Goal: Task Accomplishment & Management: Manage account settings

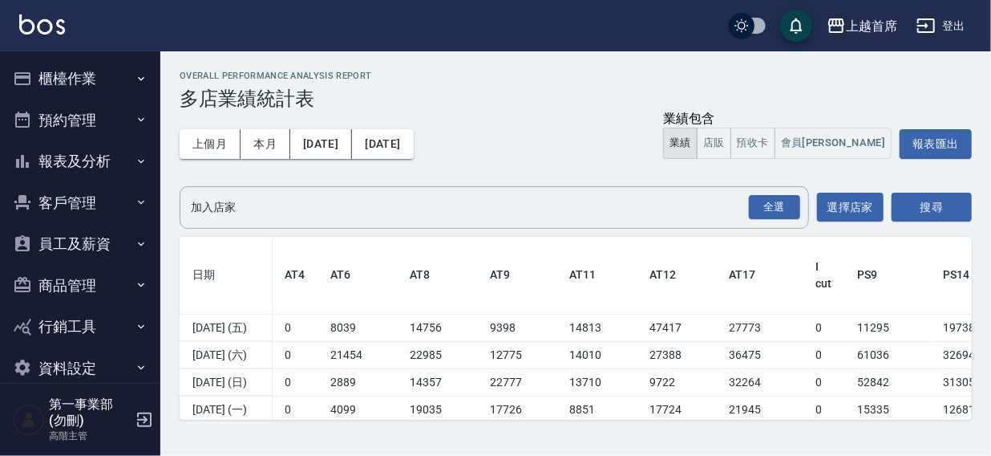
click at [586, 16] on div "上越首席 登出" at bounding box center [495, 25] width 991 height 51
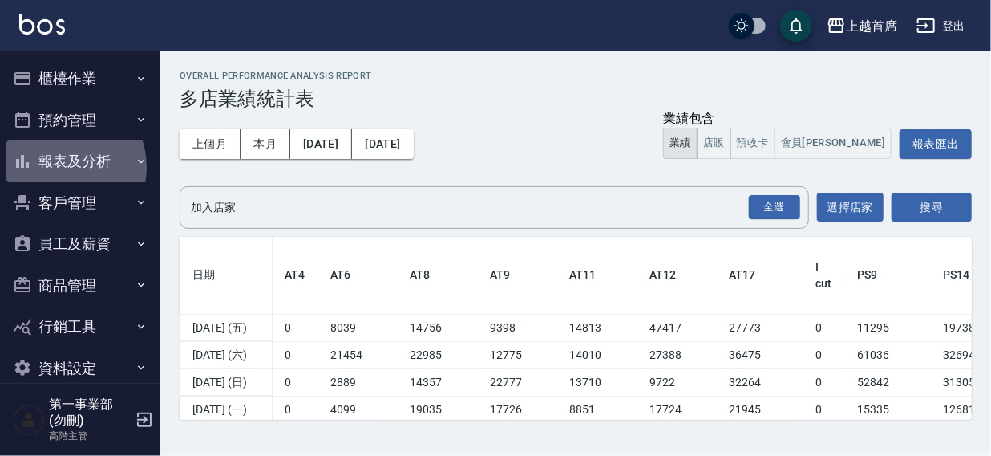
click at [60, 167] on button "報表及分析" at bounding box center [80, 161] width 148 height 42
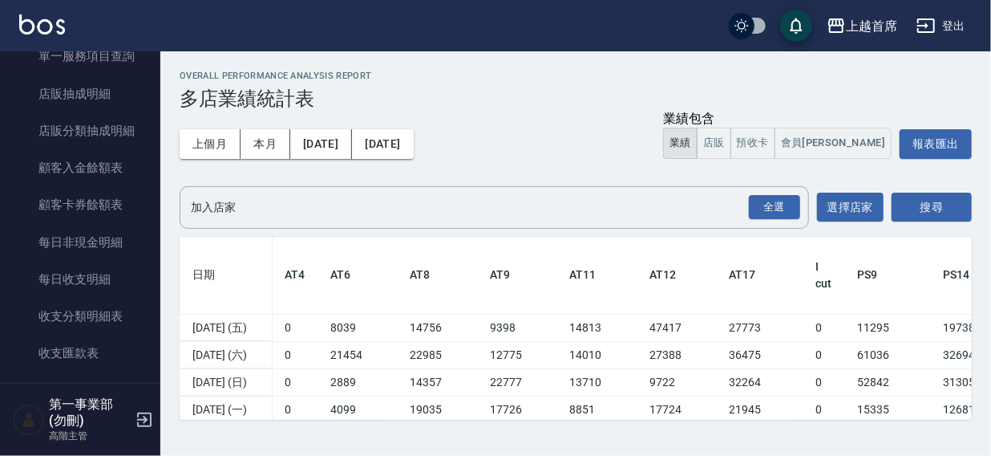
scroll to position [861, 0]
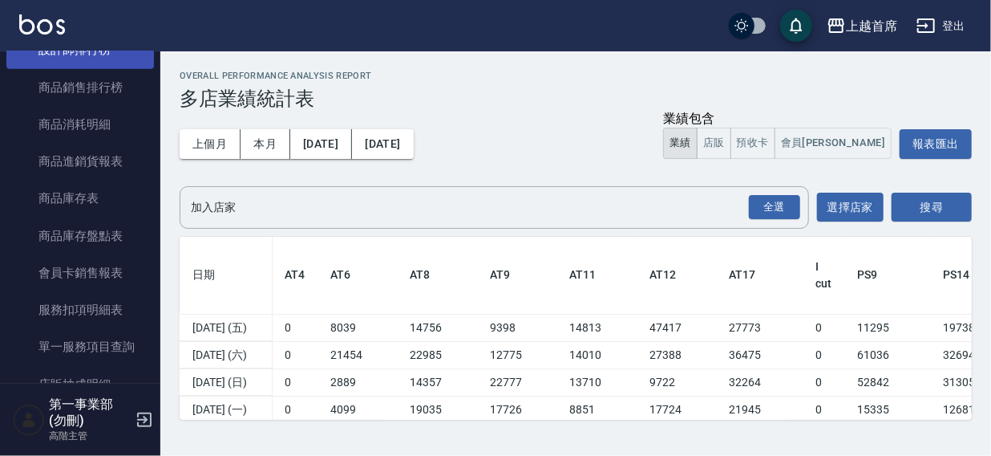
click at [77, 68] on link "設計師排行榜" at bounding box center [80, 49] width 148 height 37
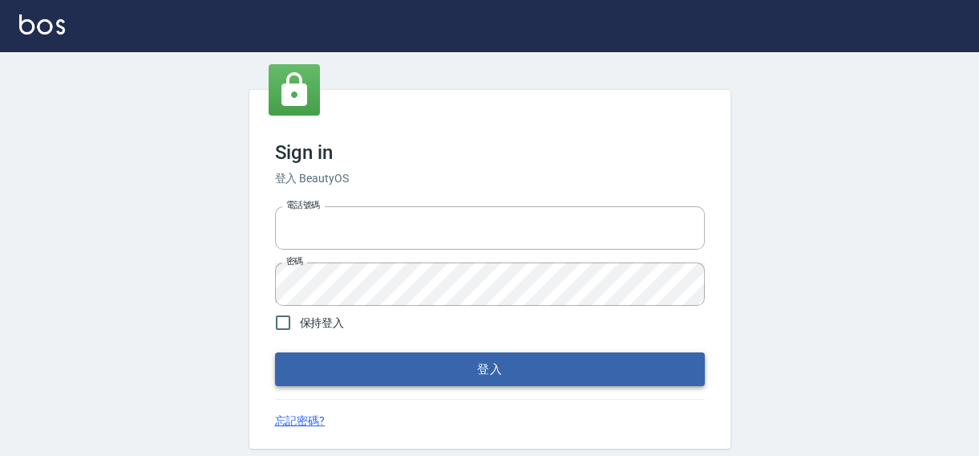
type input "0422211177"
click at [534, 367] on button "登入" at bounding box center [490, 369] width 430 height 34
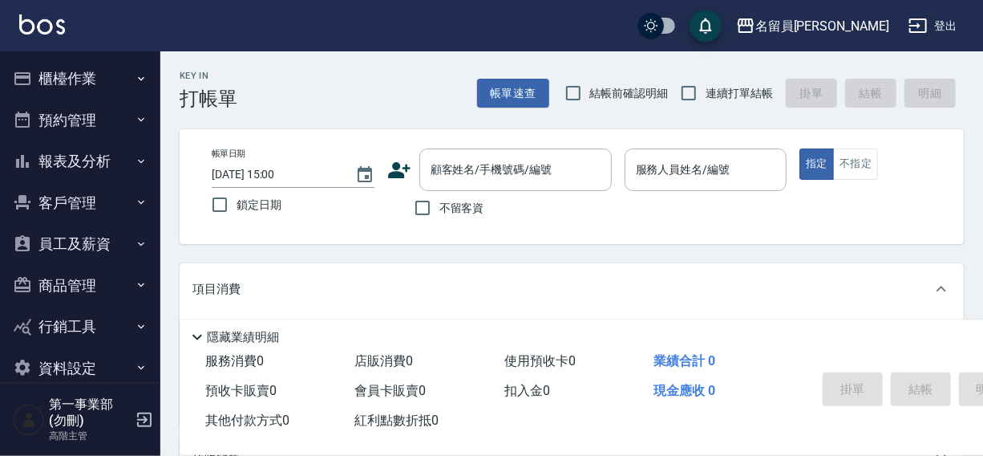
click at [460, 34] on div "名留員[PERSON_NAME]出" at bounding box center [491, 25] width 983 height 51
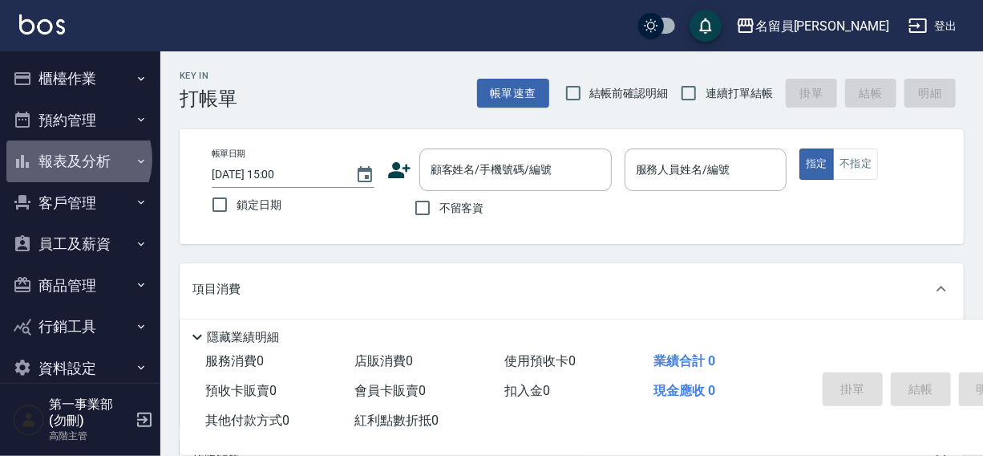
click at [77, 159] on button "報表及分析" at bounding box center [80, 161] width 148 height 42
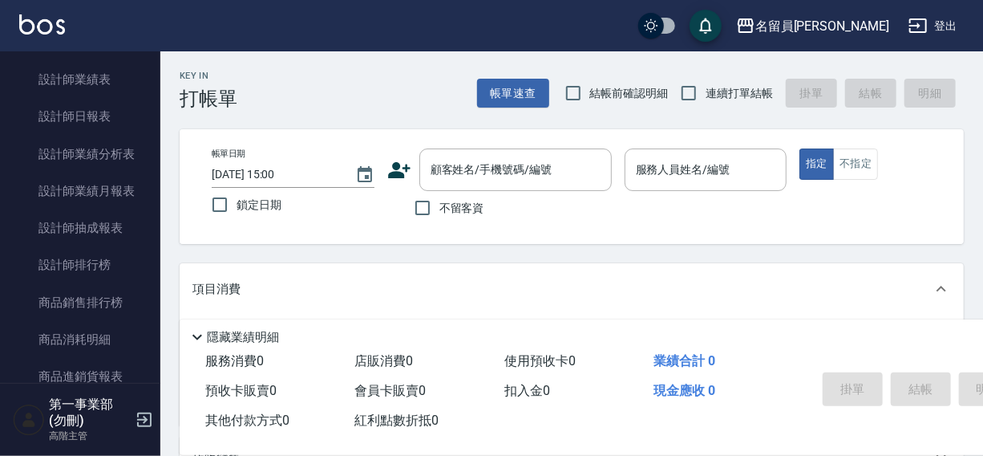
scroll to position [659, 0]
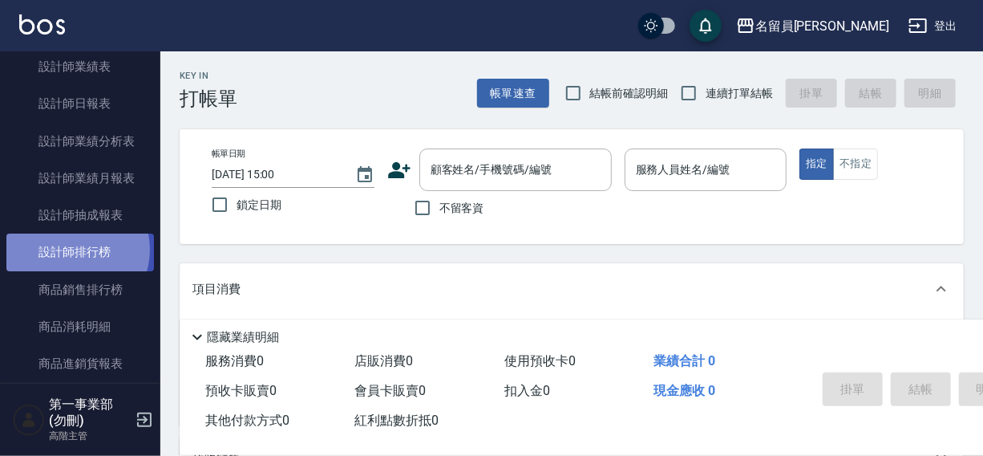
click at [72, 249] on link "設計師排行榜" at bounding box center [80, 251] width 148 height 37
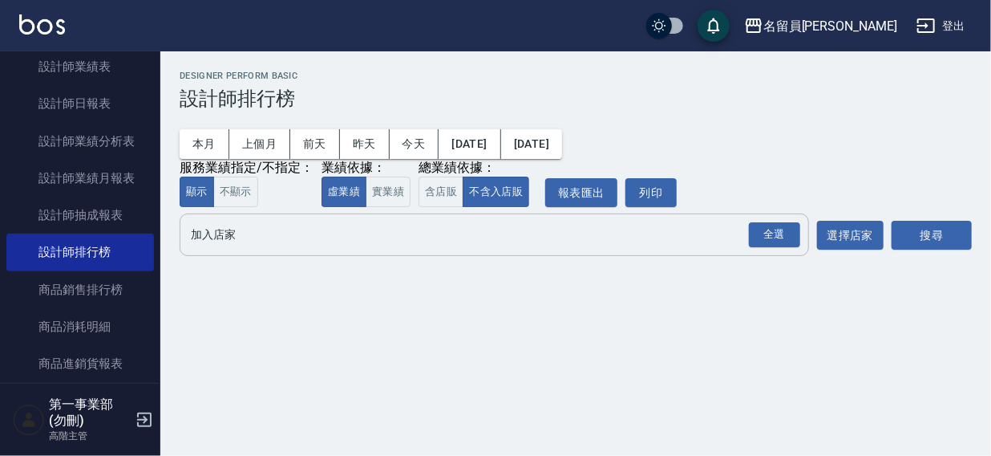
click at [218, 233] on input "加入店家" at bounding box center [482, 235] width 591 height 28
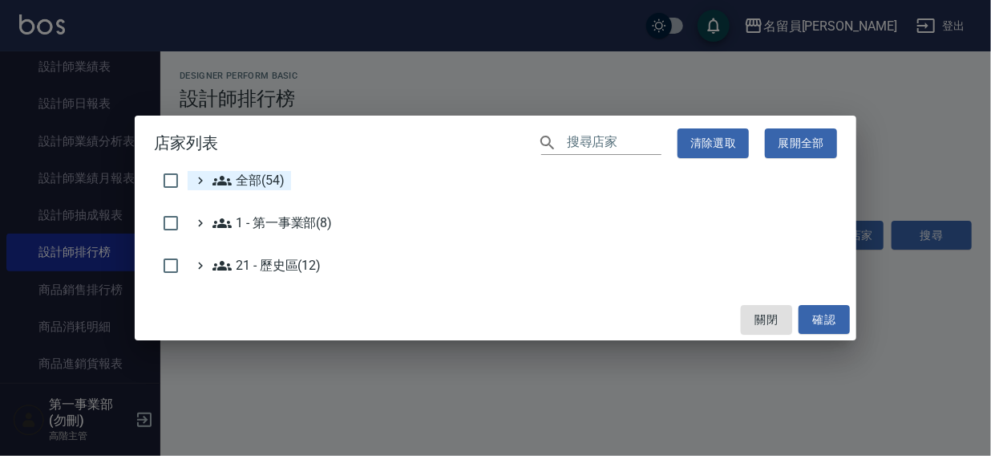
click at [255, 183] on span "全部(54)" at bounding box center [249, 180] width 72 height 19
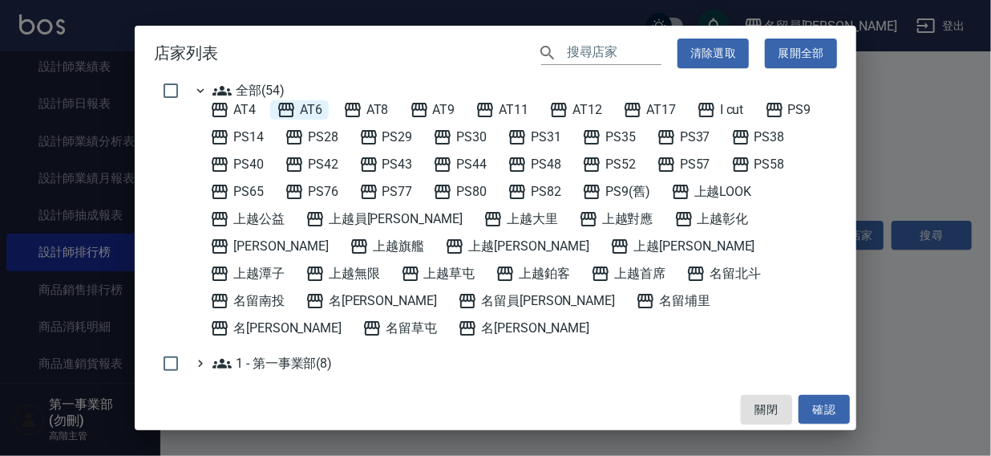
click at [301, 110] on span "AT6" at bounding box center [300, 109] width 46 height 19
click at [820, 406] on button "確認" at bounding box center [824, 410] width 51 height 30
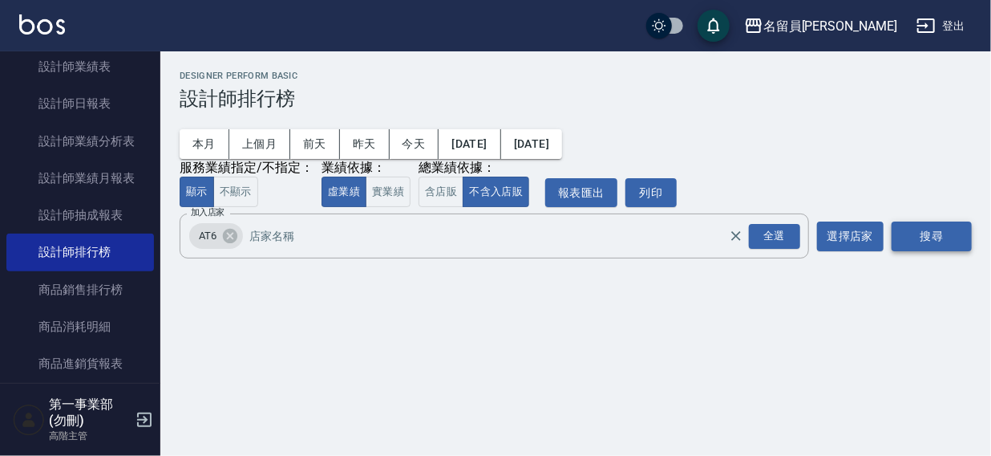
click at [922, 235] on button "搜尋" at bounding box center [932, 236] width 80 height 30
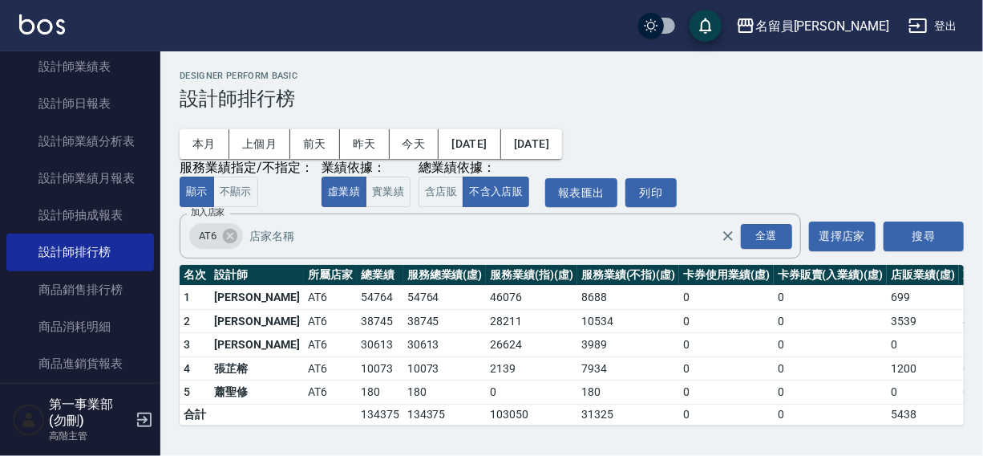
scroll to position [1, 0]
click at [230, 231] on icon at bounding box center [230, 236] width 14 height 14
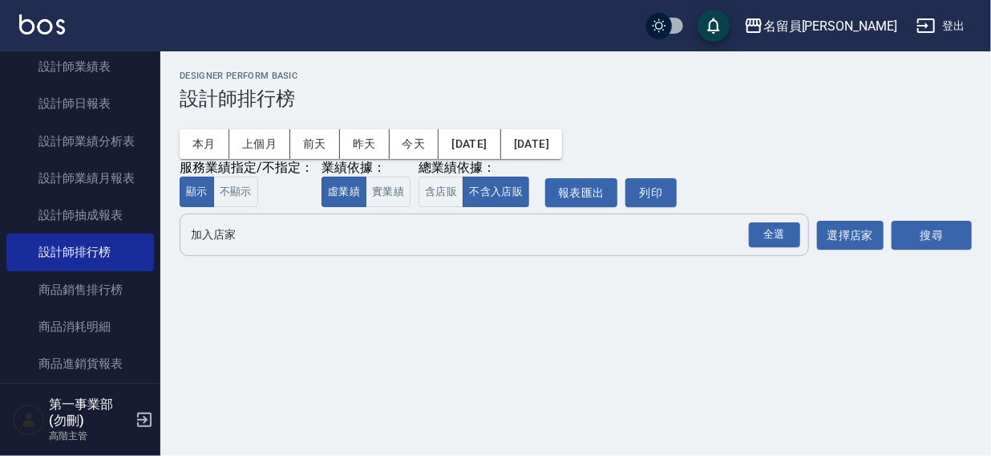
click at [219, 228] on input "加入店家" at bounding box center [482, 235] width 591 height 28
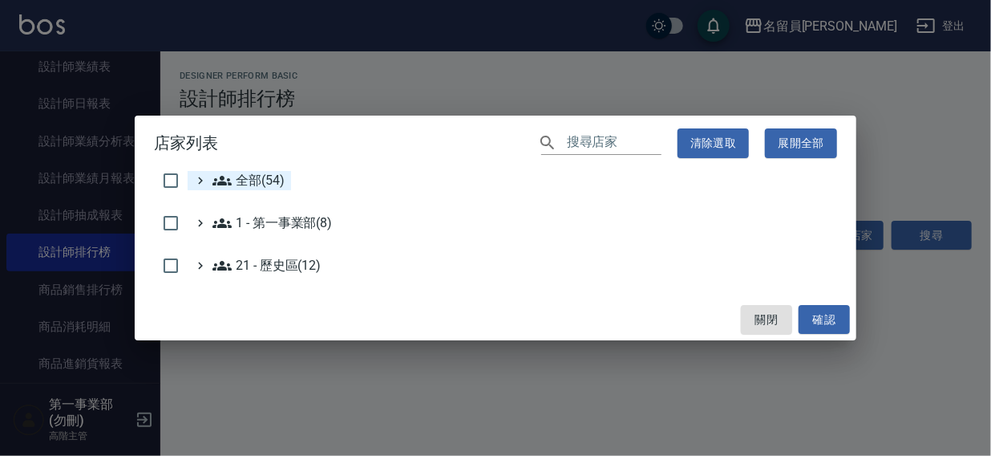
click at [246, 176] on span "全部(54)" at bounding box center [249, 180] width 72 height 19
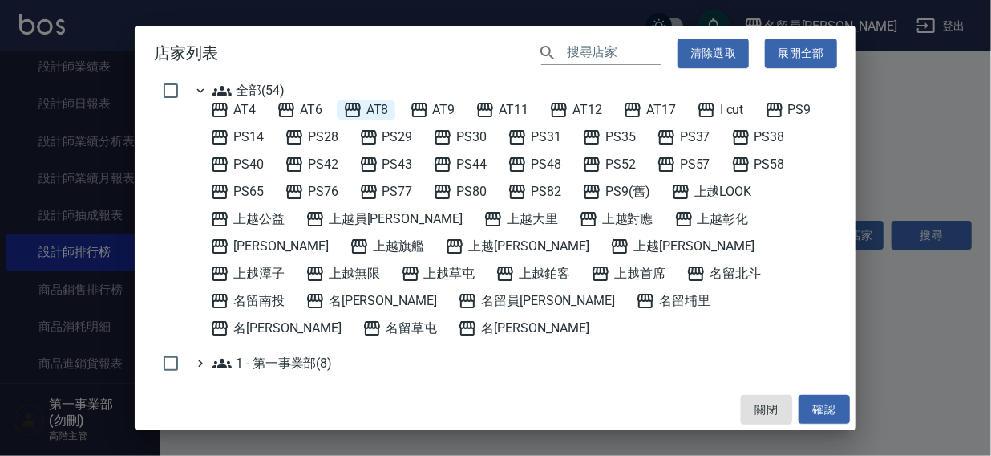
click at [371, 108] on span "AT8" at bounding box center [366, 109] width 46 height 19
click at [819, 412] on button "確認" at bounding box center [824, 410] width 51 height 30
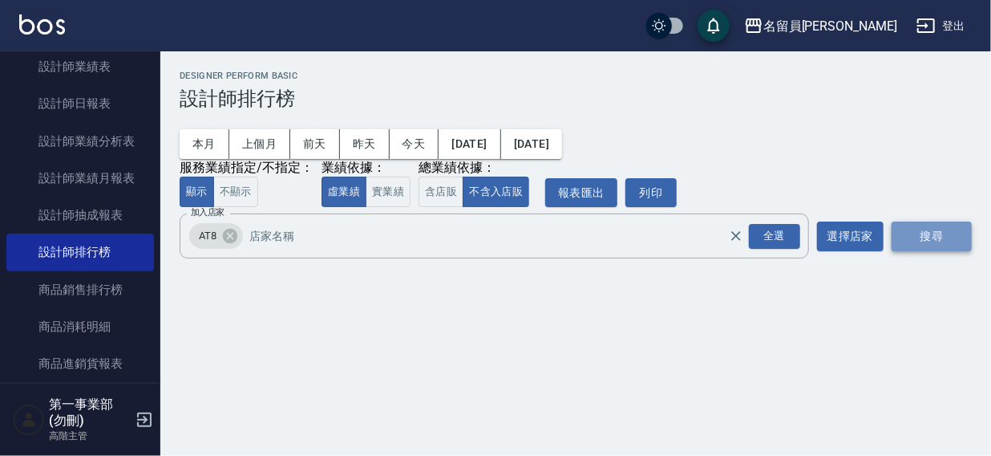
click at [928, 240] on button "搜尋" at bounding box center [932, 236] width 80 height 30
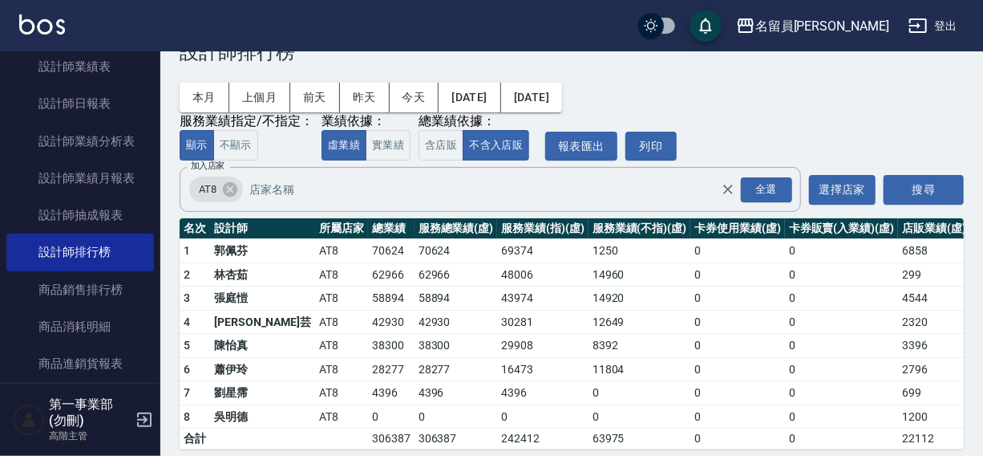
scroll to position [72, 0]
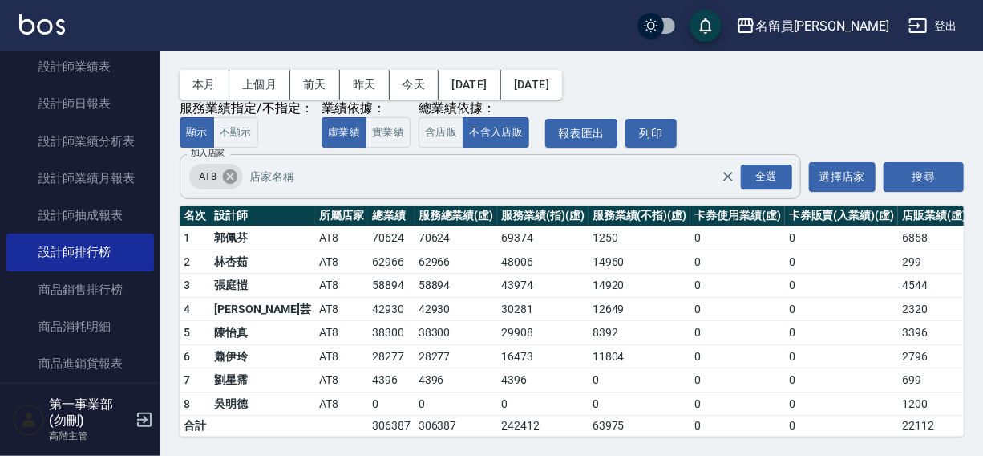
click at [231, 168] on icon at bounding box center [230, 177] width 18 height 18
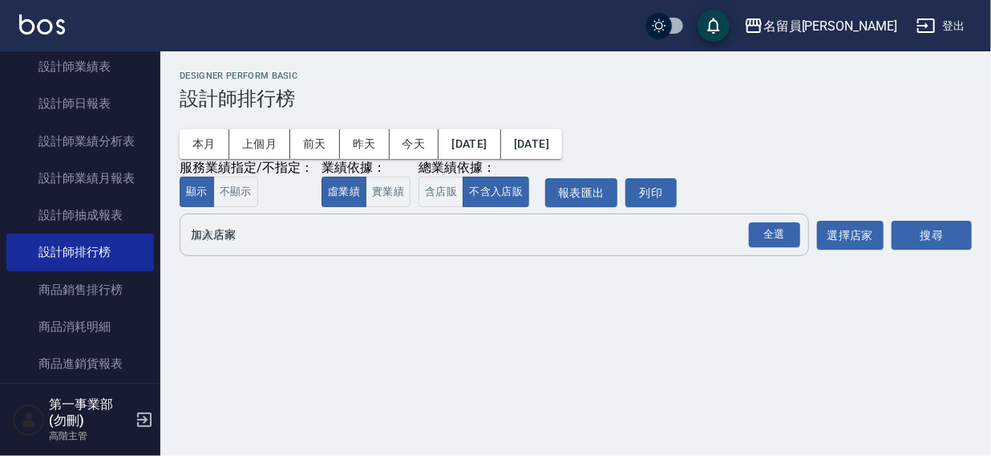
click at [217, 221] on div "全選 加入店家" at bounding box center [495, 234] width 630 height 43
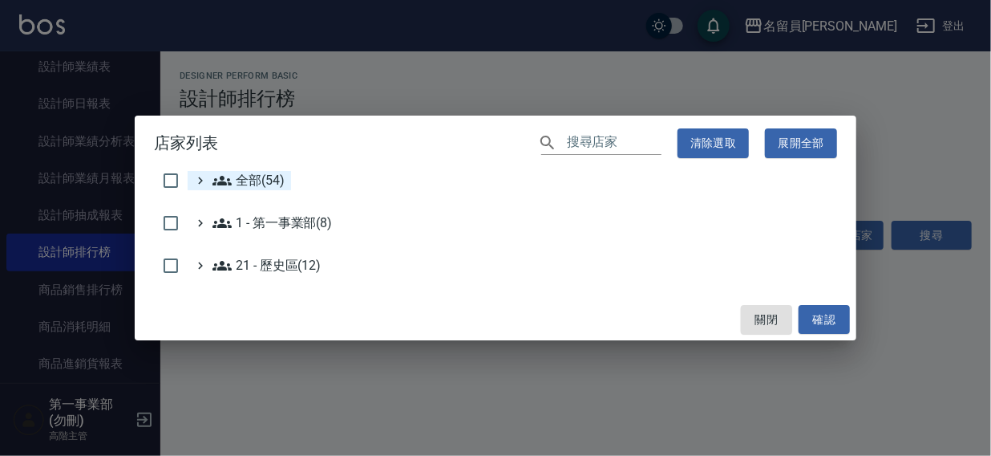
click at [246, 172] on span "全部(54)" at bounding box center [249, 180] width 72 height 19
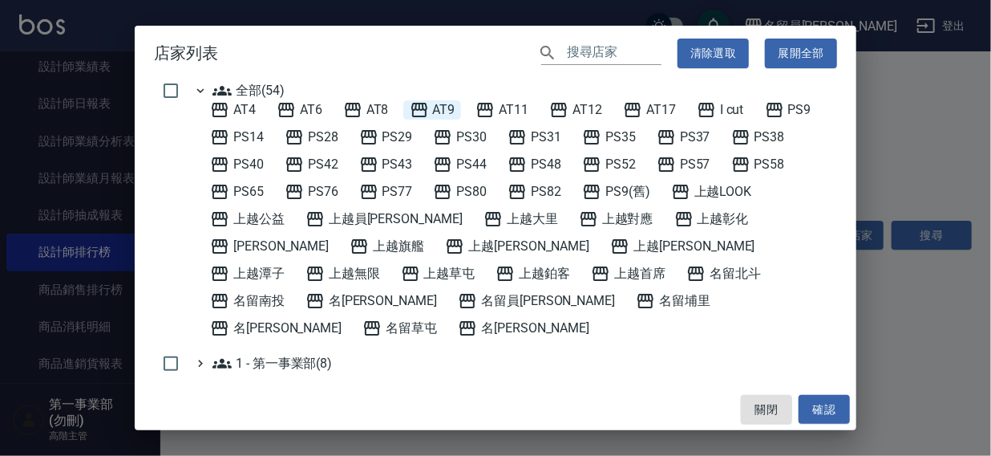
click at [442, 108] on span "AT9" at bounding box center [433, 109] width 46 height 19
drag, startPoint x: 818, startPoint y: 408, endPoint x: 884, endPoint y: 309, distance: 119.2
click at [821, 406] on button "確認" at bounding box center [824, 410] width 51 height 30
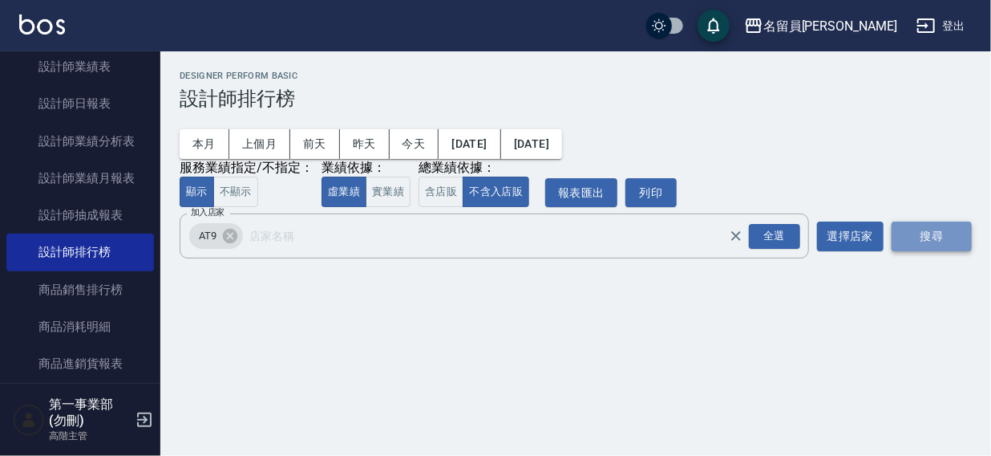
click at [912, 246] on button "搜尋" at bounding box center [932, 236] width 80 height 30
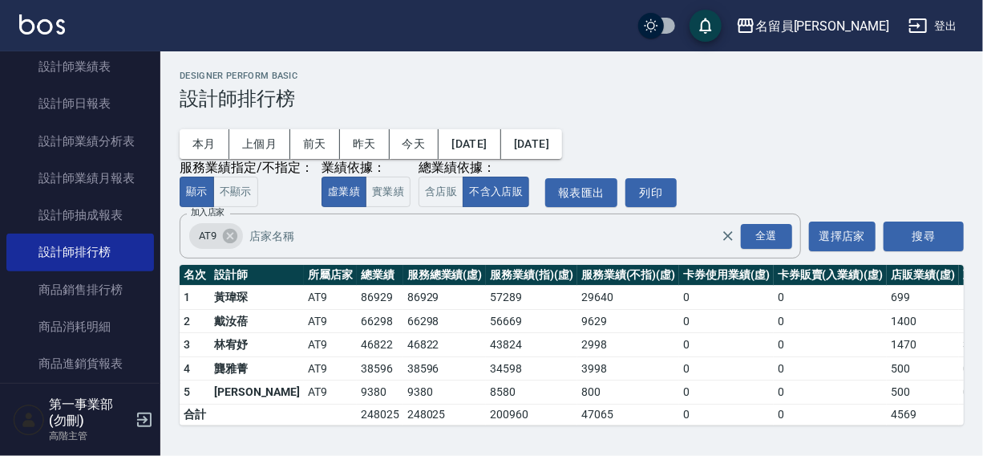
scroll to position [1, 0]
click at [230, 233] on icon at bounding box center [230, 236] width 14 height 14
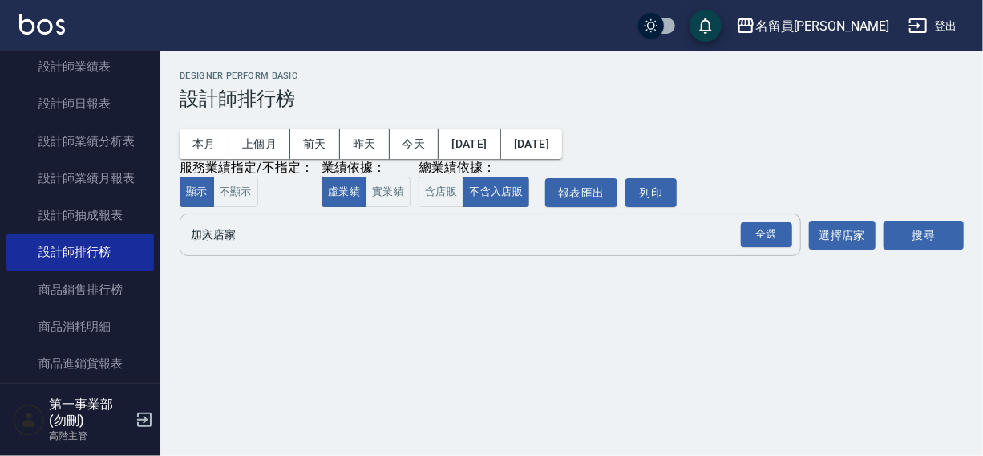
scroll to position [0, 0]
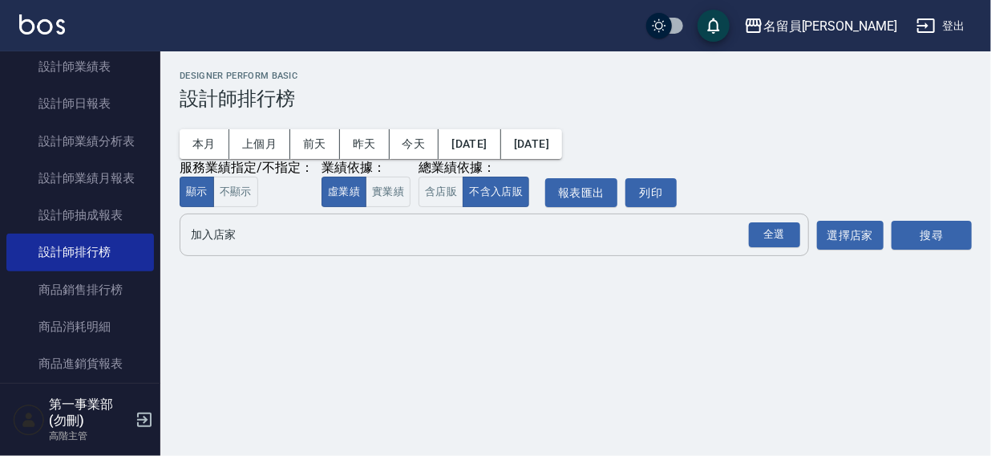
click at [229, 239] on input "加入店家" at bounding box center [482, 235] width 591 height 28
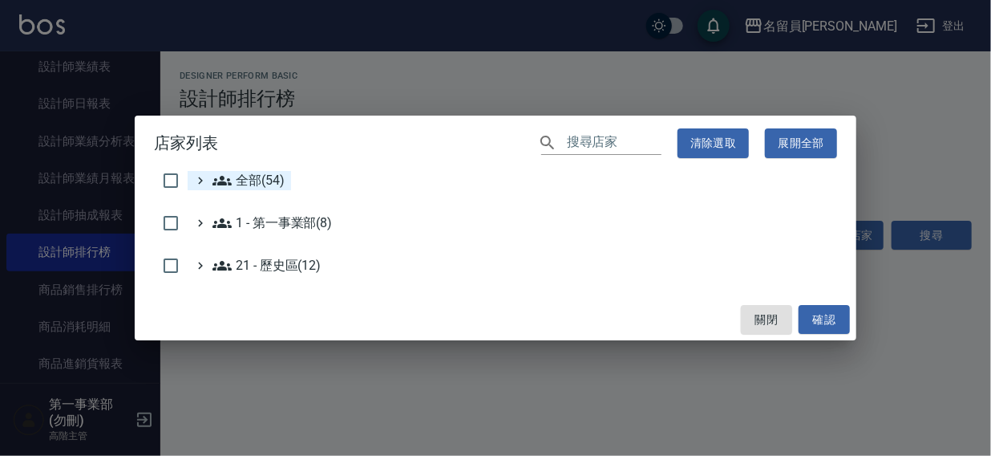
click at [249, 176] on span "全部(54)" at bounding box center [249, 180] width 72 height 19
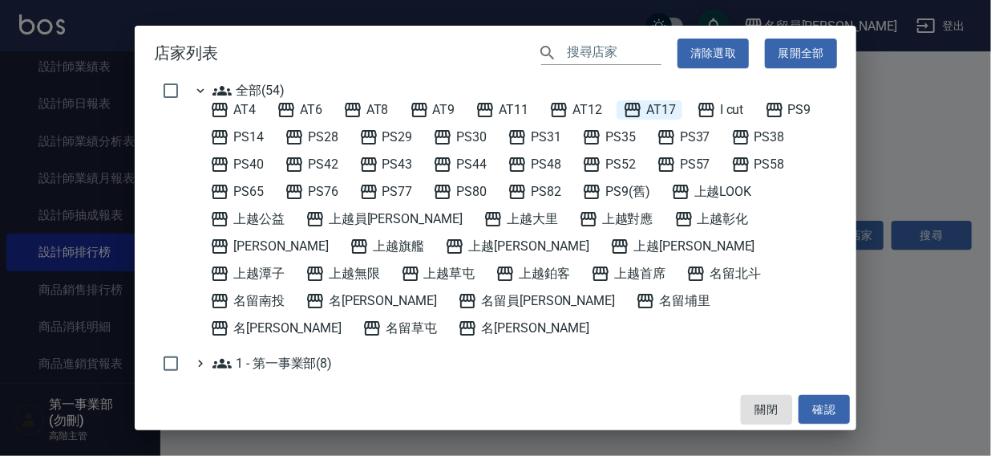
click at [641, 108] on icon at bounding box center [633, 110] width 16 height 14
click at [825, 404] on button "確認" at bounding box center [824, 410] width 51 height 30
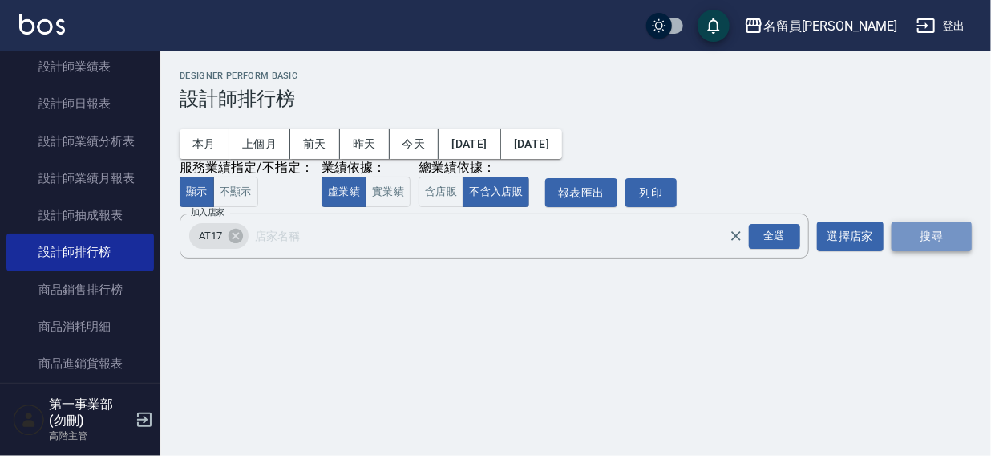
click at [910, 241] on button "搜尋" at bounding box center [932, 236] width 80 height 30
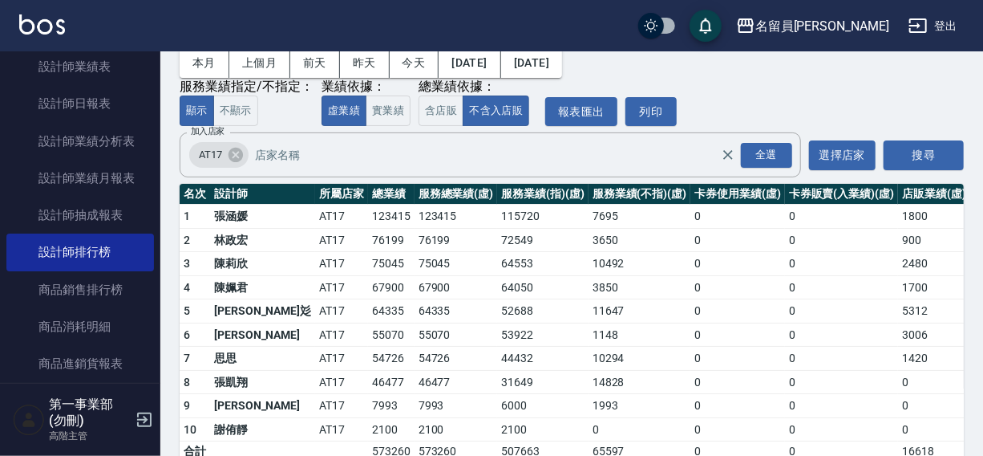
scroll to position [119, 0]
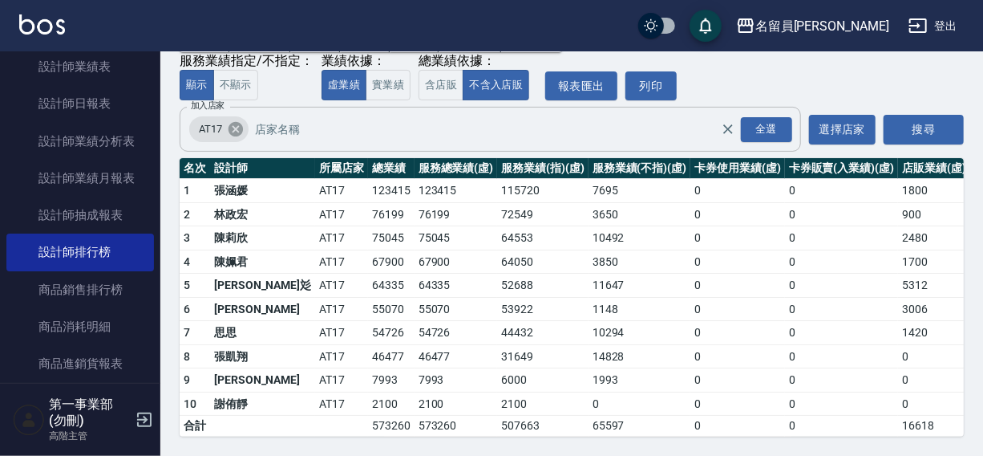
click at [237, 122] on icon at bounding box center [236, 129] width 14 height 14
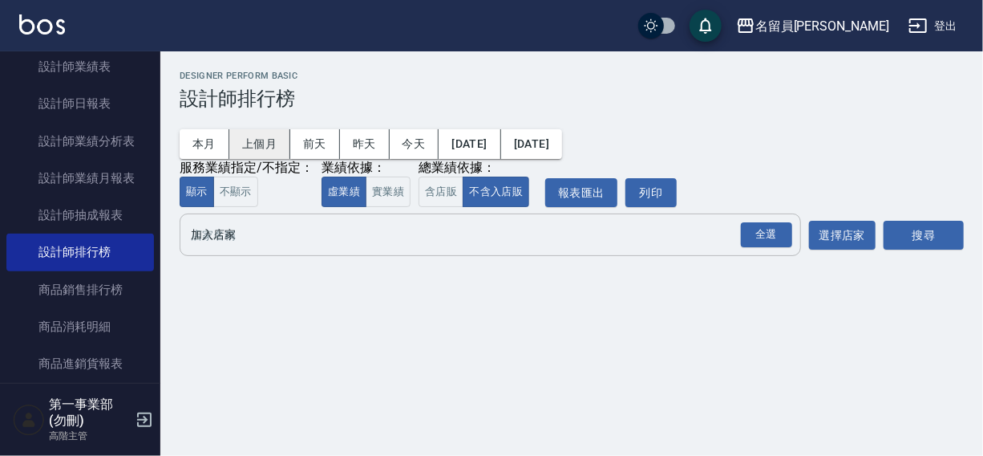
scroll to position [0, 0]
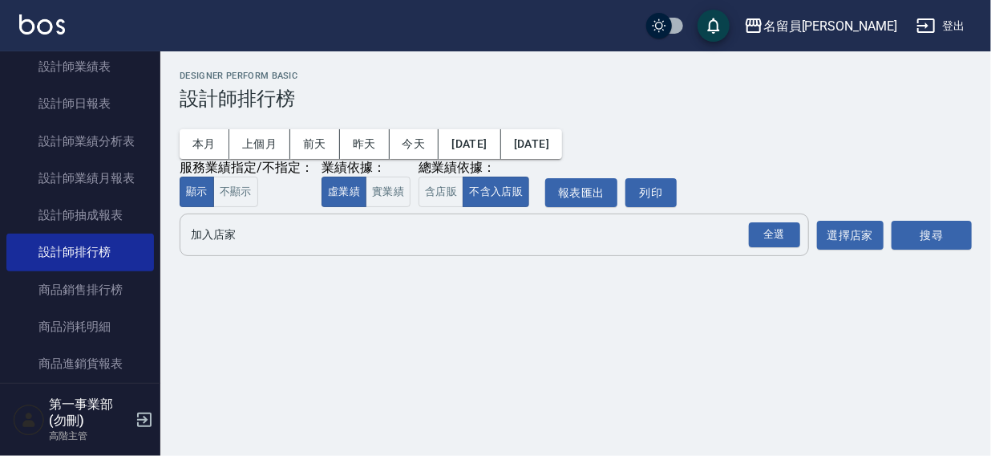
click at [225, 232] on input "加入店家" at bounding box center [482, 235] width 591 height 28
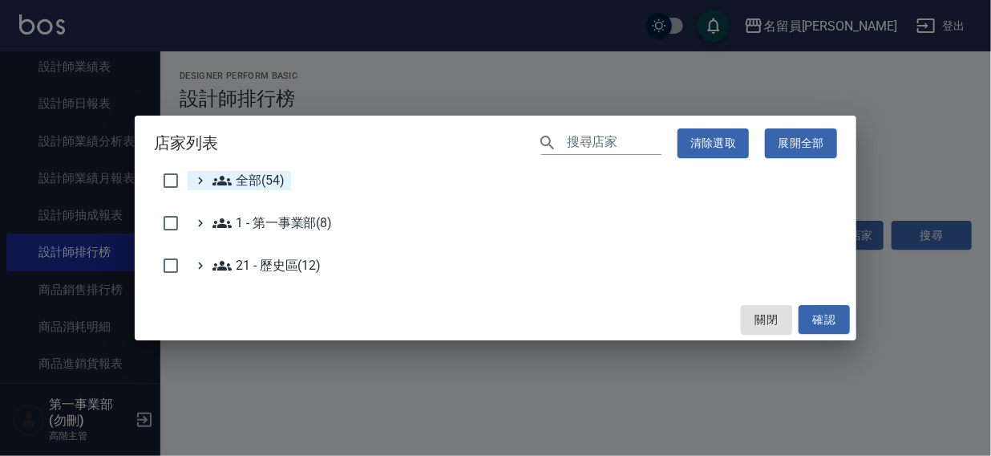
click at [245, 176] on span "全部(54)" at bounding box center [249, 180] width 72 height 19
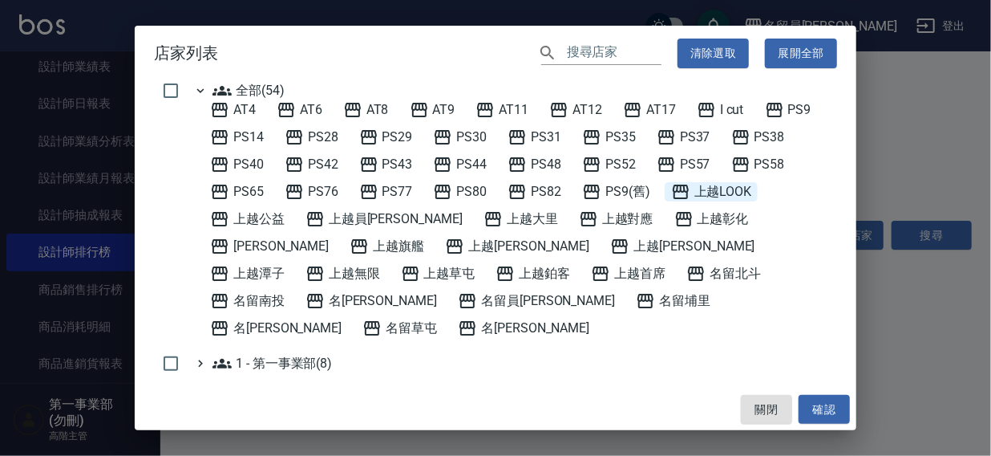
click at [727, 193] on span "上越LOOK" at bounding box center [711, 191] width 81 height 19
drag, startPoint x: 825, startPoint y: 411, endPoint x: 877, endPoint y: 295, distance: 127.8
click at [826, 411] on button "確認" at bounding box center [824, 410] width 51 height 30
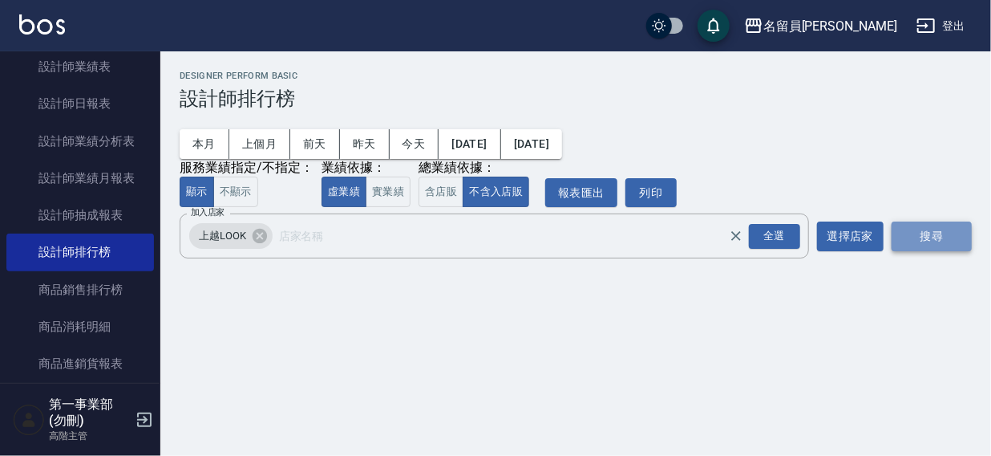
click at [917, 235] on button "搜尋" at bounding box center [932, 236] width 80 height 30
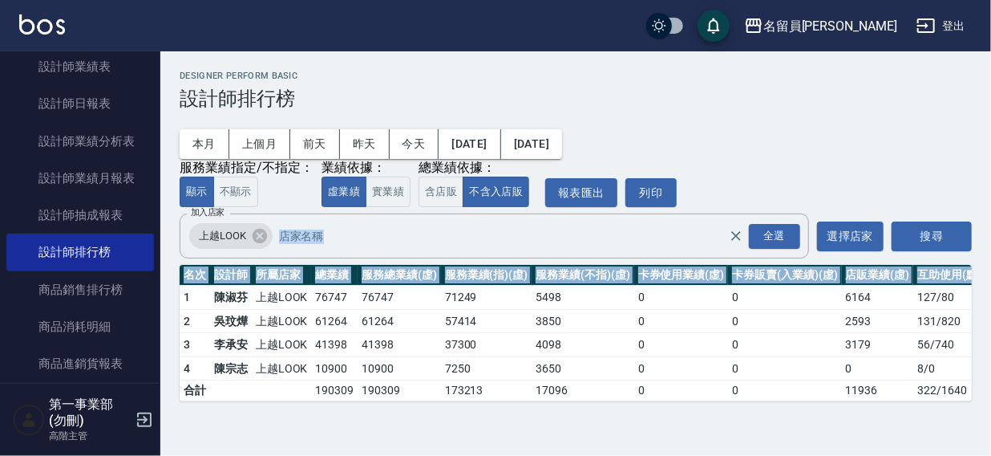
drag, startPoint x: 991, startPoint y: 208, endPoint x: 991, endPoint y: 300, distance: 92.2
click at [979, 291] on div "名留員林中正 2025-08-01 - 2025-08-15 設計師排行榜 列印時間： 2025-08-15-15:18 Designer Perform B…" at bounding box center [575, 235] width 831 height 369
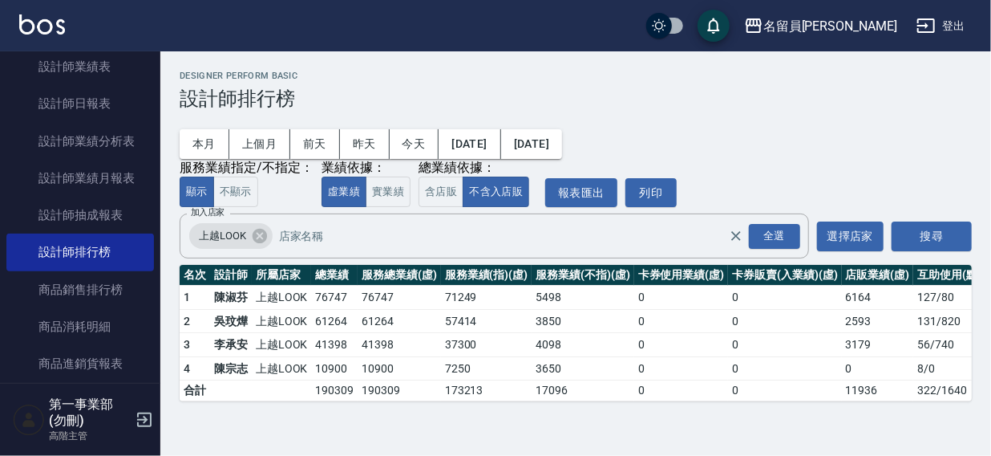
click at [621, 94] on h3 "設計師排行榜" at bounding box center [576, 98] width 792 height 22
click at [257, 235] on icon at bounding box center [260, 236] width 18 height 18
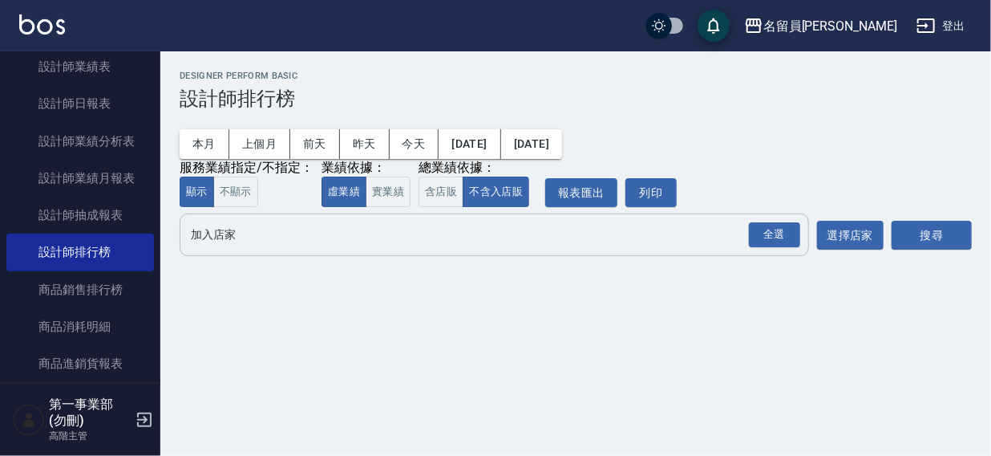
click at [229, 240] on input "加入店家" at bounding box center [482, 235] width 591 height 28
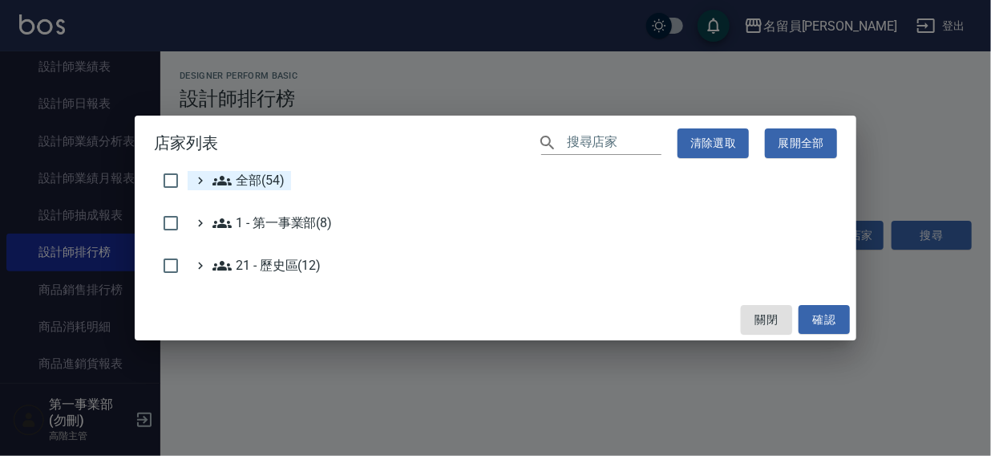
click at [242, 184] on span "全部(54)" at bounding box center [249, 180] width 72 height 19
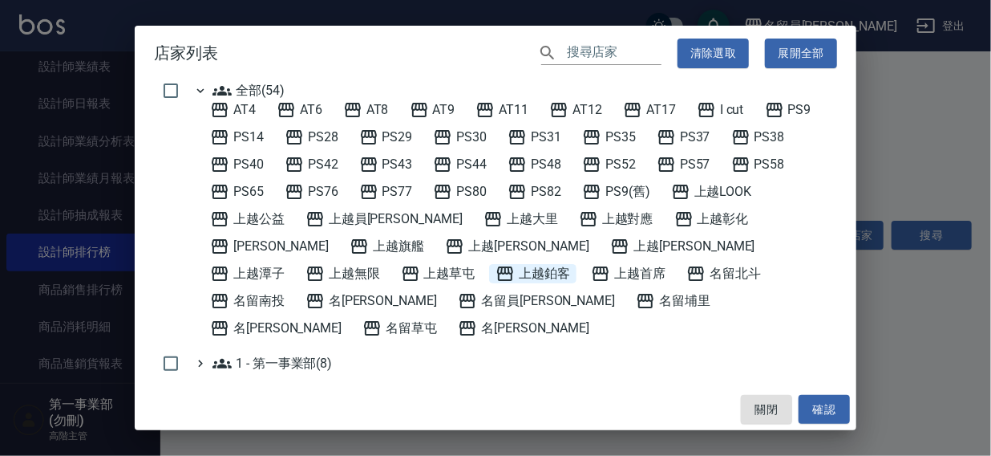
click at [496, 267] on span "上越鉑客" at bounding box center [533, 273] width 75 height 19
click at [817, 401] on button "確認" at bounding box center [824, 410] width 51 height 30
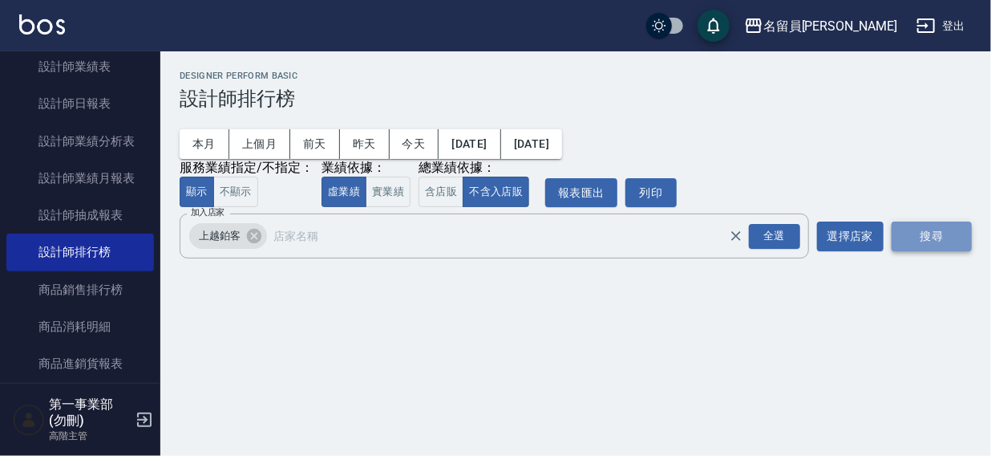
click at [930, 231] on button "搜尋" at bounding box center [932, 236] width 80 height 30
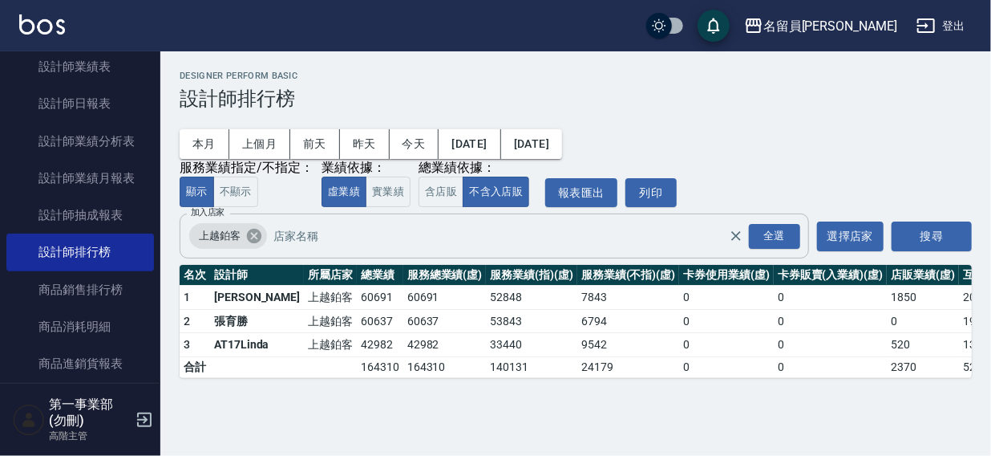
click at [250, 235] on icon at bounding box center [254, 236] width 18 height 18
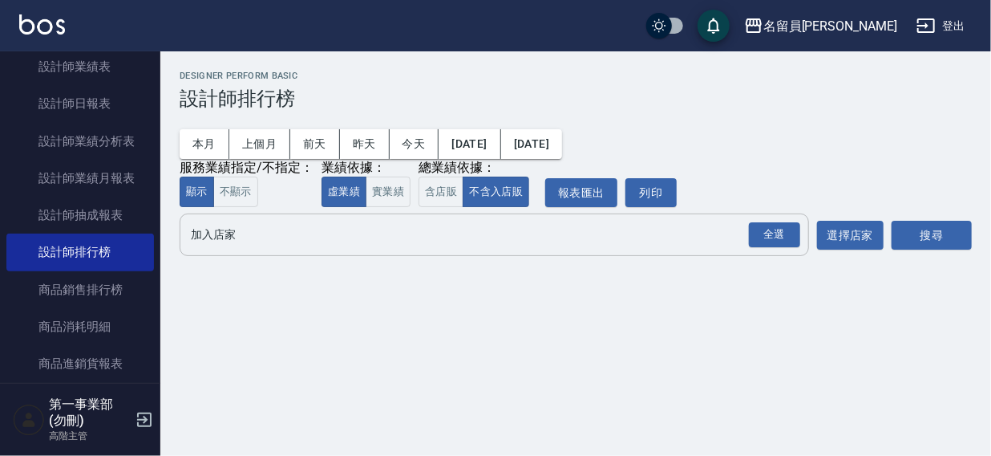
click at [233, 241] on input "加入店家" at bounding box center [482, 235] width 591 height 28
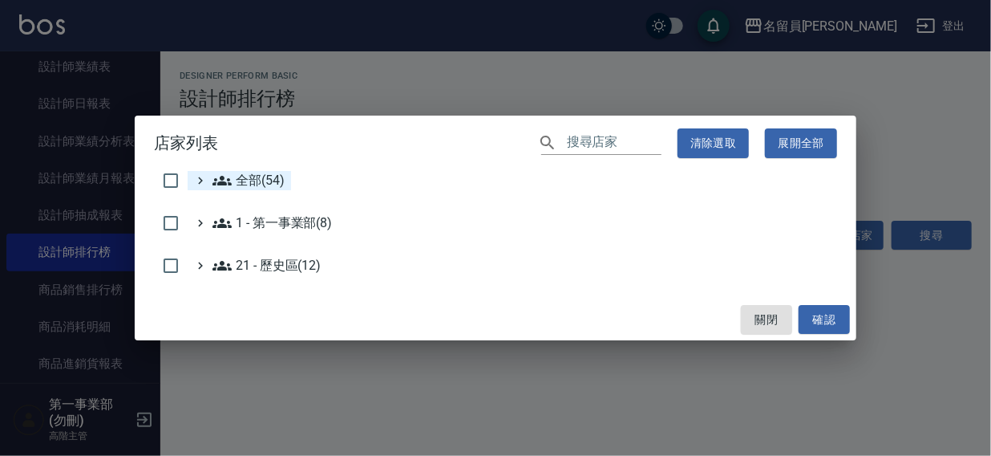
click at [234, 181] on span "全部(54)" at bounding box center [249, 180] width 72 height 19
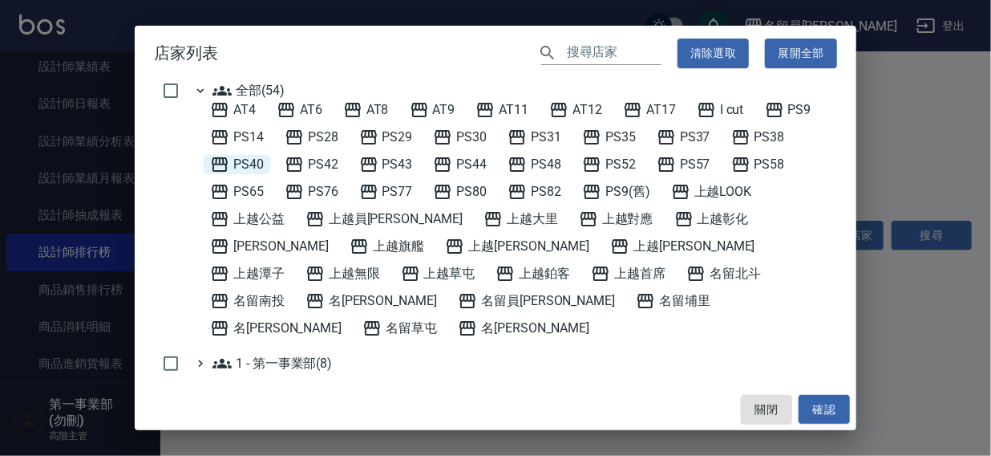
click at [262, 160] on span "PS40" at bounding box center [237, 164] width 54 height 19
click at [833, 402] on button "確認" at bounding box center [824, 410] width 51 height 30
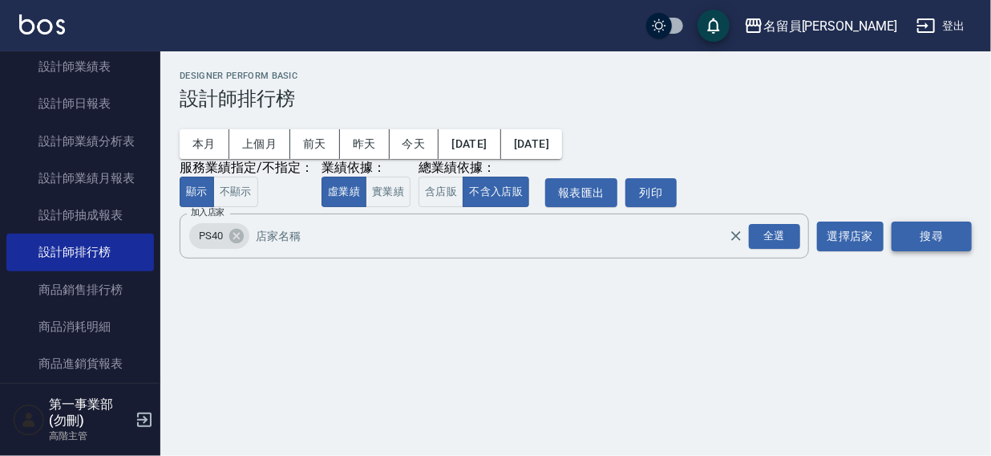
click at [914, 237] on button "搜尋" at bounding box center [932, 236] width 80 height 30
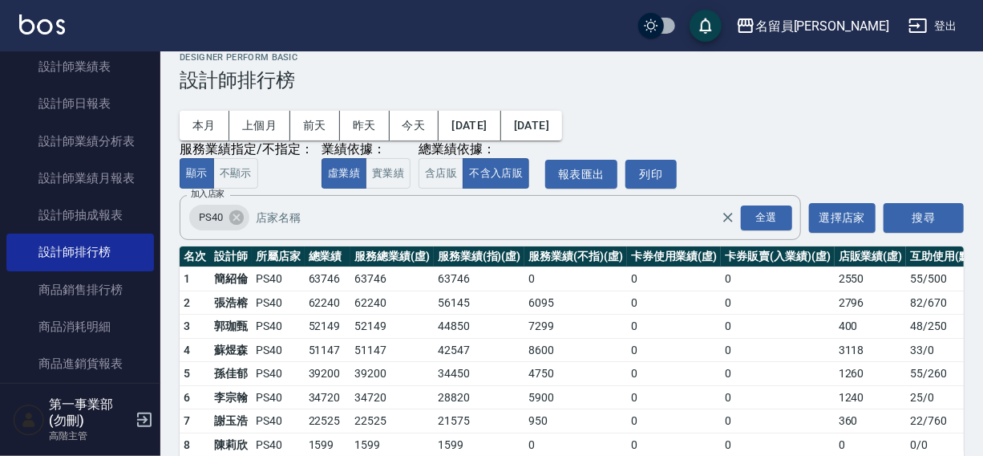
scroll to position [72, 0]
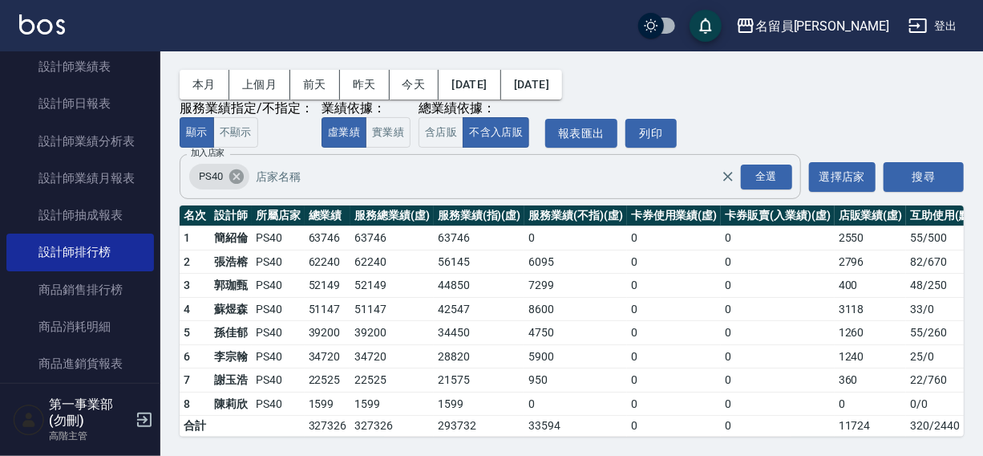
click at [240, 169] on icon at bounding box center [236, 176] width 14 height 14
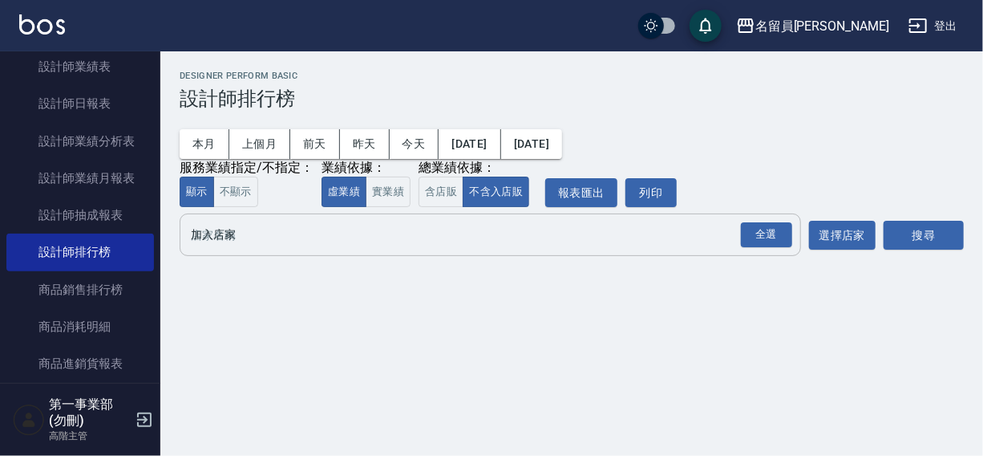
scroll to position [0, 0]
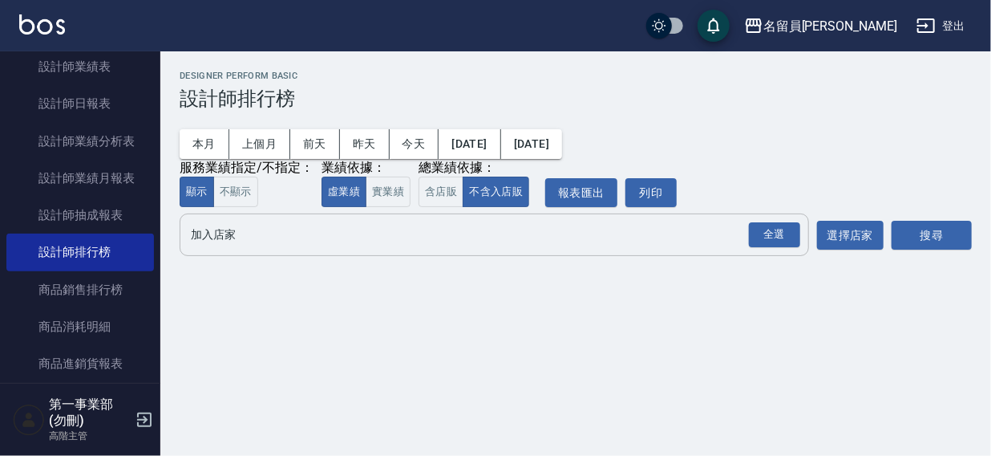
click at [225, 241] on input "加入店家" at bounding box center [482, 235] width 591 height 28
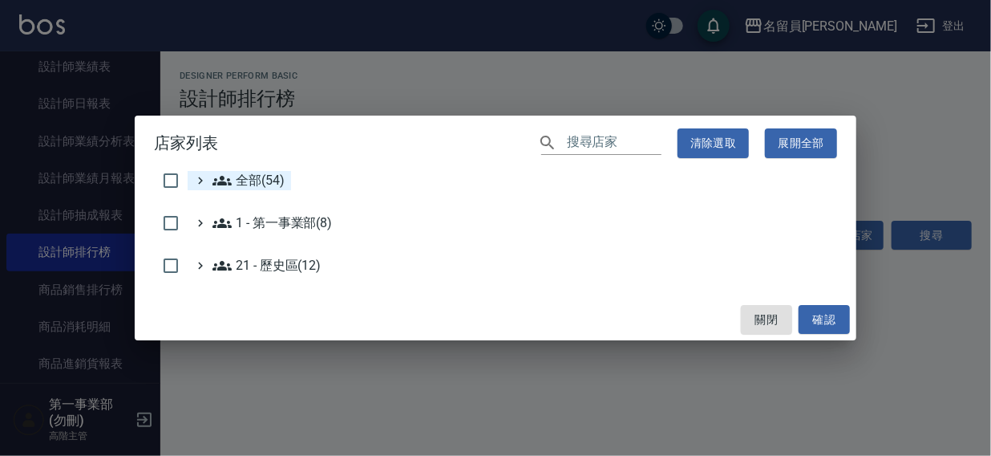
click at [249, 183] on span "全部(54)" at bounding box center [249, 180] width 72 height 19
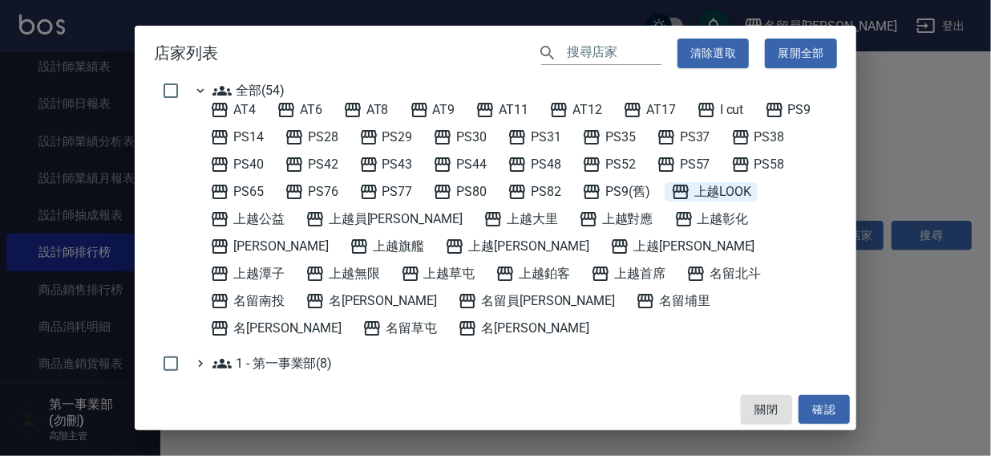
click at [727, 193] on span "上越LOOK" at bounding box center [711, 191] width 81 height 19
click at [805, 405] on button "確認" at bounding box center [824, 410] width 51 height 30
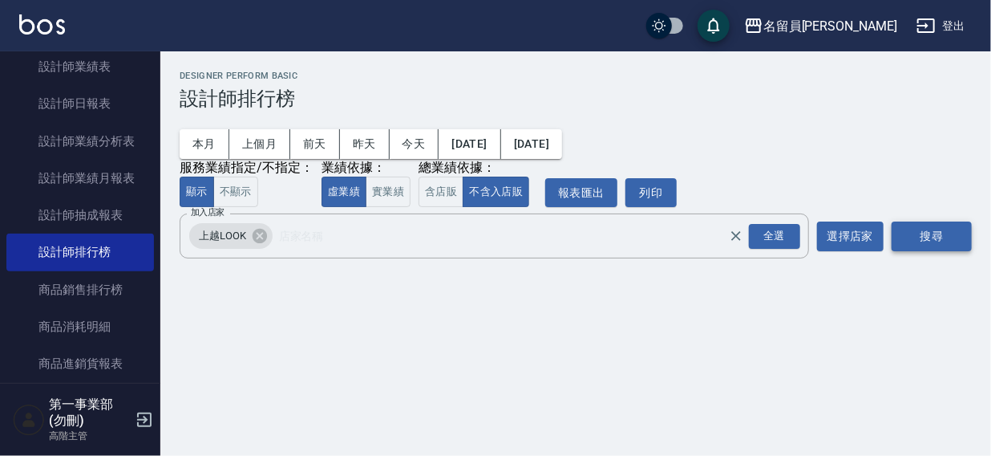
click at [913, 227] on button "搜尋" at bounding box center [932, 236] width 80 height 30
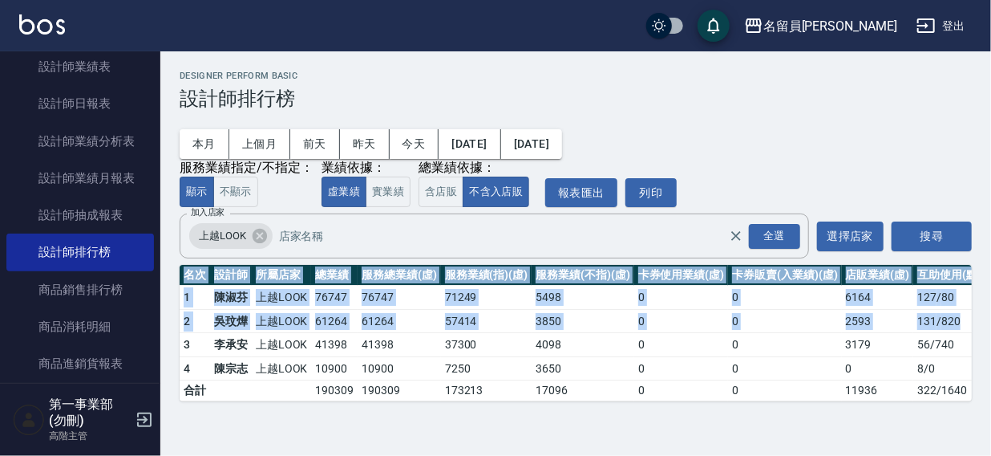
drag, startPoint x: 991, startPoint y: 231, endPoint x: 991, endPoint y: 327, distance: 96.3
click at [979, 326] on div "名留員林中正 2025-08-01 - 2025-08-15 設計師排行榜 列印時間： 2025-08-15-15:18 Designer Perform B…" at bounding box center [575, 235] width 831 height 369
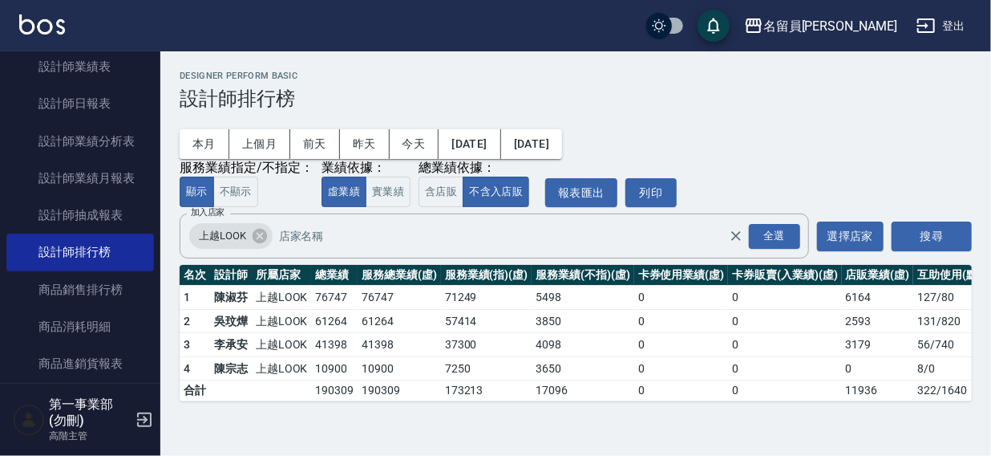
click at [592, 83] on div "Designer Perform Basic 設計師排行榜" at bounding box center [576, 90] width 792 height 39
click at [257, 233] on icon at bounding box center [260, 236] width 14 height 14
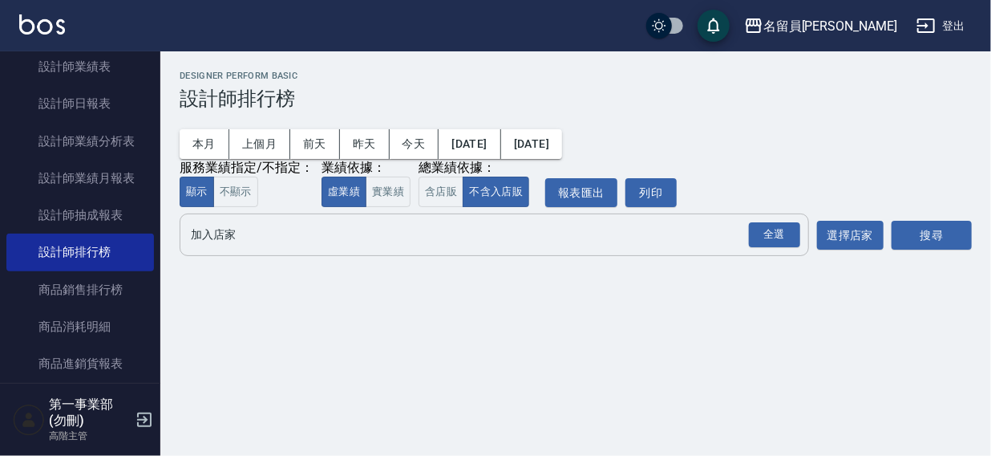
click at [257, 248] on input "加入店家" at bounding box center [482, 235] width 591 height 28
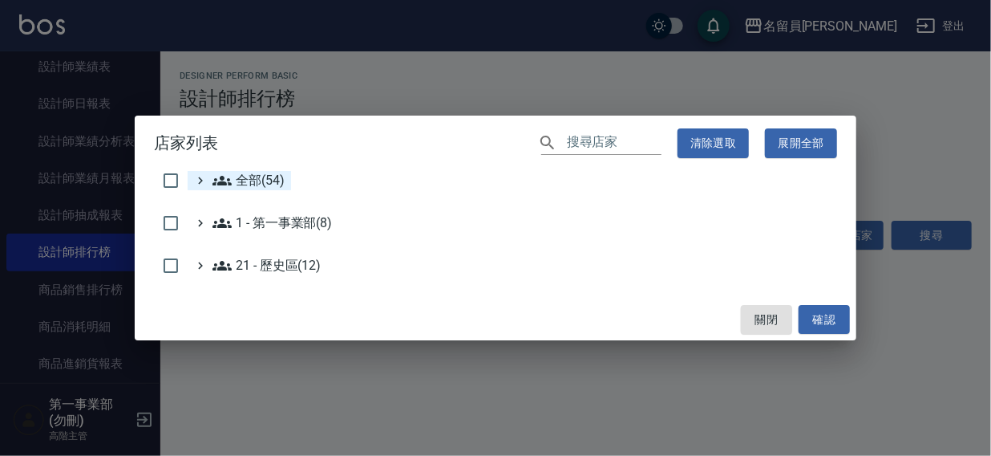
click at [259, 182] on span "全部(54)" at bounding box center [249, 180] width 72 height 19
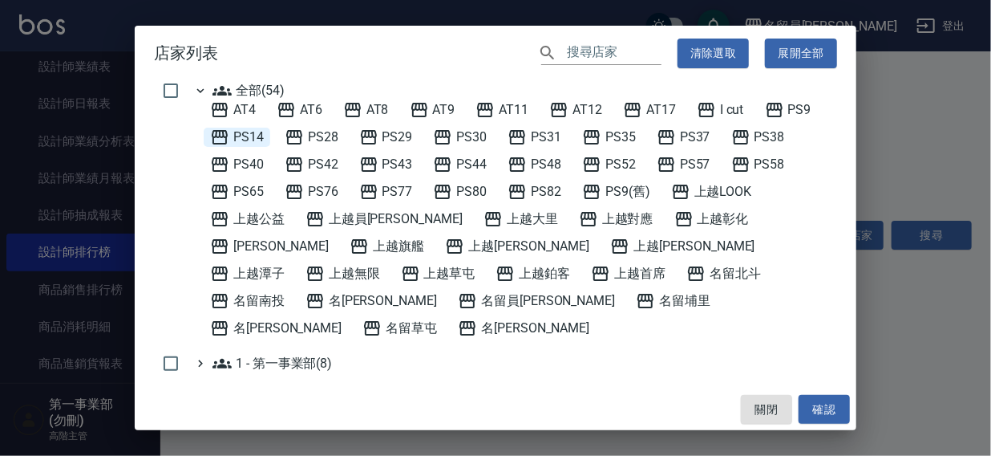
click at [252, 136] on span "PS14" at bounding box center [237, 137] width 54 height 19
click at [818, 401] on button "確認" at bounding box center [824, 410] width 51 height 30
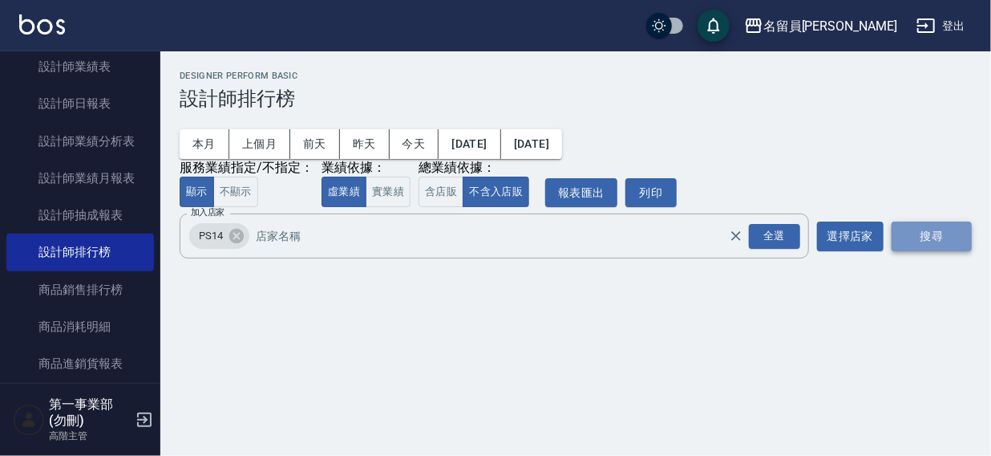
click at [919, 241] on button "搜尋" at bounding box center [932, 236] width 80 height 30
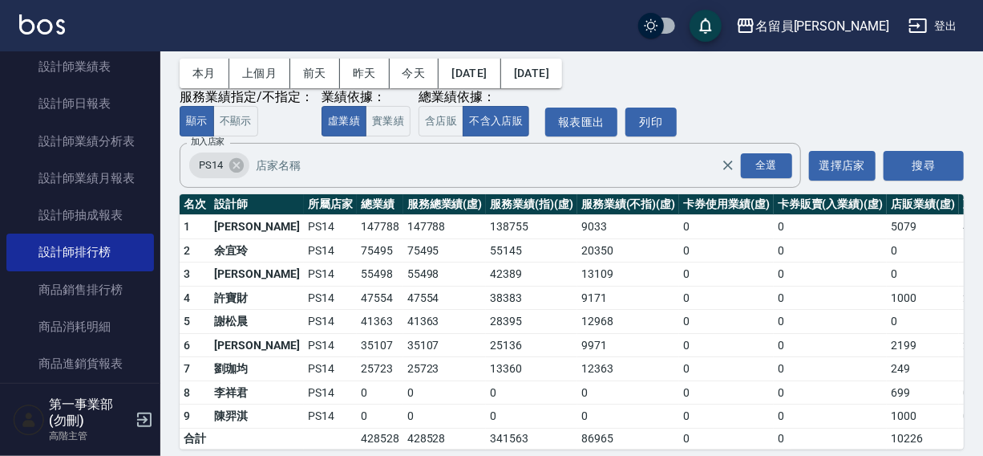
scroll to position [95, 0]
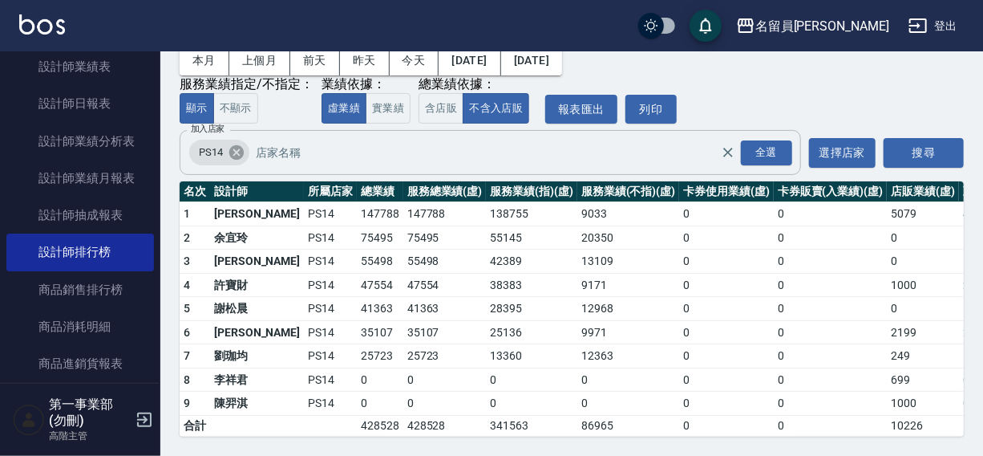
click at [237, 145] on icon at bounding box center [236, 152] width 14 height 14
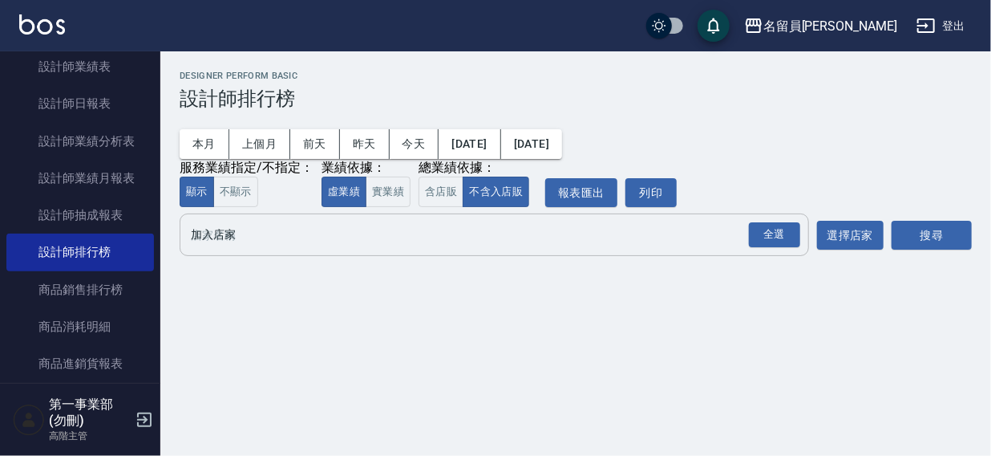
click at [221, 244] on input "加入店家" at bounding box center [482, 235] width 591 height 28
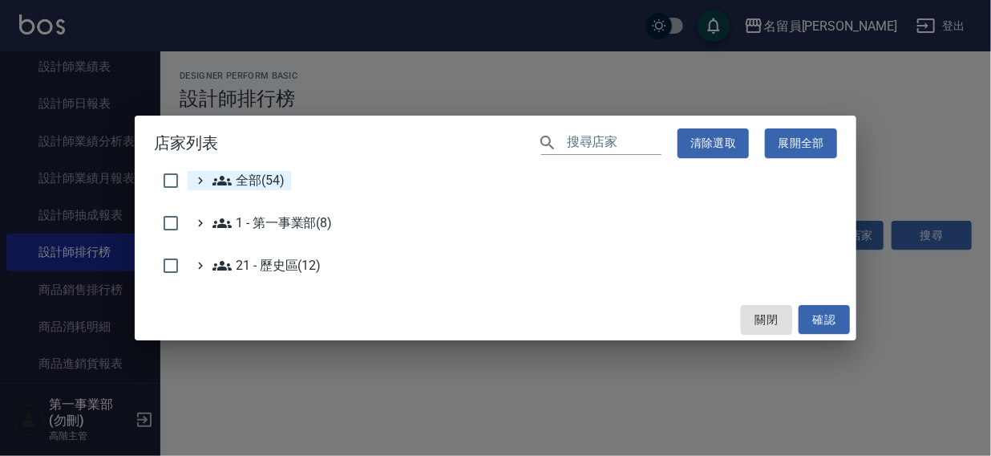
click at [241, 173] on span "全部(54)" at bounding box center [249, 180] width 72 height 19
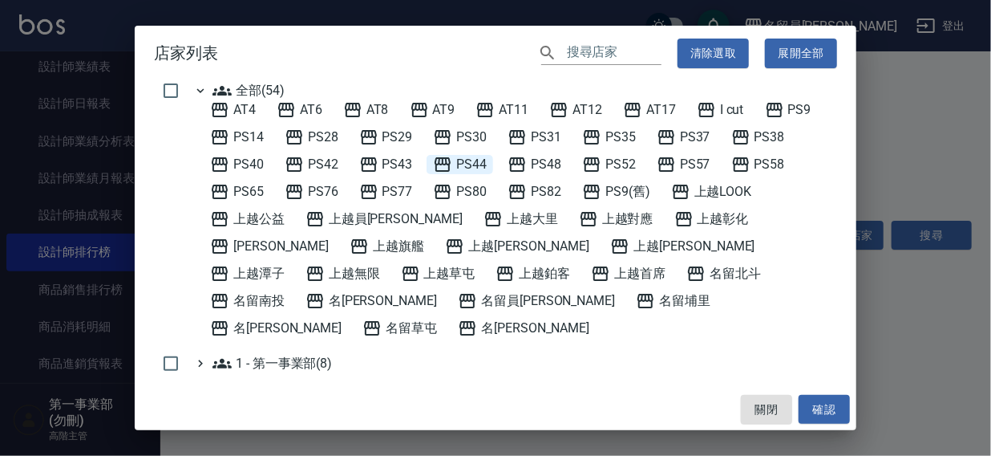
click at [473, 165] on span "PS44" at bounding box center [460, 164] width 54 height 19
click at [827, 419] on button "確認" at bounding box center [824, 410] width 51 height 30
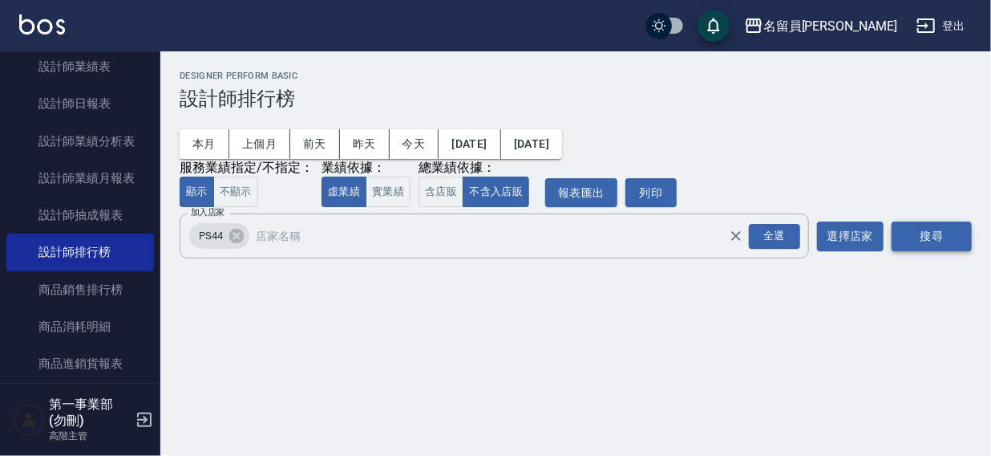
click at [905, 241] on button "搜尋" at bounding box center [932, 236] width 80 height 30
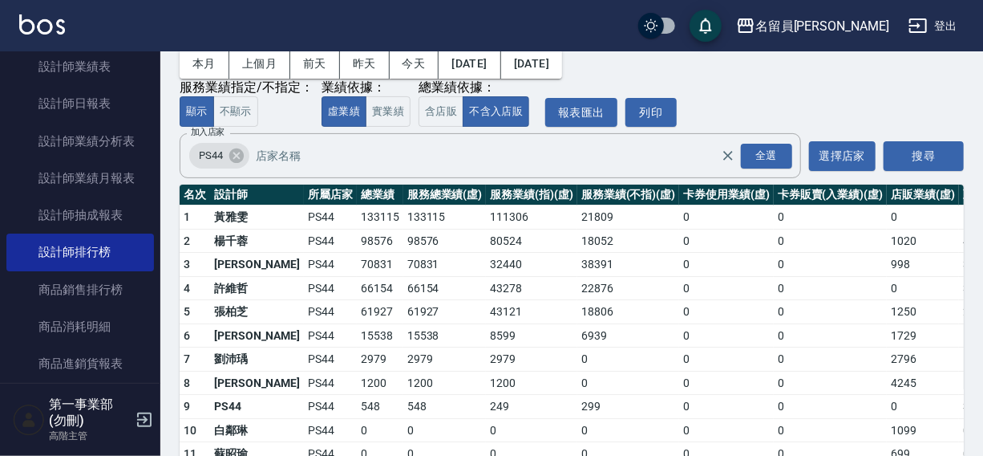
scroll to position [166, 0]
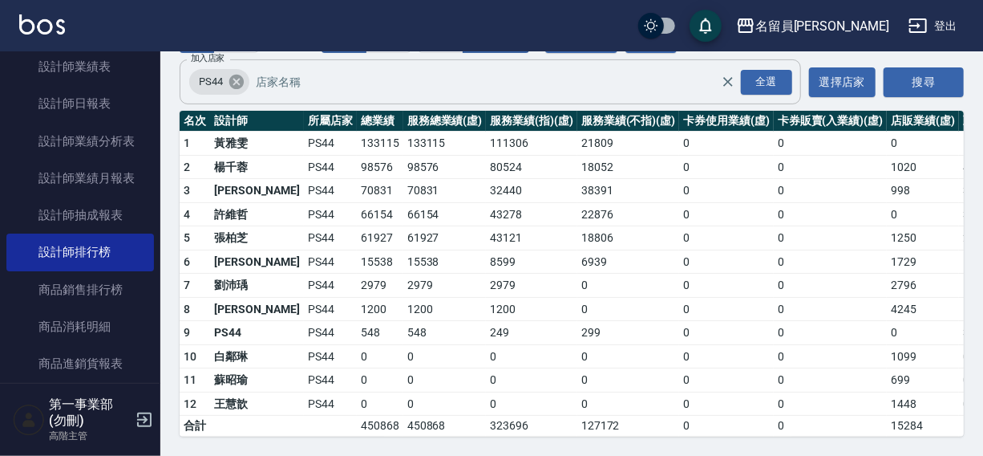
click at [237, 75] on icon at bounding box center [236, 82] width 14 height 14
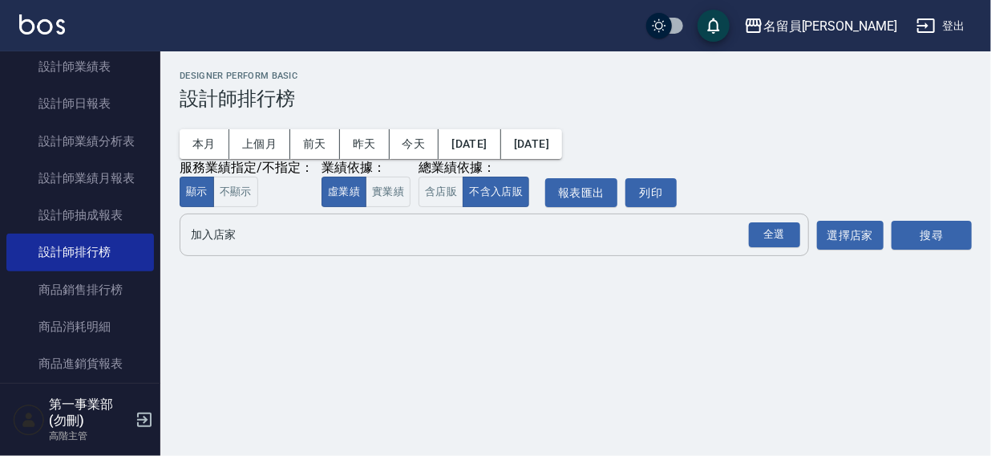
click at [230, 233] on input "加入店家" at bounding box center [482, 235] width 591 height 28
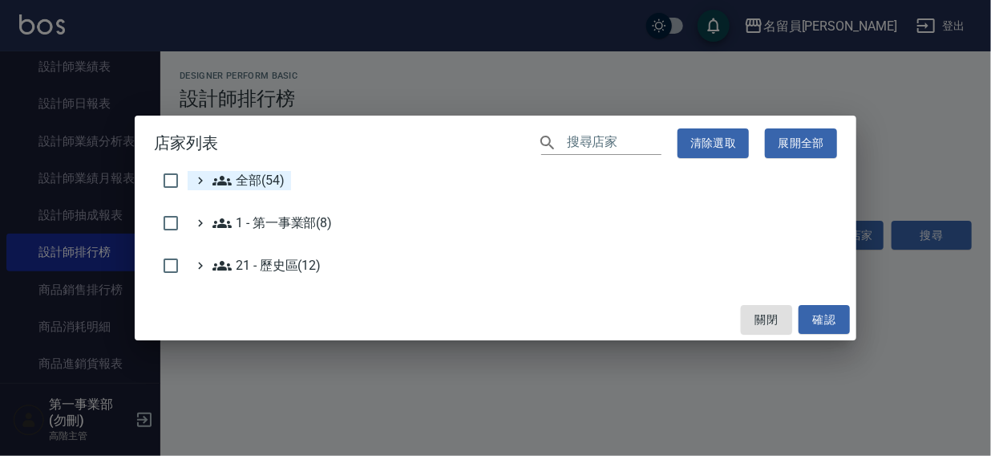
click at [256, 177] on span "全部(54)" at bounding box center [249, 180] width 72 height 19
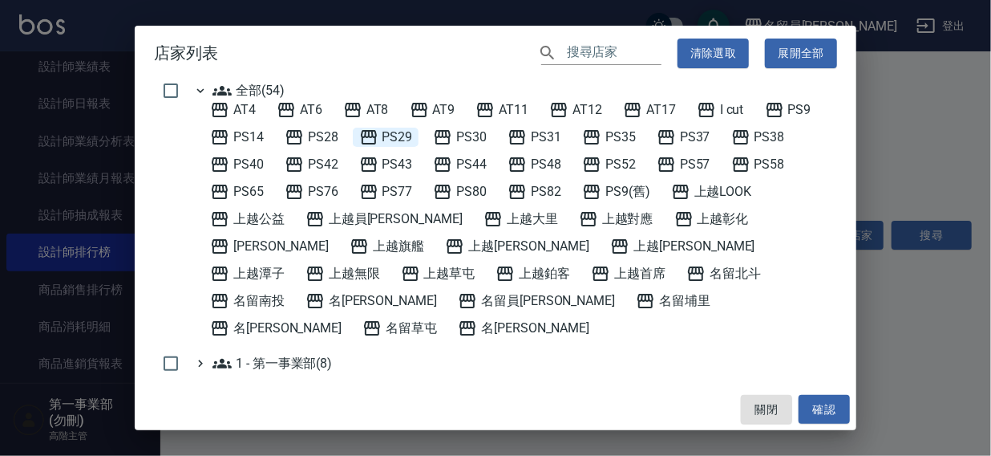
click at [392, 132] on span "PS29" at bounding box center [386, 137] width 54 height 19
drag, startPoint x: 822, startPoint y: 405, endPoint x: 897, endPoint y: 257, distance: 165.4
click at [823, 405] on button "確認" at bounding box center [824, 410] width 51 height 30
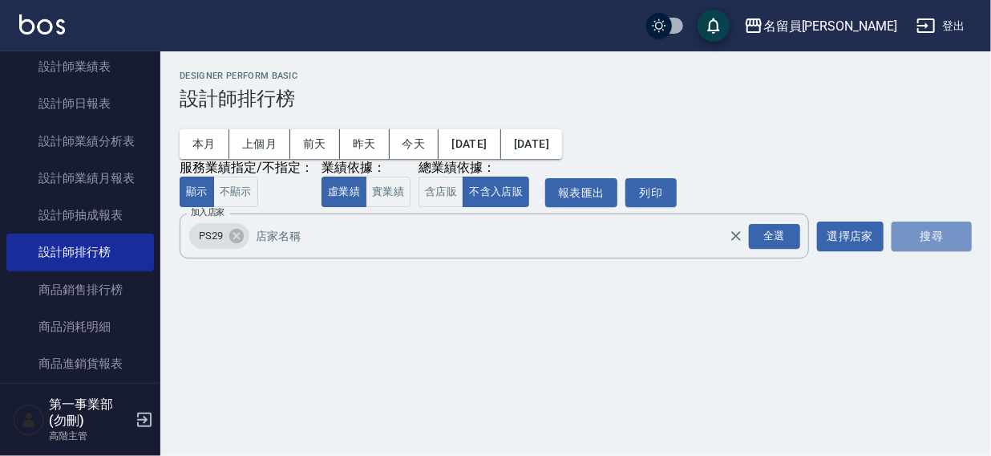
click at [910, 246] on button "搜尋" at bounding box center [932, 236] width 80 height 30
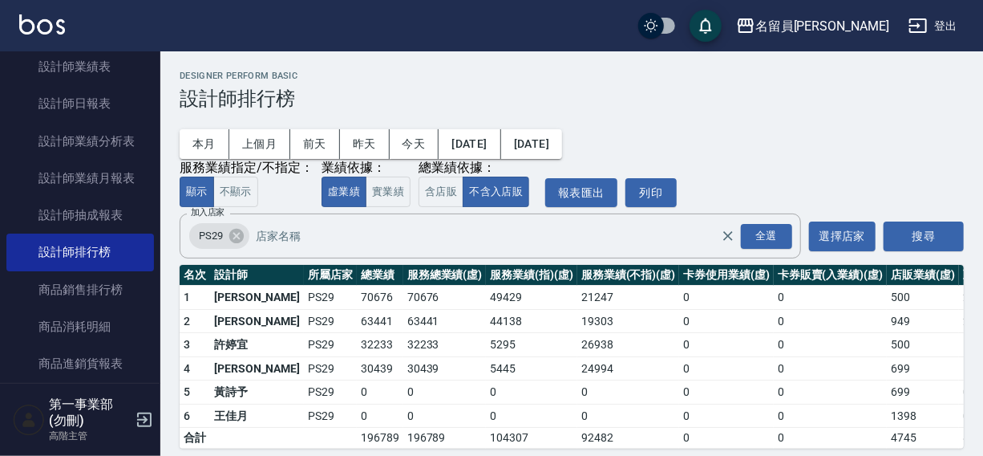
scroll to position [24, 0]
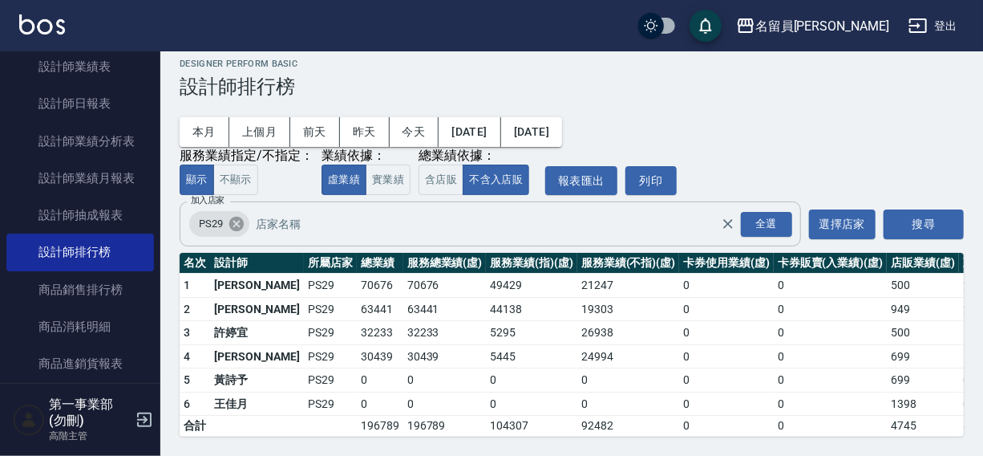
click at [238, 215] on icon at bounding box center [237, 224] width 18 height 18
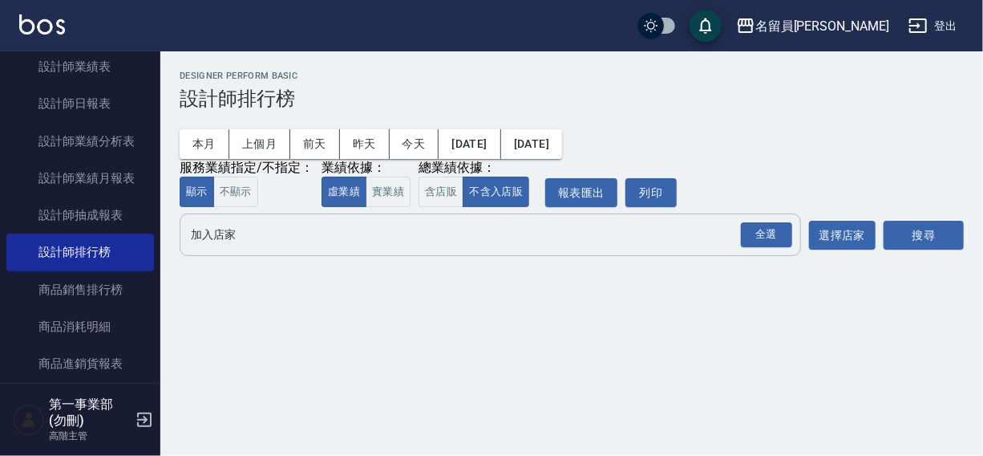
scroll to position [0, 0]
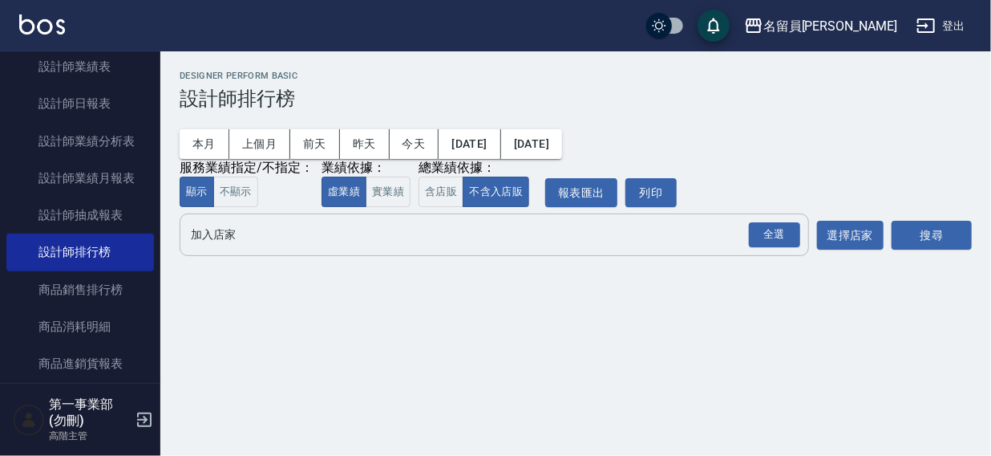
click at [225, 241] on input "加入店家" at bounding box center [482, 235] width 591 height 28
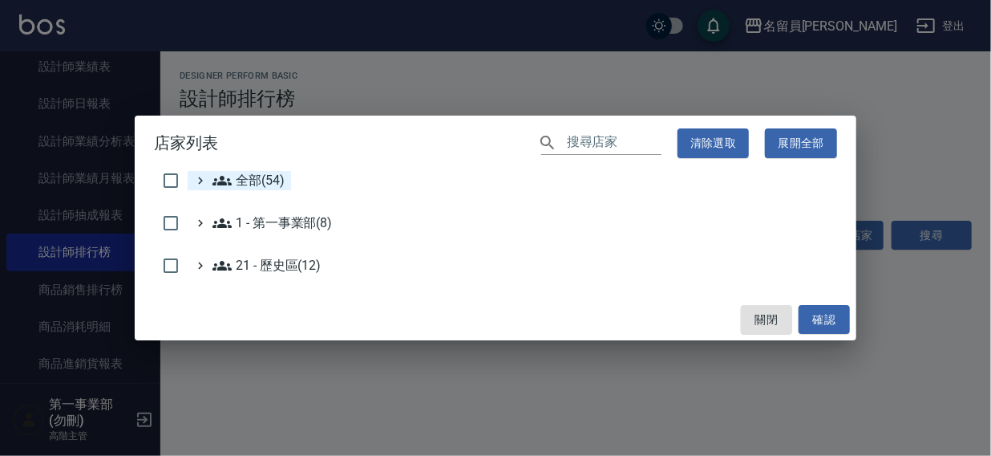
click at [246, 180] on span "全部(54)" at bounding box center [249, 180] width 72 height 19
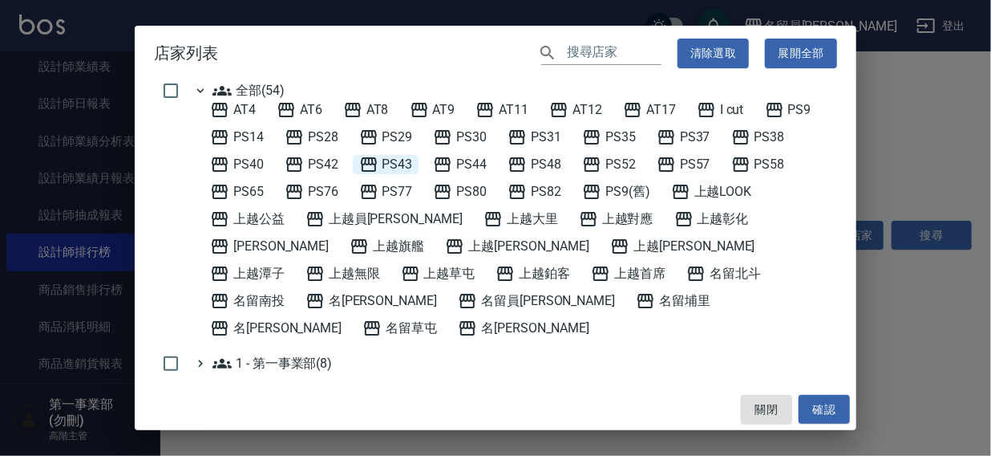
click at [390, 161] on span "PS43" at bounding box center [386, 164] width 54 height 19
drag, startPoint x: 809, startPoint y: 408, endPoint x: 935, endPoint y: 272, distance: 185.6
click at [811, 407] on button "確認" at bounding box center [824, 410] width 51 height 30
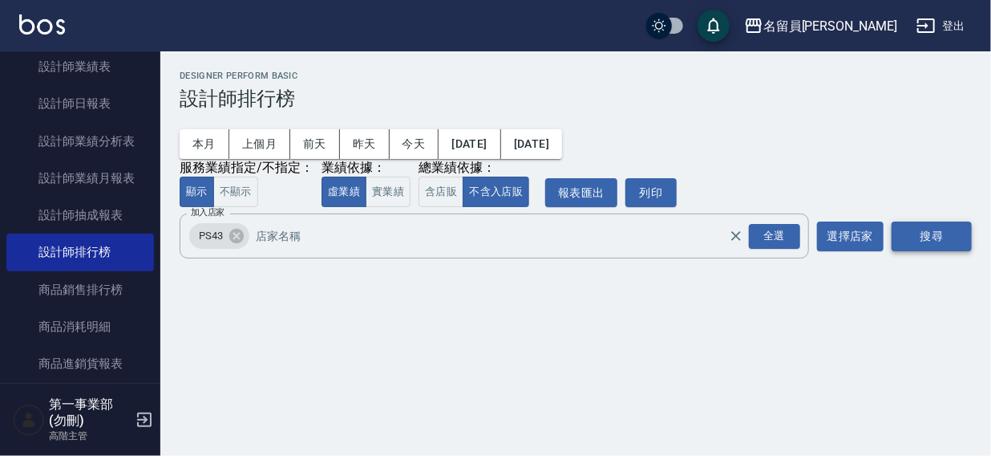
click at [932, 234] on button "搜尋" at bounding box center [932, 236] width 80 height 30
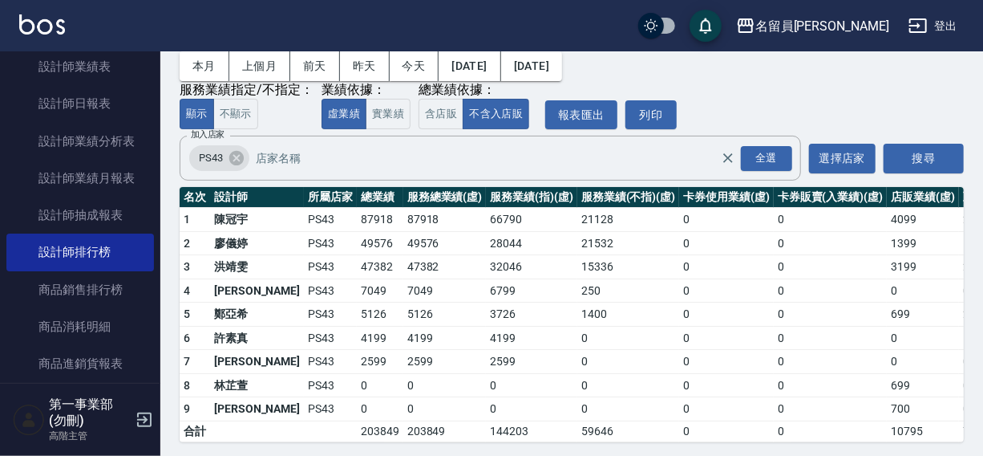
scroll to position [95, 0]
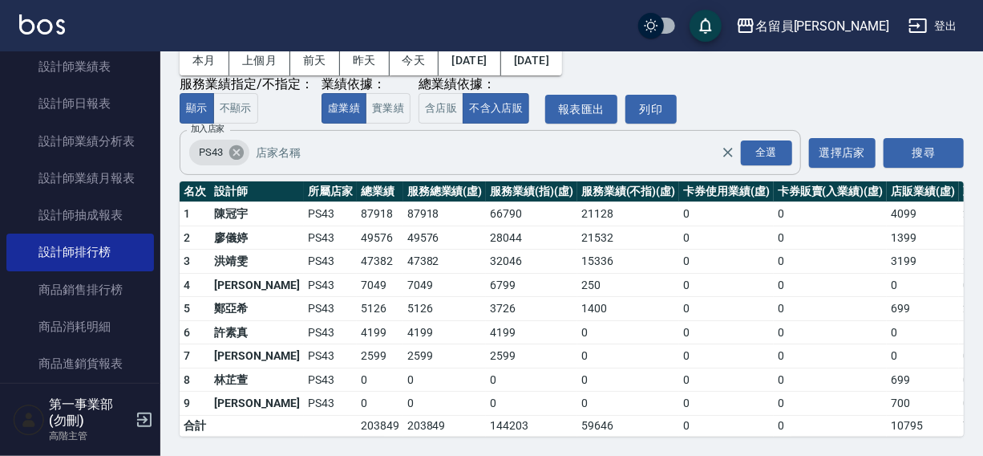
click at [237, 145] on icon at bounding box center [236, 152] width 14 height 14
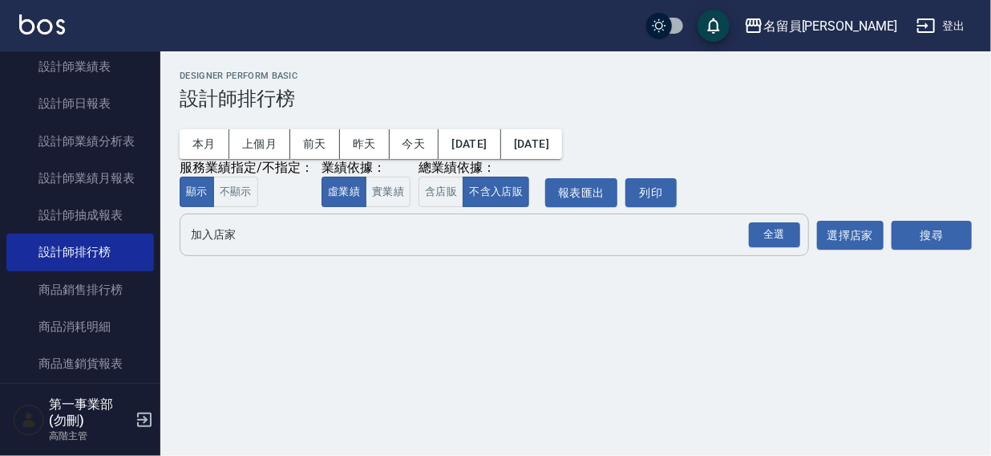
click at [221, 232] on input "加入店家" at bounding box center [482, 235] width 591 height 28
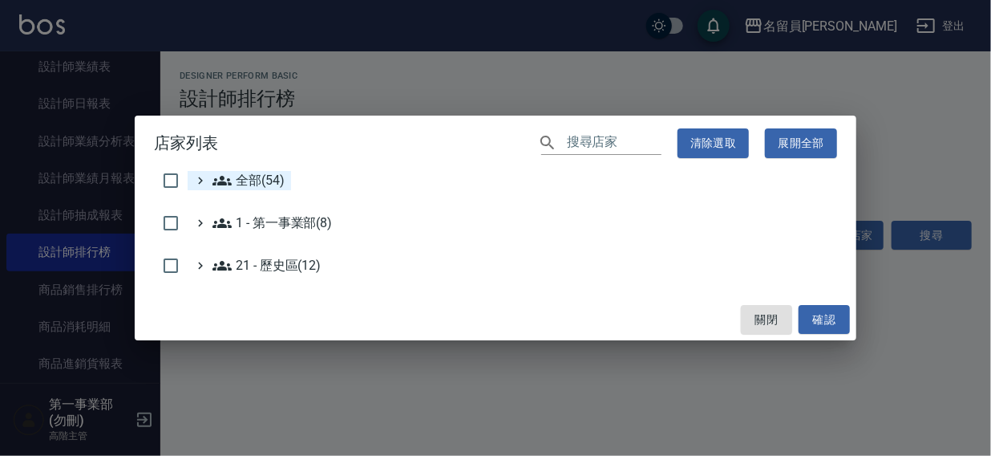
click at [241, 176] on span "全部(54)" at bounding box center [249, 180] width 72 height 19
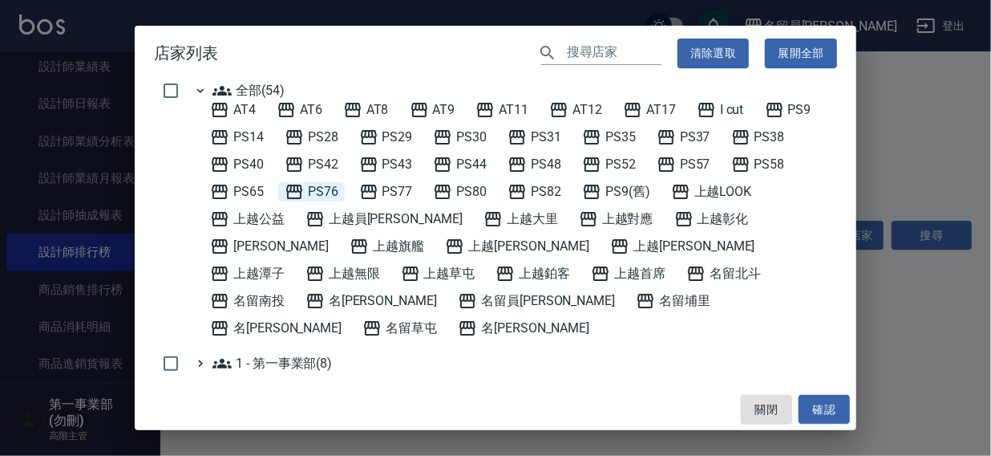
click at [326, 190] on span "PS76" at bounding box center [312, 191] width 54 height 19
click at [828, 407] on button "確認" at bounding box center [824, 410] width 51 height 30
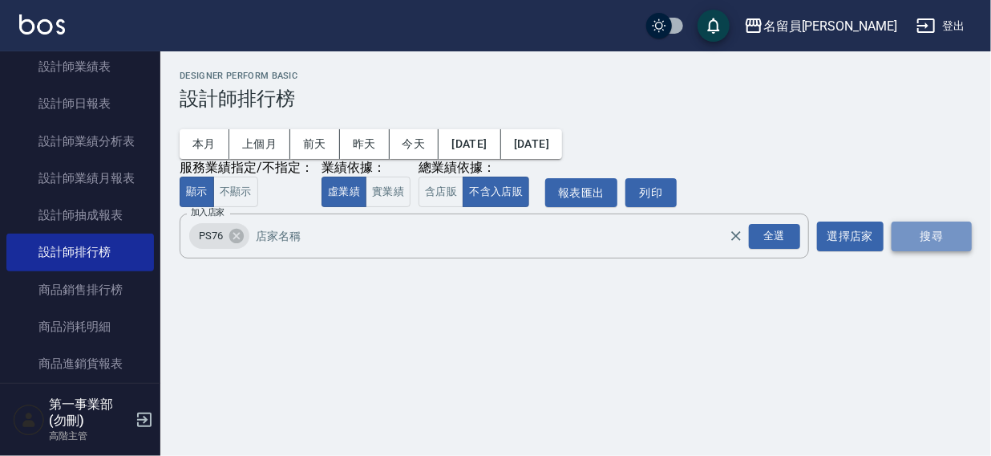
click at [952, 241] on button "搜尋" at bounding box center [932, 236] width 80 height 30
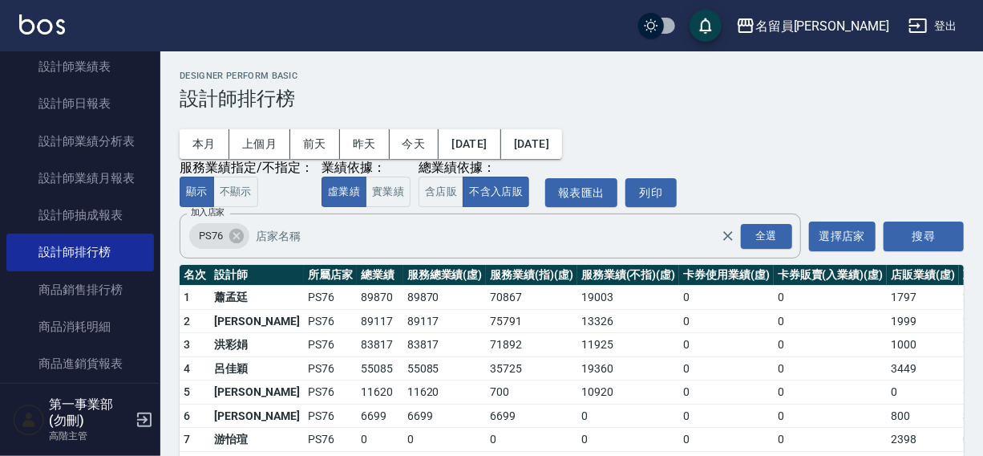
scroll to position [72, 0]
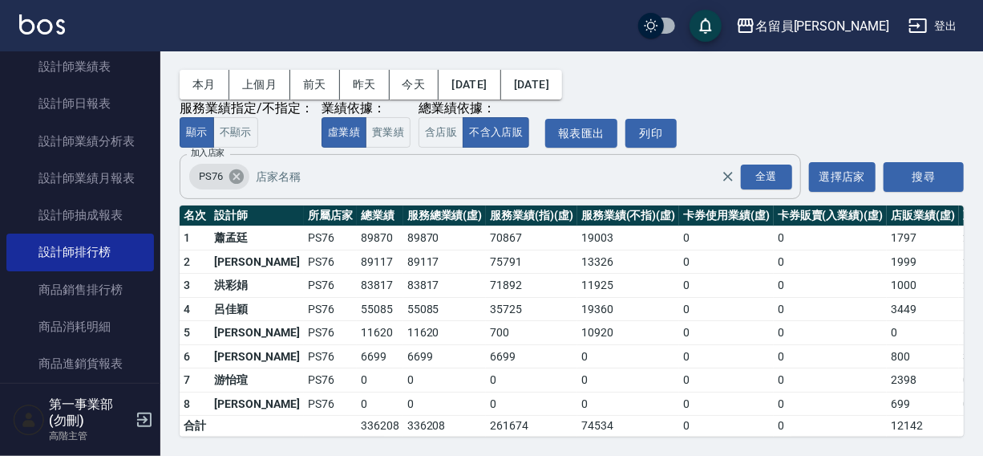
click at [235, 169] on icon at bounding box center [236, 176] width 14 height 14
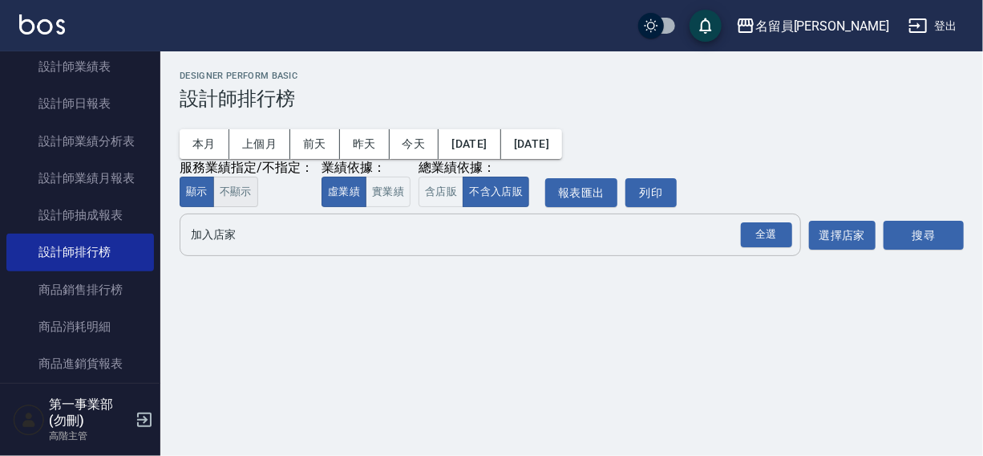
scroll to position [0, 0]
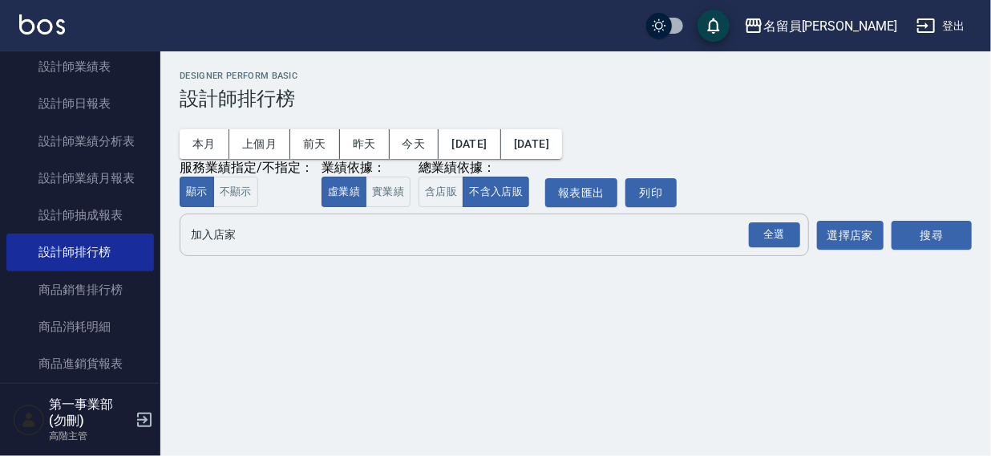
click at [218, 235] on input "加入店家" at bounding box center [482, 235] width 591 height 28
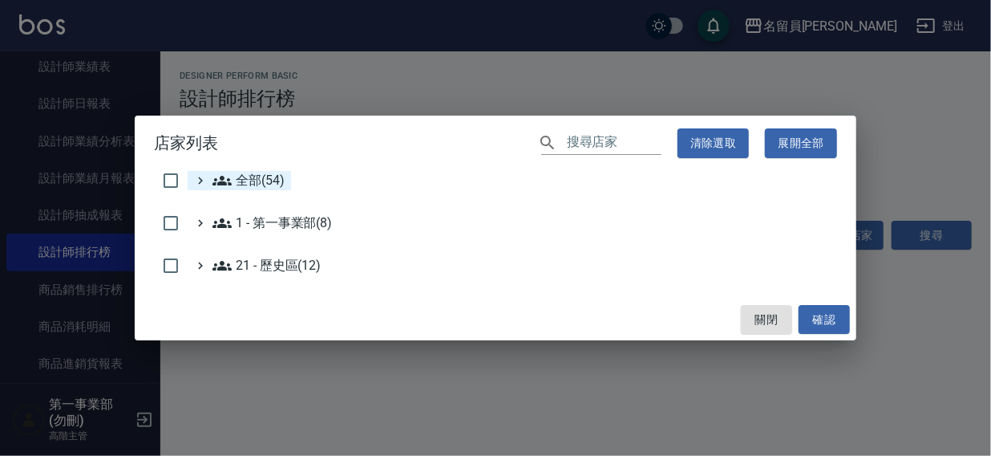
click at [245, 180] on span "全部(54)" at bounding box center [249, 180] width 72 height 19
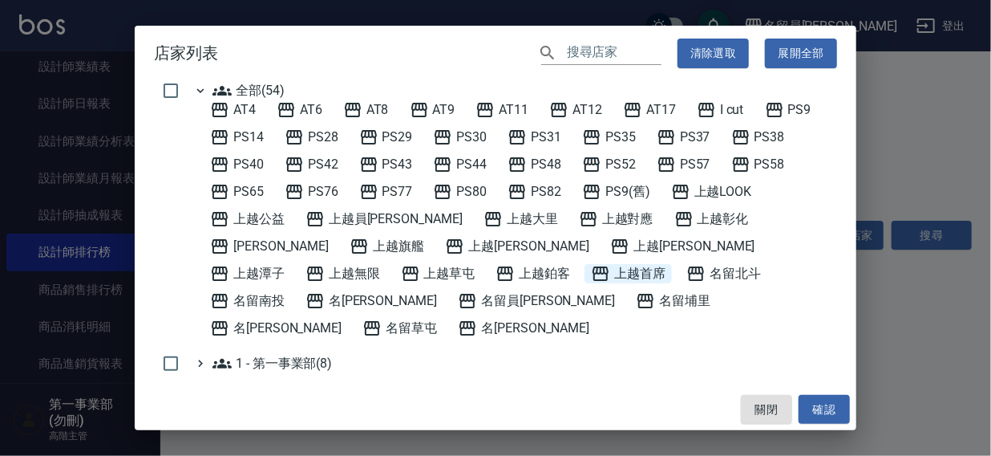
click at [591, 273] on span "上越首席" at bounding box center [628, 273] width 75 height 19
click at [800, 408] on button "確認" at bounding box center [824, 410] width 51 height 30
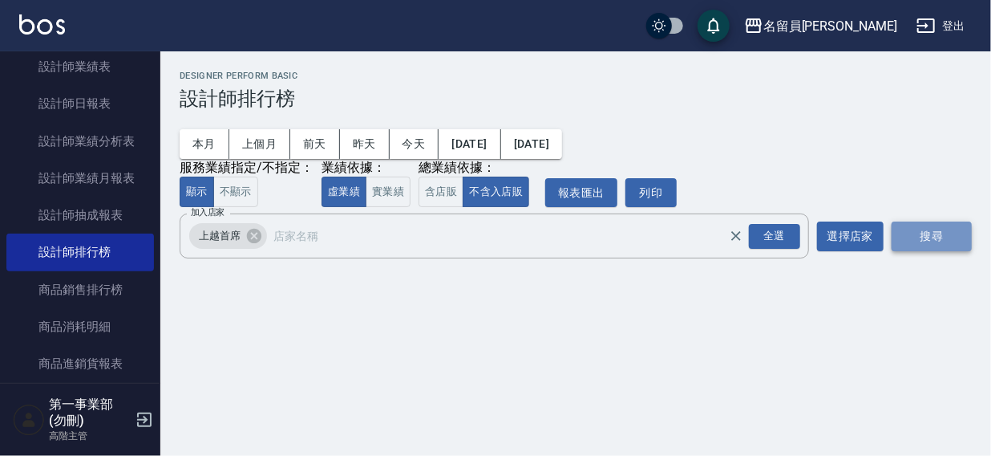
click at [910, 238] on button "搜尋" at bounding box center [932, 236] width 80 height 30
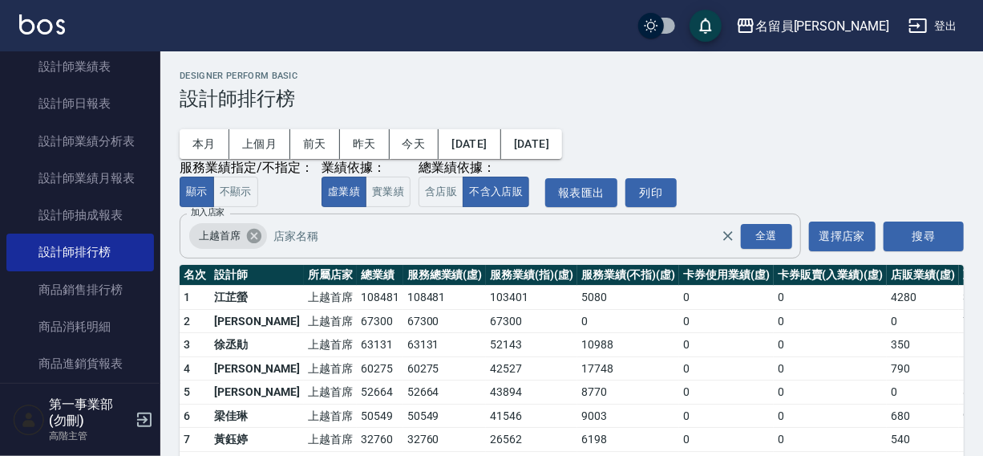
click at [249, 238] on icon at bounding box center [254, 236] width 14 height 14
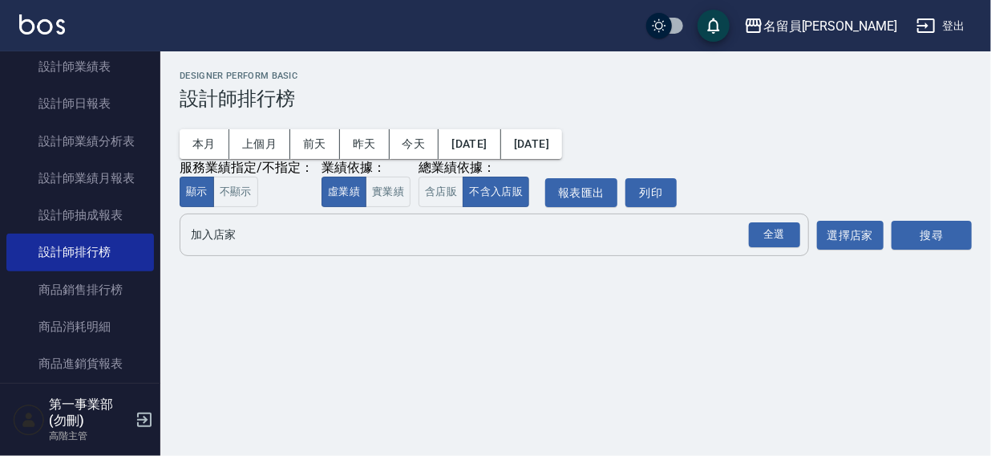
click at [225, 238] on input "加入店家" at bounding box center [482, 235] width 591 height 28
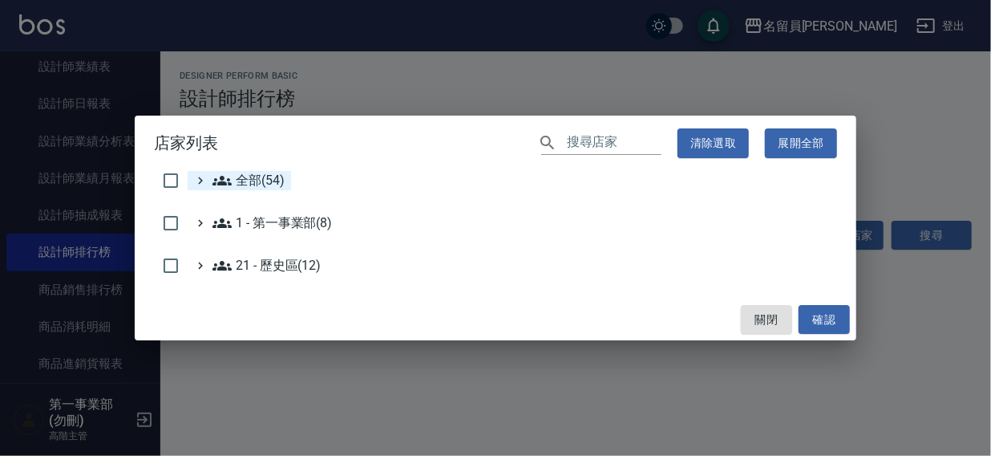
click at [249, 182] on span "全部(54)" at bounding box center [249, 180] width 72 height 19
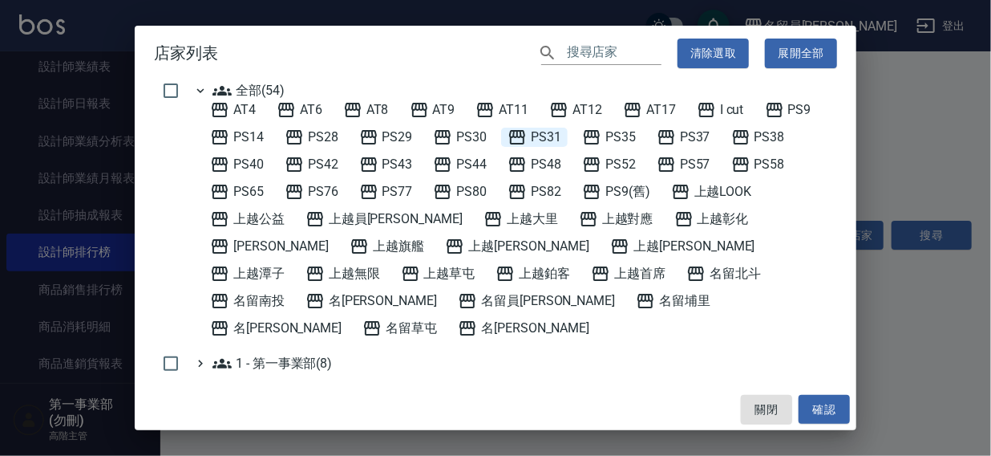
click at [559, 136] on span "PS31" at bounding box center [535, 137] width 54 height 19
click at [829, 407] on button "確認" at bounding box center [824, 410] width 51 height 30
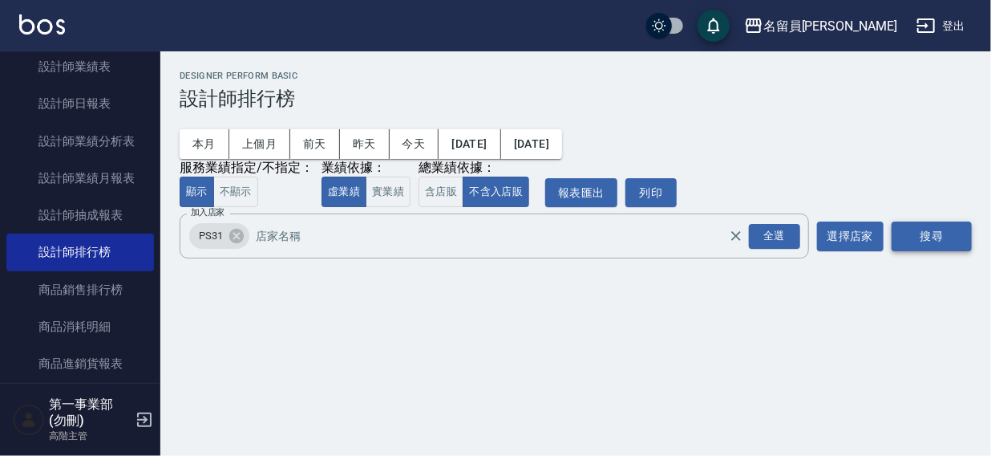
click at [898, 231] on button "搜尋" at bounding box center [932, 236] width 80 height 30
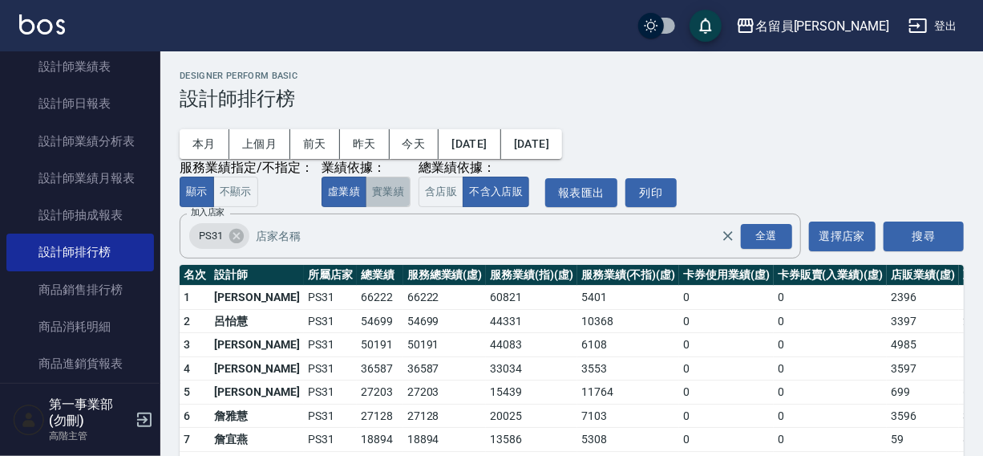
click at [396, 191] on button "實業績" at bounding box center [388, 191] width 45 height 31
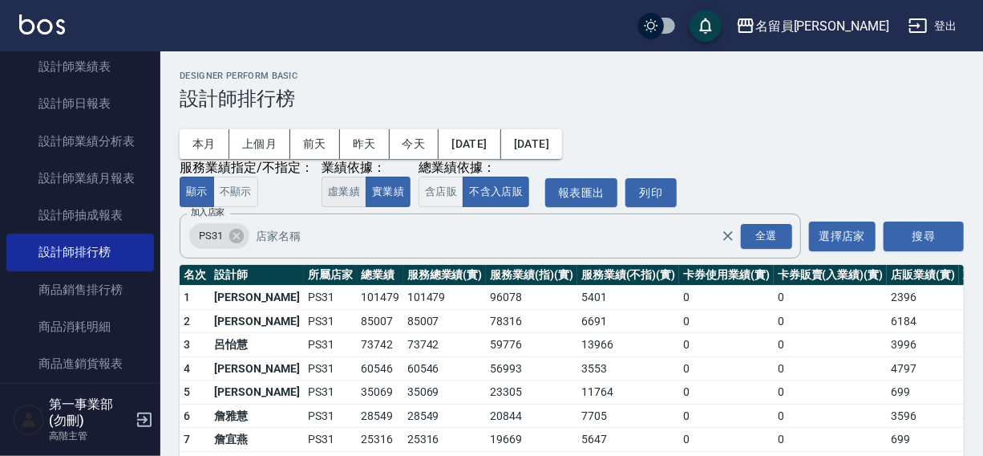
click at [346, 185] on button "虛業績" at bounding box center [344, 191] width 45 height 31
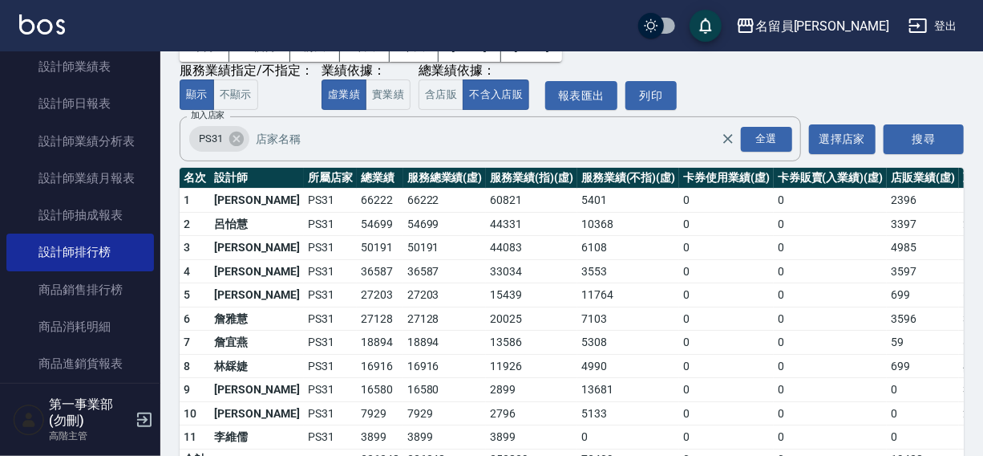
scroll to position [103, 0]
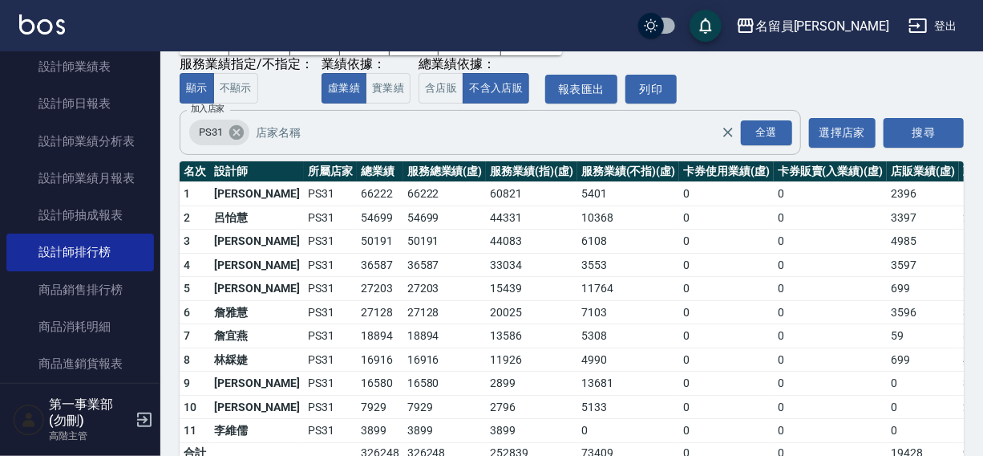
click at [236, 132] on icon at bounding box center [237, 133] width 18 height 18
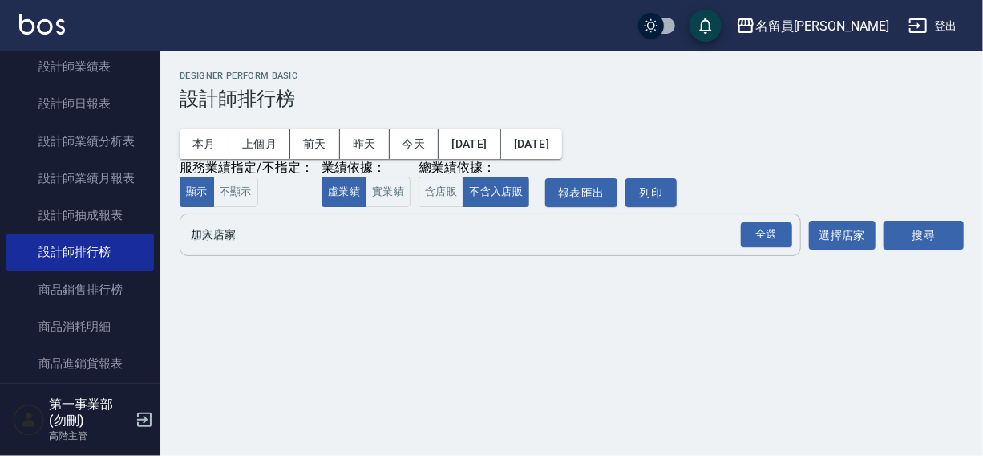
scroll to position [0, 0]
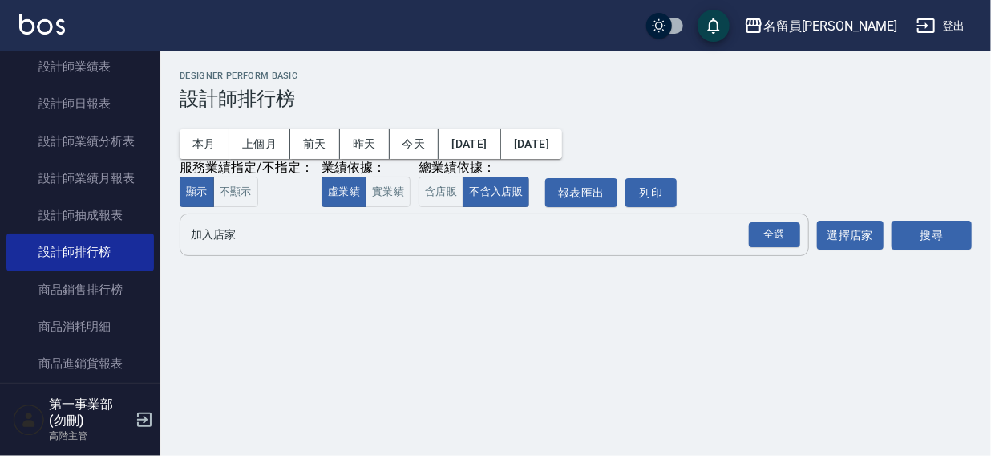
click at [219, 245] on input "加入店家" at bounding box center [482, 235] width 591 height 28
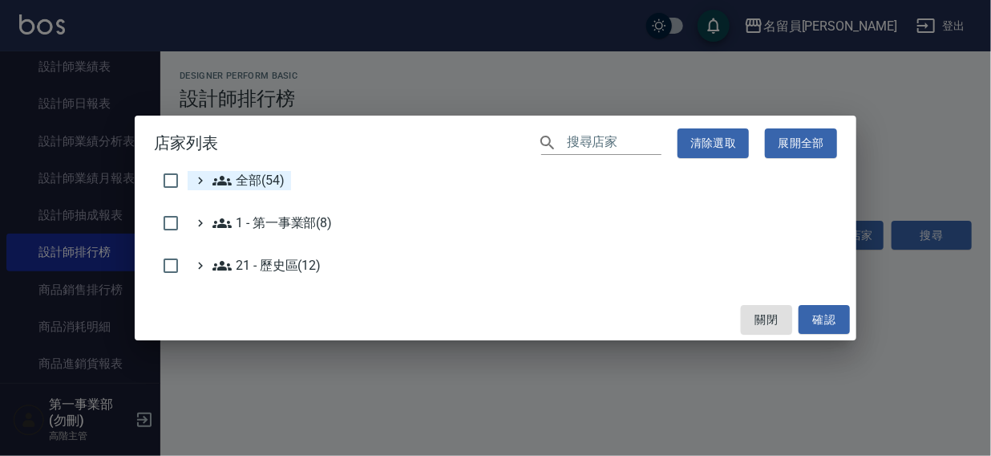
click at [238, 182] on span "全部(54)" at bounding box center [249, 180] width 72 height 19
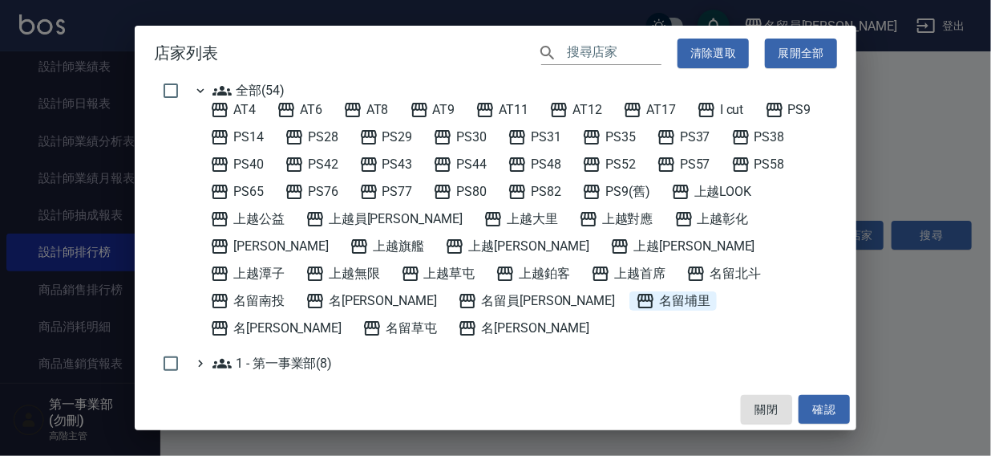
click at [636, 294] on span "名留埔里" at bounding box center [673, 300] width 75 height 19
click at [817, 415] on button "確認" at bounding box center [824, 410] width 51 height 30
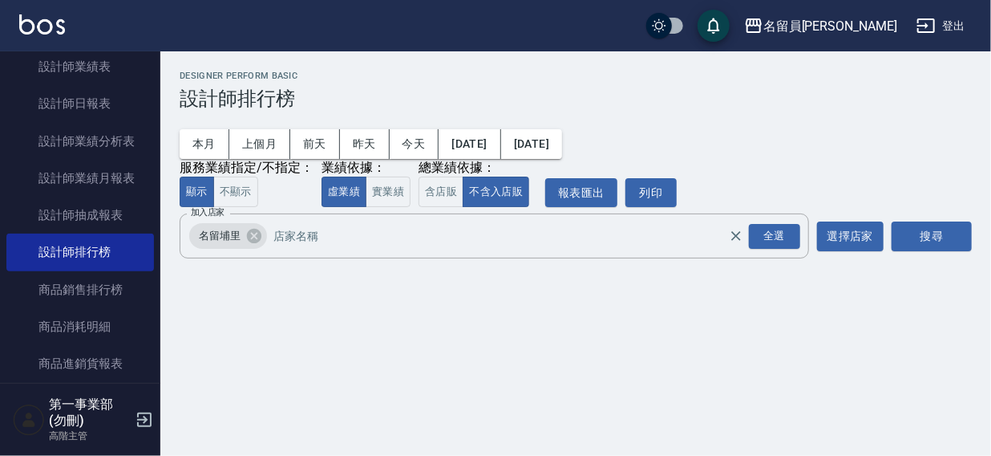
click at [928, 232] on button "搜尋" at bounding box center [932, 236] width 80 height 30
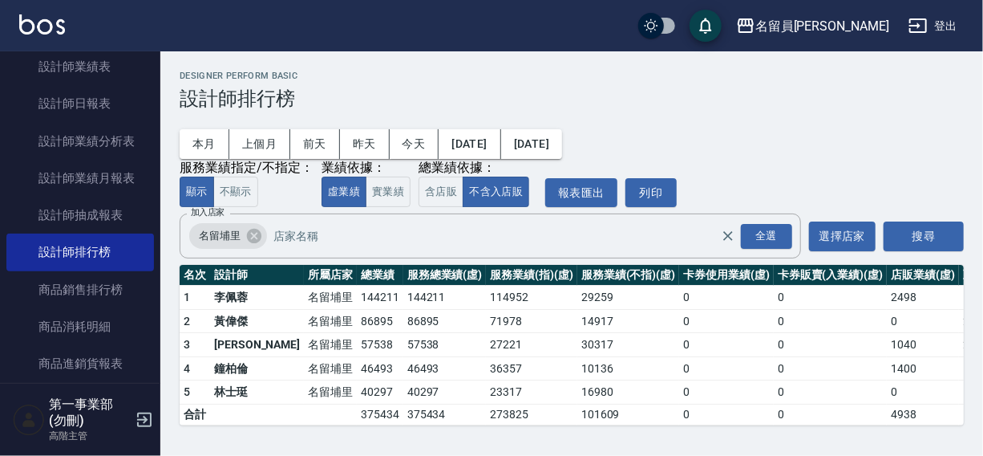
scroll to position [1, 0]
click at [250, 236] on icon at bounding box center [254, 236] width 14 height 14
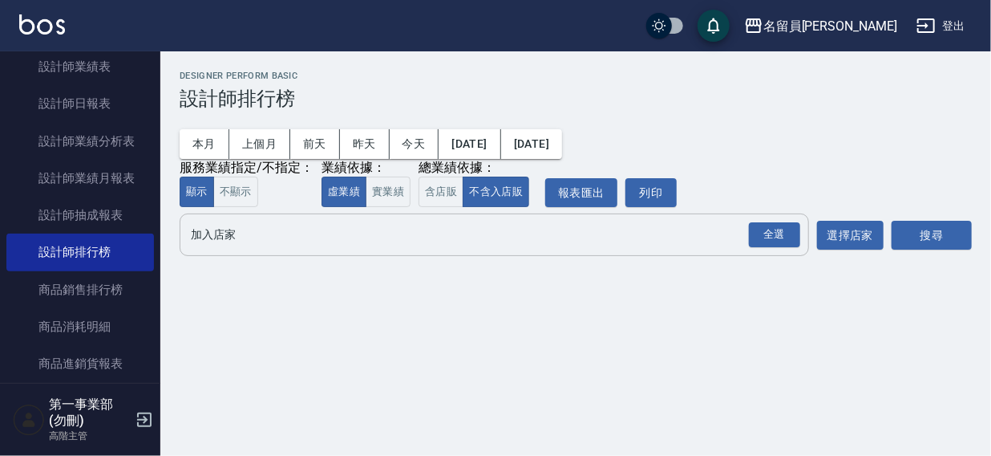
click at [235, 249] on input "加入店家" at bounding box center [482, 235] width 591 height 28
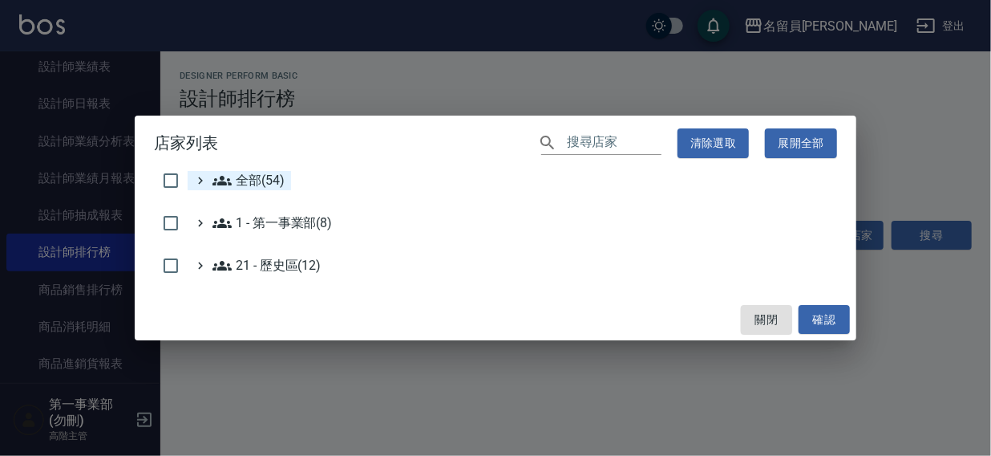
click at [273, 178] on span "全部(54)" at bounding box center [249, 180] width 72 height 19
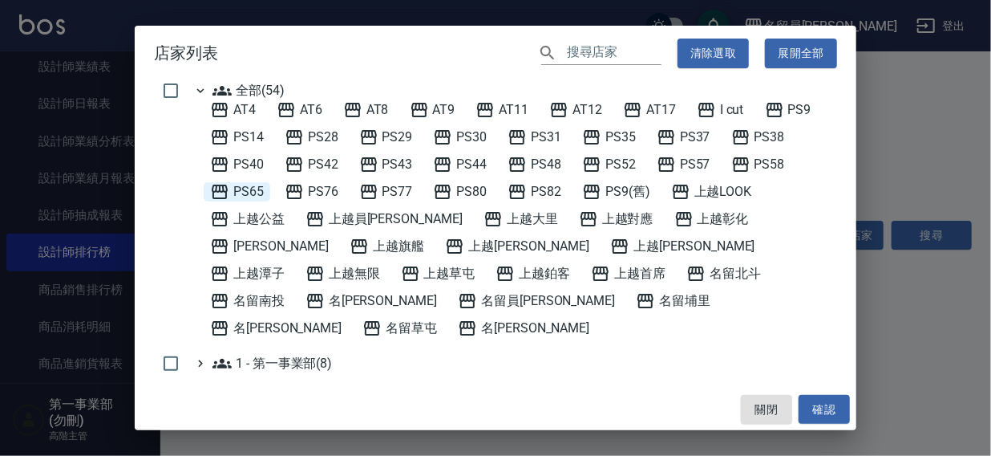
click at [256, 188] on span "PS65" at bounding box center [237, 191] width 54 height 19
click at [817, 405] on button "確認" at bounding box center [824, 410] width 51 height 30
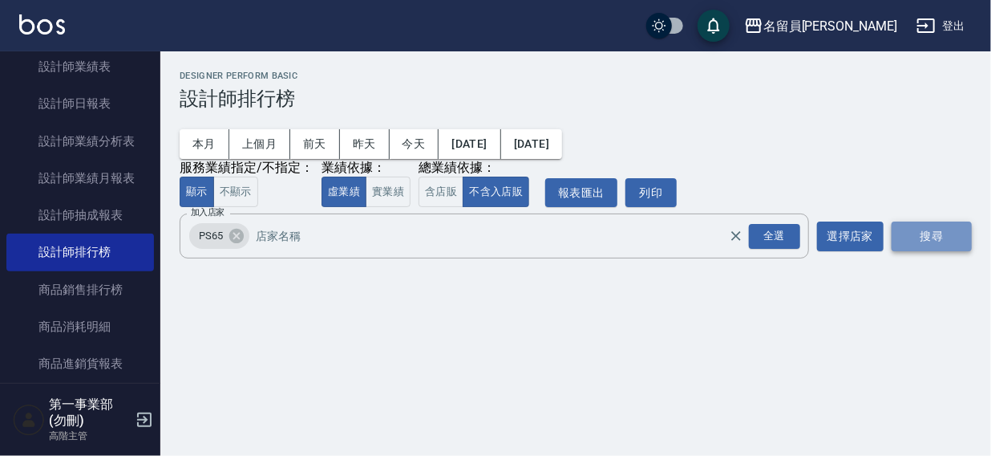
click at [930, 231] on button "搜尋" at bounding box center [932, 236] width 80 height 30
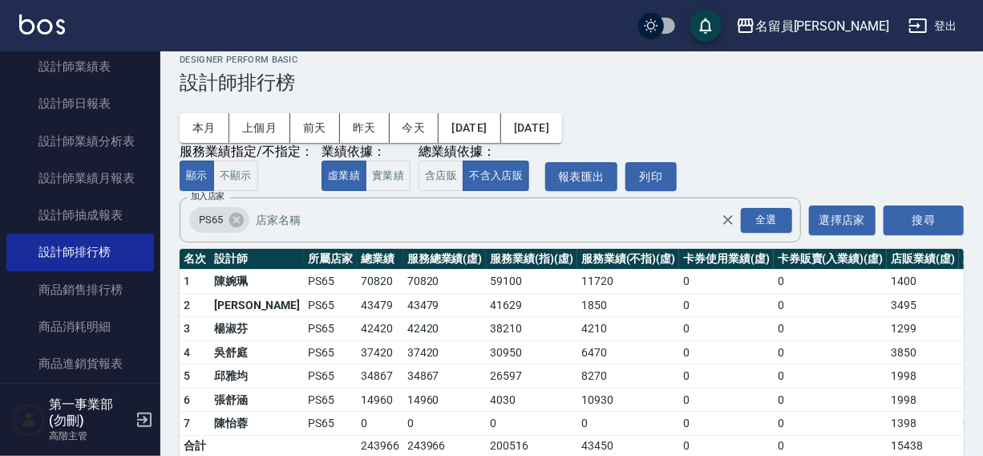
scroll to position [48, 0]
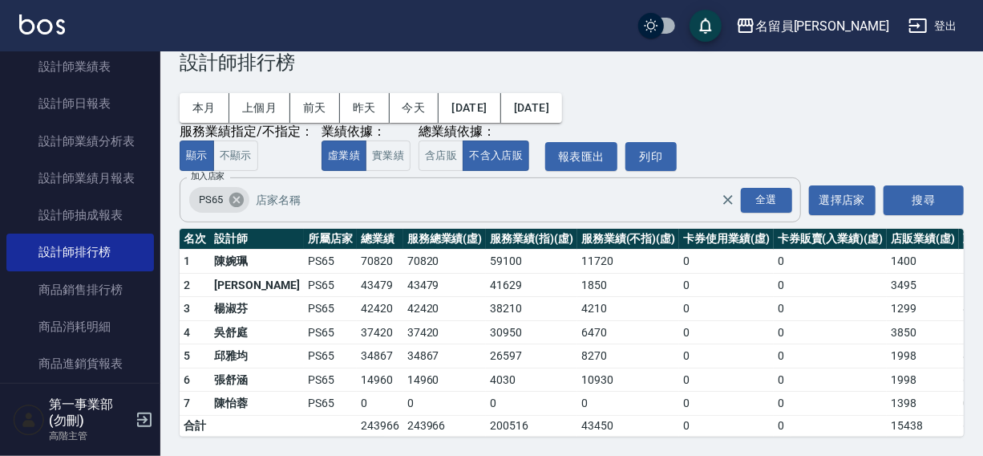
click at [237, 191] on icon at bounding box center [237, 200] width 18 height 18
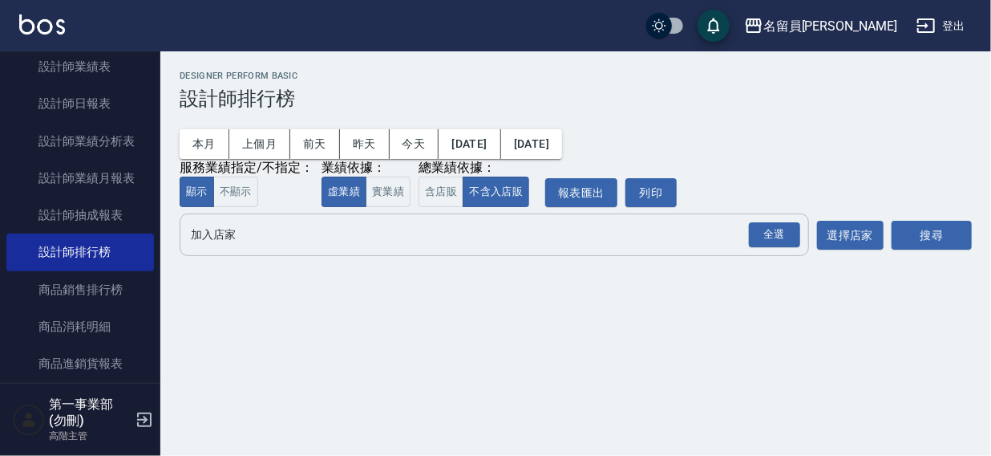
click at [232, 241] on input "加入店家" at bounding box center [482, 235] width 591 height 28
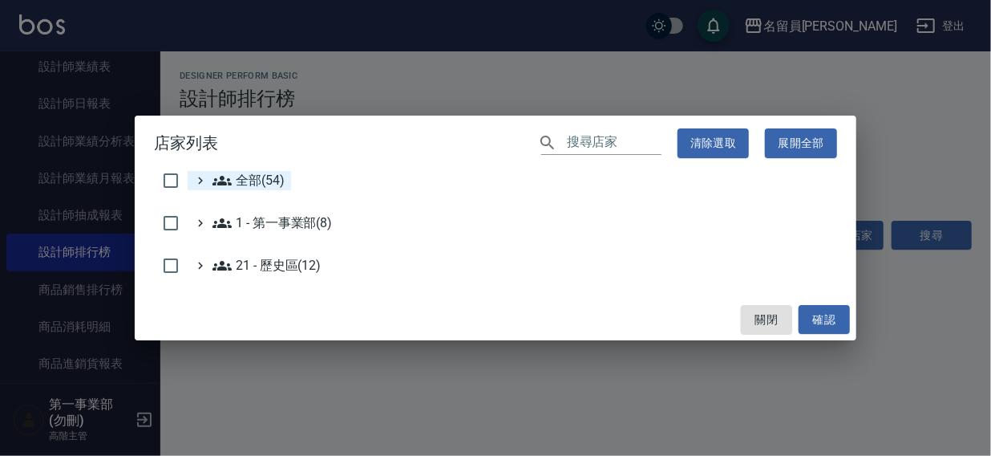
click at [243, 179] on span "全部(54)" at bounding box center [249, 180] width 72 height 19
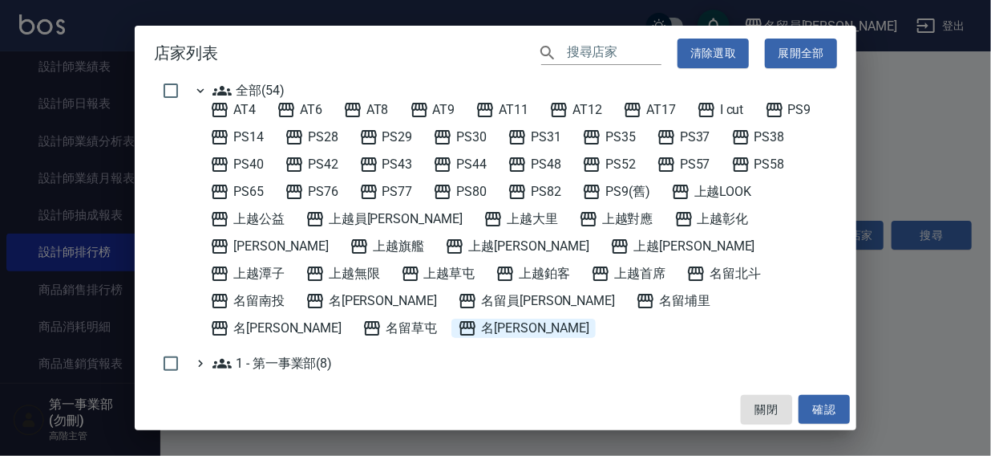
click at [531, 318] on span "名[PERSON_NAME]" at bounding box center [524, 327] width 132 height 19
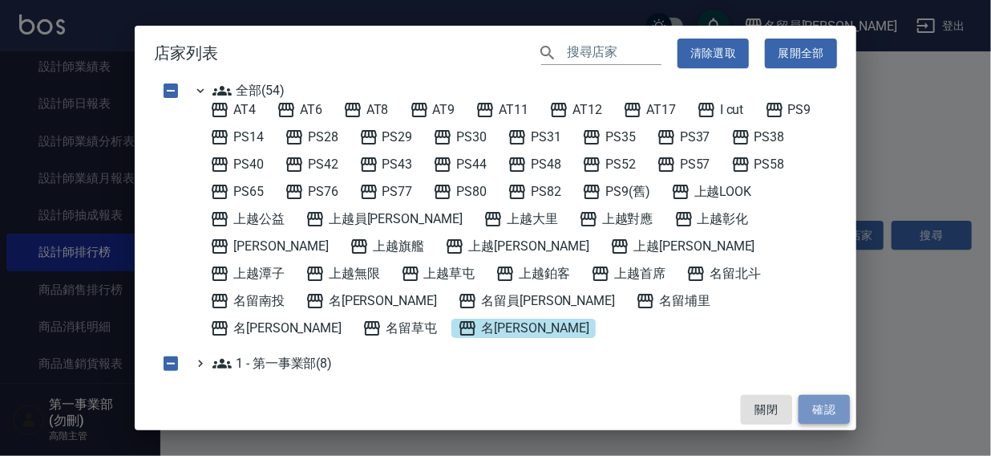
click at [830, 411] on button "確認" at bounding box center [824, 410] width 51 height 30
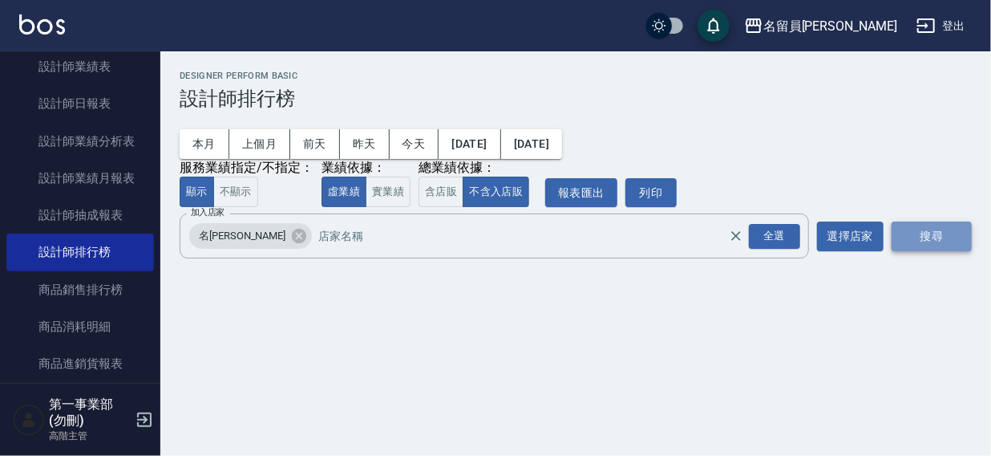
click at [911, 241] on button "搜尋" at bounding box center [932, 236] width 80 height 30
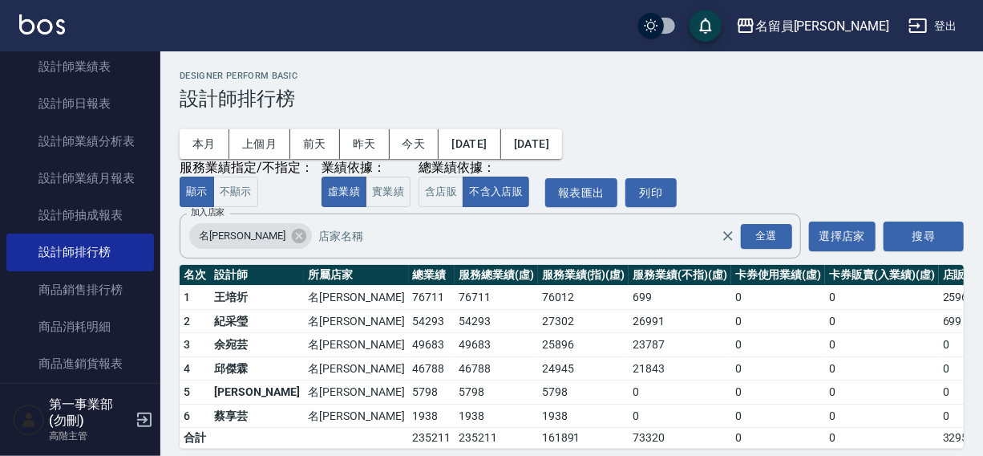
scroll to position [24, 0]
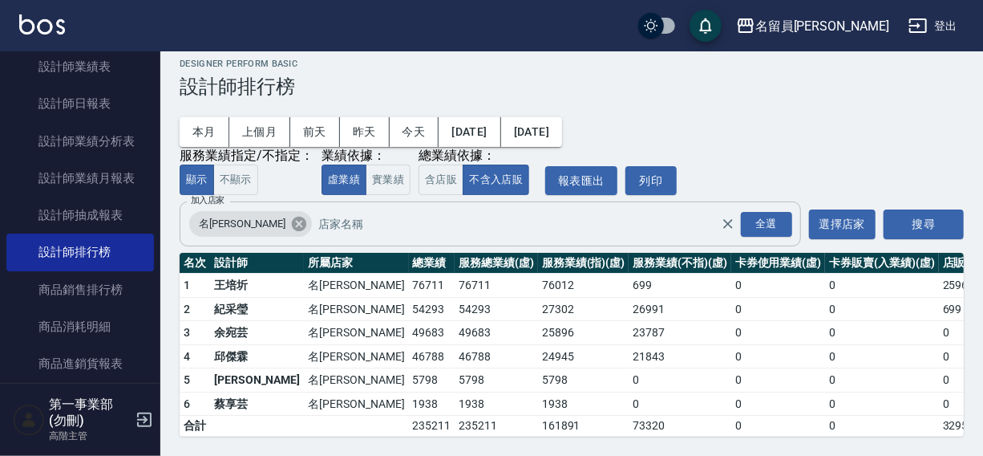
click at [292, 217] on icon at bounding box center [299, 224] width 14 height 14
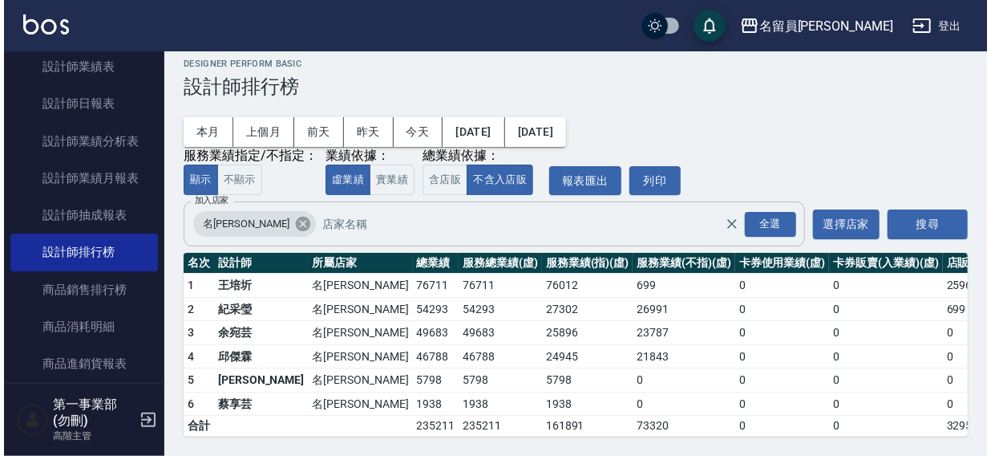
scroll to position [0, 0]
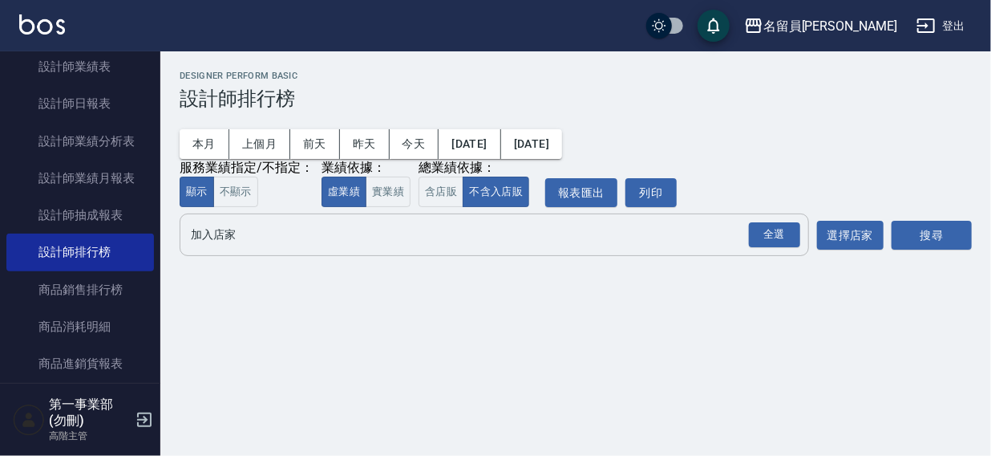
click at [234, 240] on input "加入店家" at bounding box center [482, 235] width 591 height 28
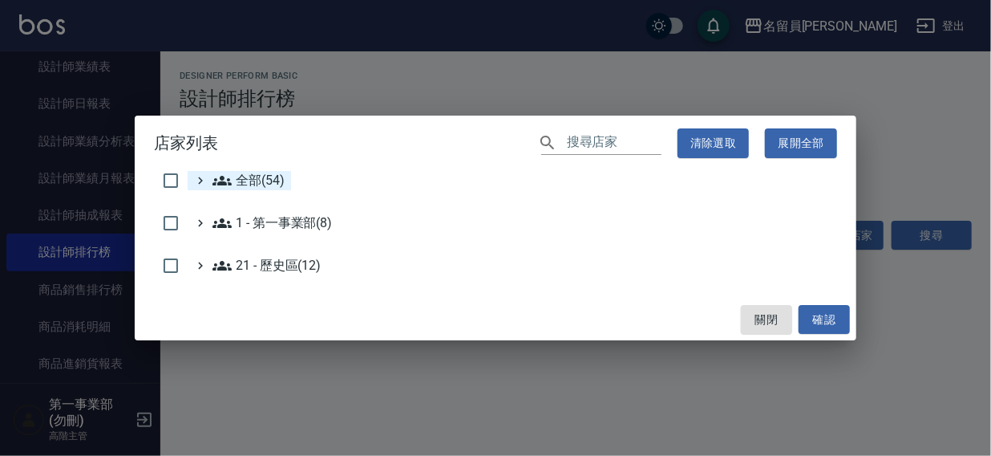
click at [253, 184] on span "全部(54)" at bounding box center [249, 180] width 72 height 19
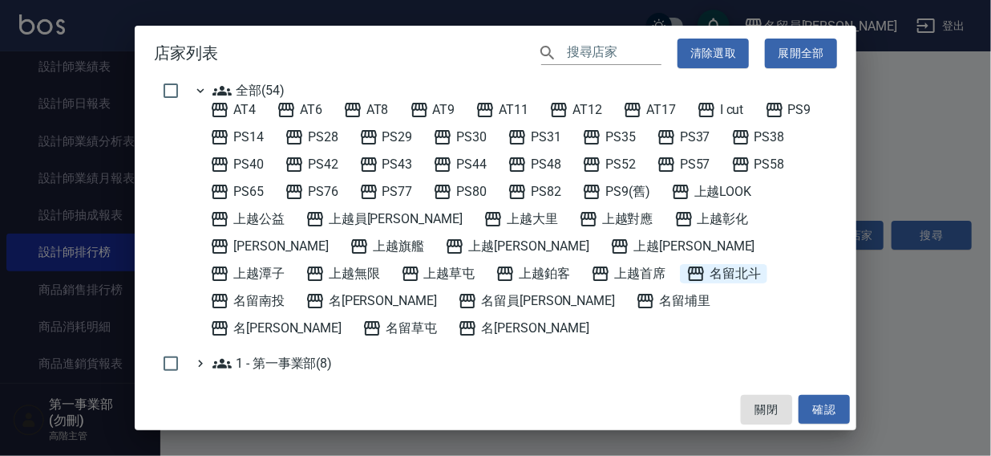
click at [687, 271] on span "名留北斗" at bounding box center [724, 273] width 75 height 19
click at [833, 401] on button "確認" at bounding box center [824, 410] width 51 height 30
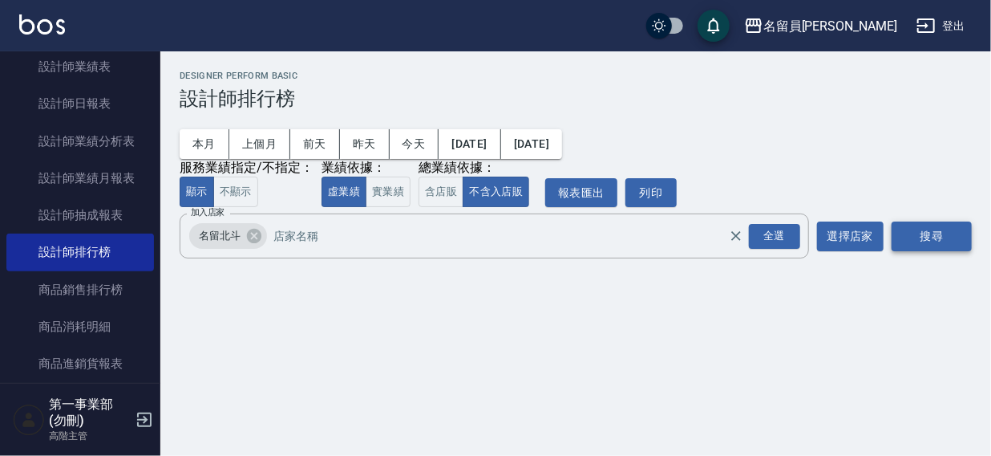
click at [918, 238] on button "搜尋" at bounding box center [932, 236] width 80 height 30
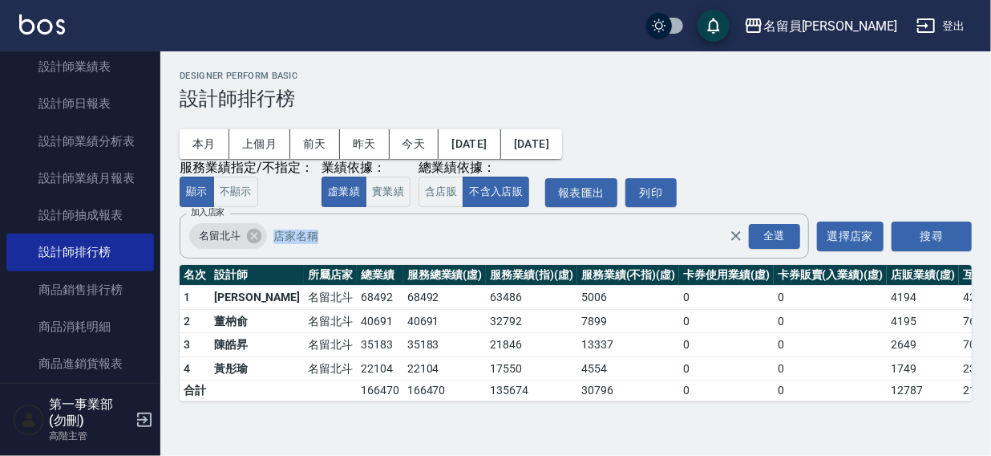
drag, startPoint x: 991, startPoint y: 222, endPoint x: 991, endPoint y: 354, distance: 131.5
click at [979, 354] on div "名留員林中正 2025-08-01 - 2025-08-15 設計師排行榜 列印時間： 2025-08-15-15:25 Designer Perform B…" at bounding box center [575, 235] width 831 height 369
click at [792, 64] on div "名留員林中正 2025-08-01 - 2025-08-15 設計師排行榜 列印時間： 2025-08-15-15:25 Designer Perform B…" at bounding box center [575, 235] width 831 height 369
drag, startPoint x: 991, startPoint y: 219, endPoint x: 761, endPoint y: 156, distance: 238.0
click at [972, 314] on div "名留員林中正 2025-08-01 - 2025-08-15 設計師排行榜 列印時間： 2025-08-15-15:25 Designer Perform B…" at bounding box center [575, 235] width 831 height 369
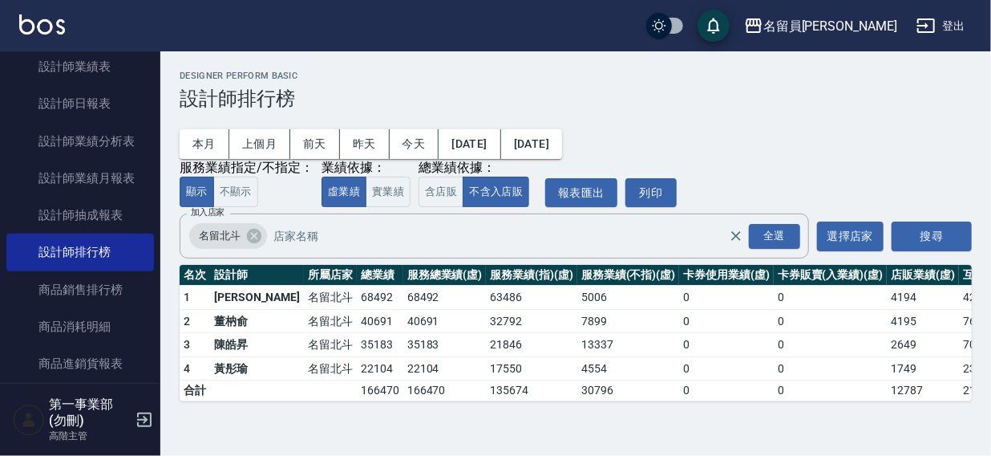
click at [591, 85] on div "Designer Perform Basic 設計師排行榜" at bounding box center [576, 90] width 792 height 39
click at [252, 235] on icon at bounding box center [254, 236] width 18 height 18
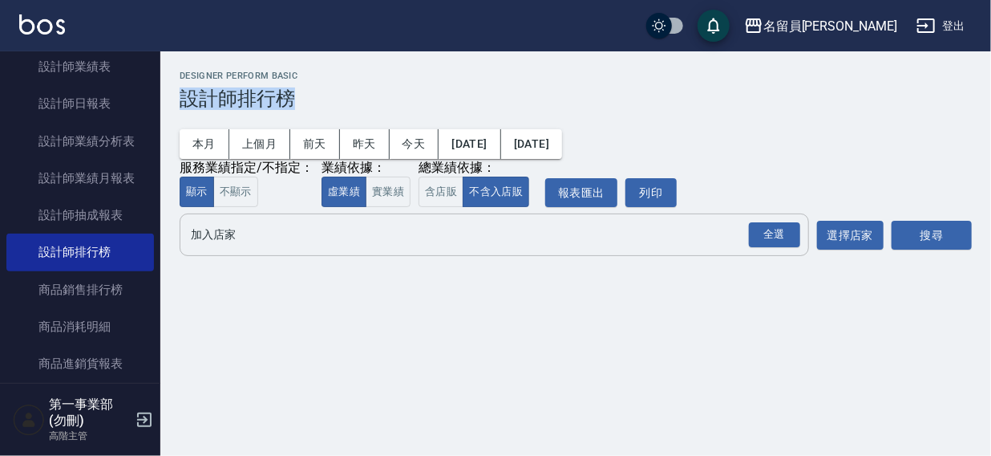
click at [496, 87] on div "Designer Perform Basic 設計師排行榜" at bounding box center [576, 90] width 792 height 39
click at [848, 38] on button "名留員[PERSON_NAME]" at bounding box center [821, 26] width 166 height 33
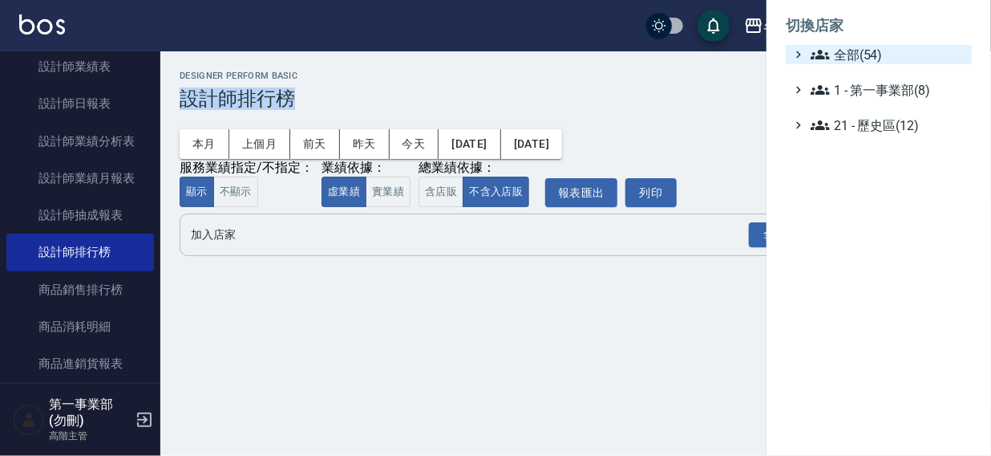
click at [839, 57] on span "全部(54)" at bounding box center [888, 54] width 155 height 19
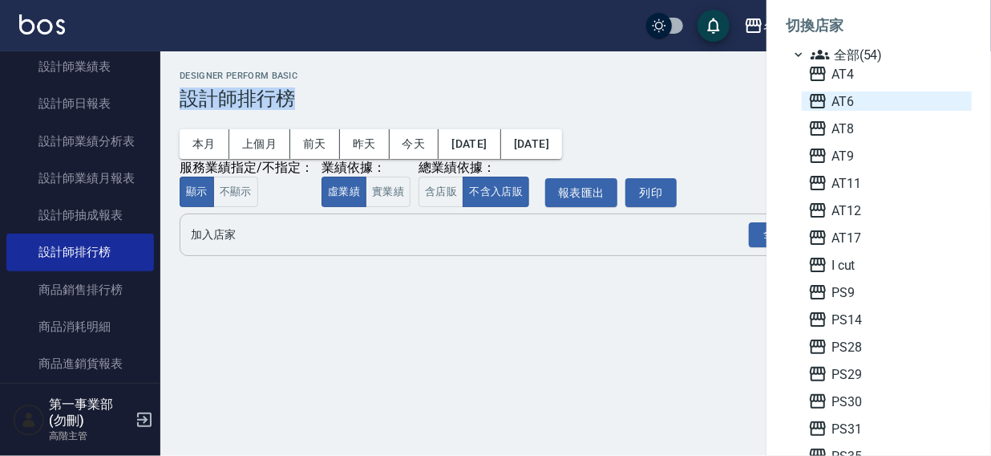
click at [845, 97] on span "AT6" at bounding box center [887, 100] width 157 height 19
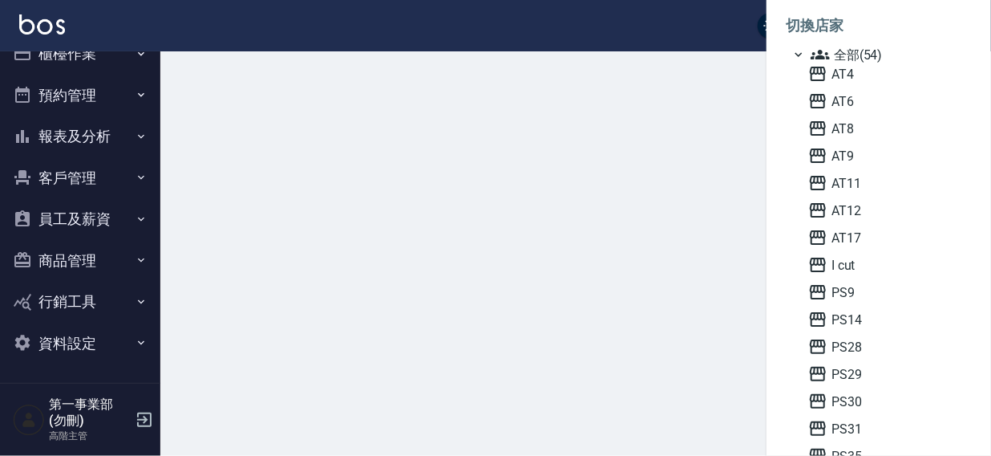
scroll to position [24, 0]
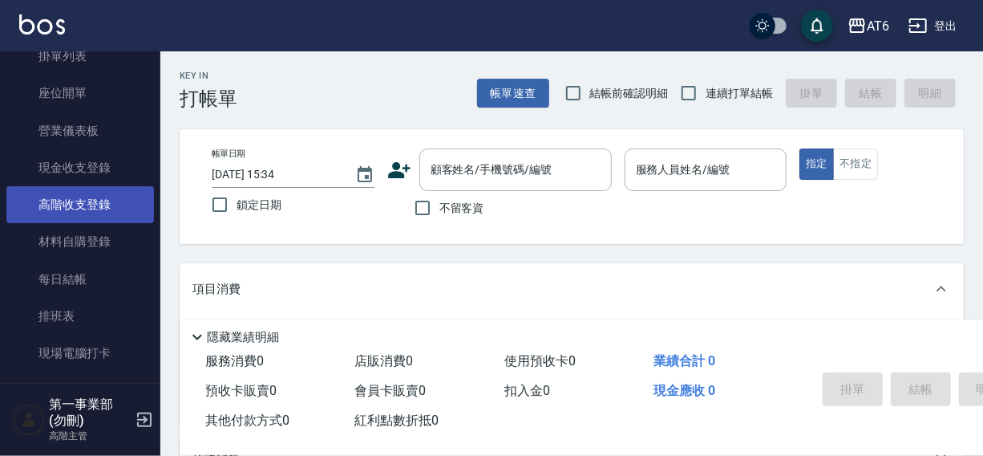
scroll to position [145, 0]
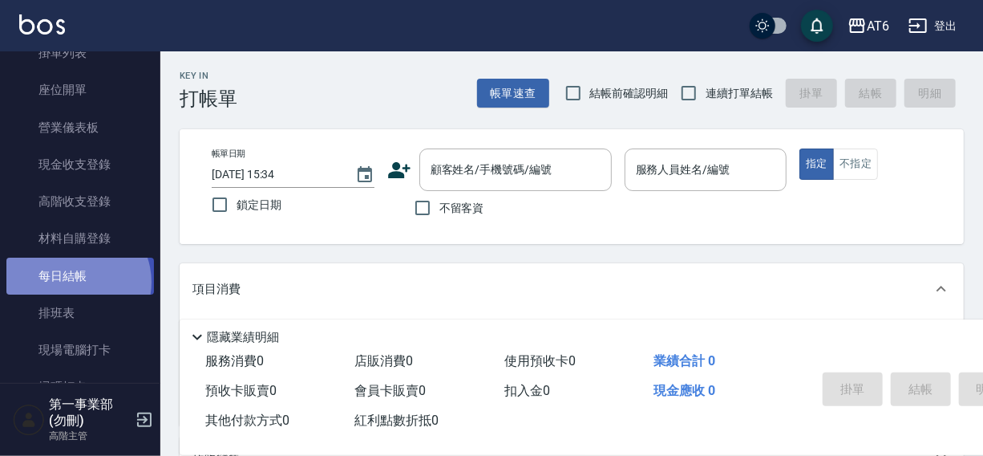
click at [75, 282] on link "每日結帳" at bounding box center [80, 275] width 148 height 37
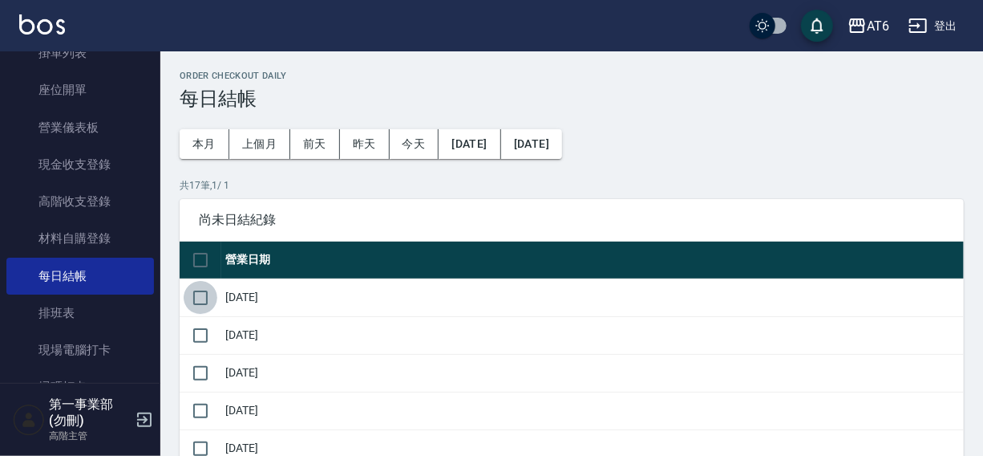
click at [210, 296] on input "checkbox" at bounding box center [201, 298] width 34 height 34
checkbox input "true"
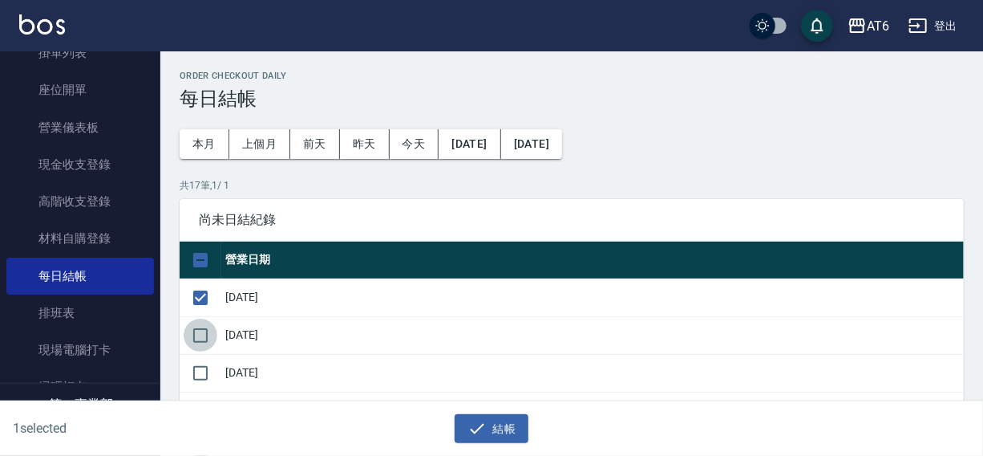
drag, startPoint x: 208, startPoint y: 329, endPoint x: 203, endPoint y: 354, distance: 25.3
click at [208, 334] on input "checkbox" at bounding box center [201, 335] width 34 height 34
checkbox input "true"
click at [203, 363] on input "checkbox" at bounding box center [201, 373] width 34 height 34
checkbox input "true"
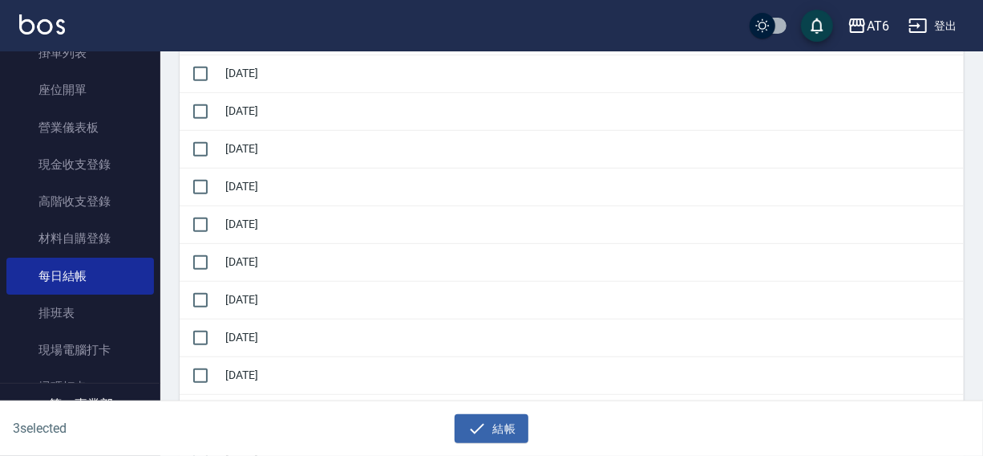
scroll to position [342, 0]
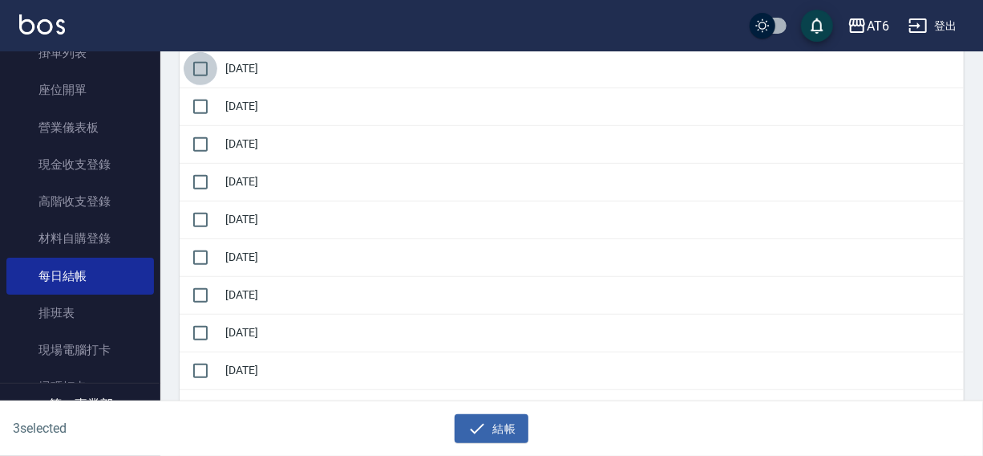
click at [214, 70] on input "checkbox" at bounding box center [201, 69] width 34 height 34
checkbox input "true"
click at [205, 113] on input "checkbox" at bounding box center [201, 107] width 34 height 34
checkbox input "true"
drag, startPoint x: 205, startPoint y: 138, endPoint x: 205, endPoint y: 164, distance: 25.7
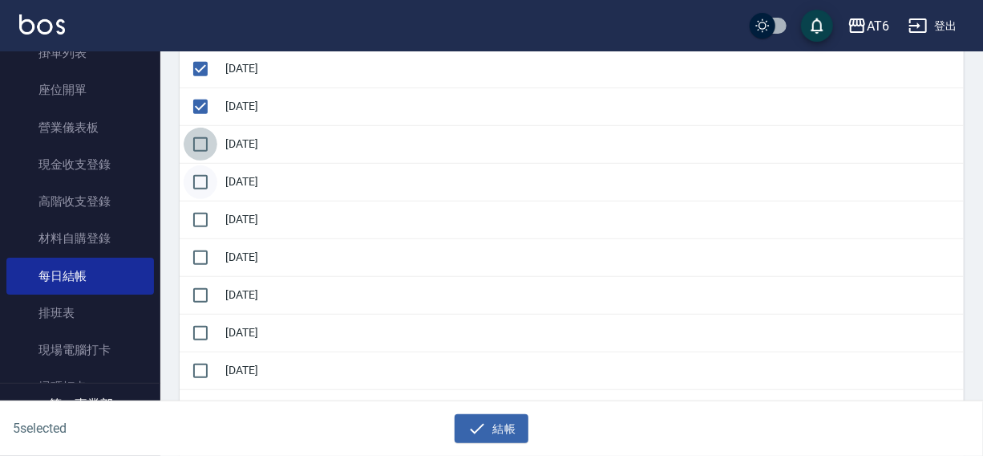
click at [205, 139] on input "checkbox" at bounding box center [201, 145] width 34 height 34
checkbox input "true"
drag, startPoint x: 205, startPoint y: 176, endPoint x: 204, endPoint y: 211, distance: 35.3
click at [205, 180] on input "checkbox" at bounding box center [201, 182] width 34 height 34
checkbox input "true"
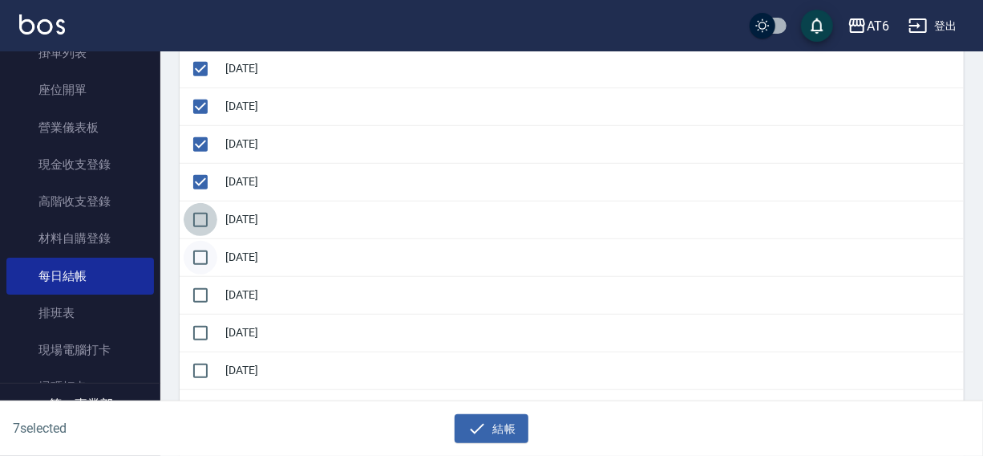
drag, startPoint x: 202, startPoint y: 215, endPoint x: 201, endPoint y: 245, distance: 30.5
click at [202, 227] on input "checkbox" at bounding box center [201, 220] width 34 height 34
checkbox input "true"
drag, startPoint x: 201, startPoint y: 246, endPoint x: 201, endPoint y: 265, distance: 18.4
click at [201, 251] on input "checkbox" at bounding box center [201, 258] width 34 height 34
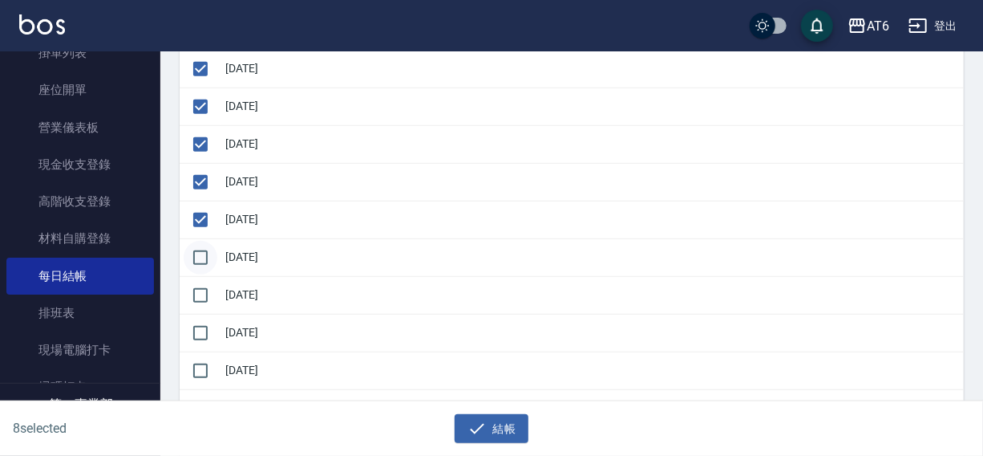
checkbox input "true"
drag, startPoint x: 194, startPoint y: 294, endPoint x: 200, endPoint y: 325, distance: 31.0
click at [194, 301] on input "checkbox" at bounding box center [201, 295] width 34 height 34
checkbox input "true"
drag, startPoint x: 200, startPoint y: 330, endPoint x: 201, endPoint y: 355, distance: 24.9
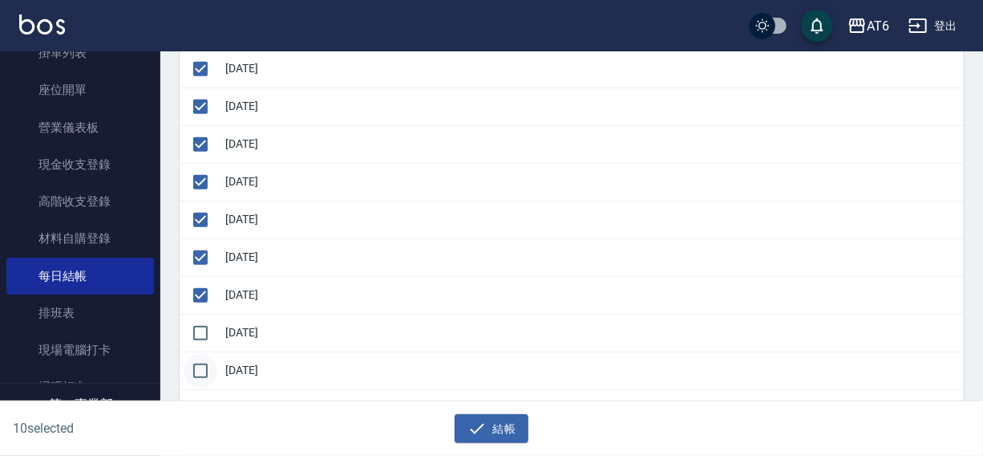
click at [201, 339] on input "checkbox" at bounding box center [201, 333] width 34 height 34
checkbox input "true"
drag, startPoint x: 198, startPoint y: 368, endPoint x: 247, endPoint y: 347, distance: 53.2
click at [198, 368] on input "checkbox" at bounding box center [201, 371] width 34 height 34
checkbox input "true"
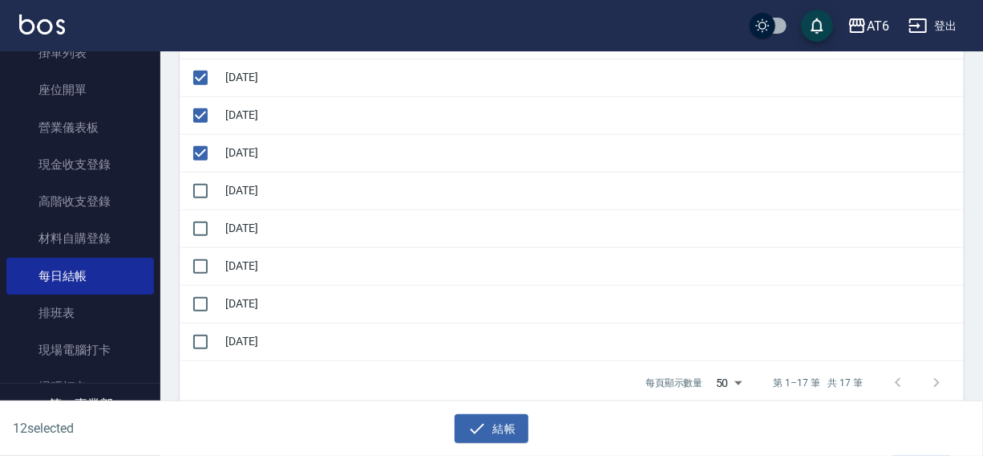
scroll to position [610, 0]
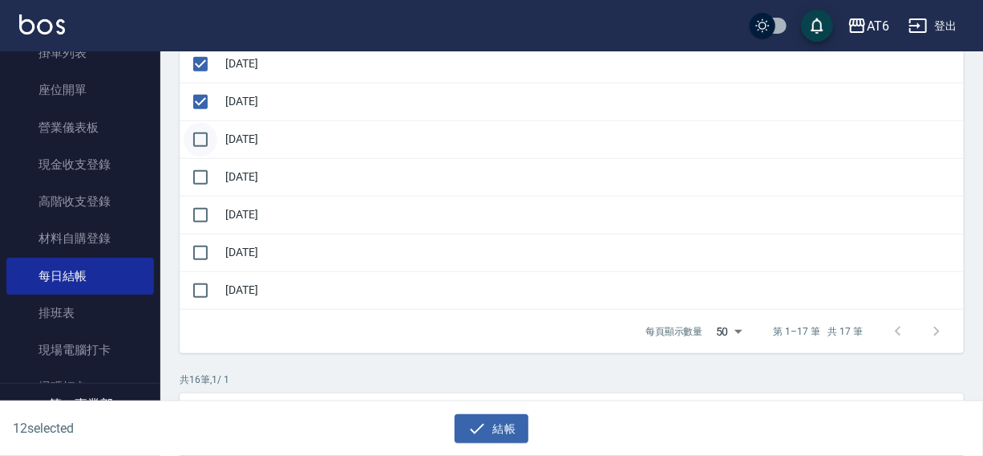
click at [210, 140] on input "checkbox" at bounding box center [201, 140] width 34 height 34
checkbox input "true"
drag, startPoint x: 197, startPoint y: 175, endPoint x: 198, endPoint y: 193, distance: 17.7
click at [197, 181] on input "checkbox" at bounding box center [201, 177] width 34 height 34
checkbox input "true"
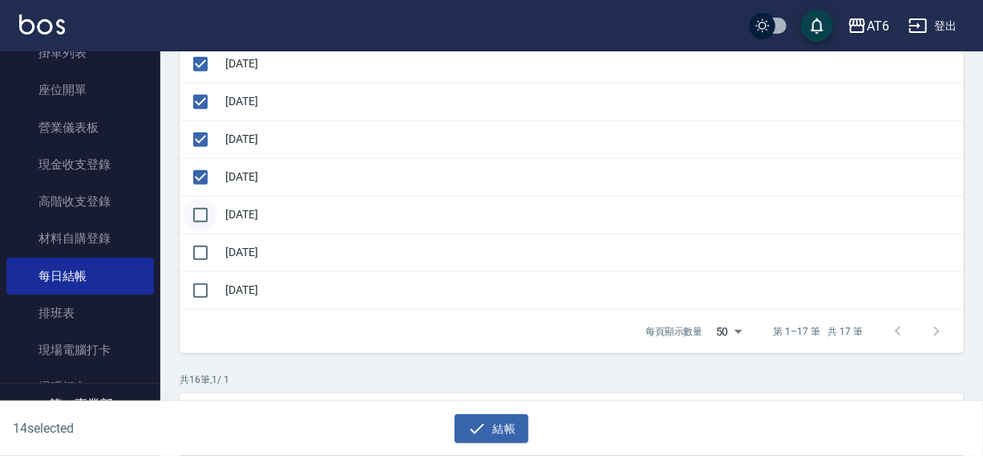
click at [199, 210] on input "checkbox" at bounding box center [201, 215] width 34 height 34
checkbox input "true"
click at [505, 434] on button "結帳" at bounding box center [492, 429] width 75 height 30
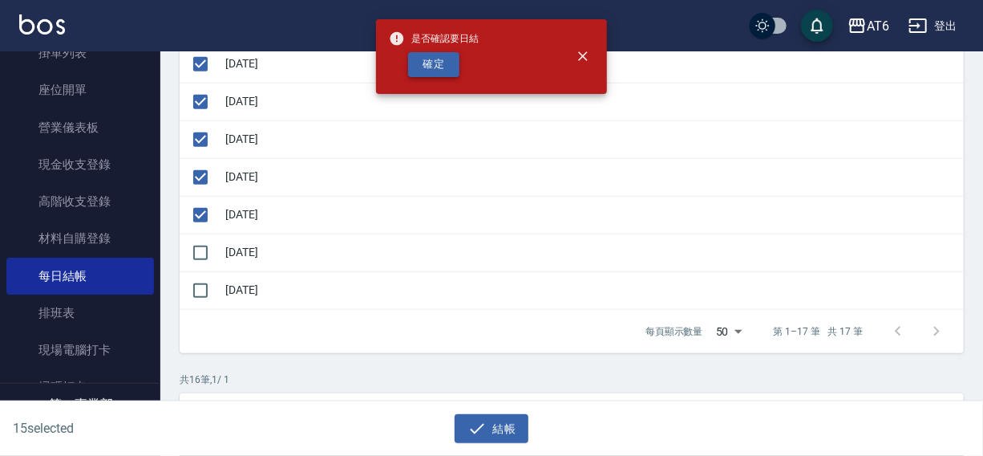
click at [419, 67] on button "確定" at bounding box center [433, 64] width 51 height 25
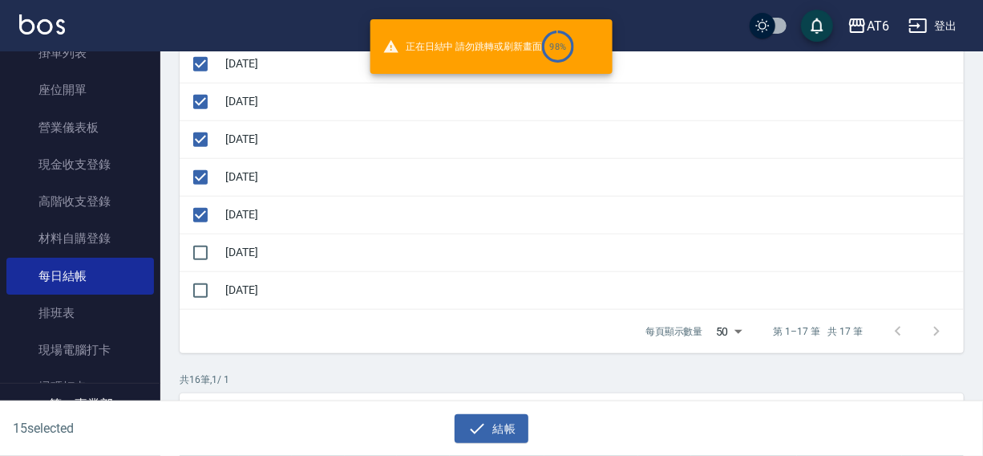
checkbox input "false"
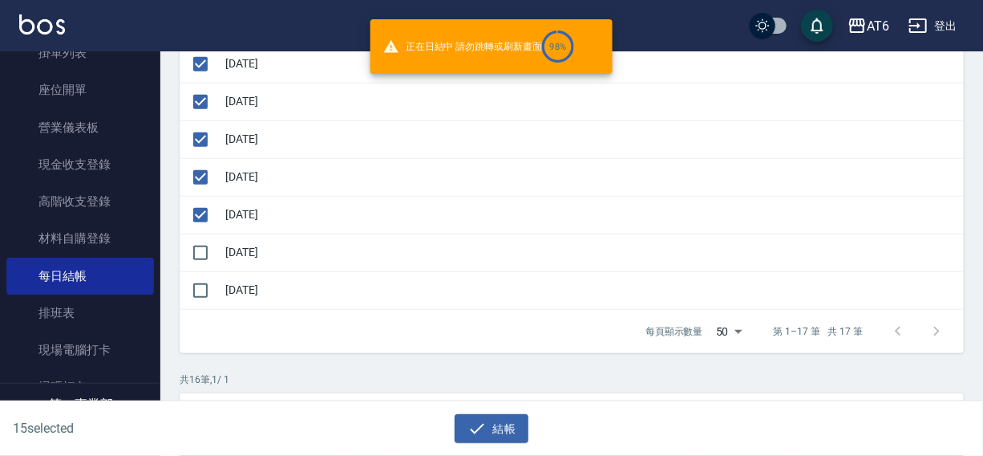
checkbox input "false"
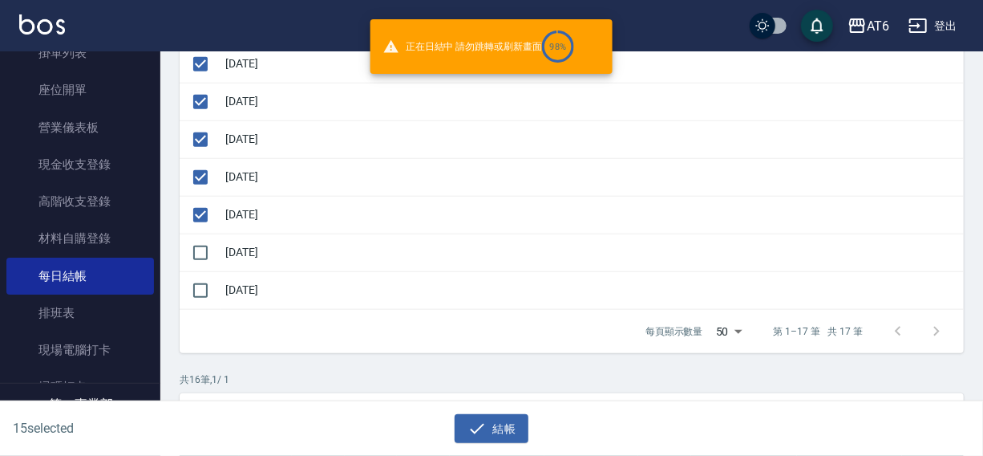
checkbox input "false"
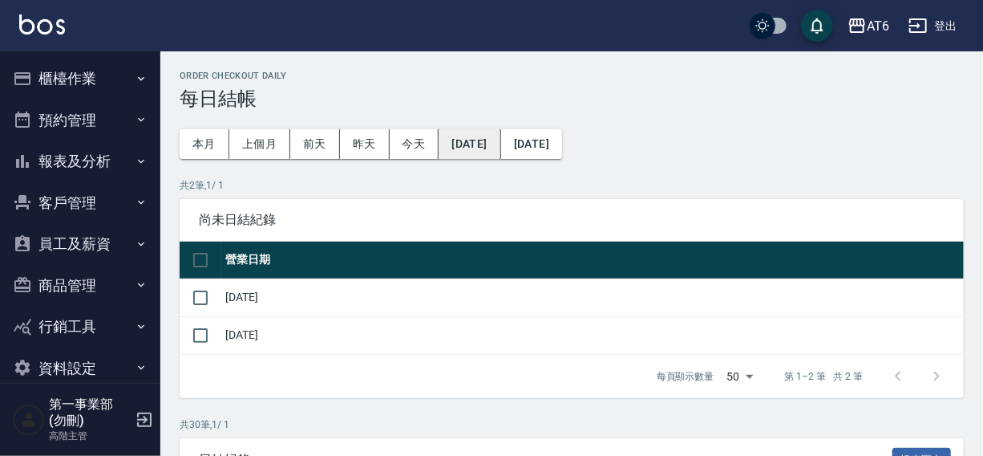
click at [466, 142] on button "2025/07/15" at bounding box center [470, 144] width 62 height 30
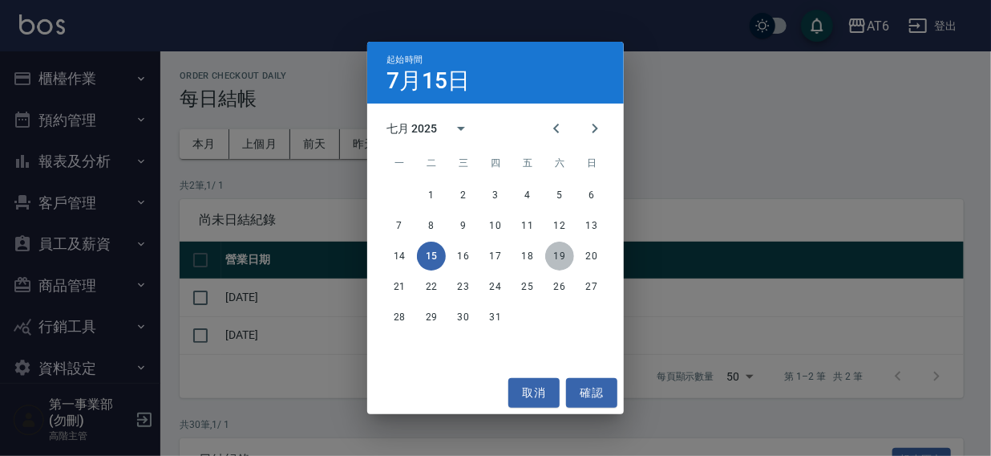
click at [561, 254] on button "19" at bounding box center [559, 255] width 29 height 29
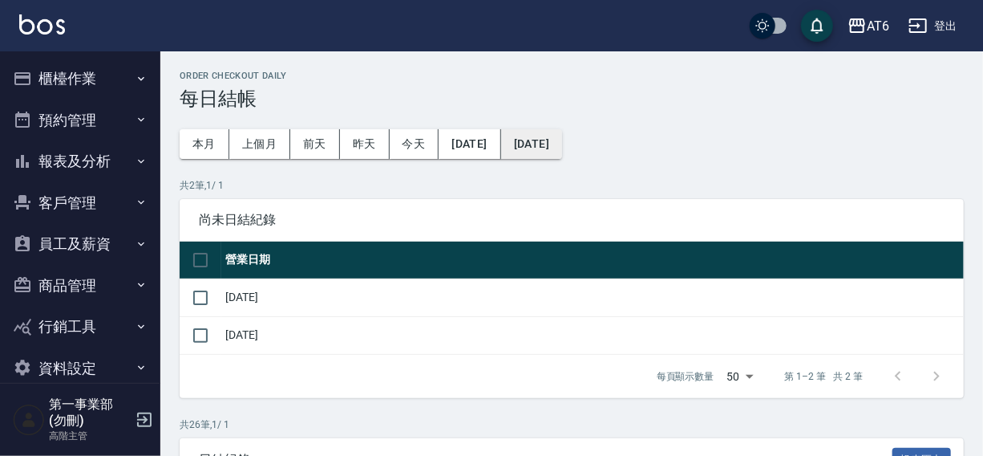
click at [562, 146] on button "[DATE]" at bounding box center [531, 144] width 61 height 30
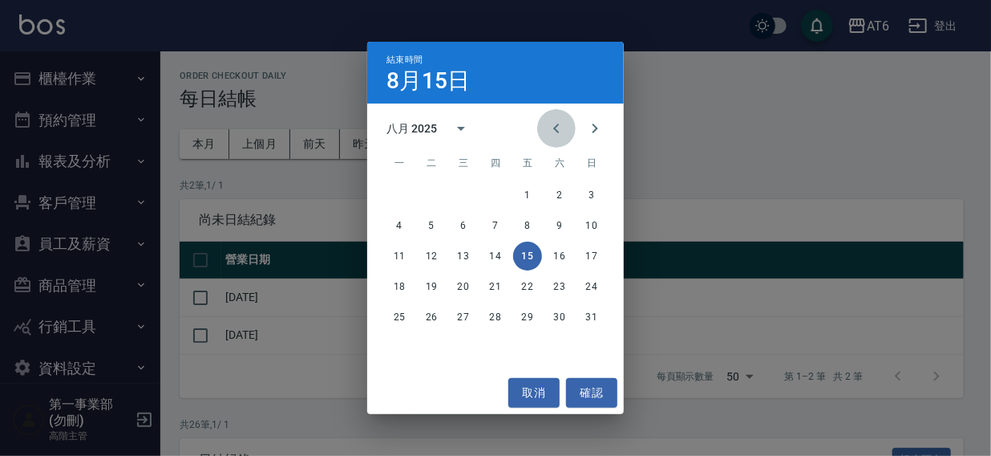
click at [559, 132] on icon "Previous month" at bounding box center [556, 128] width 19 height 19
click at [589, 258] on button "20" at bounding box center [592, 255] width 29 height 29
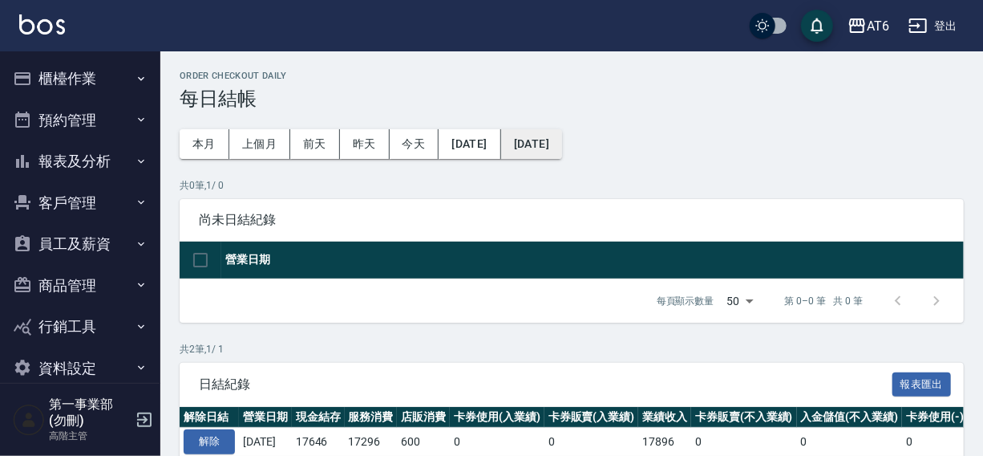
click at [562, 145] on button "[DATE]" at bounding box center [531, 144] width 61 height 30
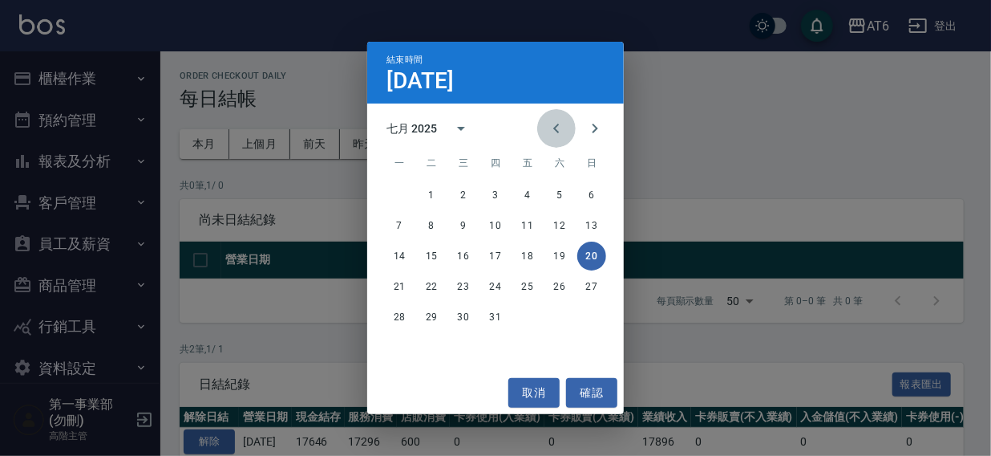
click at [556, 130] on icon "Previous month" at bounding box center [556, 129] width 6 height 10
click at [602, 128] on icon "Next month" at bounding box center [595, 128] width 19 height 19
click at [582, 387] on button "確認" at bounding box center [591, 393] width 51 height 30
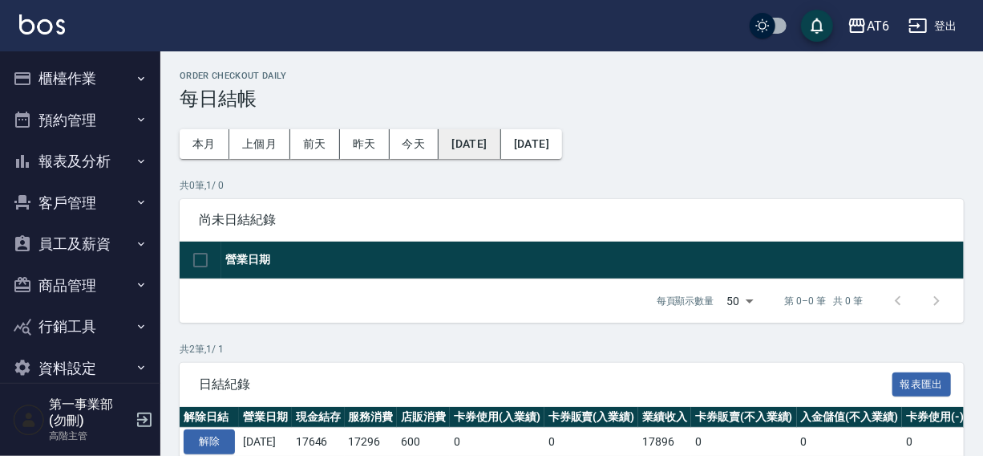
click at [484, 144] on button "[DATE]" at bounding box center [470, 144] width 62 height 30
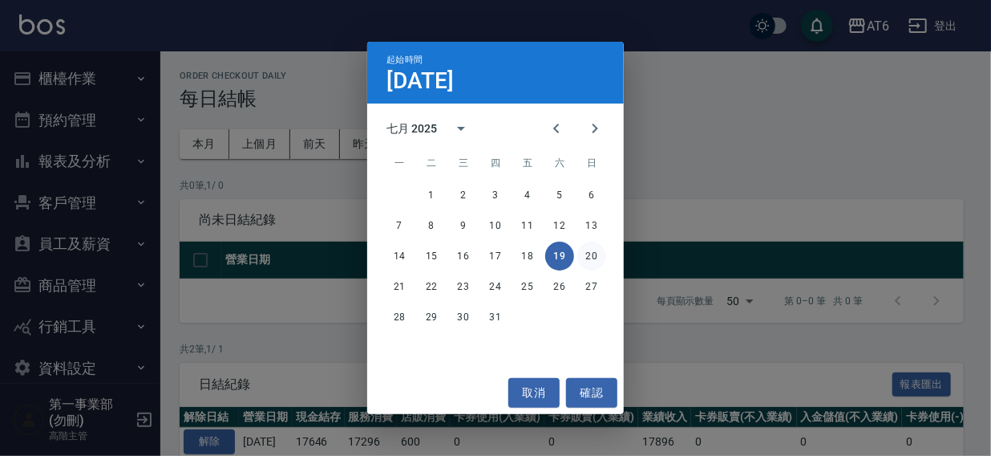
click at [595, 257] on button "20" at bounding box center [592, 255] width 29 height 29
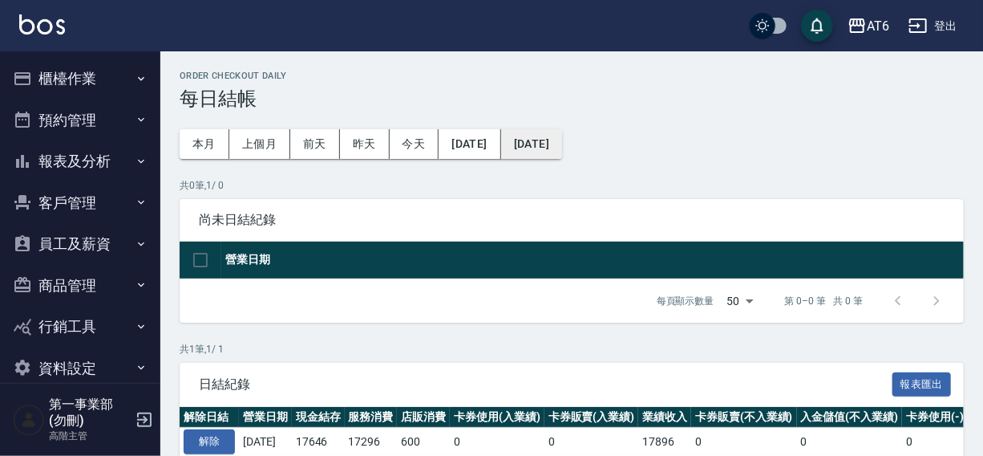
click at [562, 142] on button "[DATE]" at bounding box center [531, 144] width 61 height 30
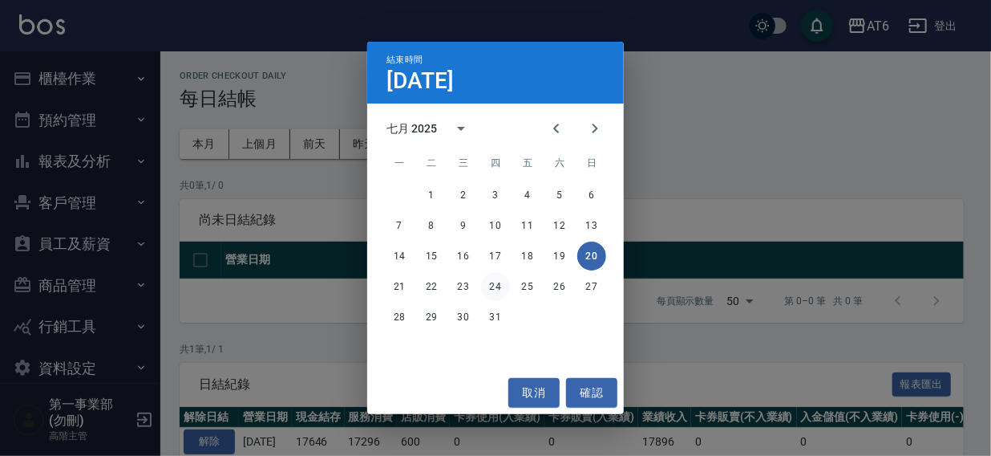
click at [491, 286] on button "24" at bounding box center [495, 286] width 29 height 29
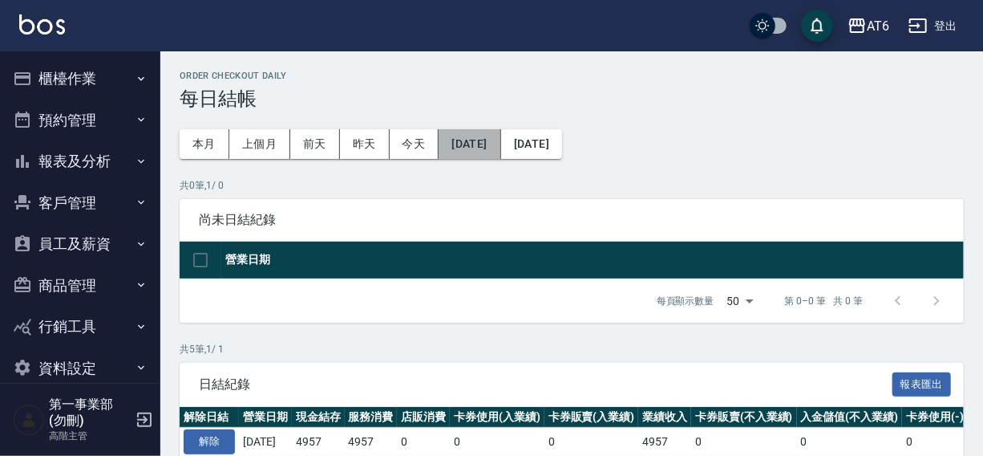
click at [479, 138] on button "[DATE]" at bounding box center [470, 144] width 62 height 30
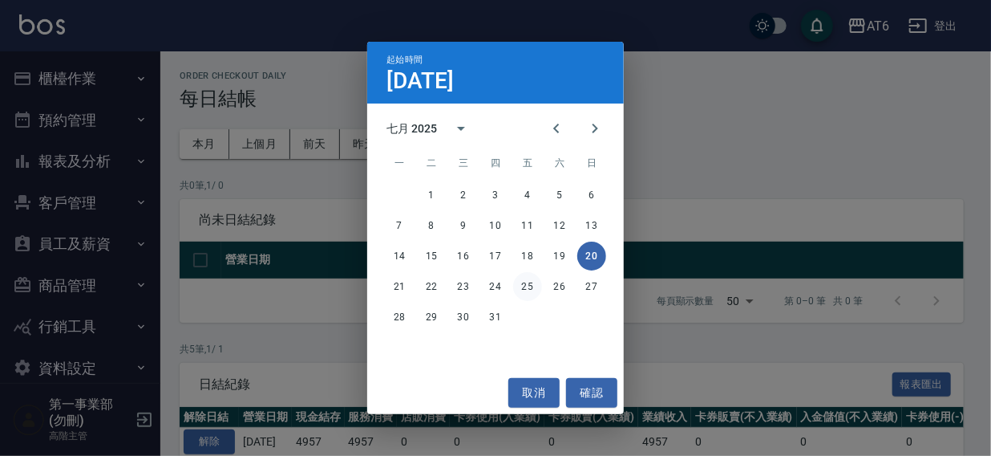
click at [533, 286] on button "25" at bounding box center [527, 286] width 29 height 29
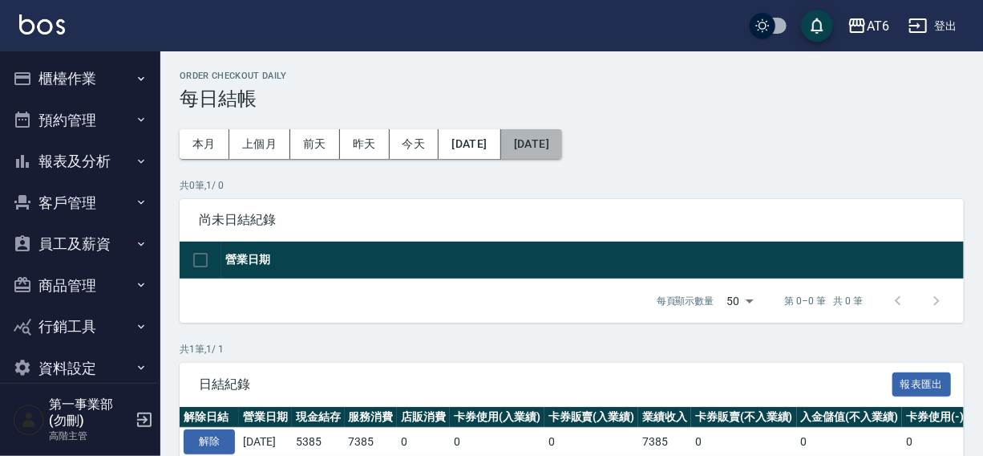
click at [562, 140] on button "[DATE]" at bounding box center [531, 144] width 61 height 30
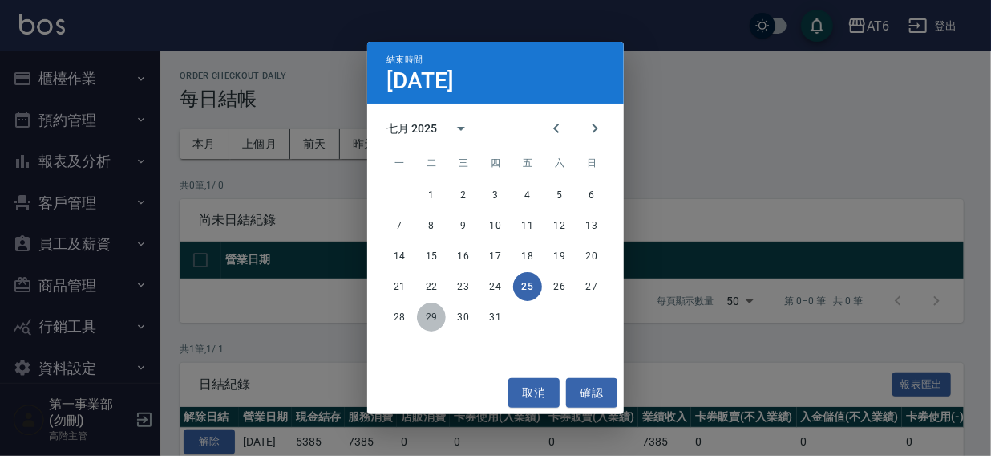
click at [425, 319] on button "29" at bounding box center [431, 316] width 29 height 29
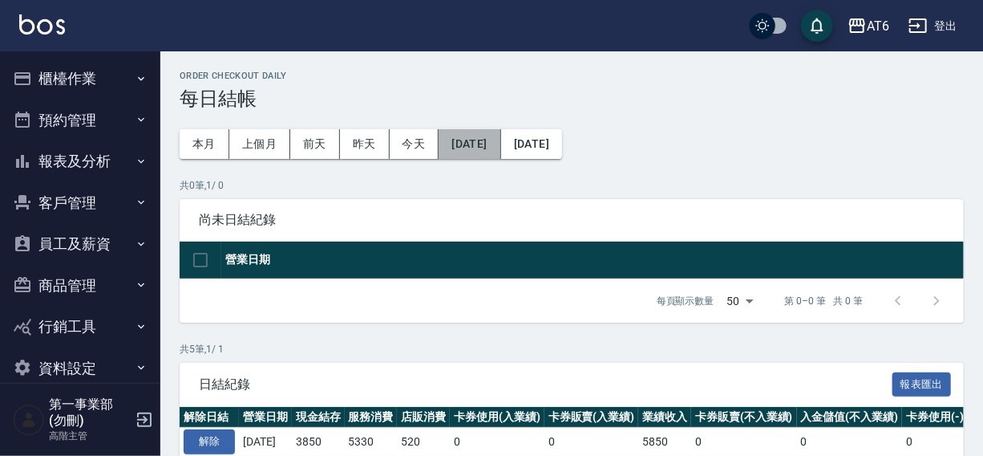
click at [483, 148] on button "[DATE]" at bounding box center [470, 144] width 62 height 30
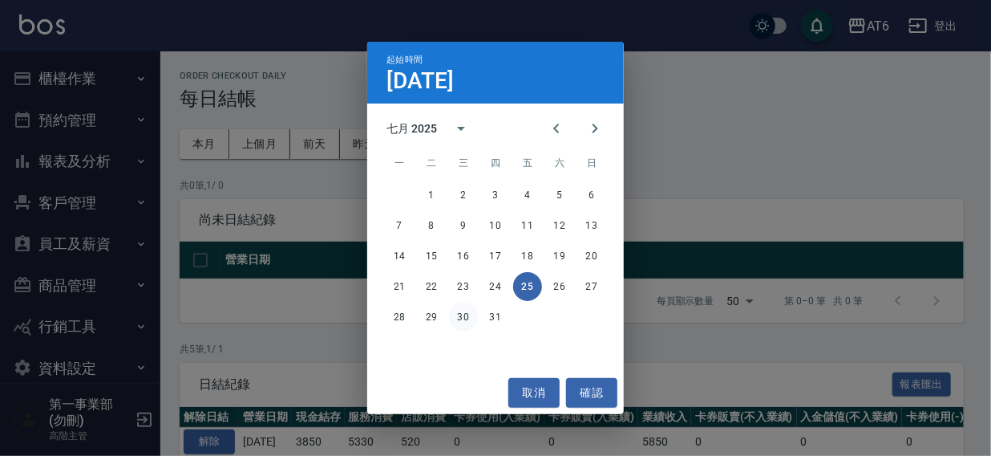
click at [462, 315] on button "30" at bounding box center [463, 316] width 29 height 29
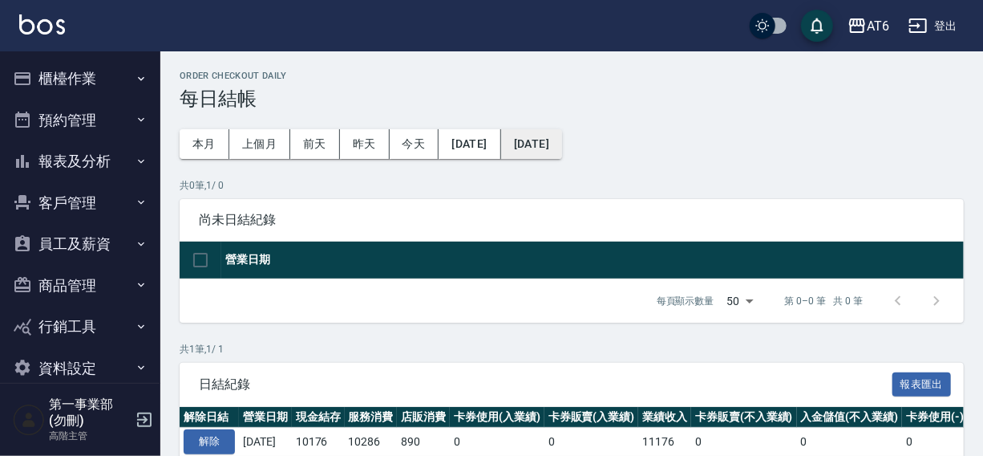
click at [562, 152] on button "[DATE]" at bounding box center [531, 144] width 61 height 30
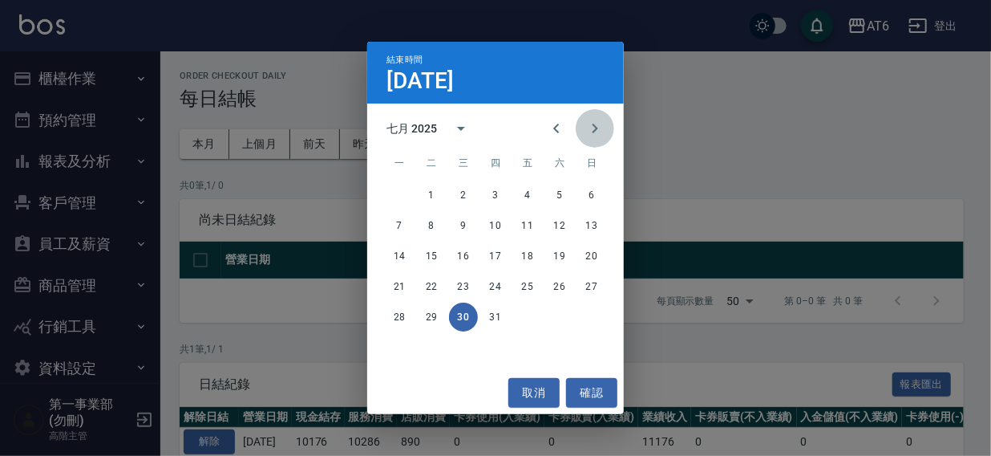
click at [603, 127] on icon "Next month" at bounding box center [595, 128] width 19 height 19
click at [393, 224] on button "4" at bounding box center [399, 225] width 29 height 29
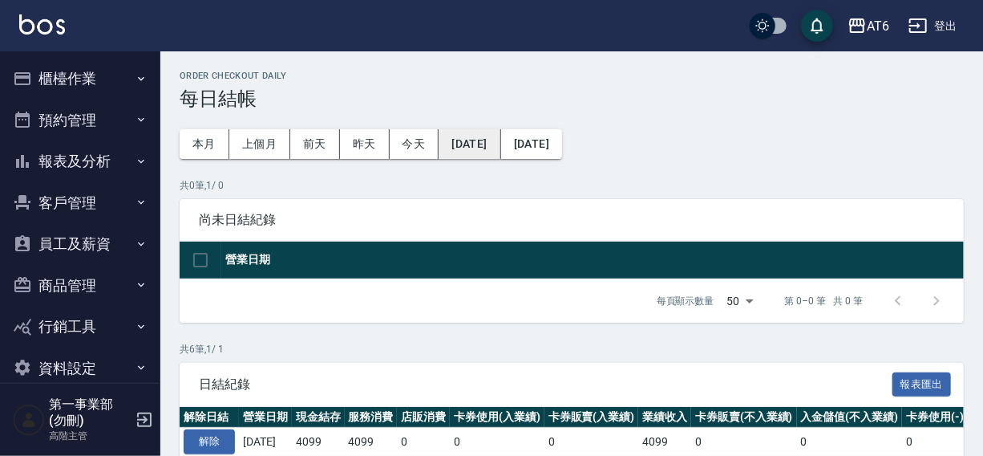
click at [482, 151] on button "[DATE]" at bounding box center [470, 144] width 62 height 30
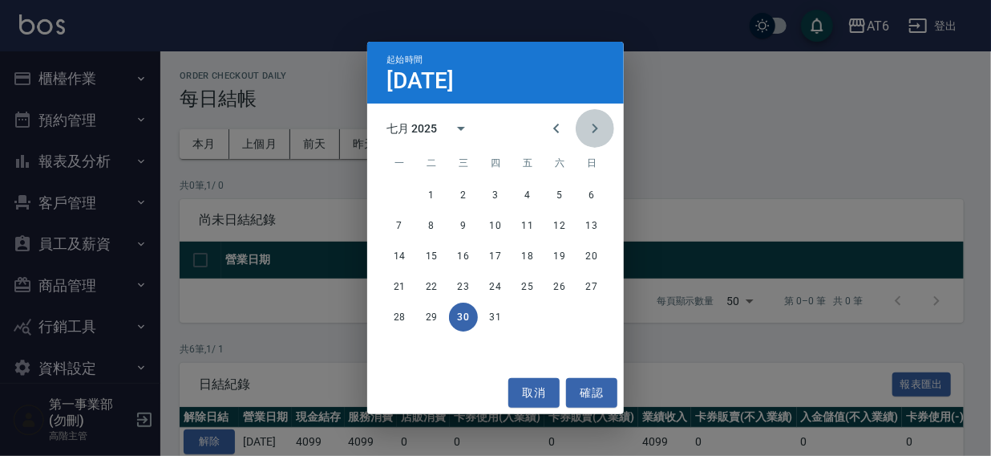
click at [598, 134] on icon "Next month" at bounding box center [595, 128] width 19 height 19
click at [432, 223] on button "5" at bounding box center [431, 225] width 29 height 29
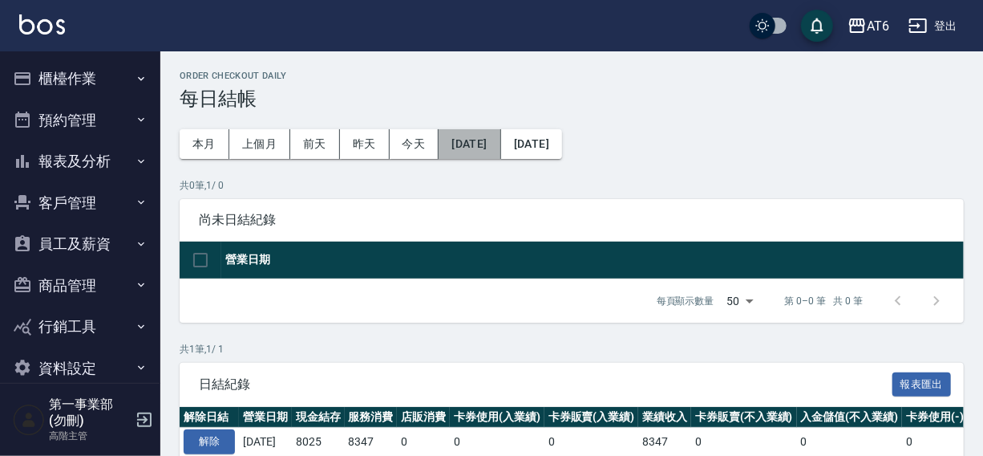
click at [482, 144] on button "[DATE]" at bounding box center [470, 144] width 62 height 30
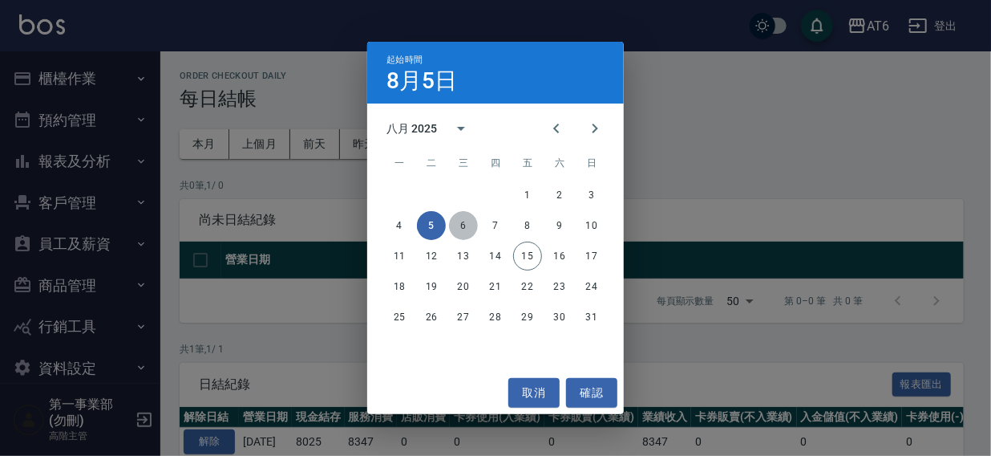
click at [465, 217] on button "6" at bounding box center [463, 225] width 29 height 29
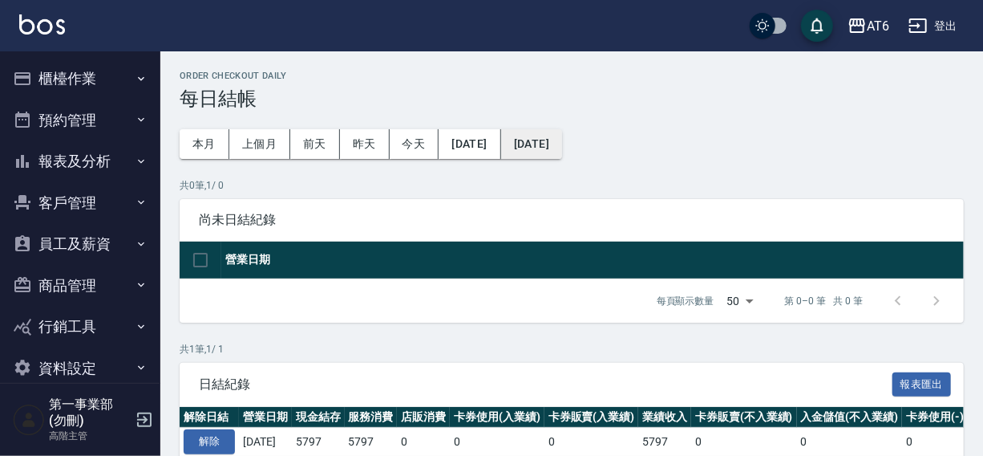
click at [562, 144] on button "[DATE]" at bounding box center [531, 144] width 61 height 30
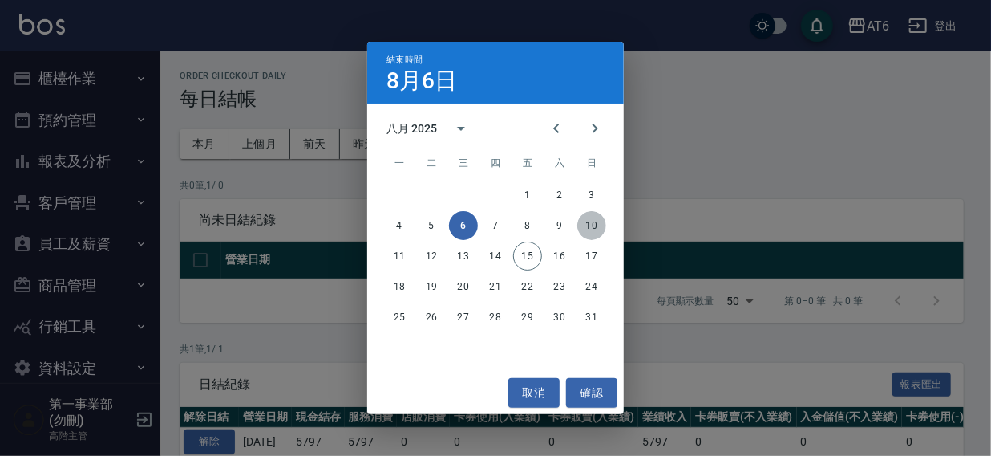
click at [600, 227] on button "10" at bounding box center [592, 225] width 29 height 29
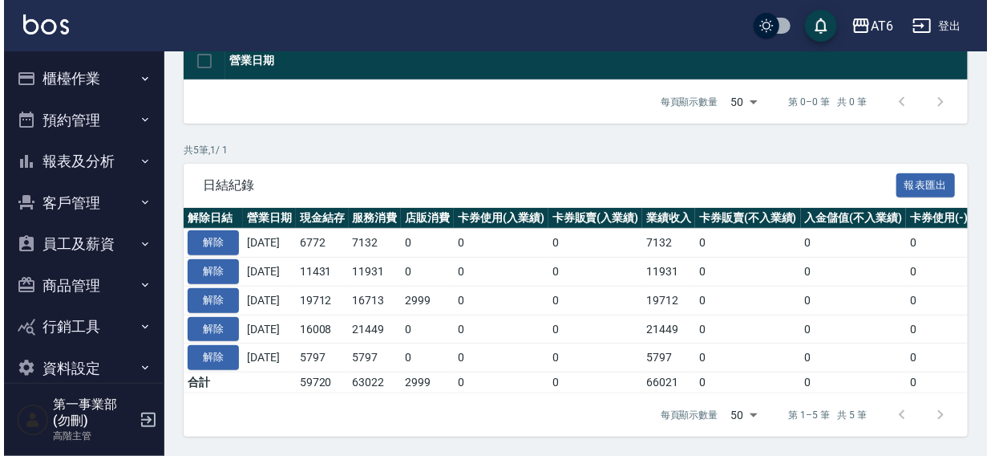
scroll to position [136, 0]
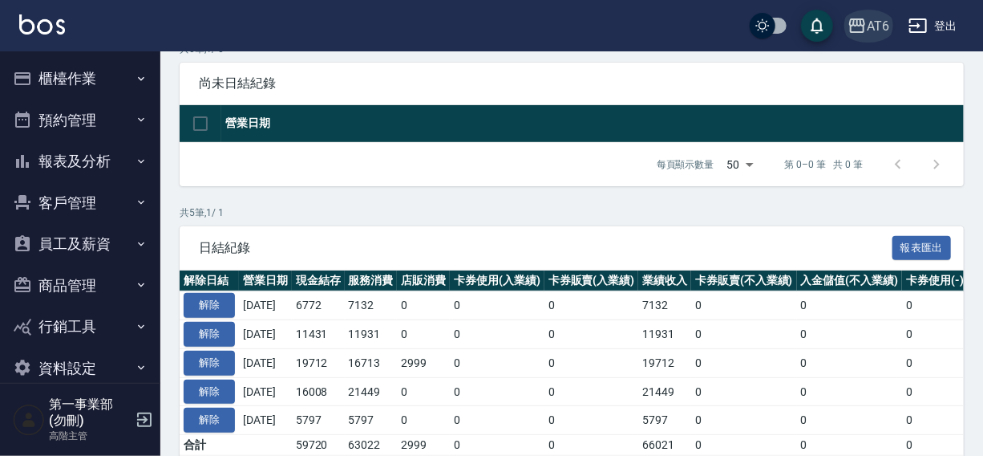
click at [868, 34] on div "AT6" at bounding box center [878, 26] width 22 height 20
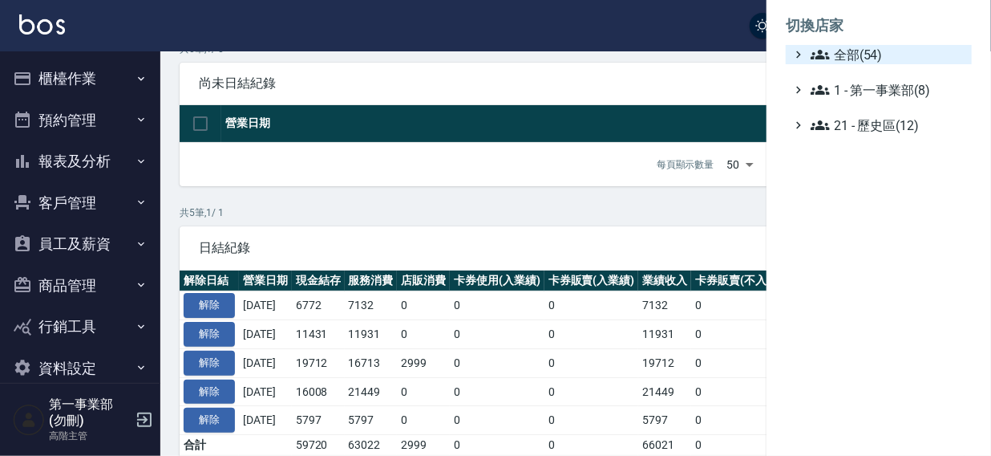
click at [860, 50] on span "全部(54)" at bounding box center [888, 54] width 155 height 19
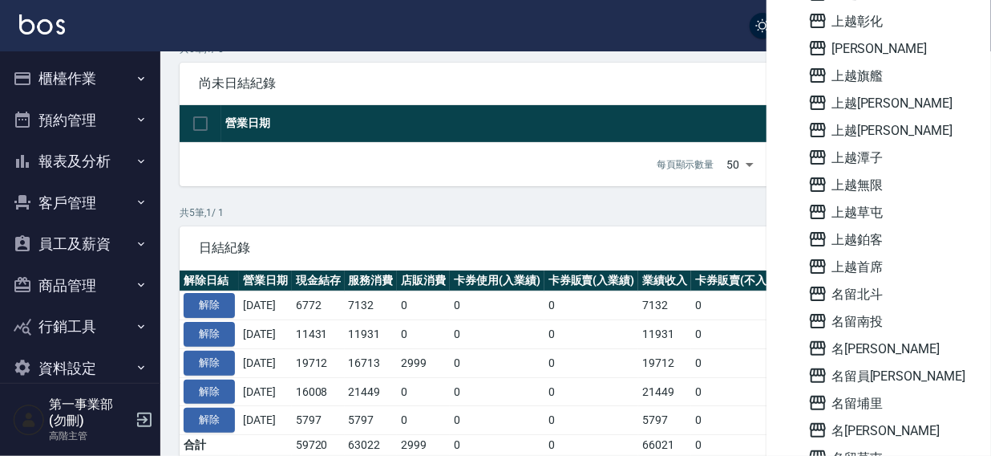
scroll to position [1149, 0]
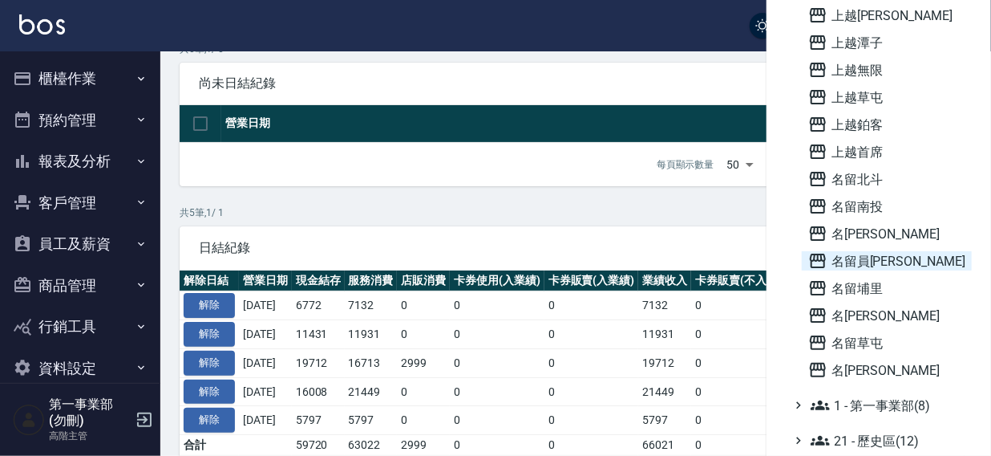
click at [867, 257] on span "名留員[PERSON_NAME]" at bounding box center [887, 260] width 157 height 19
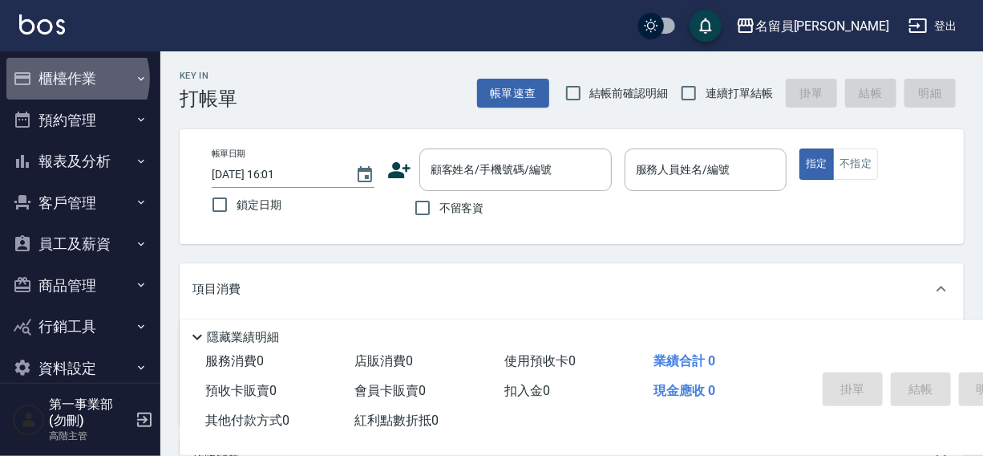
click at [75, 79] on button "櫃檯作業" at bounding box center [80, 79] width 148 height 42
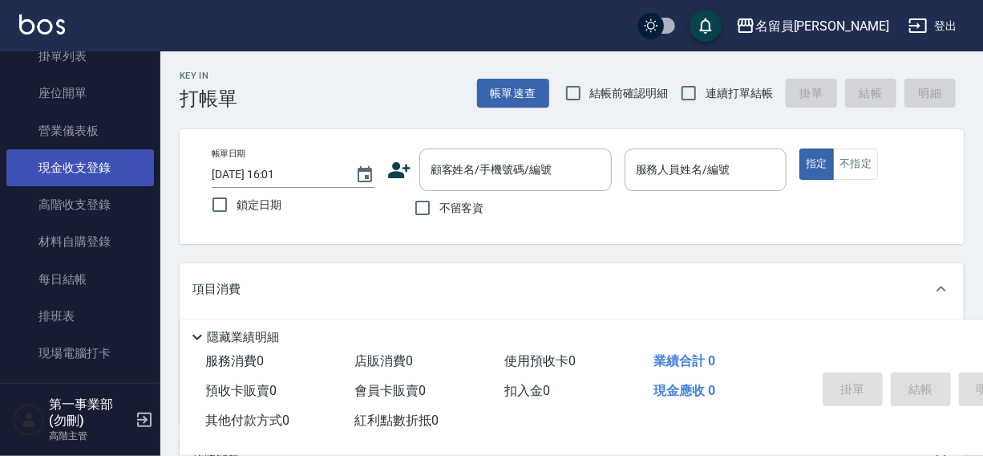
scroll to position [145, 0]
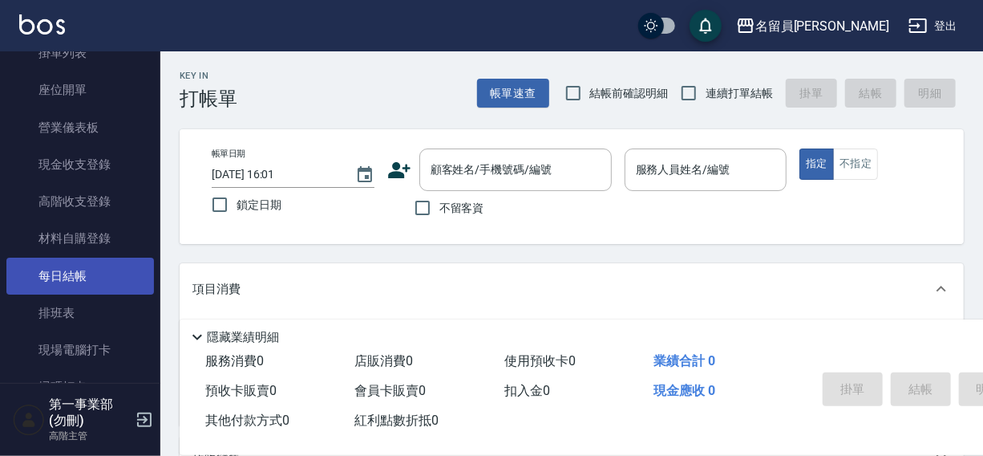
click at [59, 273] on link "每日結帳" at bounding box center [80, 275] width 148 height 37
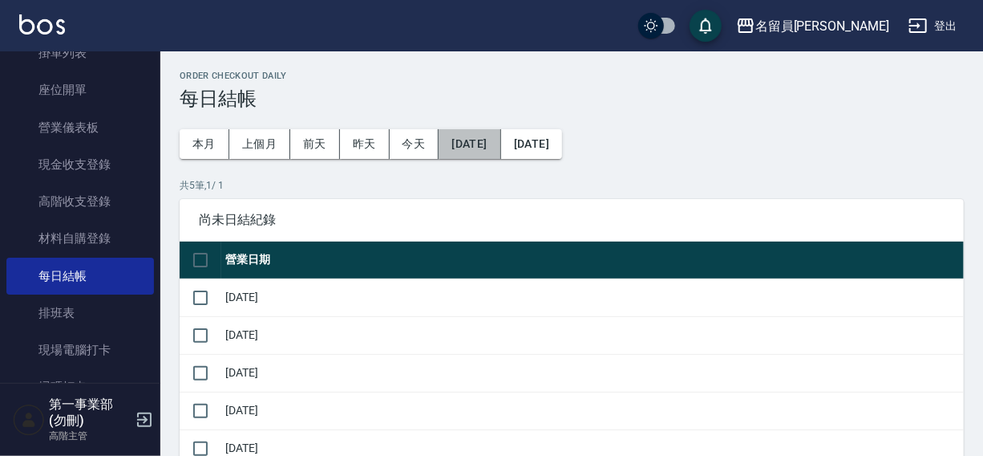
click at [480, 144] on button "[DATE]" at bounding box center [470, 144] width 62 height 30
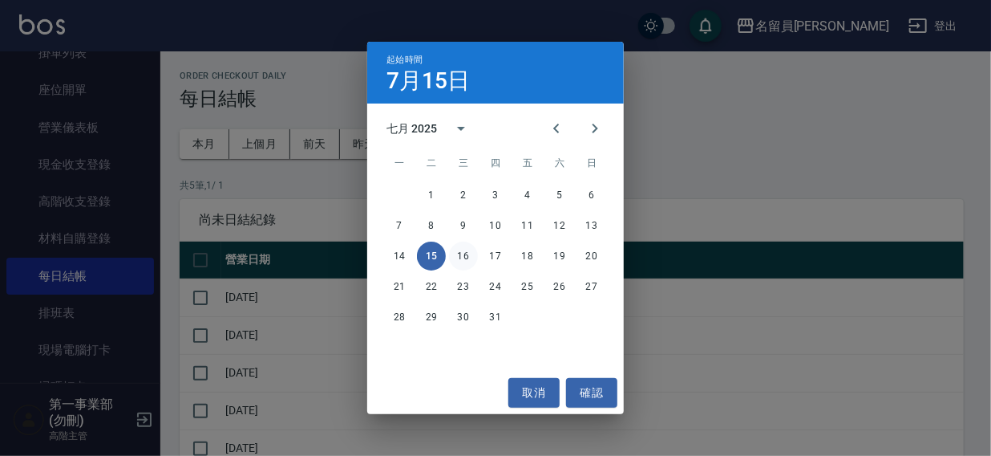
click at [462, 255] on button "16" at bounding box center [463, 255] width 29 height 29
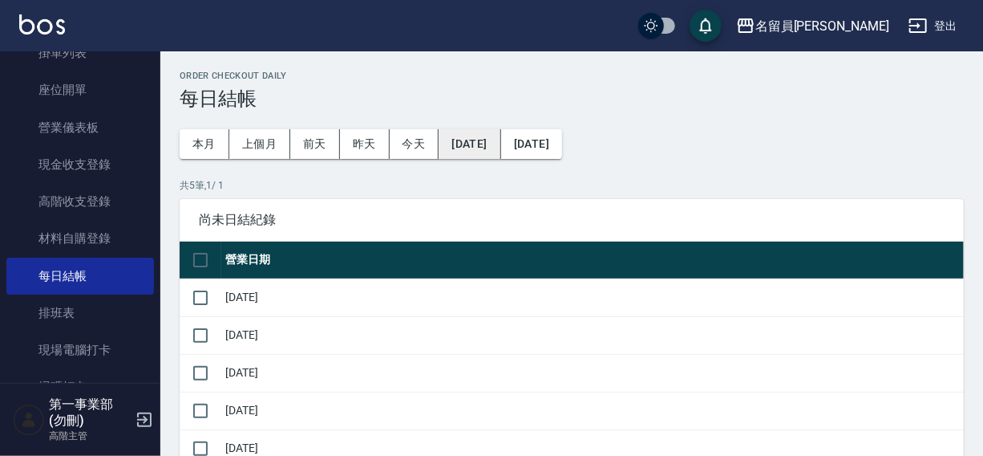
click at [463, 136] on button "[DATE]" at bounding box center [470, 144] width 62 height 30
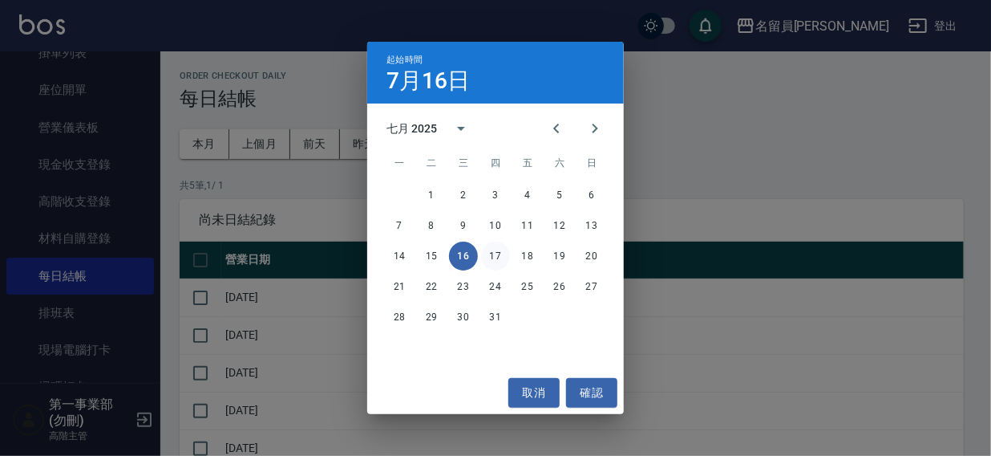
click at [497, 254] on button "17" at bounding box center [495, 255] width 29 height 29
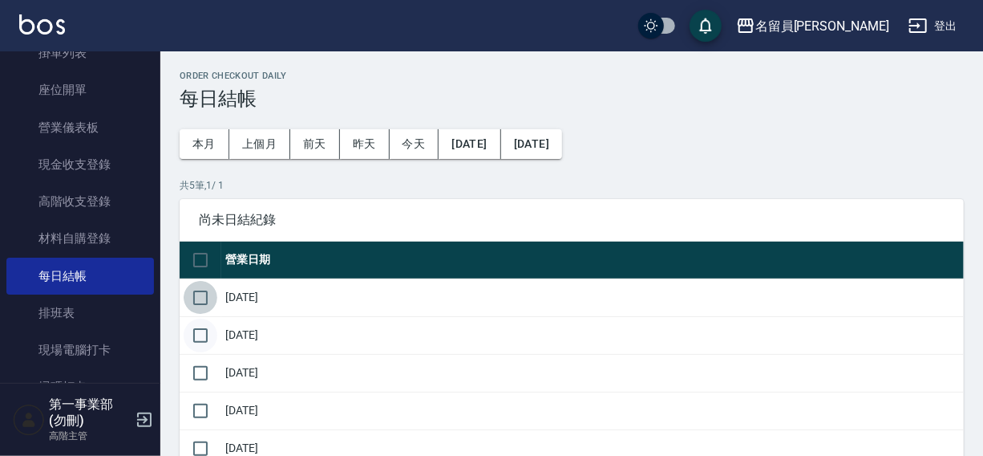
drag, startPoint x: 202, startPoint y: 301, endPoint x: 196, endPoint y: 336, distance: 35.9
click at [201, 306] on input "checkbox" at bounding box center [201, 298] width 34 height 34
checkbox input "true"
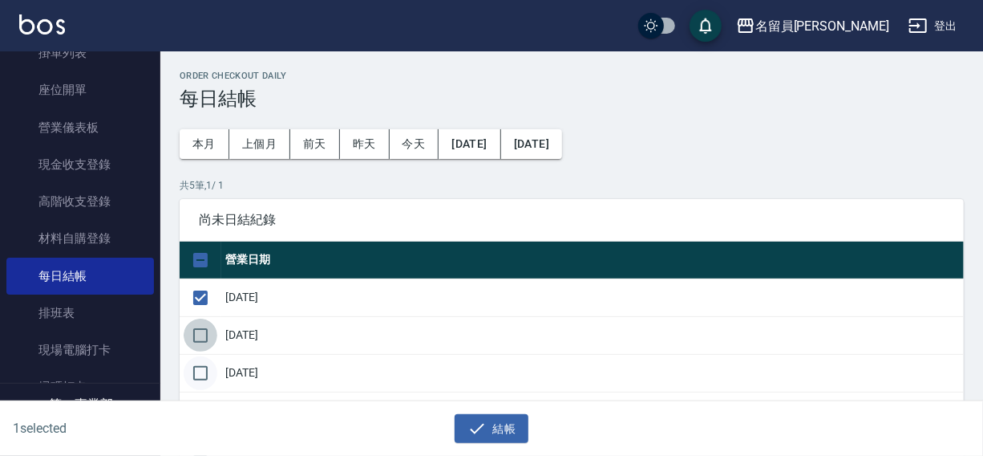
drag, startPoint x: 196, startPoint y: 336, endPoint x: 200, endPoint y: 369, distance: 33.1
click at [197, 344] on input "checkbox" at bounding box center [201, 335] width 34 height 34
checkbox input "true"
click at [200, 372] on input "checkbox" at bounding box center [201, 373] width 34 height 34
checkbox input "true"
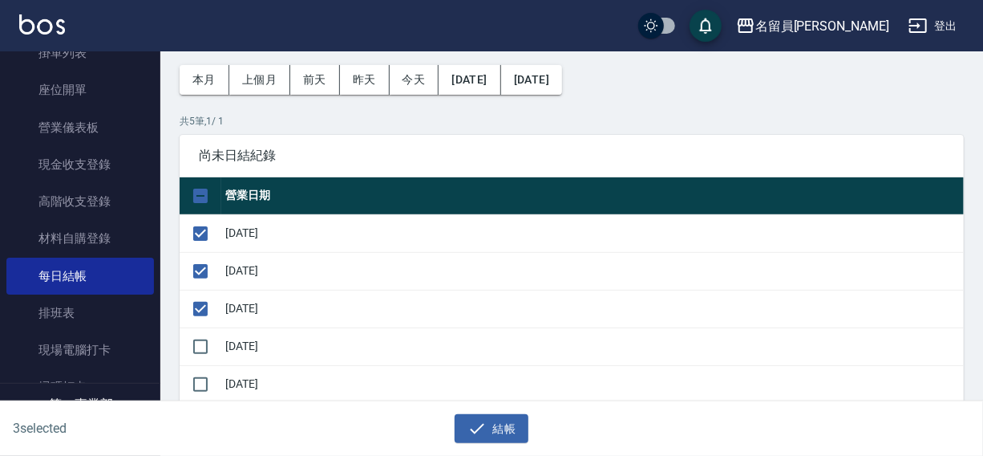
scroll to position [77, 0]
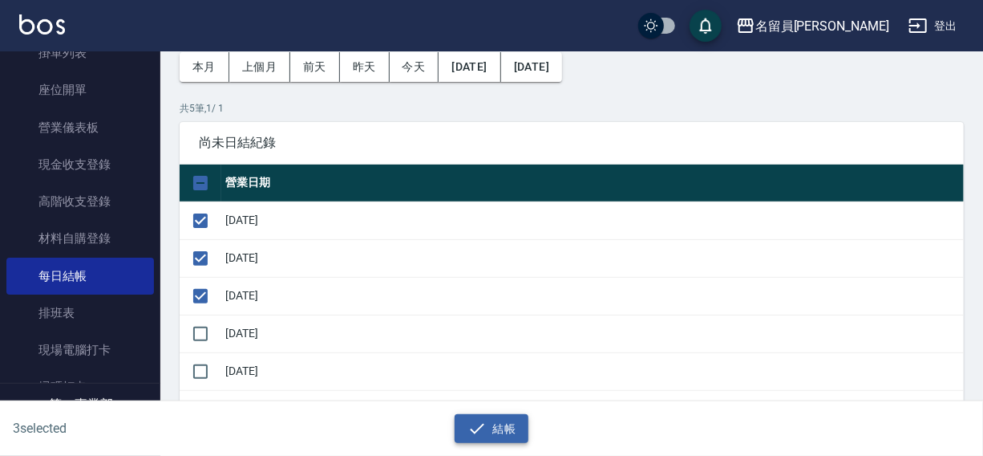
click at [464, 424] on button "結帳" at bounding box center [492, 429] width 75 height 30
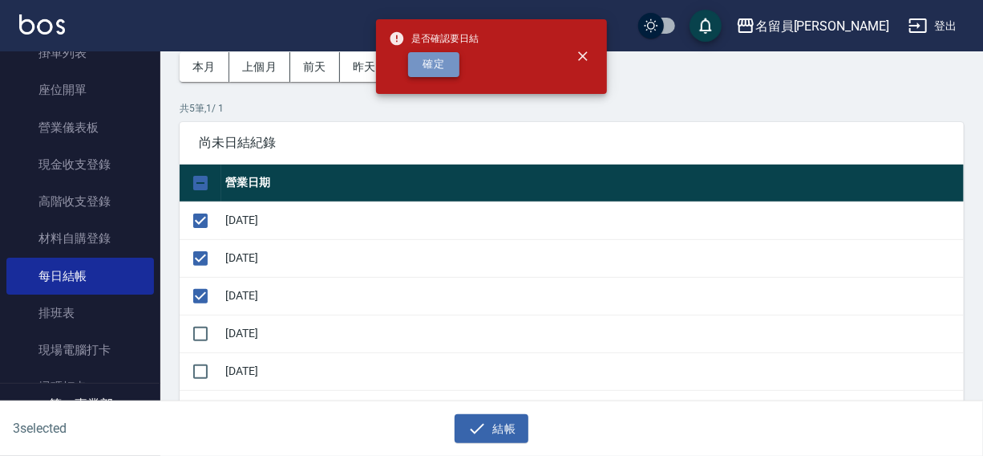
click at [432, 64] on button "確定" at bounding box center [433, 64] width 51 height 25
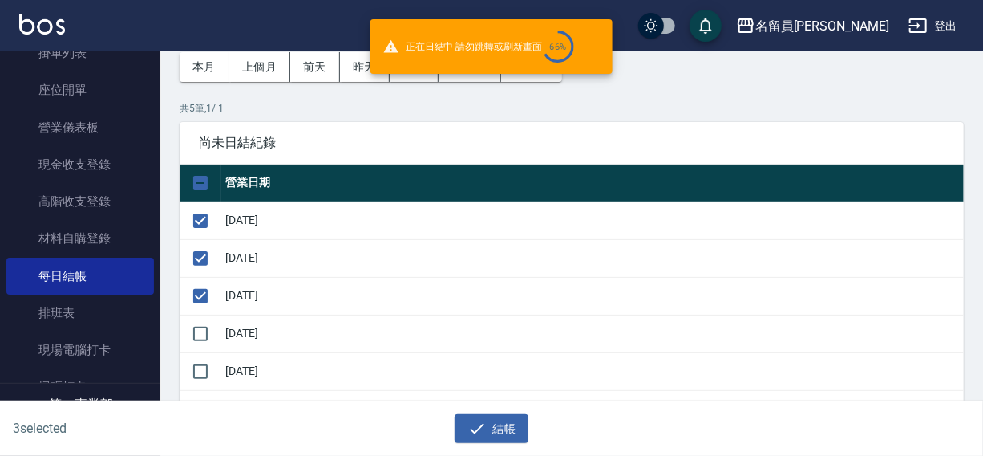
checkbox input "false"
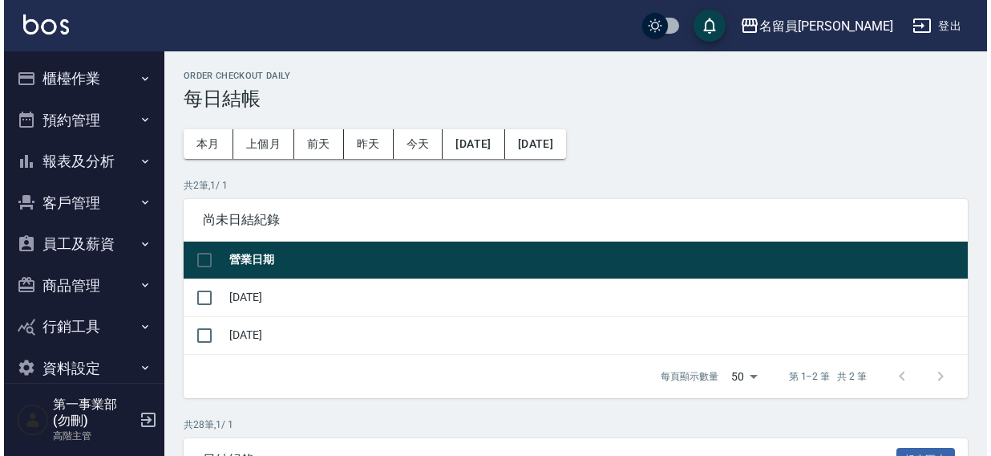
scroll to position [78, 0]
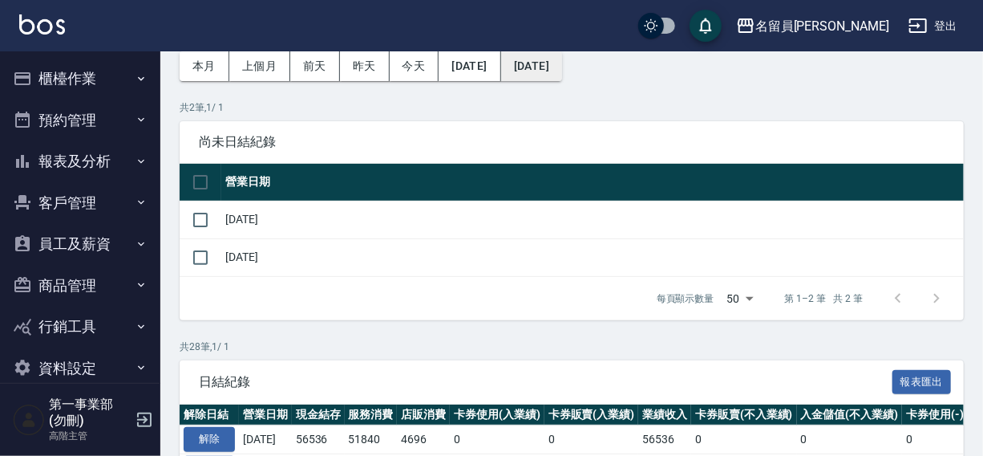
click at [562, 64] on button "[DATE]" at bounding box center [531, 66] width 61 height 30
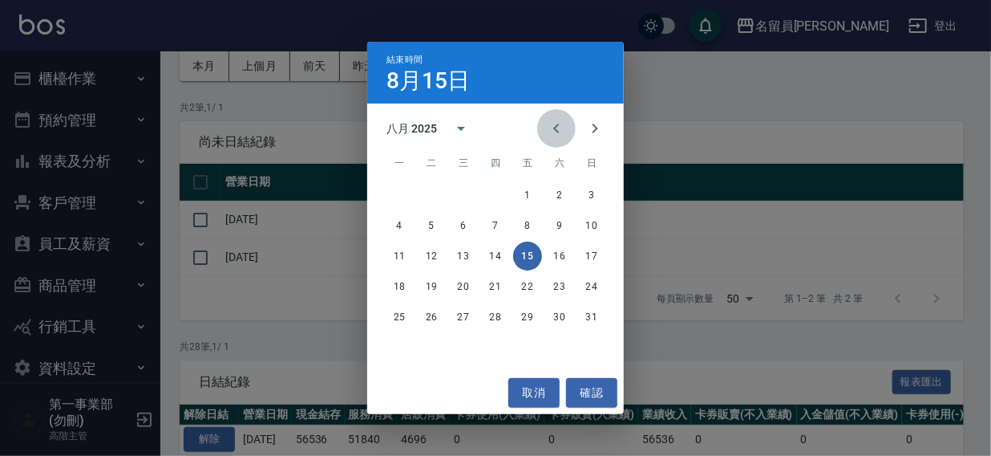
click at [551, 125] on icon "Previous month" at bounding box center [556, 128] width 19 height 19
click at [396, 289] on button "21" at bounding box center [399, 286] width 29 height 29
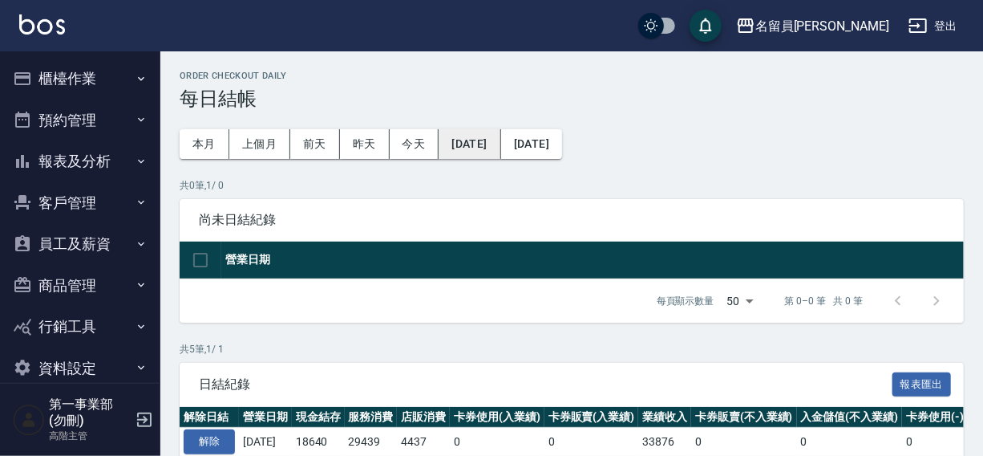
click at [491, 144] on button "[DATE]" at bounding box center [470, 144] width 62 height 30
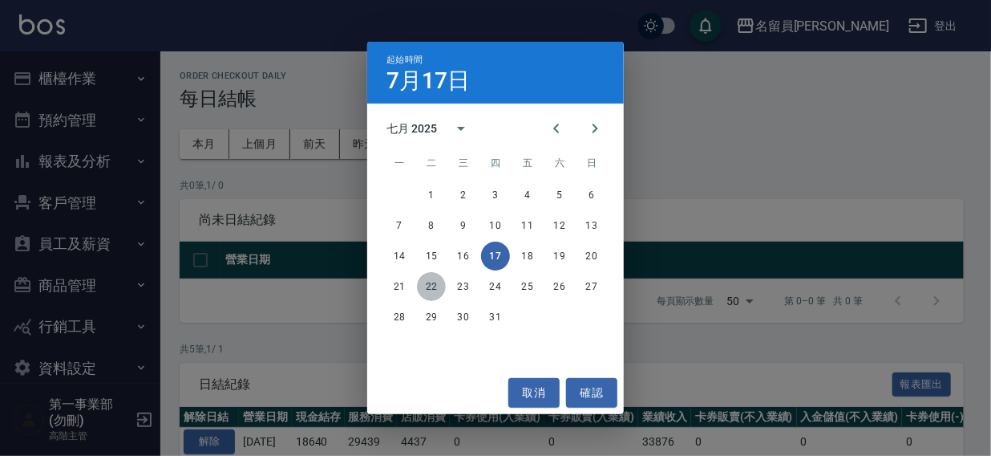
click at [426, 286] on button "22" at bounding box center [431, 286] width 29 height 29
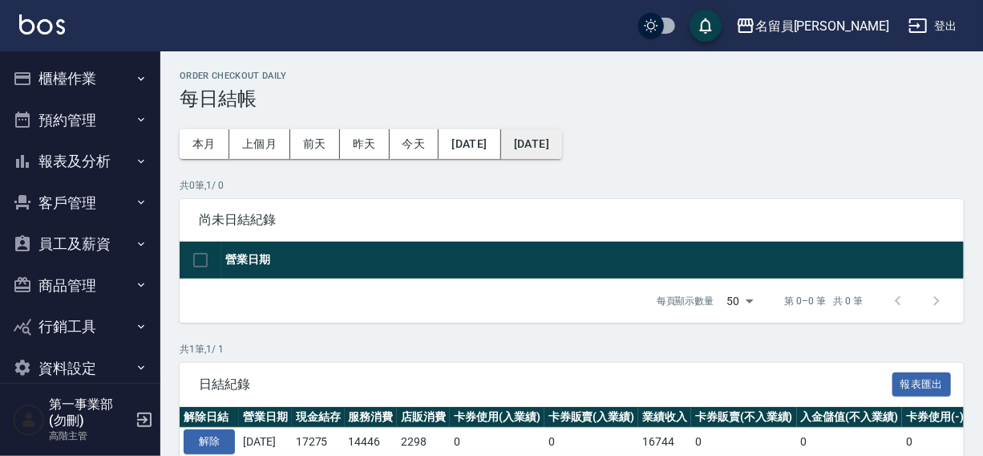
click at [553, 145] on button "[DATE]" at bounding box center [531, 144] width 61 height 30
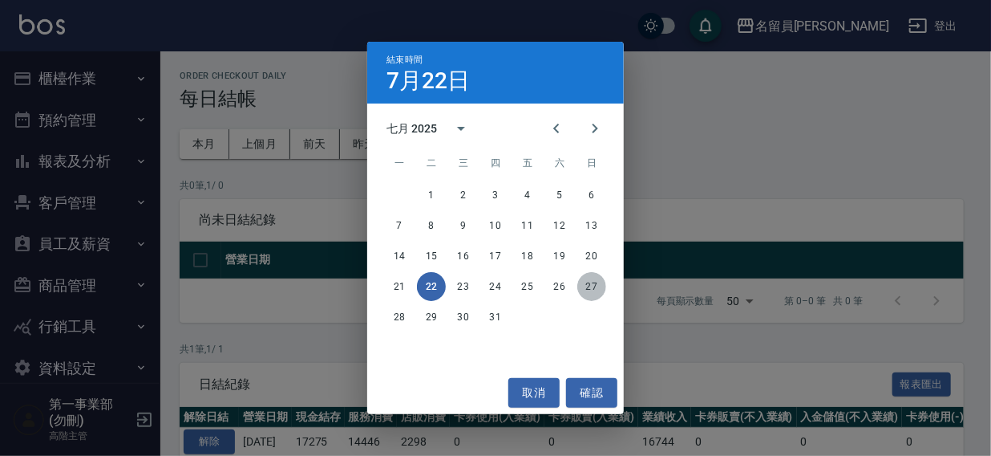
click at [594, 286] on button "27" at bounding box center [592, 286] width 29 height 29
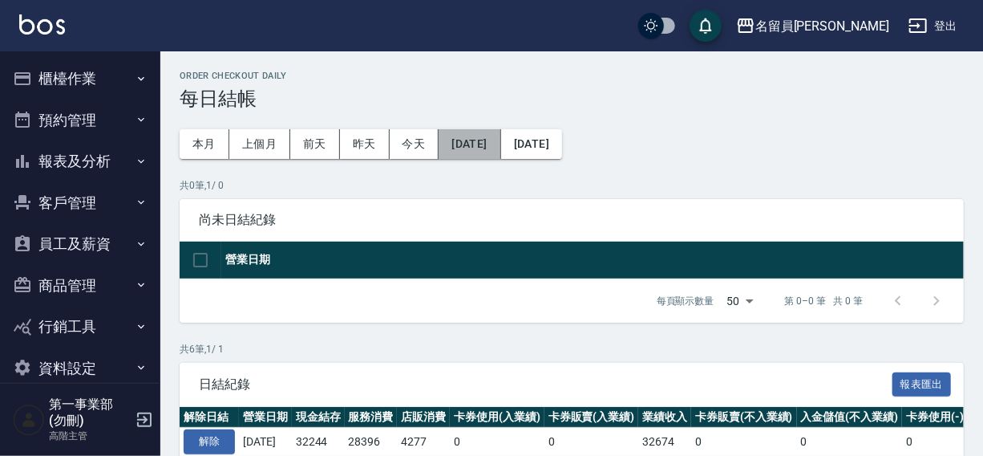
click at [473, 140] on button "[DATE]" at bounding box center [470, 144] width 62 height 30
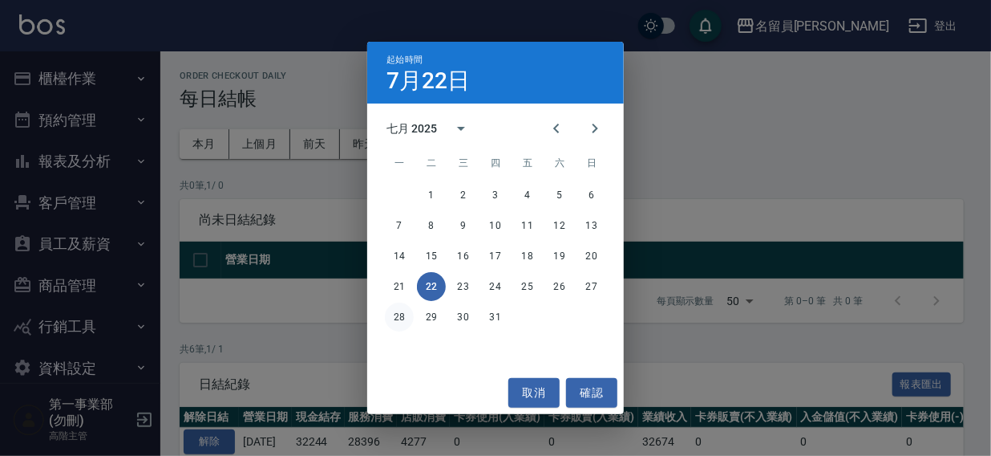
click at [402, 317] on button "28" at bounding box center [399, 316] width 29 height 29
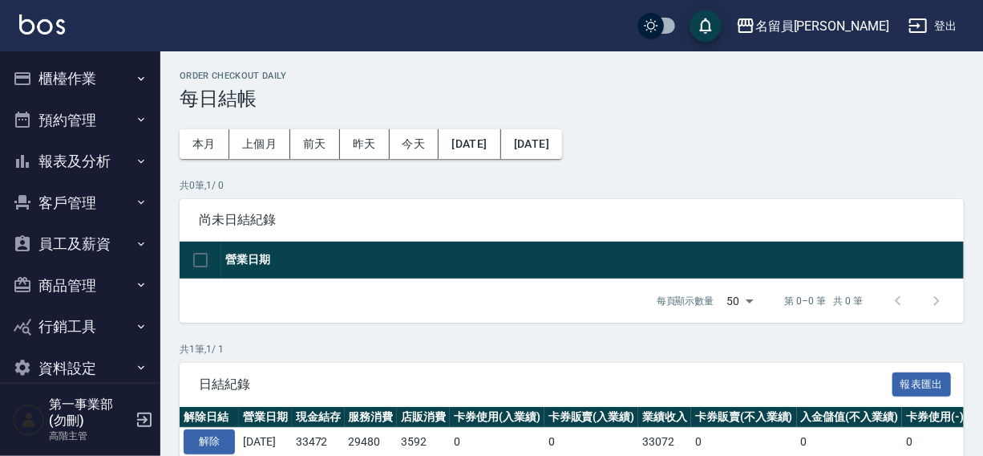
click at [562, 148] on button "[DATE]" at bounding box center [531, 144] width 61 height 30
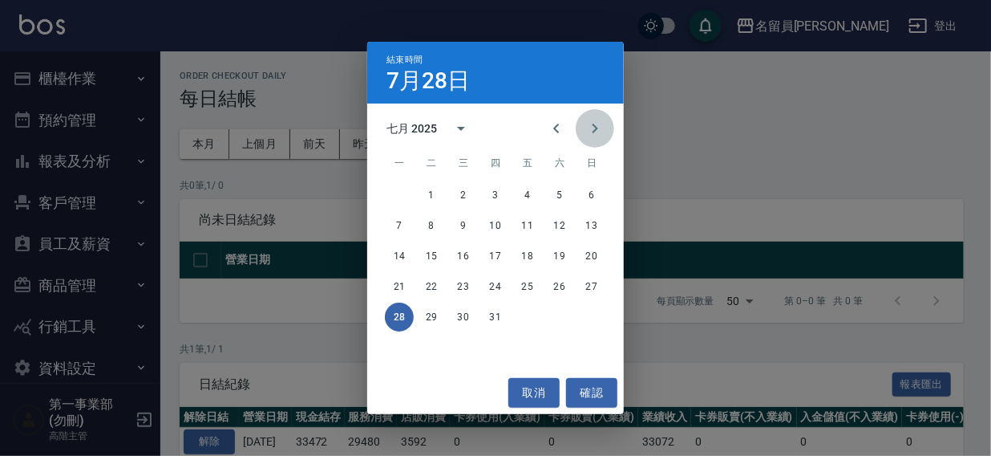
click at [607, 128] on button "Next month" at bounding box center [595, 128] width 39 height 39
click at [595, 193] on button "3" at bounding box center [592, 194] width 29 height 29
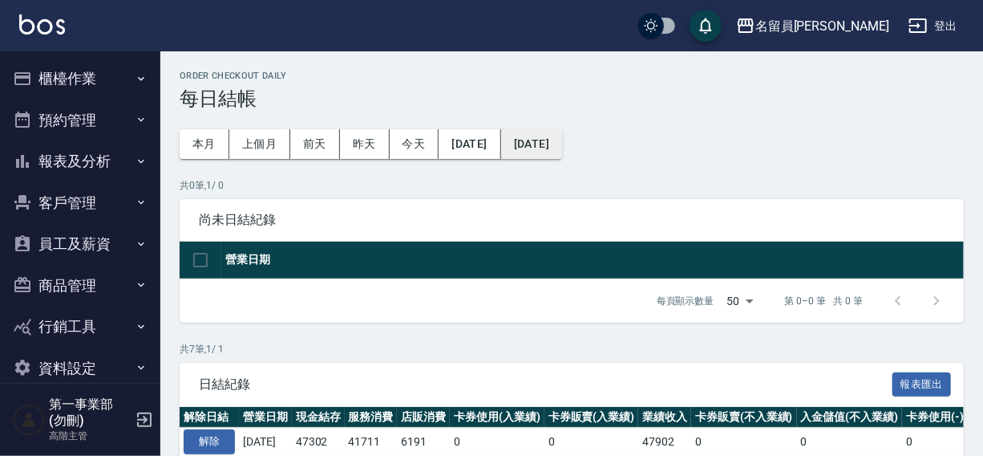
click at [562, 144] on button "[DATE]" at bounding box center [531, 144] width 61 height 30
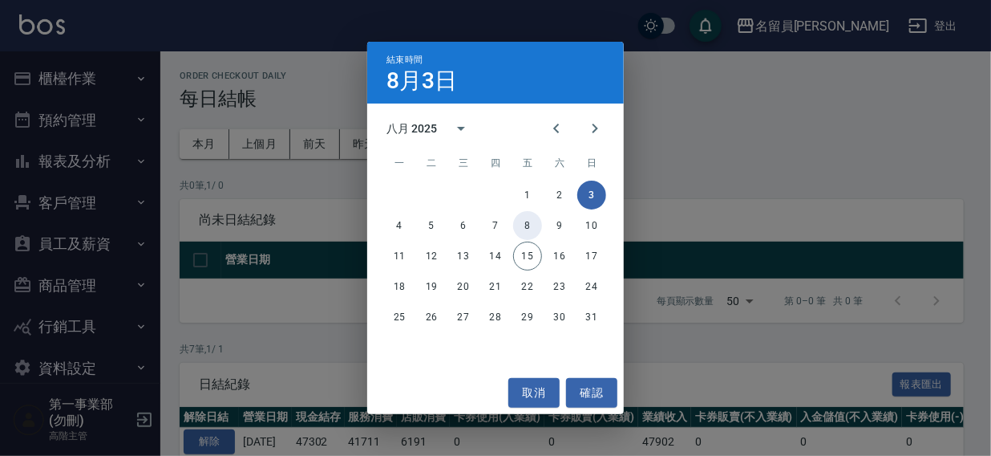
drag, startPoint x: 523, startPoint y: 221, endPoint x: 685, endPoint y: 175, distance: 168.3
click at [526, 220] on button "8" at bounding box center [527, 225] width 29 height 29
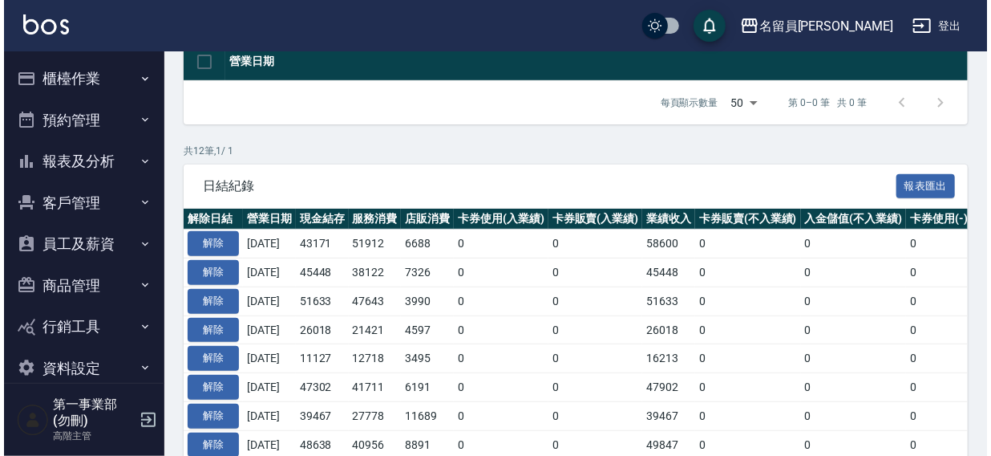
scroll to position [410, 0]
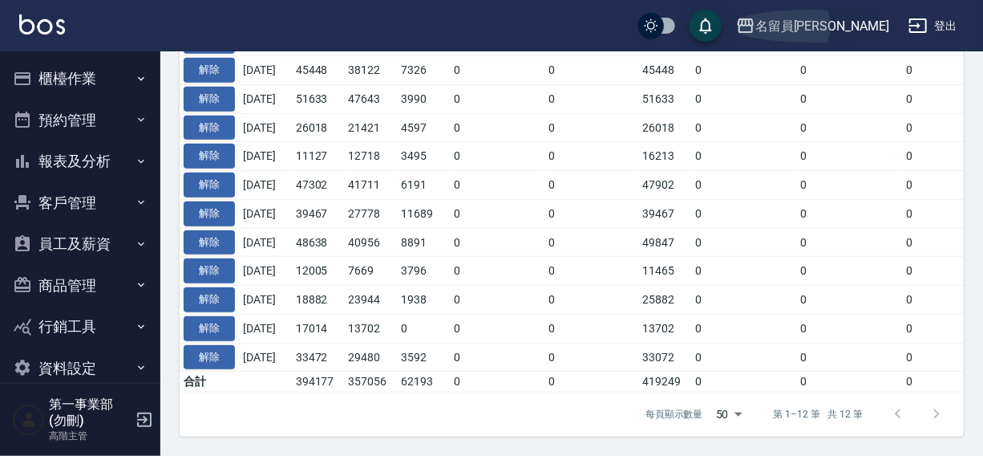
click at [830, 31] on div "名留員[PERSON_NAME]" at bounding box center [823, 26] width 134 height 20
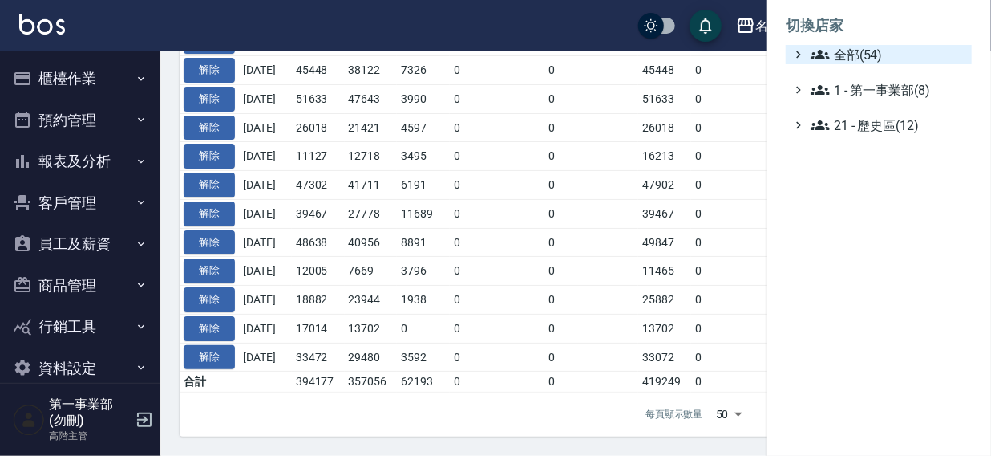
click at [823, 60] on icon at bounding box center [820, 54] width 19 height 19
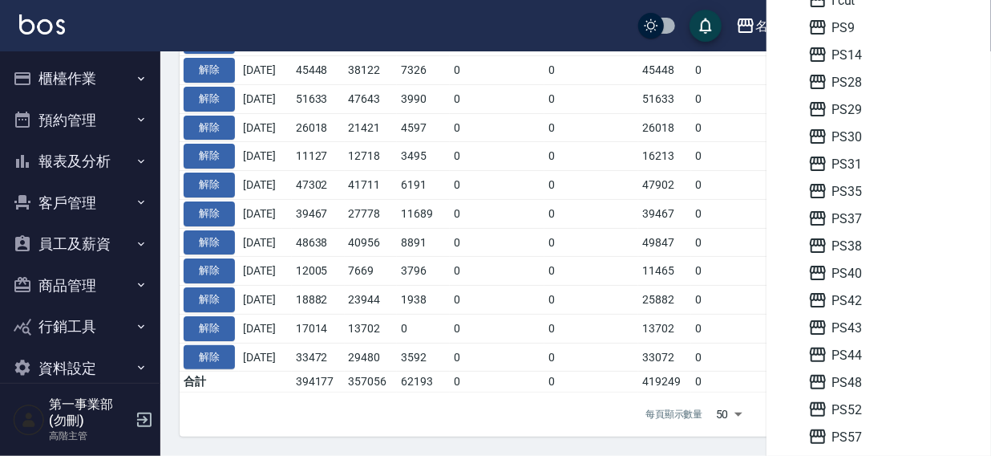
scroll to position [272, 0]
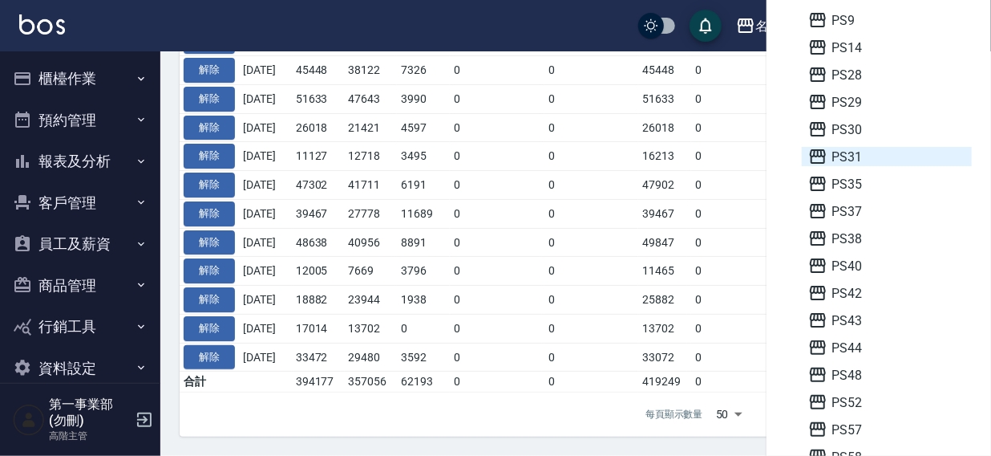
click at [865, 149] on span "PS31" at bounding box center [887, 156] width 157 height 19
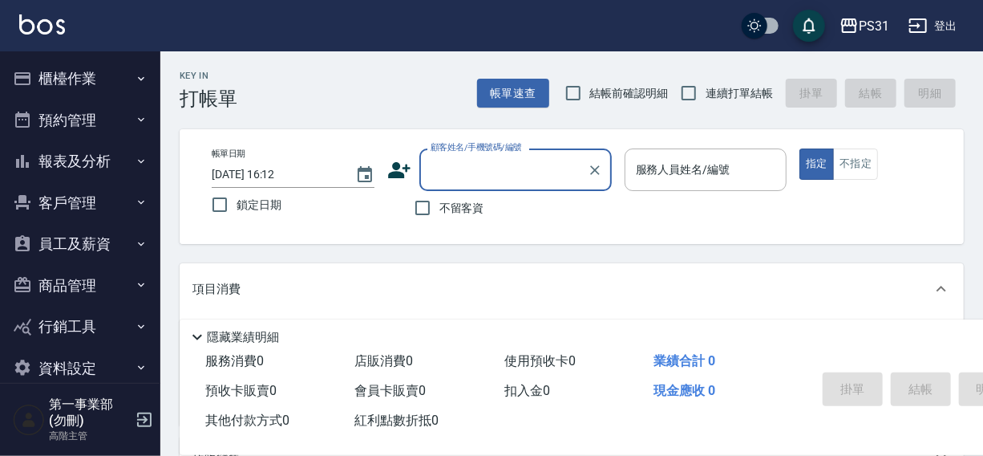
click at [47, 76] on button "櫃檯作業" at bounding box center [80, 79] width 148 height 42
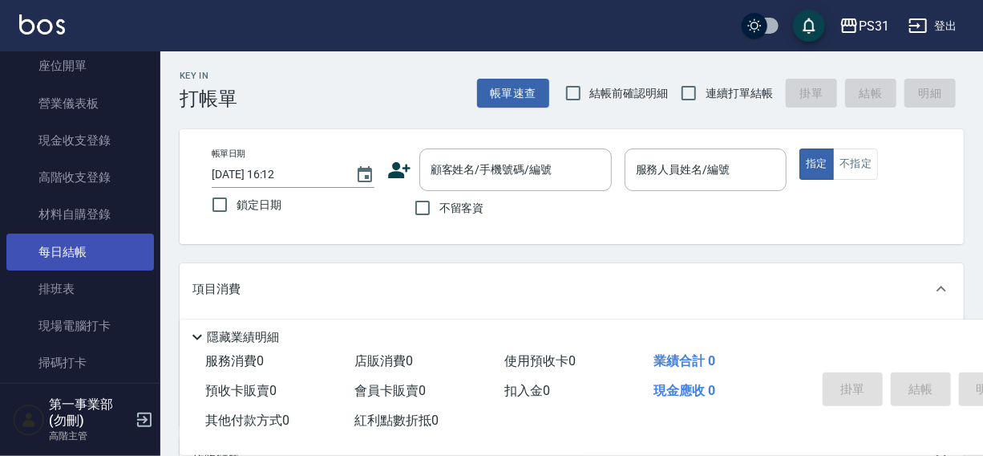
scroll to position [176, 0]
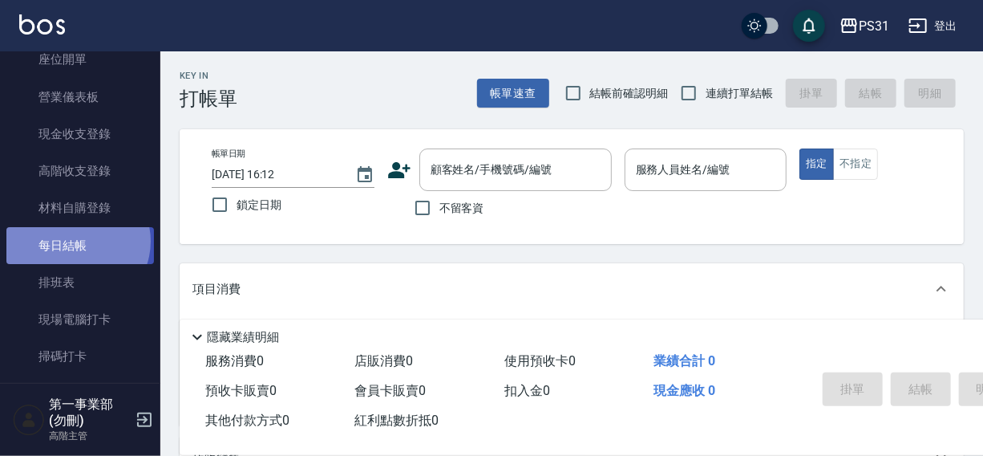
click at [75, 241] on link "每日結帳" at bounding box center [80, 245] width 148 height 37
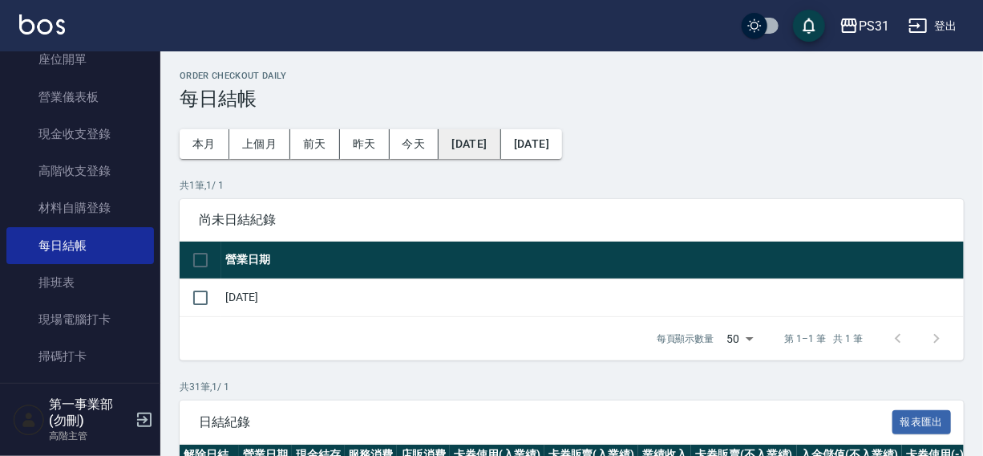
click at [473, 152] on button "[DATE]" at bounding box center [470, 144] width 62 height 30
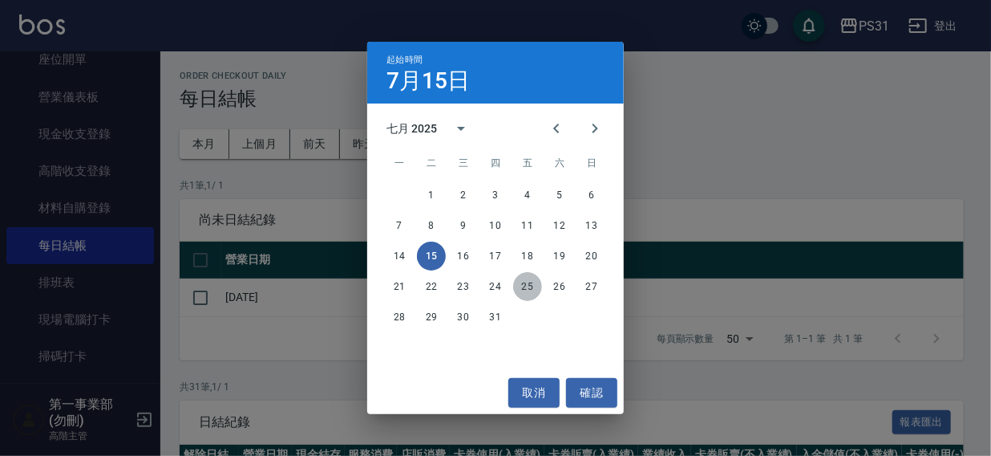
click at [523, 288] on button "25" at bounding box center [527, 286] width 29 height 29
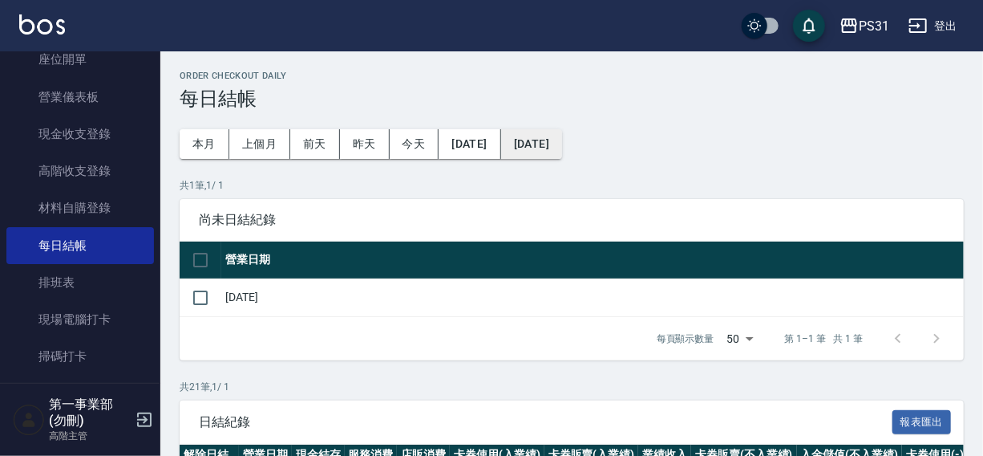
click at [562, 151] on button "[DATE]" at bounding box center [531, 144] width 61 height 30
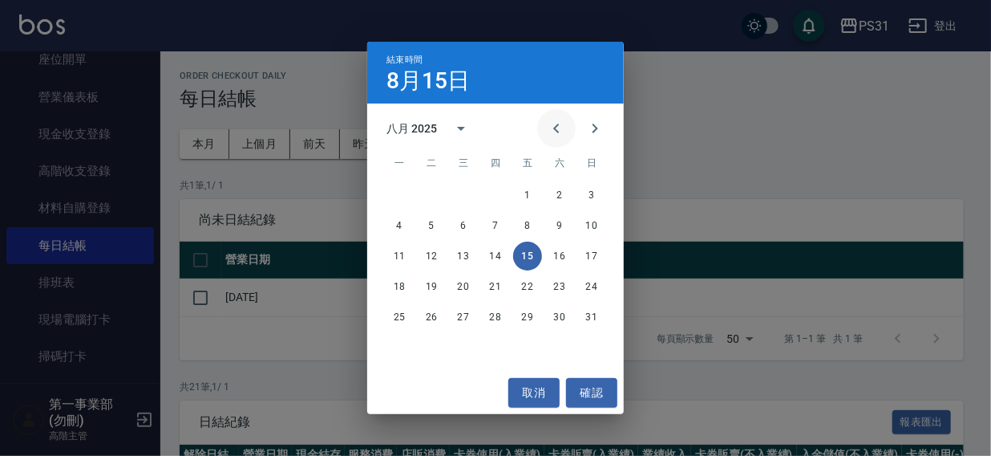
click at [556, 127] on icon "Previous month" at bounding box center [556, 129] width 6 height 10
click at [494, 316] on button "31" at bounding box center [495, 316] width 29 height 29
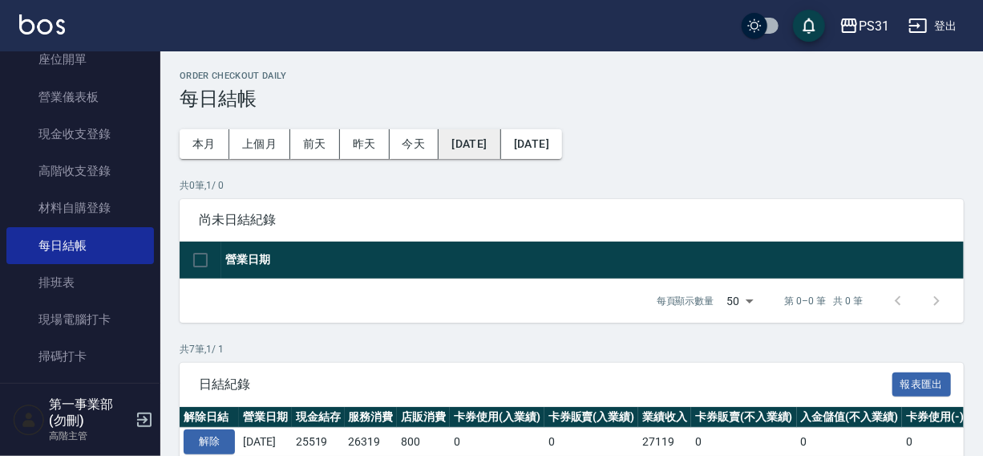
click at [473, 140] on button "[DATE]" at bounding box center [470, 144] width 62 height 30
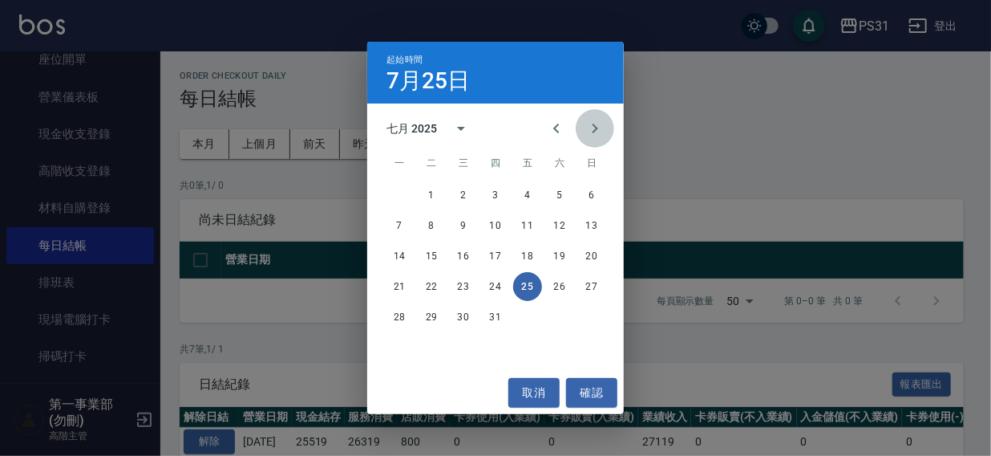
click at [599, 130] on icon "Next month" at bounding box center [595, 128] width 19 height 19
click at [525, 193] on button "1" at bounding box center [527, 194] width 29 height 29
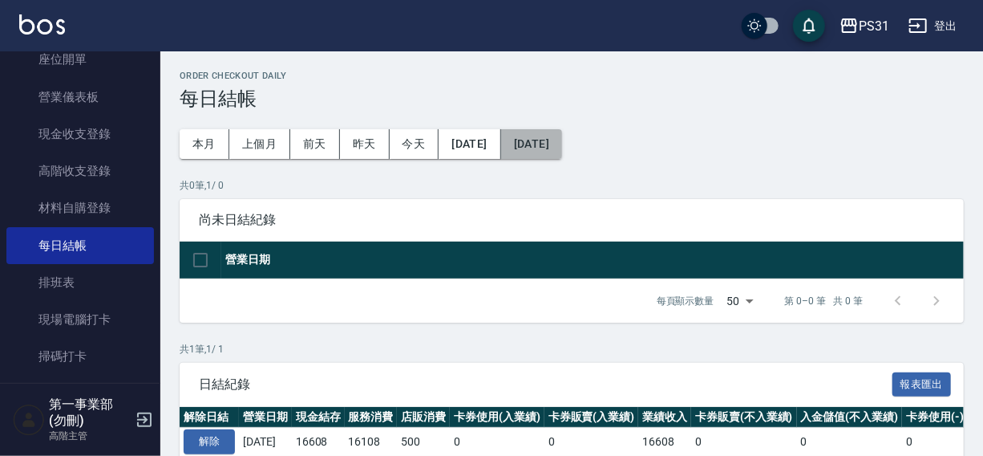
click at [562, 146] on button "[DATE]" at bounding box center [531, 144] width 61 height 30
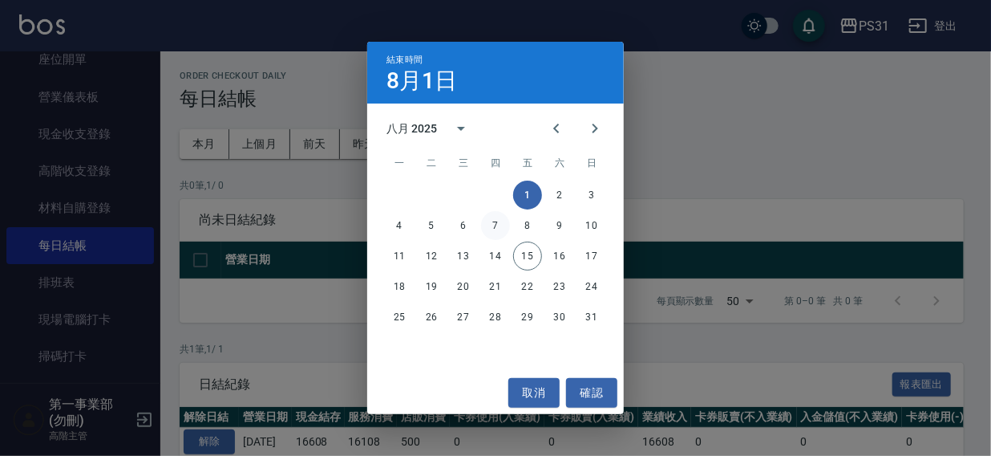
click at [496, 224] on button "7" at bounding box center [495, 225] width 29 height 29
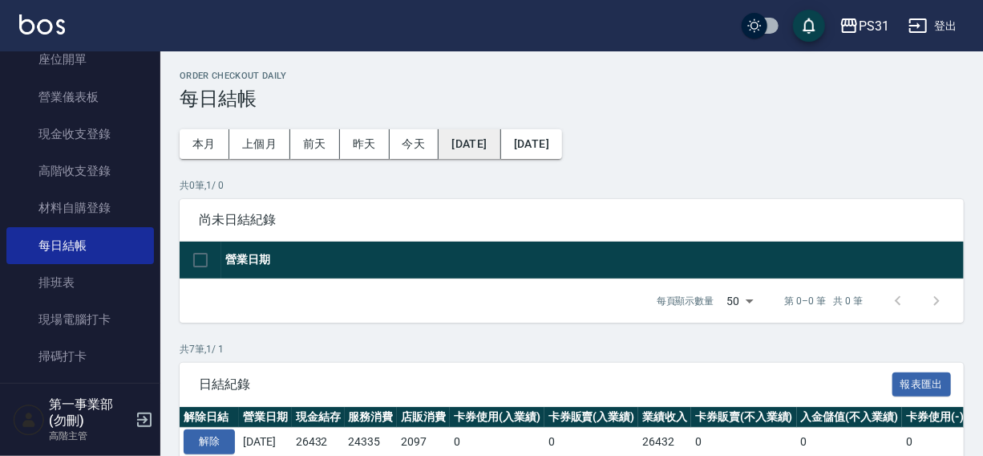
click at [496, 145] on button "[DATE]" at bounding box center [470, 144] width 62 height 30
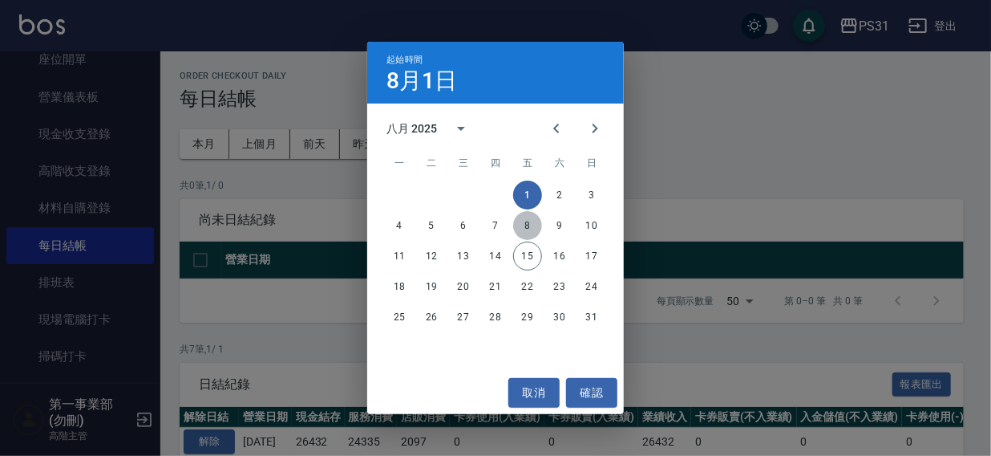
click at [530, 225] on button "8" at bounding box center [527, 225] width 29 height 29
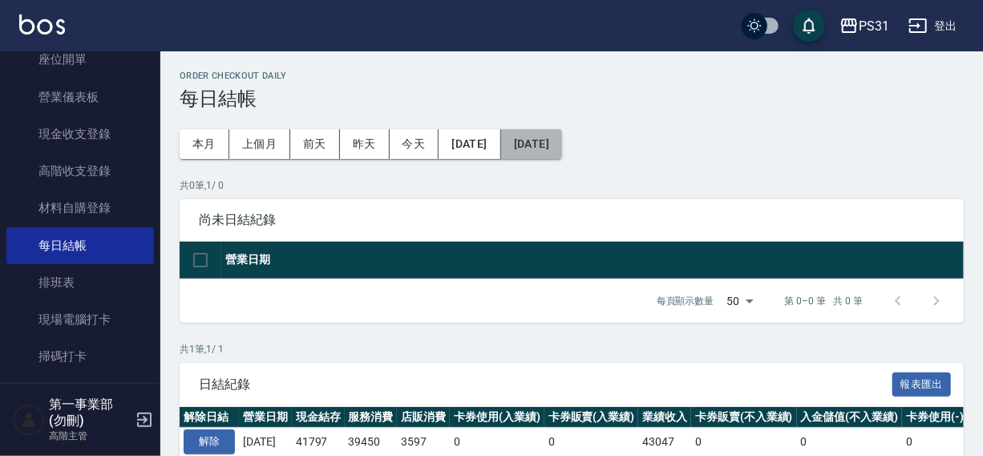
click at [562, 141] on button "[DATE]" at bounding box center [531, 144] width 61 height 30
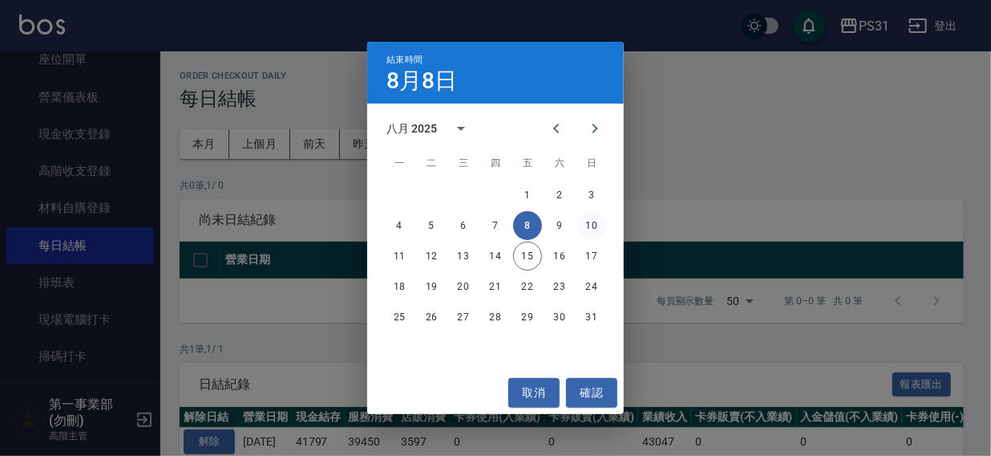
click at [592, 225] on button "10" at bounding box center [592, 225] width 29 height 29
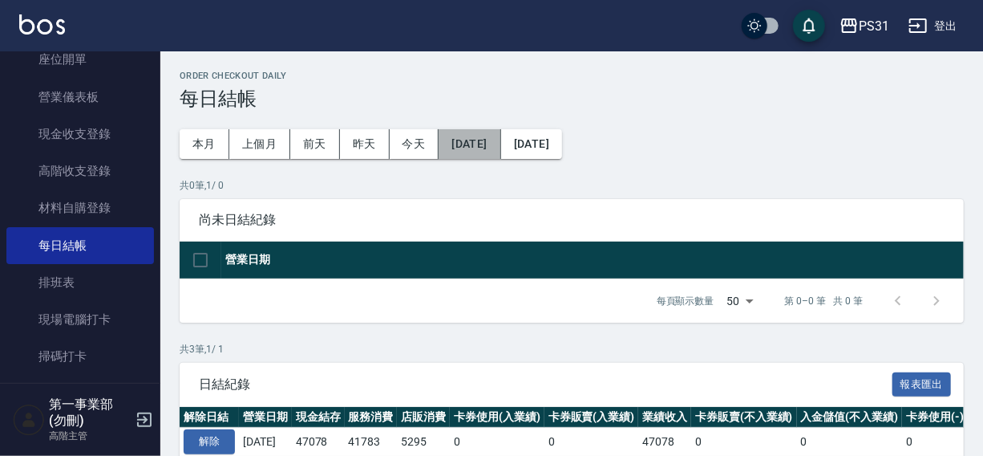
click at [492, 144] on button "[DATE]" at bounding box center [470, 144] width 62 height 30
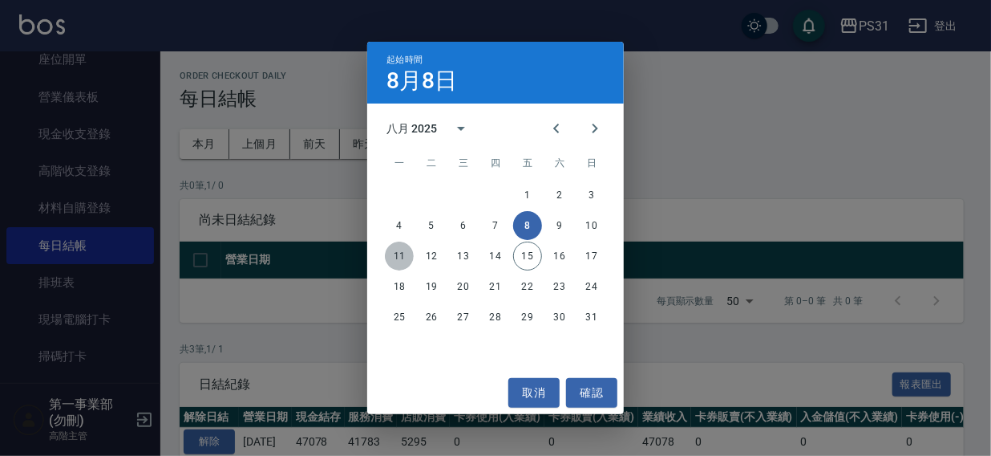
click at [399, 250] on button "11" at bounding box center [399, 255] width 29 height 29
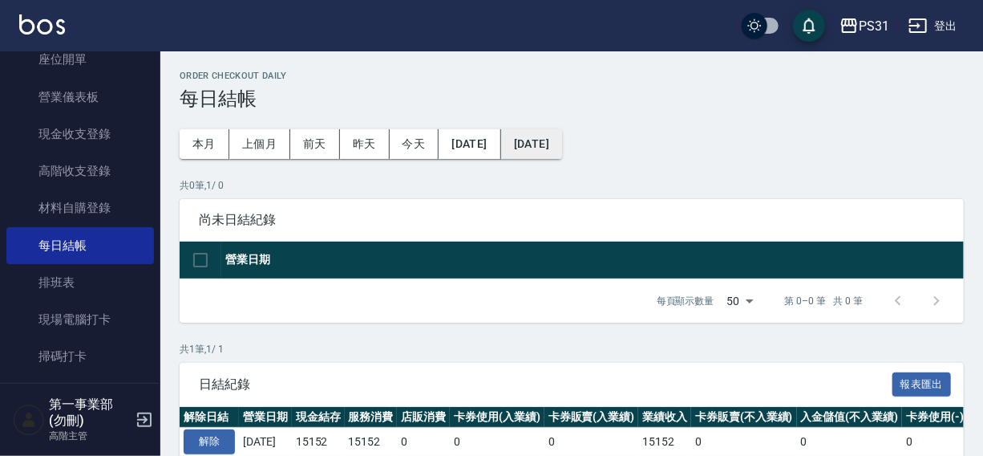
click at [562, 145] on button "[DATE]" at bounding box center [531, 144] width 61 height 30
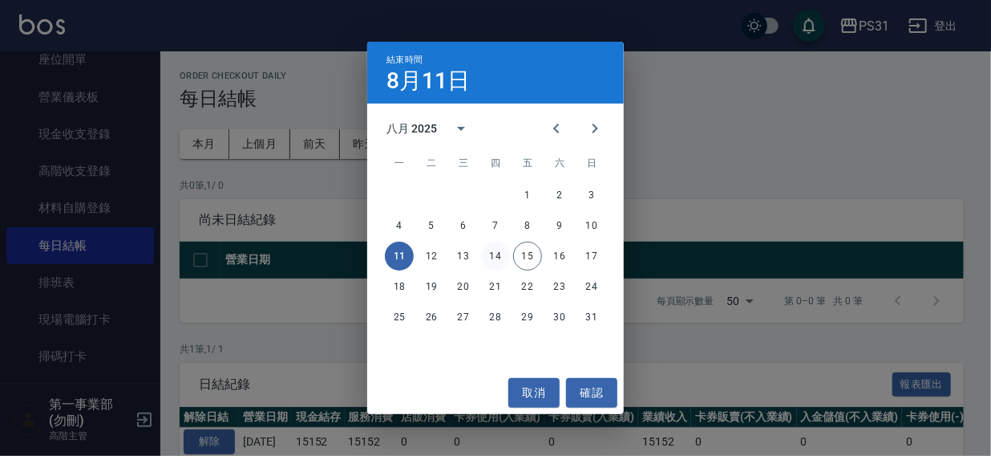
click at [493, 256] on button "14" at bounding box center [495, 255] width 29 height 29
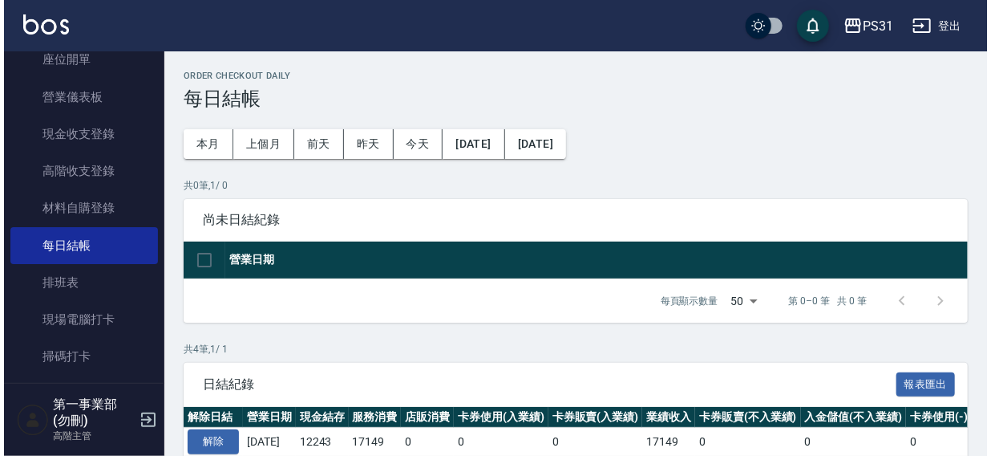
scroll to position [181, 0]
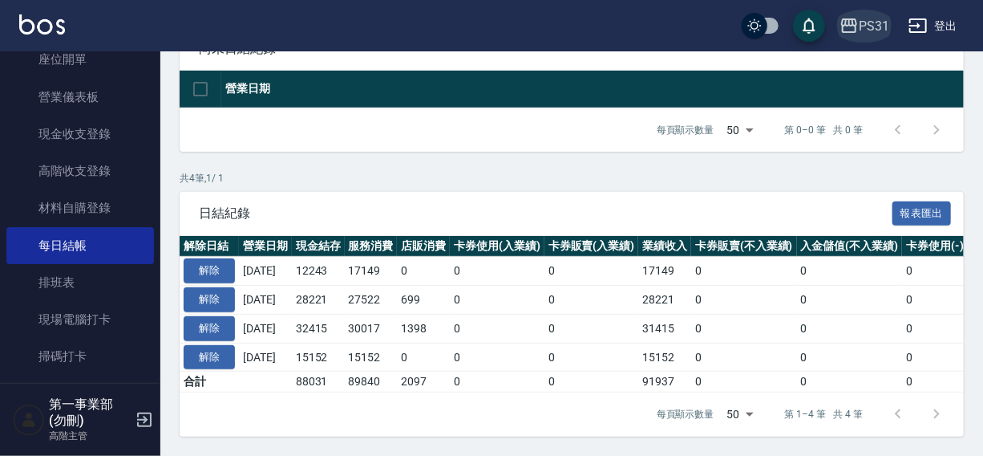
click at [873, 18] on div "PS31" at bounding box center [874, 26] width 30 height 20
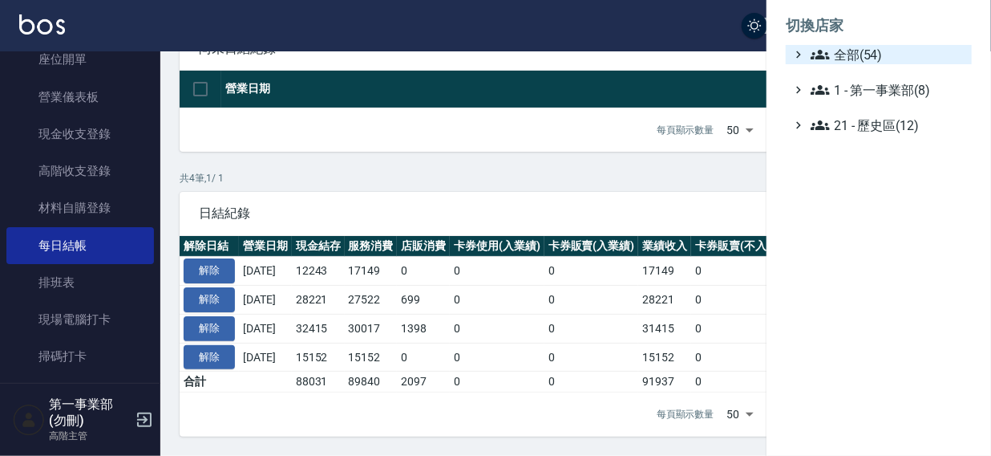
click at [848, 54] on span "全部(54)" at bounding box center [888, 54] width 155 height 19
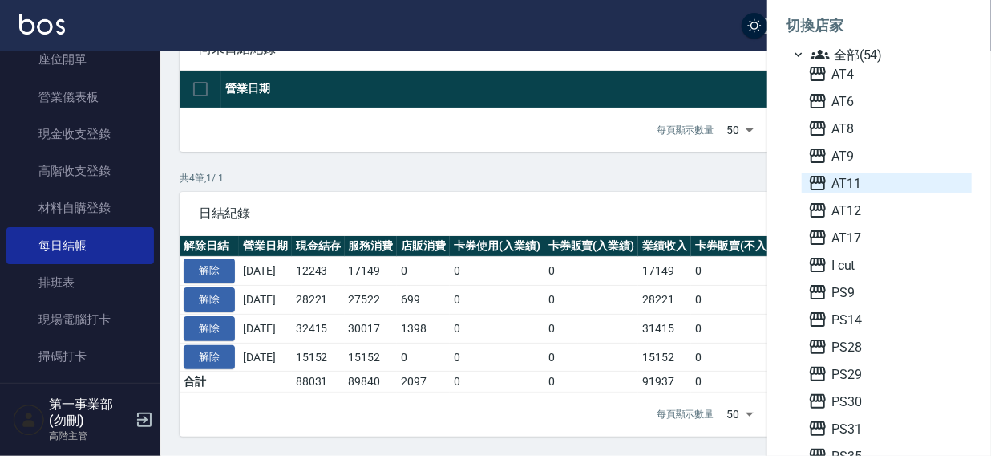
click at [846, 178] on span "AT11" at bounding box center [887, 182] width 157 height 19
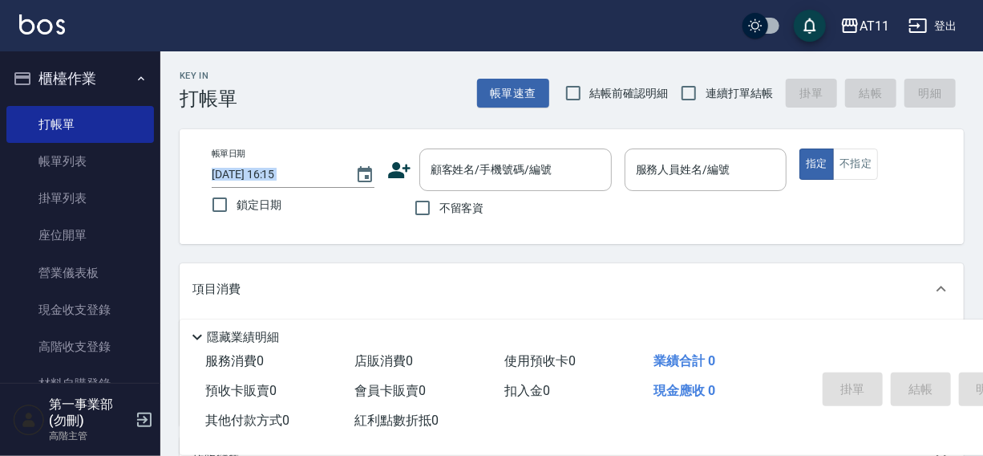
click at [160, 205] on div "Key In 打帳單 帳單速查 結帳前確認明細 連續打單結帳 掛單 結帳 明細 帳單日期 [DATE] 16:15 鎖定日期 顧客姓名/手機號碼/編號 顧客姓…" at bounding box center [571, 416] width 823 height 730
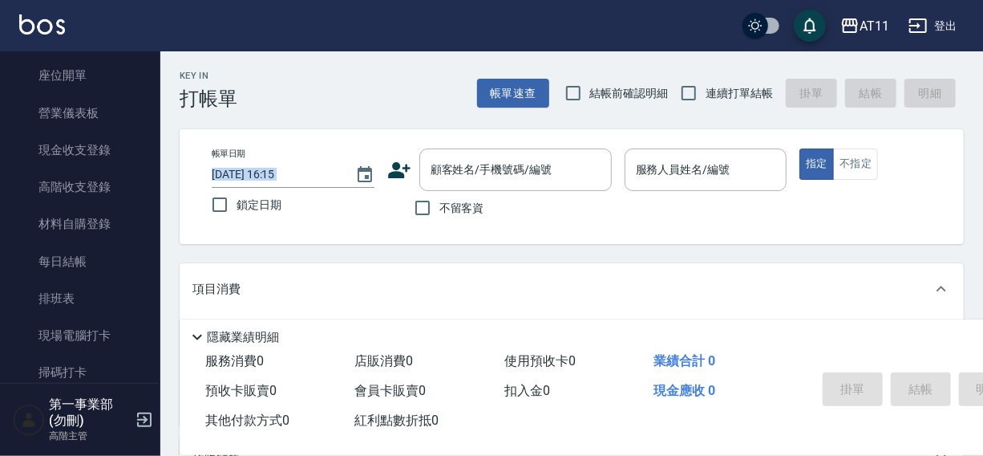
scroll to position [177, 0]
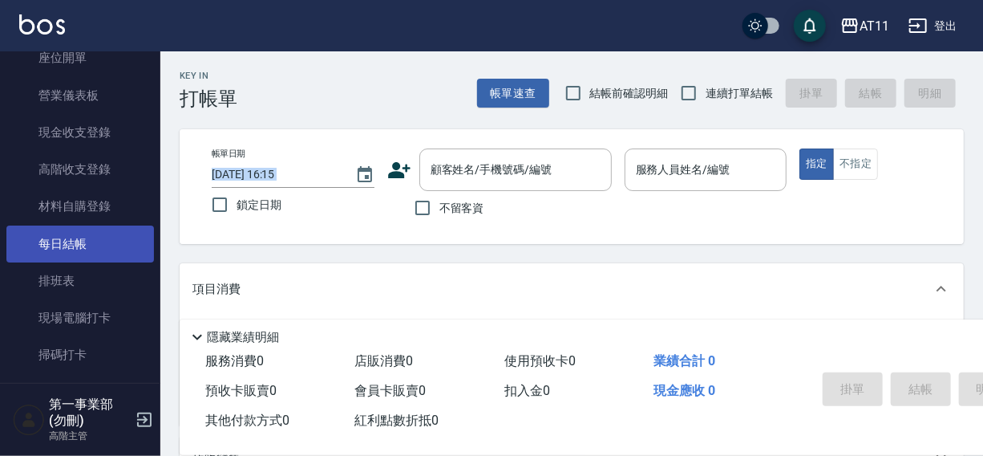
click at [72, 246] on link "每日結帳" at bounding box center [80, 243] width 148 height 37
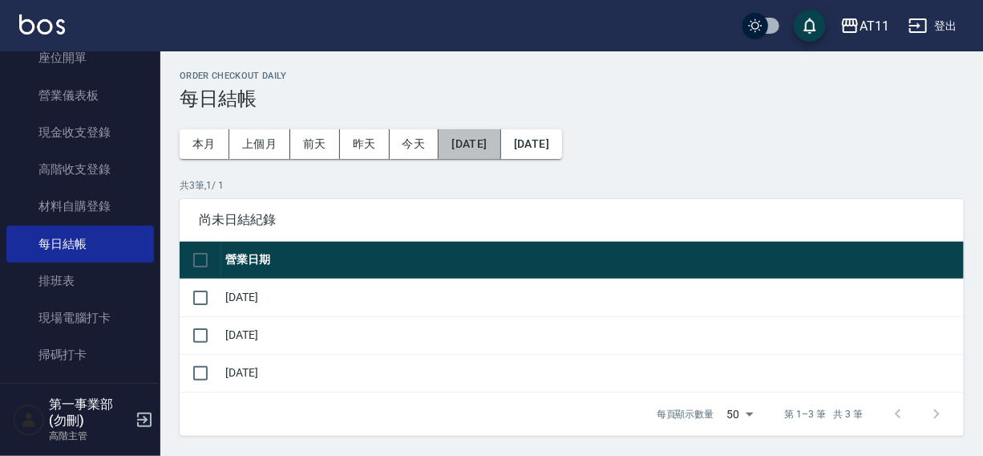
click at [473, 144] on button "[DATE]" at bounding box center [470, 144] width 62 height 30
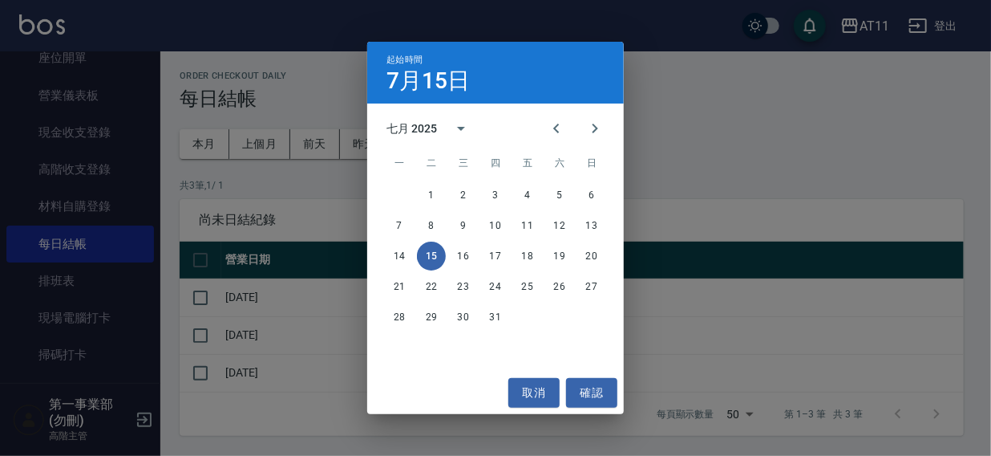
click at [688, 112] on div "起始時間 [DATE] 七月 2025 一 二 三 四 五 六 日 1 2 3 4 5 6 7 8 9 10 11 12 13 14 15 16 17 18 …" at bounding box center [495, 228] width 991 height 456
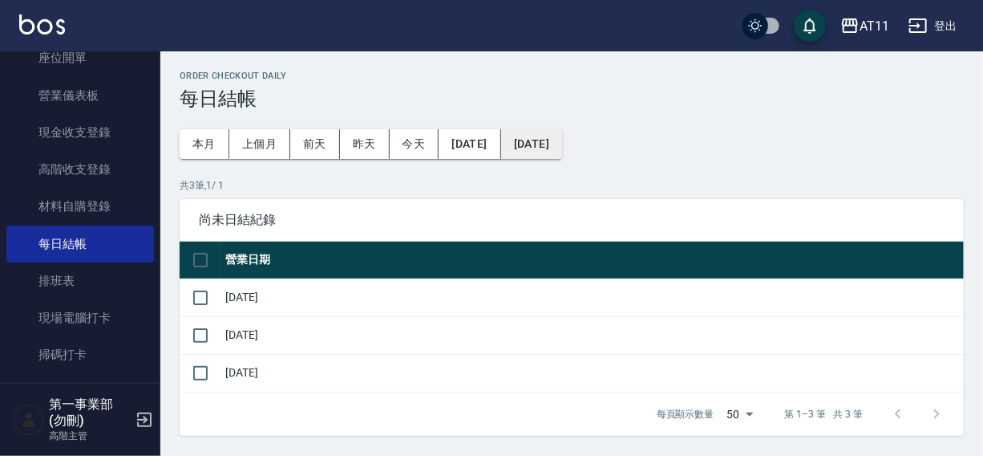
click at [562, 142] on button "[DATE]" at bounding box center [531, 144] width 61 height 30
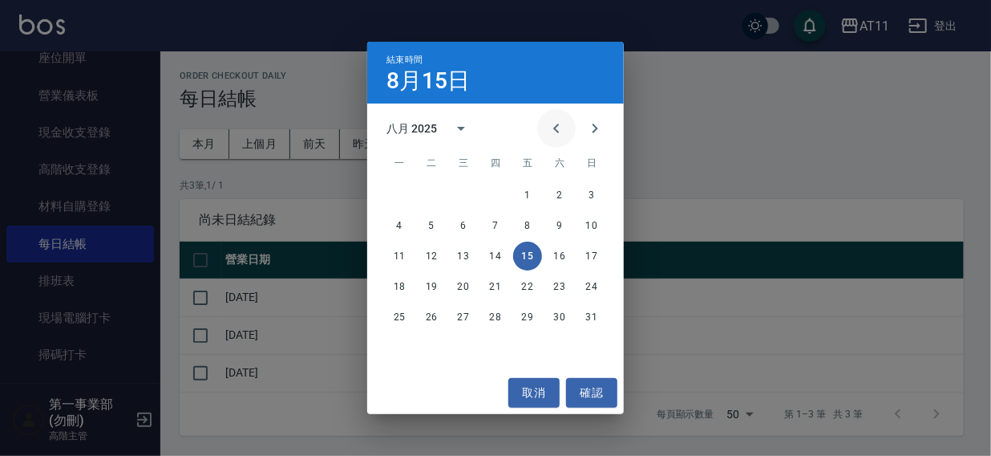
click at [556, 128] on icon "Previous month" at bounding box center [556, 129] width 6 height 10
click at [496, 284] on button "24" at bounding box center [495, 286] width 29 height 29
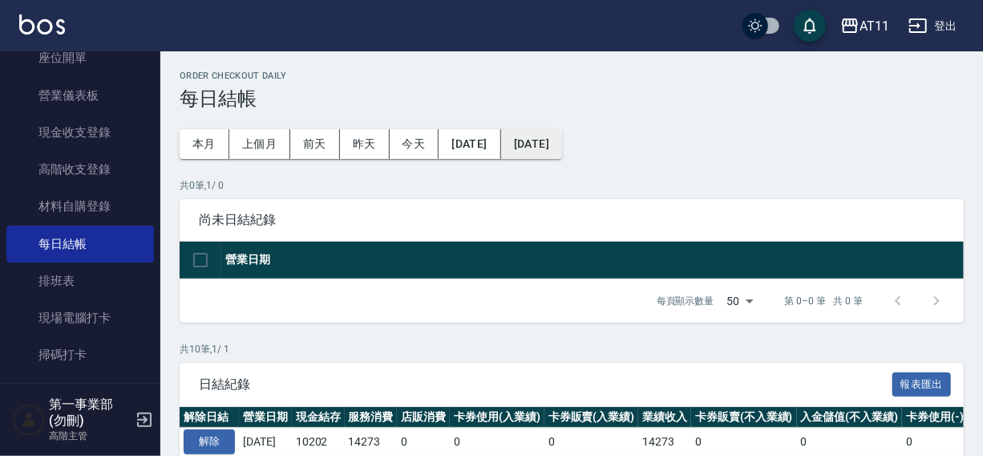
click at [557, 144] on button "[DATE]" at bounding box center [531, 144] width 61 height 30
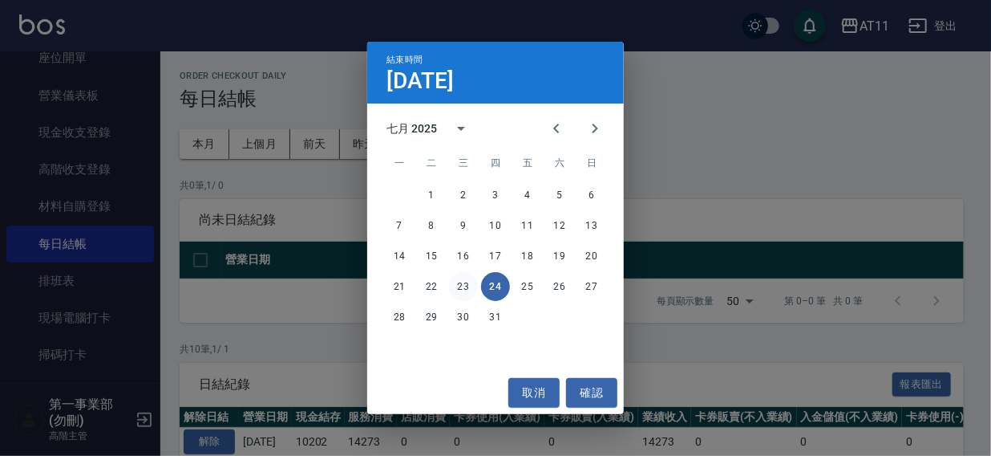
click at [456, 283] on button "23" at bounding box center [463, 286] width 29 height 29
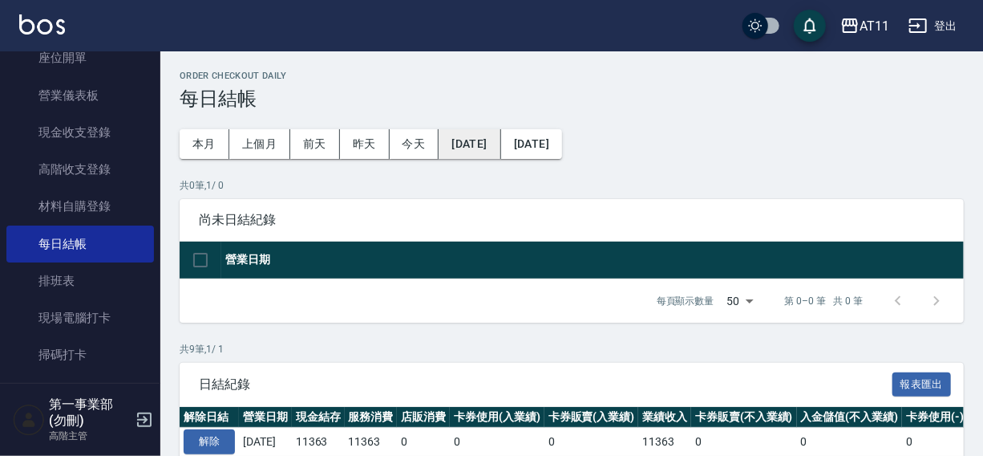
click at [501, 148] on button "[DATE]" at bounding box center [470, 144] width 62 height 30
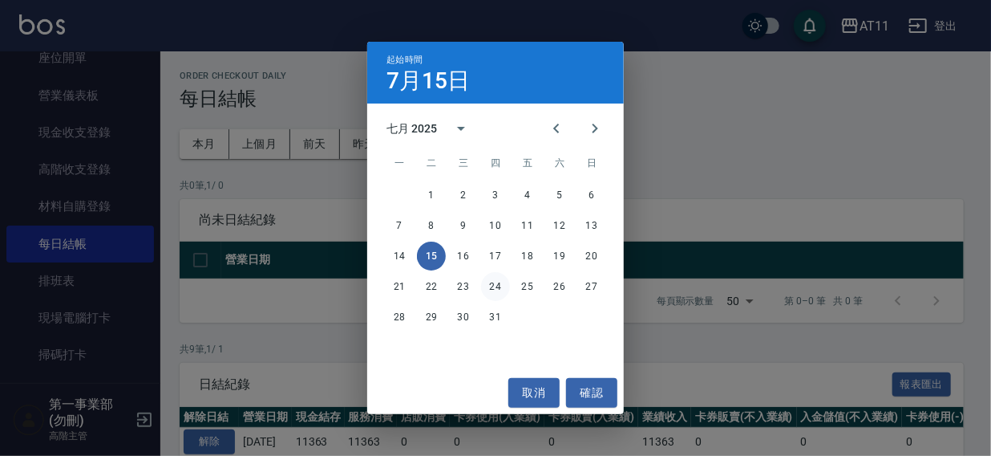
click at [486, 283] on button "24" at bounding box center [495, 286] width 29 height 29
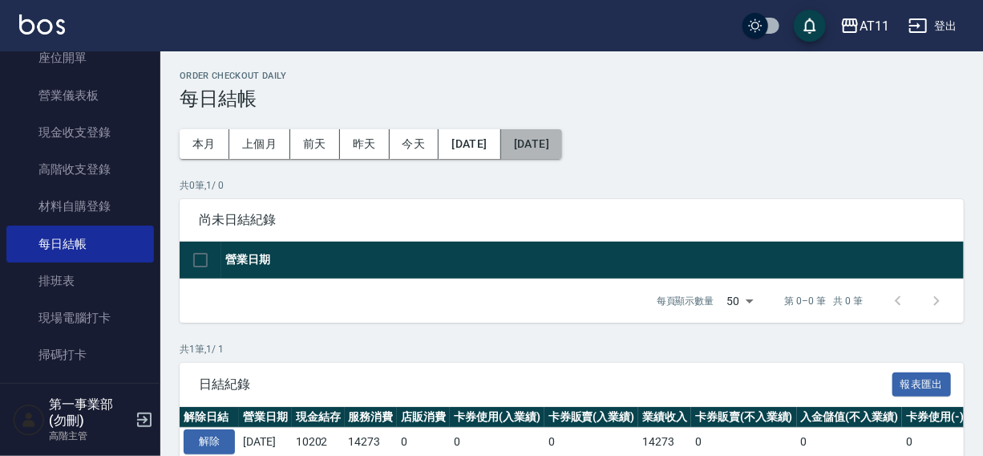
click at [562, 151] on button "[DATE]" at bounding box center [531, 144] width 61 height 30
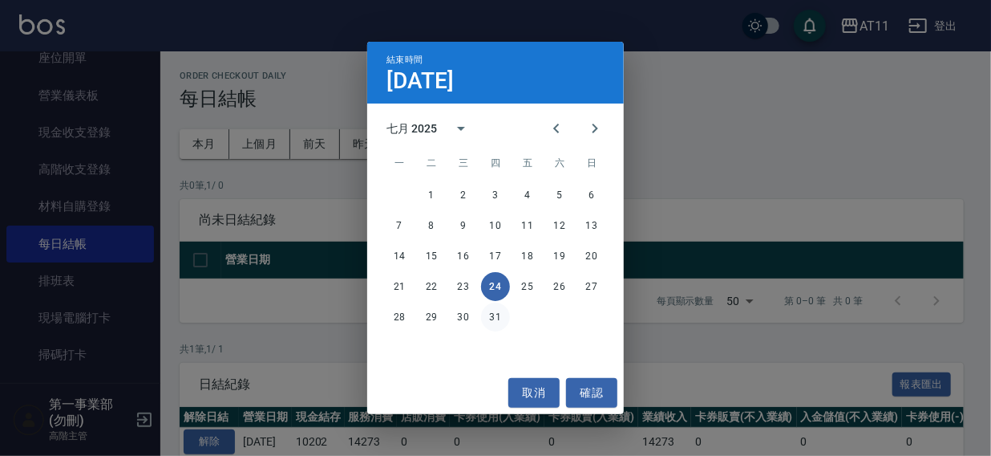
click at [496, 326] on button "31" at bounding box center [495, 316] width 29 height 29
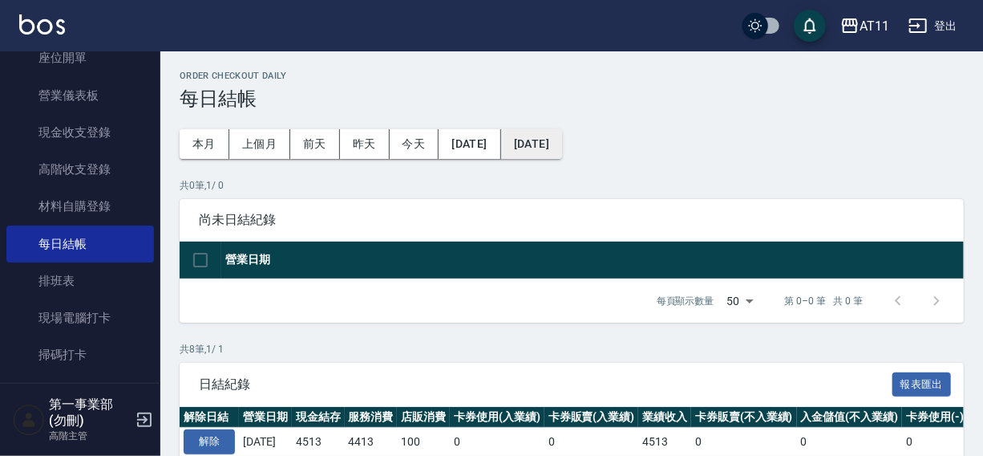
click at [562, 150] on button "[DATE]" at bounding box center [531, 144] width 61 height 30
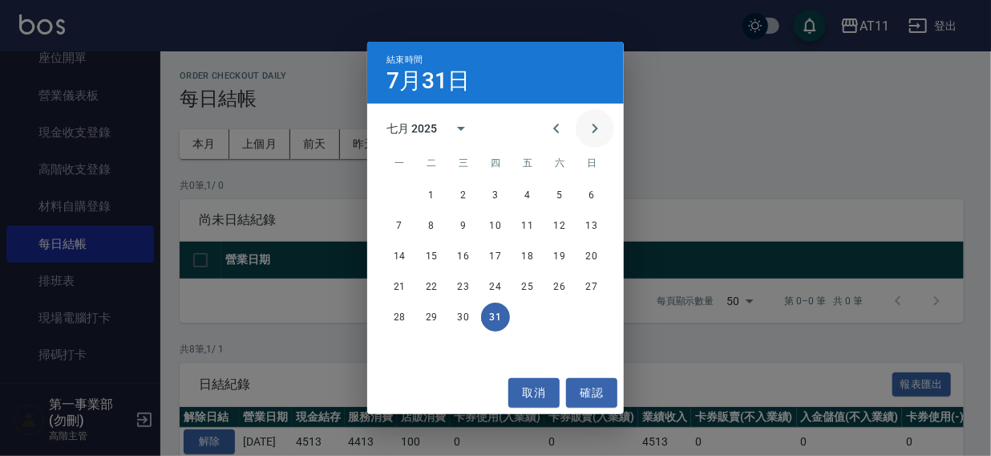
click at [607, 132] on button "Next month" at bounding box center [595, 128] width 39 height 39
click at [591, 193] on button "3" at bounding box center [592, 194] width 29 height 29
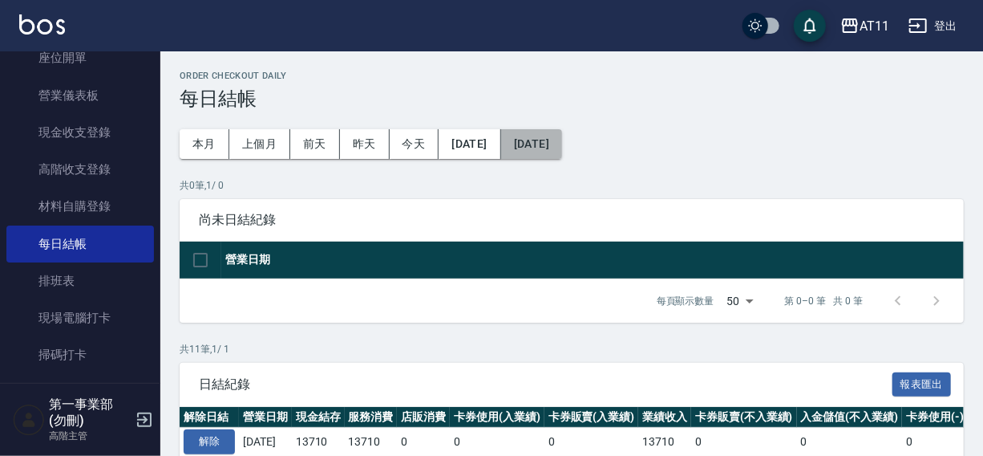
click at [562, 146] on button "[DATE]" at bounding box center [531, 144] width 61 height 30
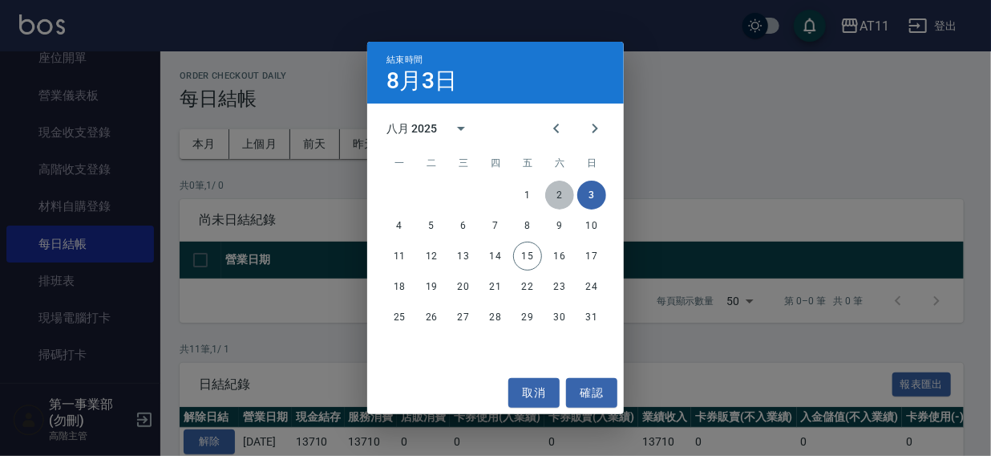
click at [557, 194] on button "2" at bounding box center [559, 194] width 29 height 29
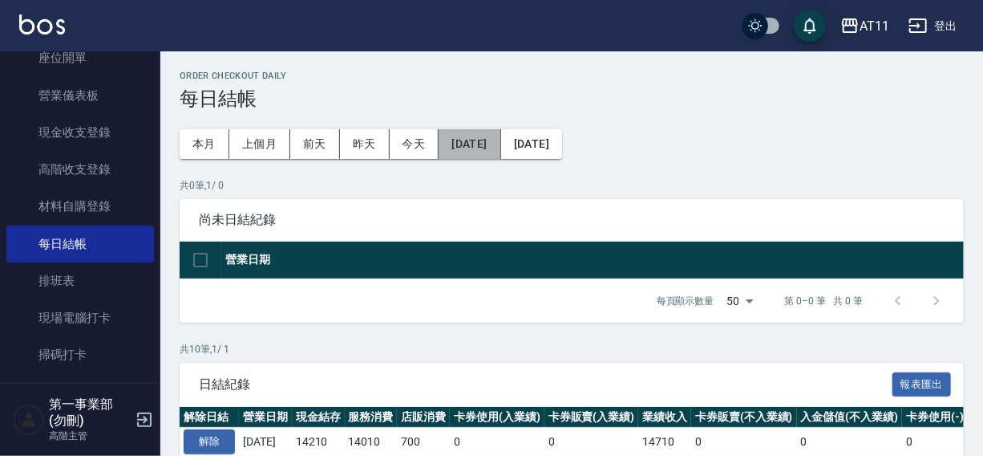
click at [492, 152] on button "[DATE]" at bounding box center [470, 144] width 62 height 30
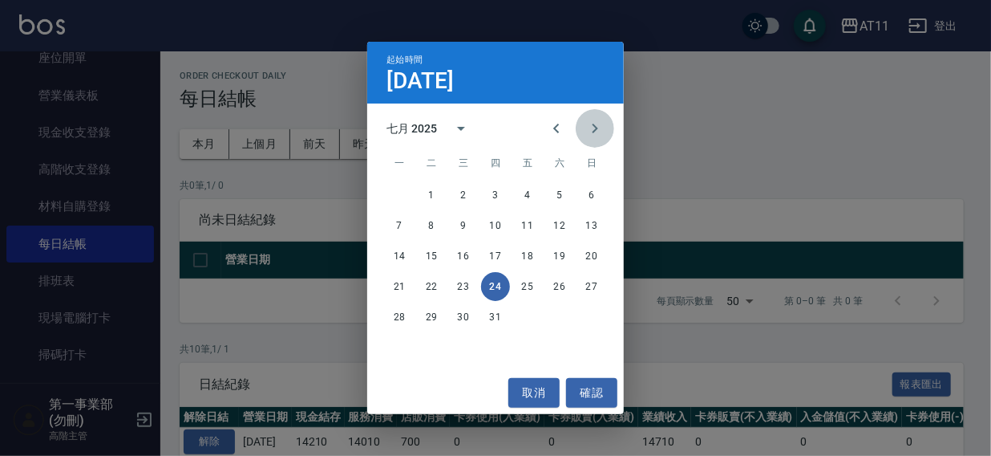
click at [593, 129] on icon "Next month" at bounding box center [595, 128] width 19 height 19
click at [588, 192] on button "3" at bounding box center [592, 194] width 29 height 29
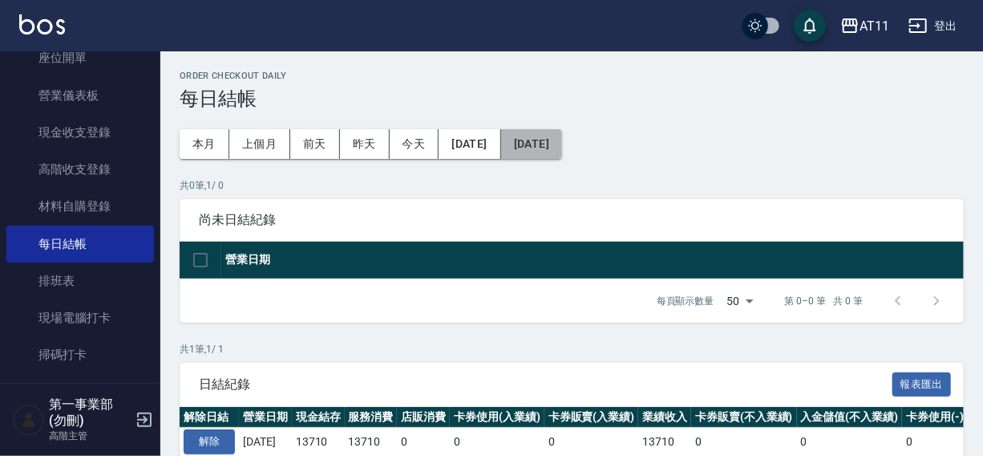
click at [562, 146] on button "[DATE]" at bounding box center [531, 144] width 61 height 30
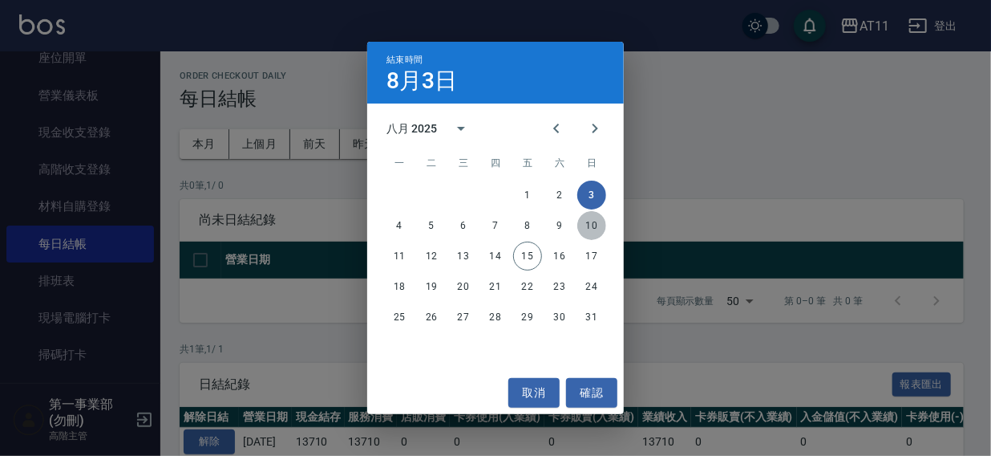
click at [589, 227] on button "10" at bounding box center [592, 225] width 29 height 29
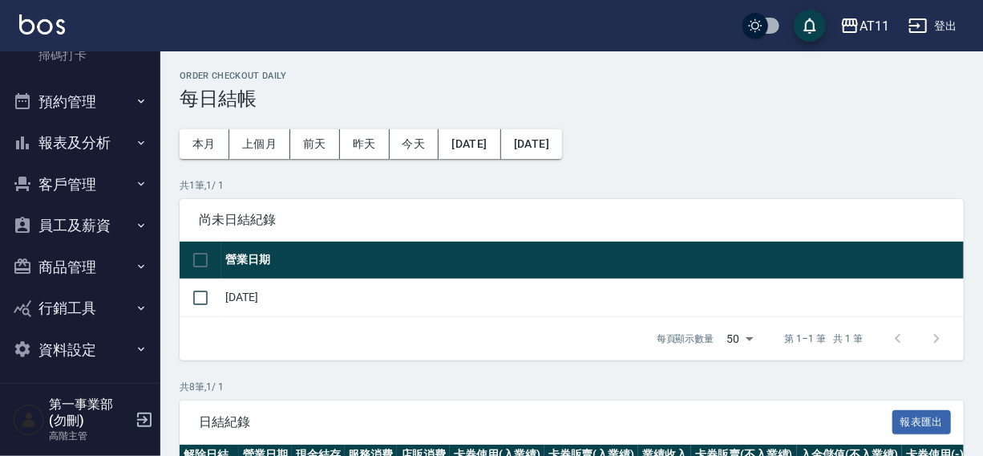
scroll to position [481, 0]
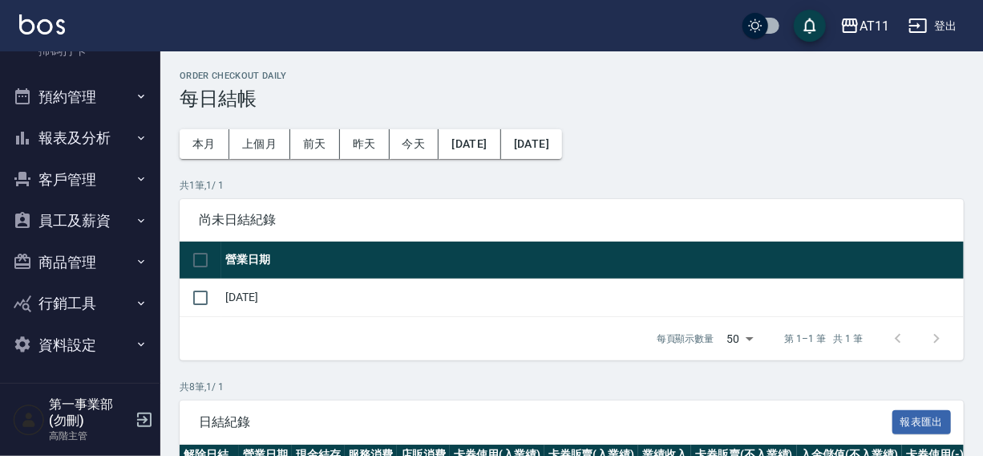
click at [80, 216] on button "員工及薪資" at bounding box center [80, 221] width 148 height 42
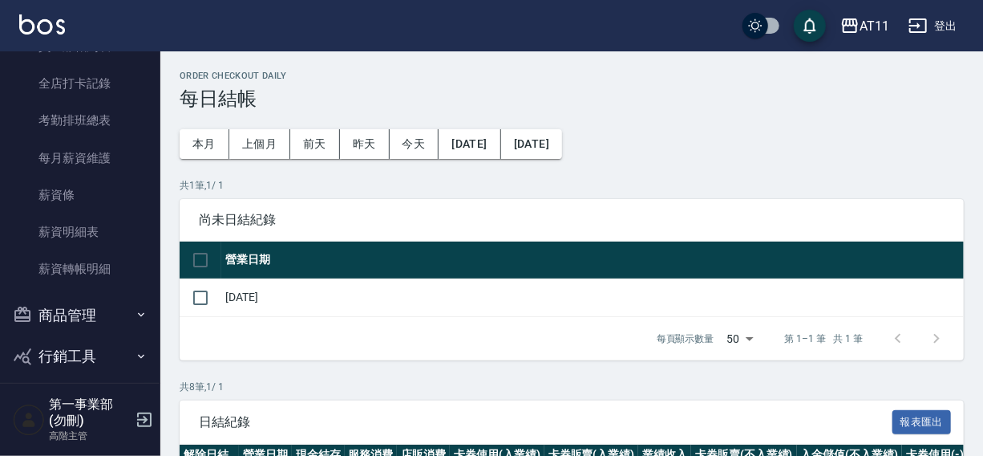
scroll to position [792, 0]
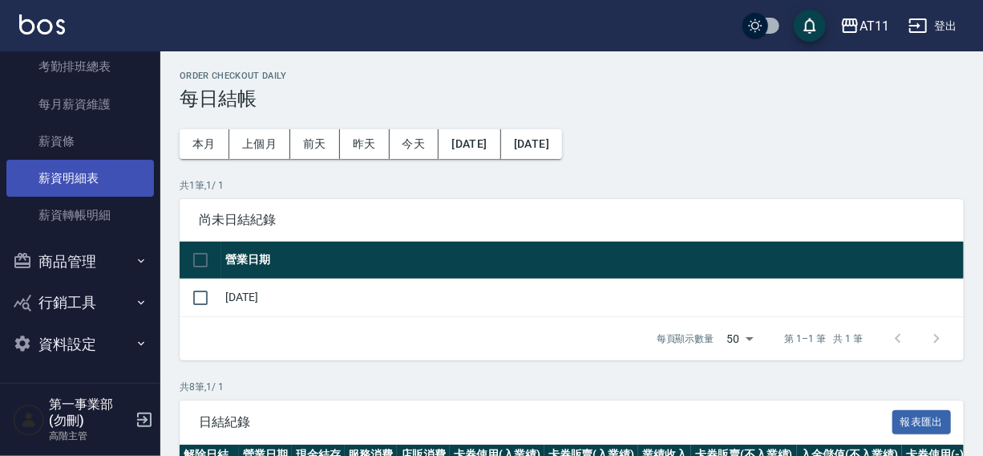
click at [71, 176] on link "薪資明細表" at bounding box center [80, 178] width 148 height 37
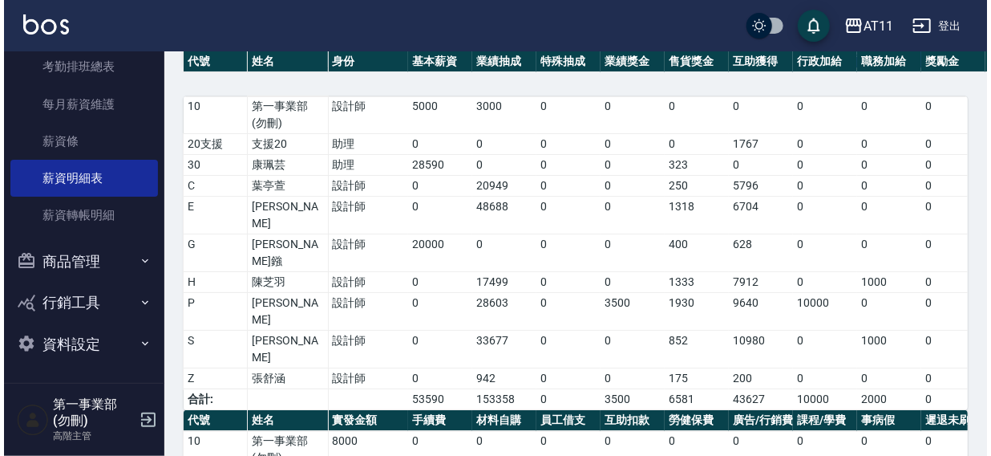
scroll to position [286, 0]
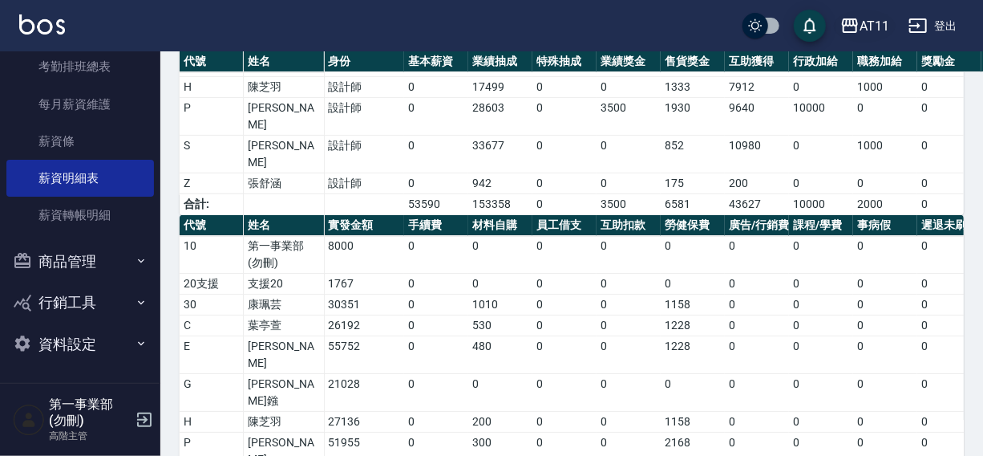
click at [874, 31] on div "AT11" at bounding box center [875, 26] width 30 height 20
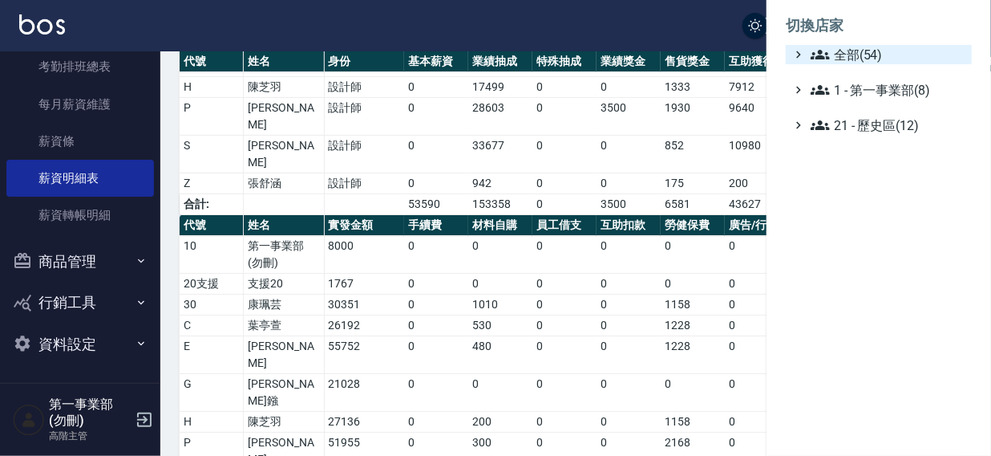
click at [849, 62] on span "全部(54)" at bounding box center [888, 54] width 155 height 19
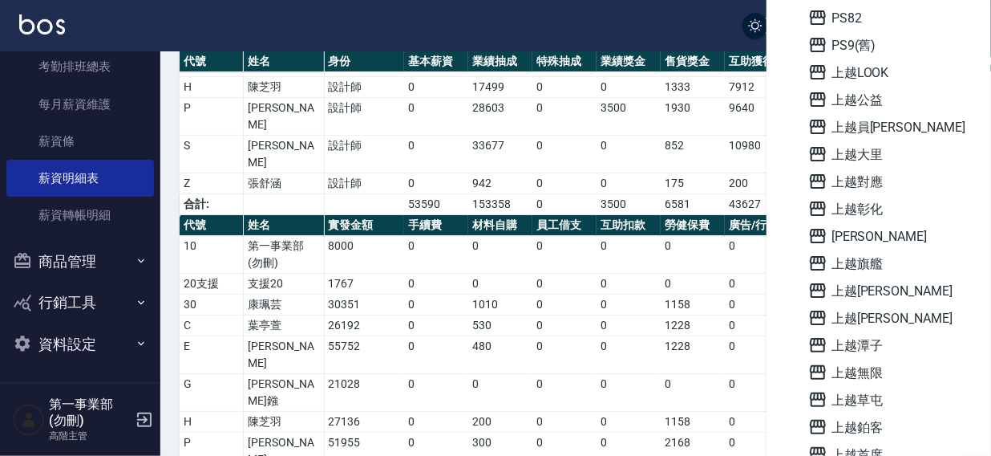
scroll to position [859, 0]
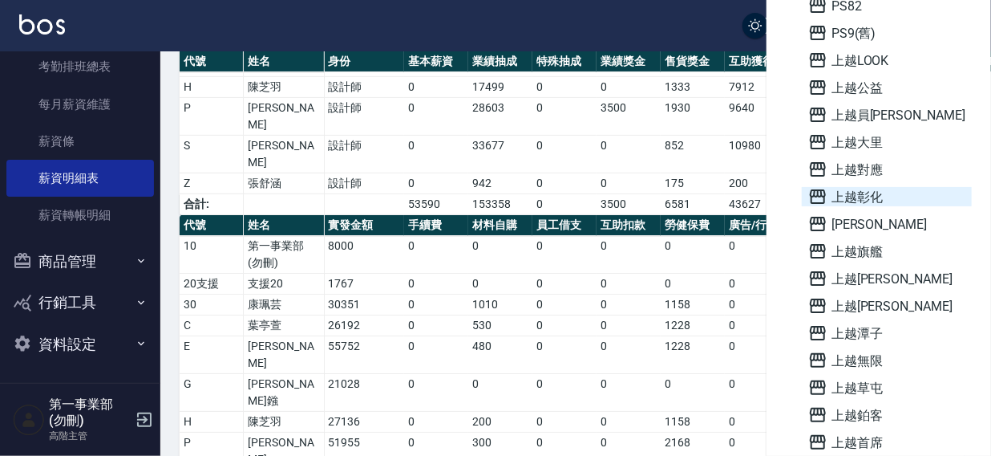
click at [862, 200] on span "上越彰化" at bounding box center [887, 196] width 157 height 19
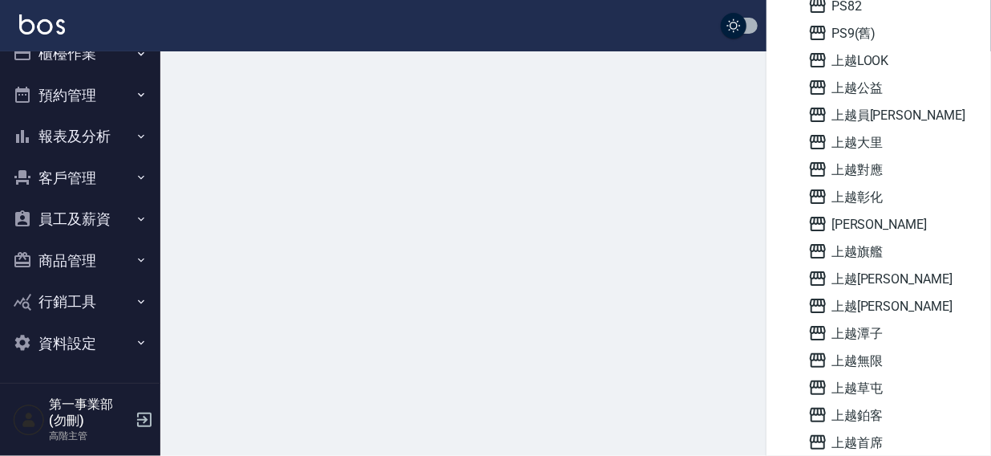
scroll to position [24, 0]
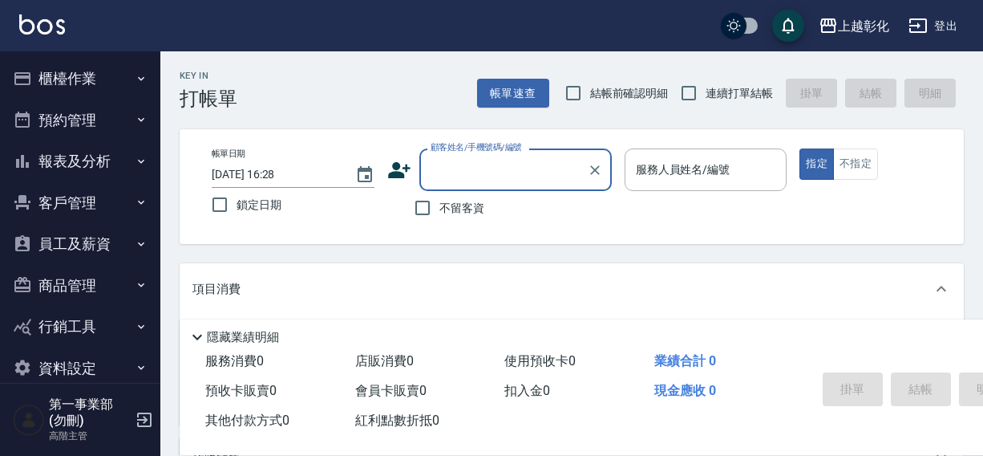
click at [37, 71] on button "櫃檯作業" at bounding box center [80, 79] width 148 height 42
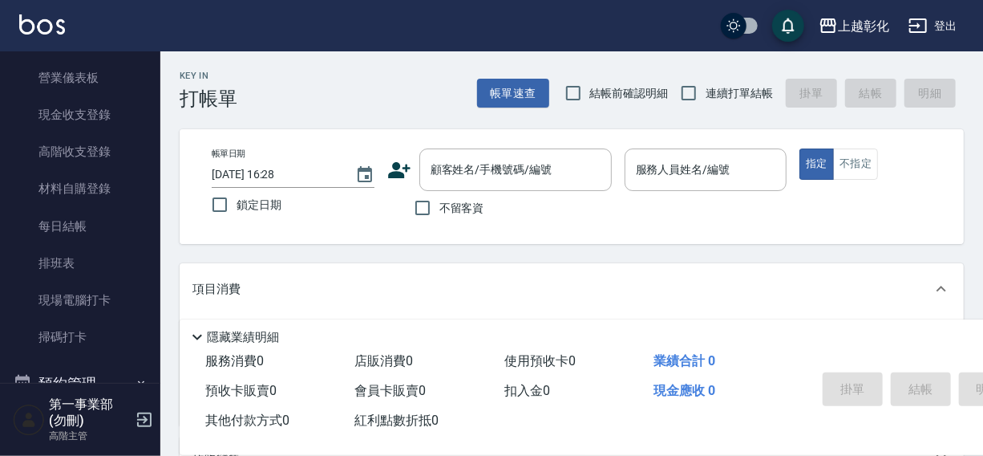
scroll to position [197, 0]
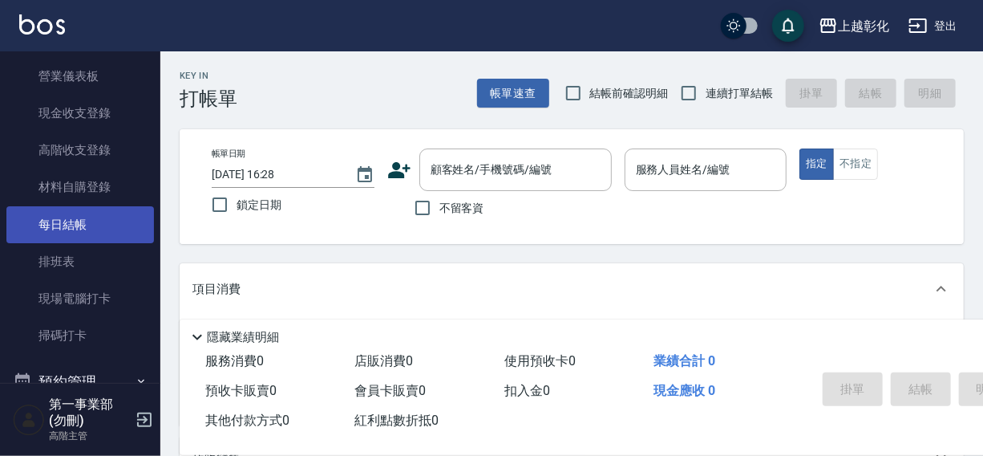
click at [79, 217] on link "每日結帳" at bounding box center [80, 224] width 148 height 37
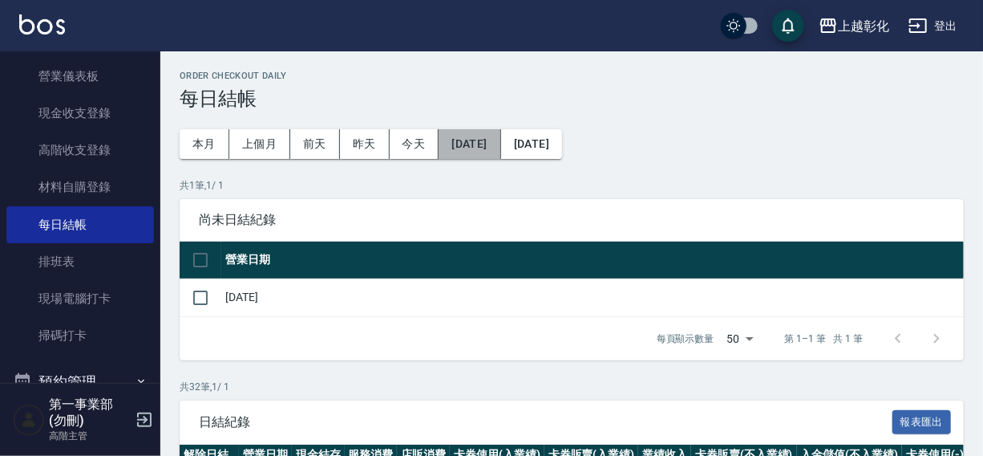
click at [496, 148] on button "[DATE]" at bounding box center [470, 144] width 62 height 30
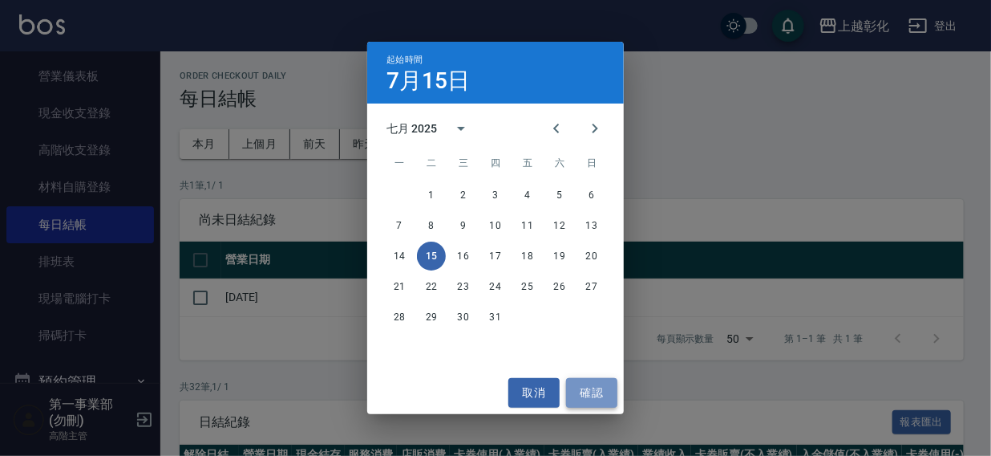
click at [582, 386] on button "確認" at bounding box center [591, 393] width 51 height 30
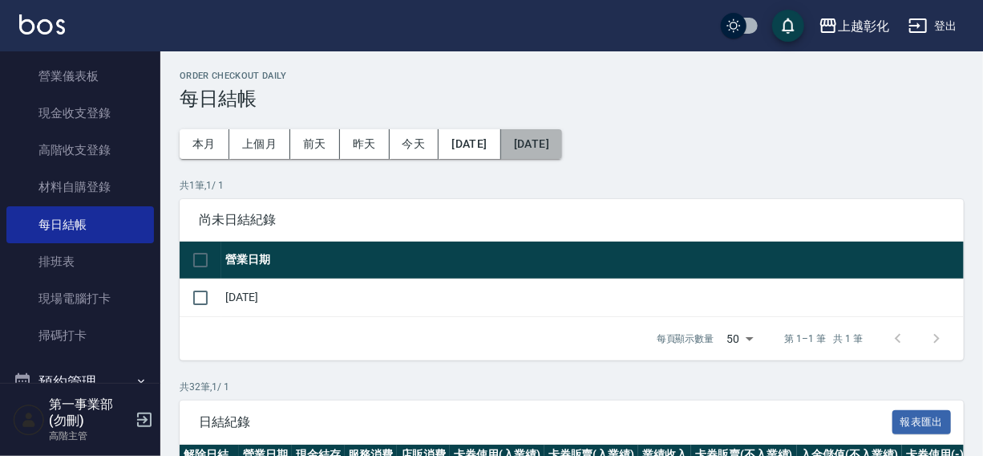
click at [562, 151] on button "[DATE]" at bounding box center [531, 144] width 61 height 30
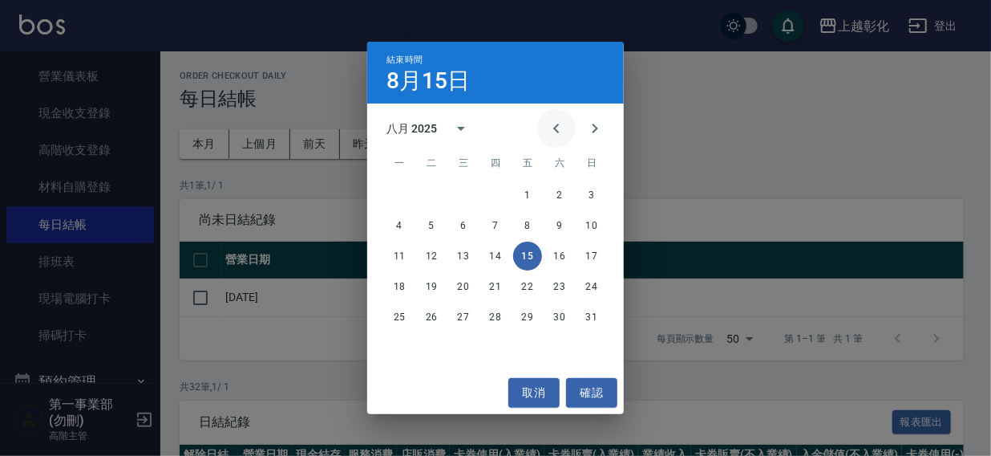
click at [552, 126] on icon "Previous month" at bounding box center [556, 128] width 19 height 19
click at [494, 313] on button "31" at bounding box center [495, 316] width 29 height 29
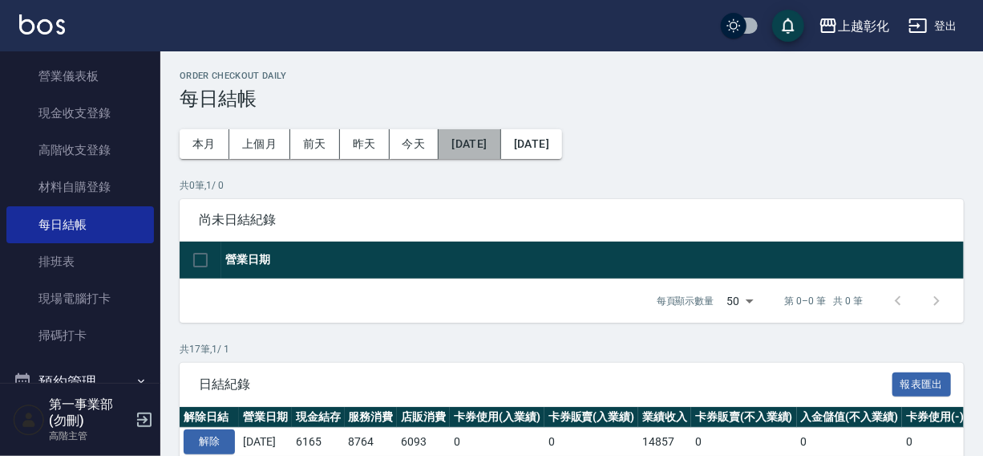
click at [477, 144] on button "[DATE]" at bounding box center [470, 144] width 62 height 30
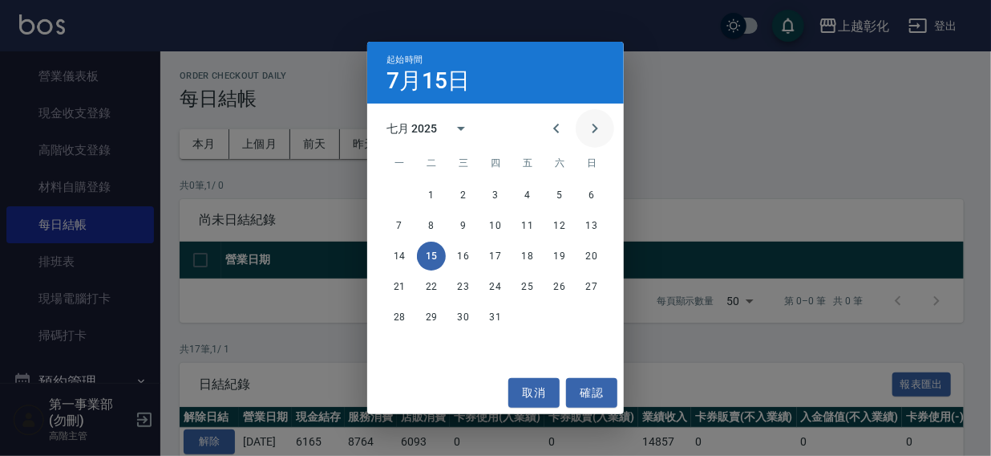
drag, startPoint x: 594, startPoint y: 125, endPoint x: 586, endPoint y: 140, distance: 17.6
click at [594, 125] on icon "Next month" at bounding box center [596, 129] width 6 height 10
click at [521, 192] on button "1" at bounding box center [527, 194] width 29 height 29
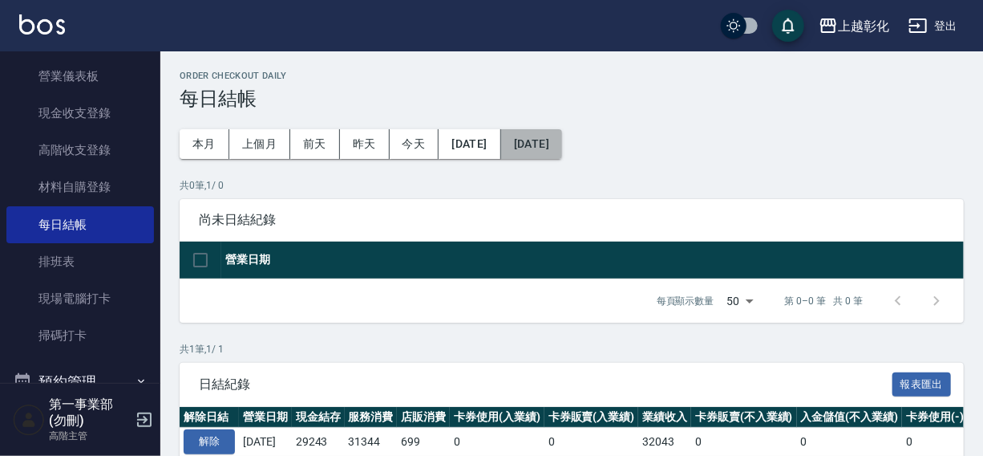
click at [562, 144] on button "[DATE]" at bounding box center [531, 144] width 61 height 30
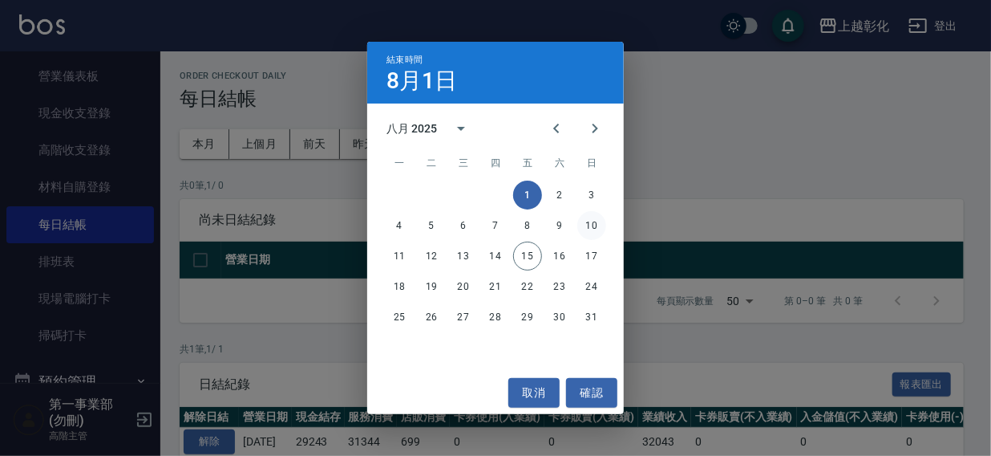
click at [590, 220] on button "10" at bounding box center [592, 225] width 29 height 29
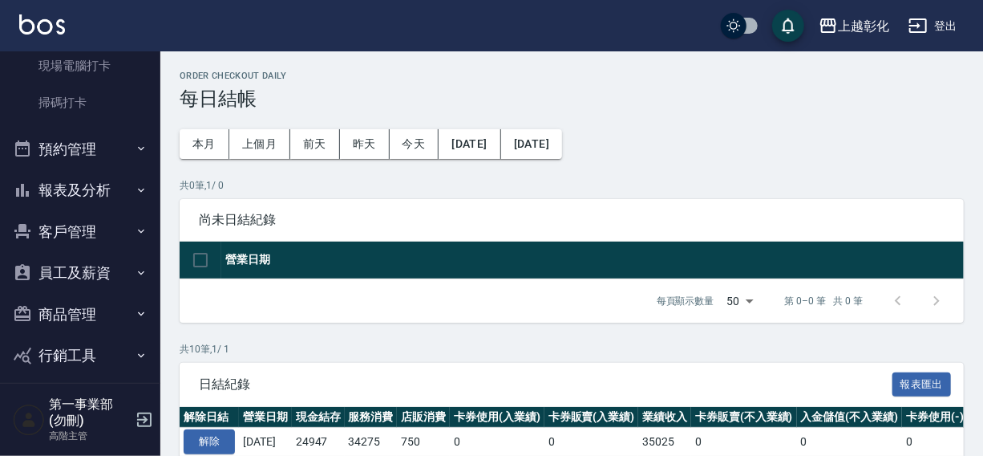
scroll to position [481, 0]
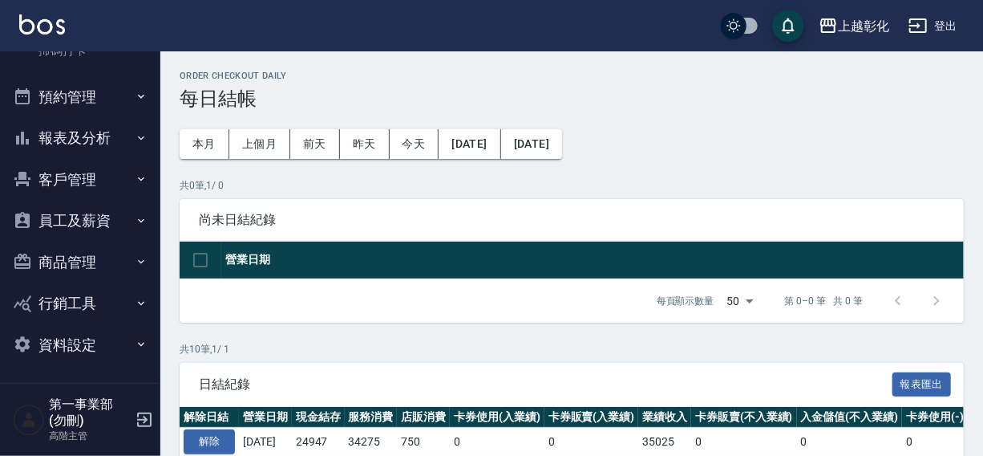
click at [71, 218] on button "員工及薪資" at bounding box center [80, 221] width 148 height 42
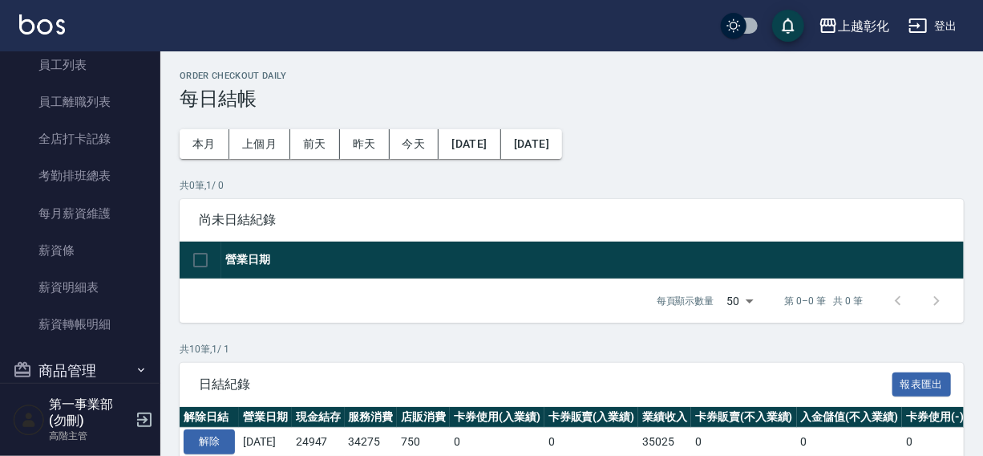
scroll to position [754, 0]
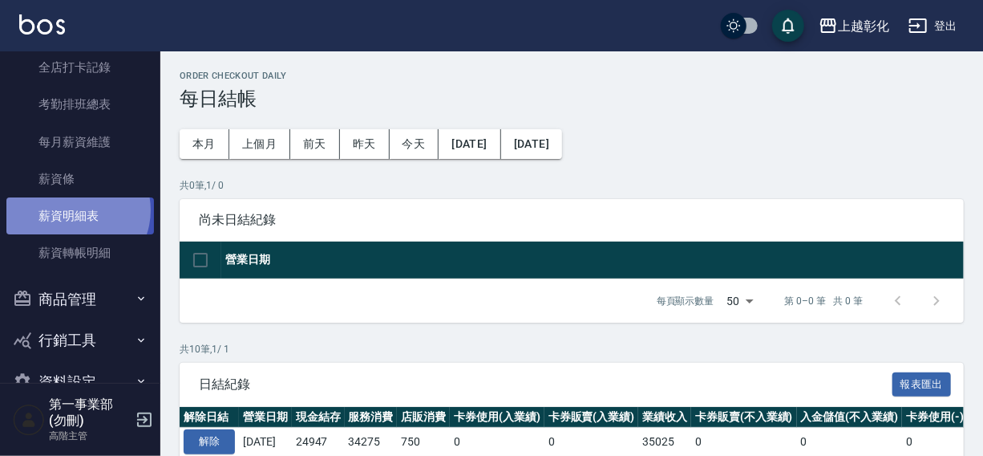
click at [75, 209] on link "薪資明細表" at bounding box center [80, 215] width 148 height 37
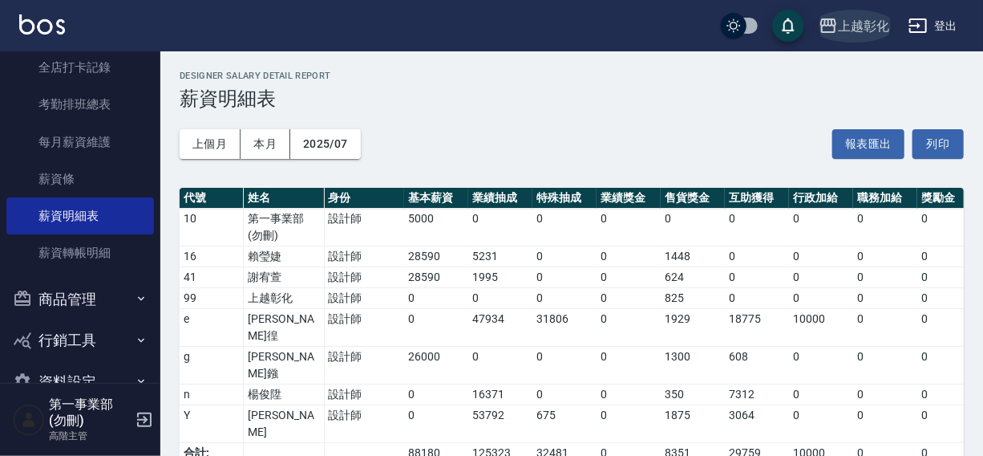
click at [844, 26] on div "上越彰化" at bounding box center [863, 26] width 51 height 20
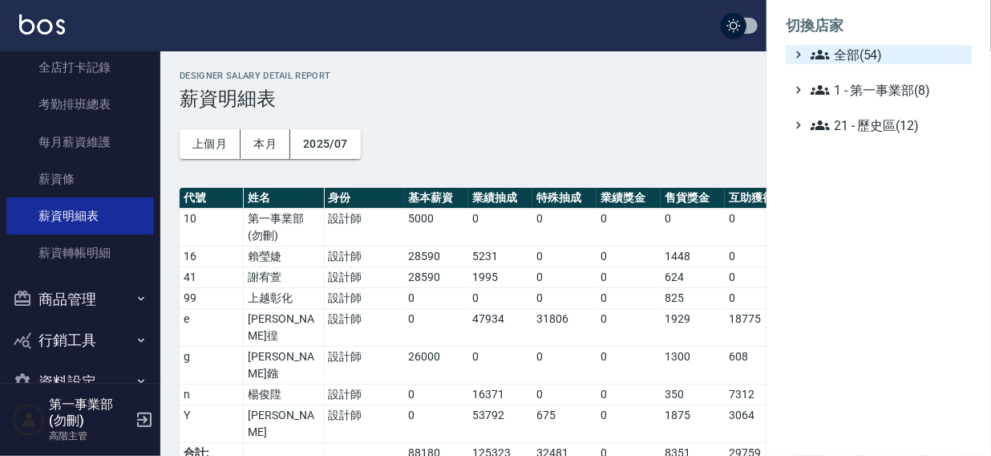
click at [870, 55] on span "全部(54)" at bounding box center [888, 54] width 155 height 19
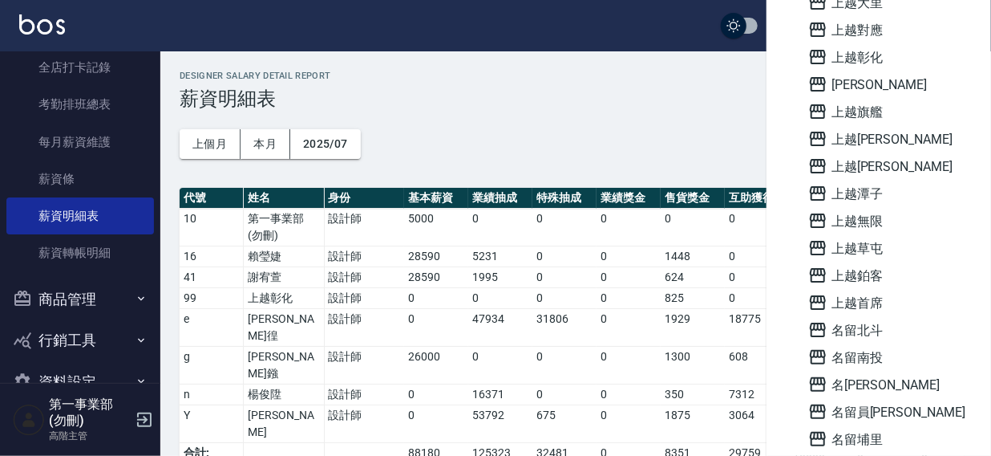
scroll to position [1019, 0]
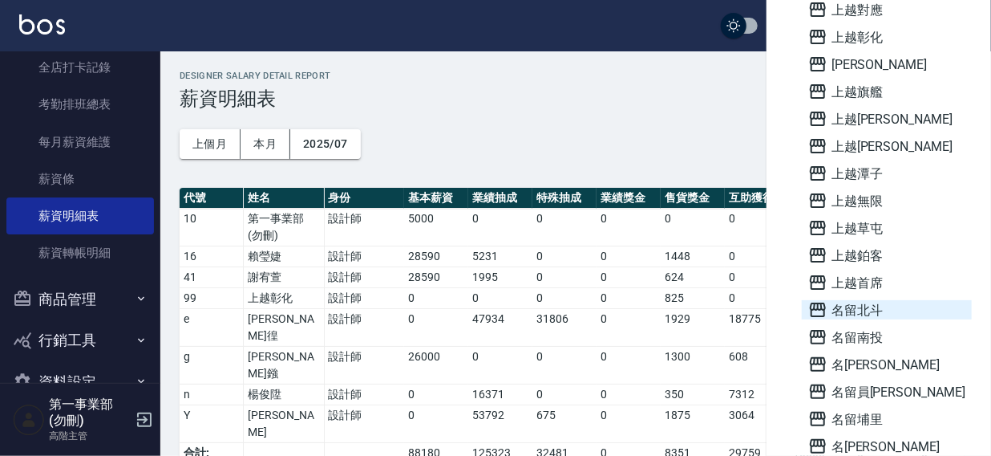
click at [849, 305] on span "名留北斗" at bounding box center [887, 309] width 157 height 19
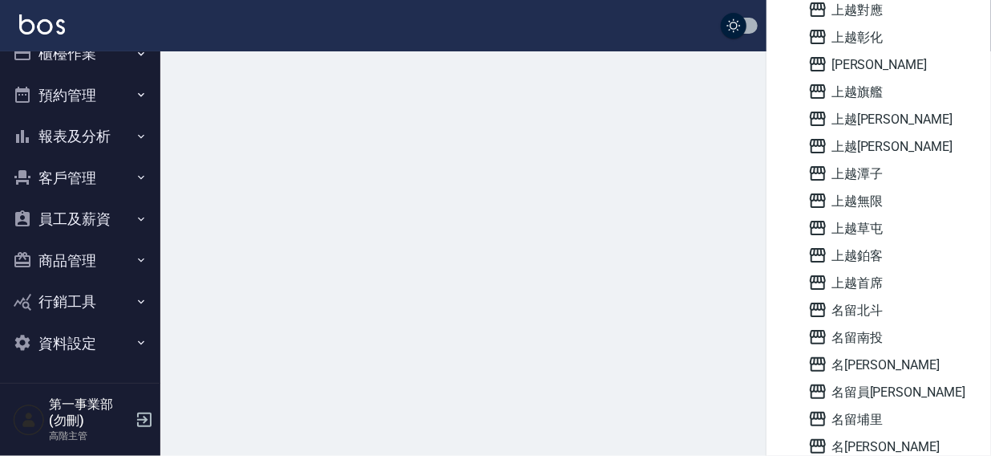
scroll to position [24, 0]
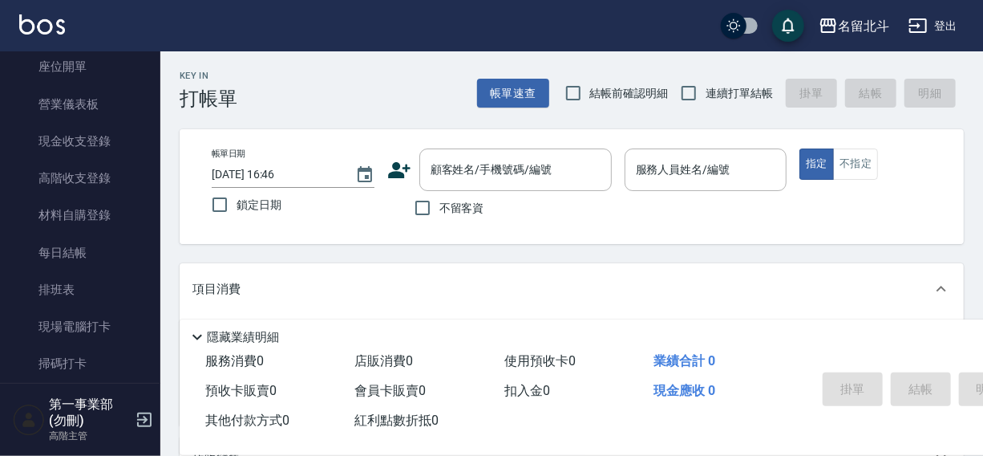
scroll to position [195, 0]
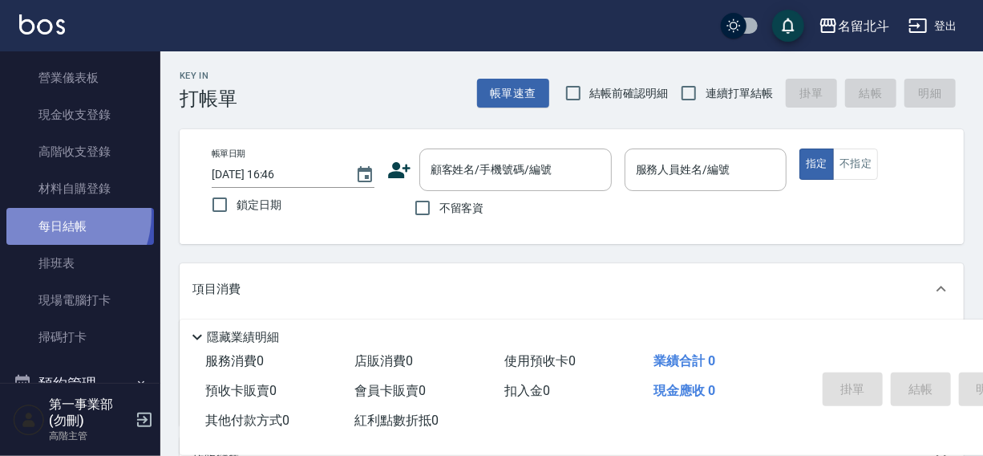
click at [47, 213] on link "每日結帳" at bounding box center [80, 226] width 148 height 37
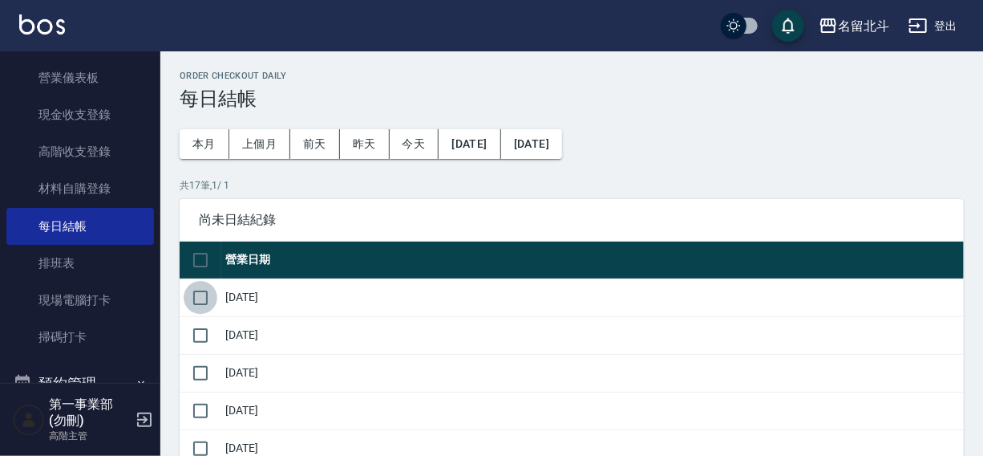
click at [206, 301] on input "checkbox" at bounding box center [201, 298] width 34 height 34
checkbox input "true"
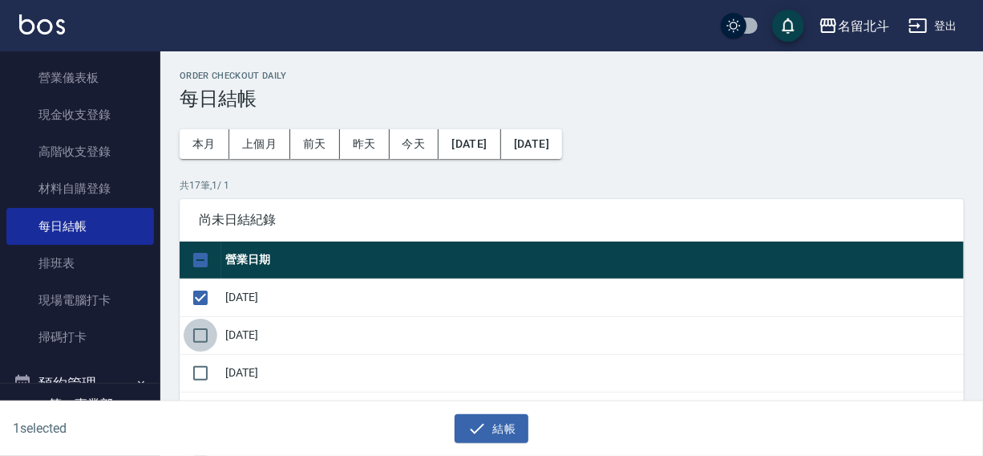
click at [206, 340] on input "checkbox" at bounding box center [201, 335] width 34 height 34
checkbox input "true"
click at [205, 376] on input "checkbox" at bounding box center [201, 373] width 34 height 34
checkbox input "true"
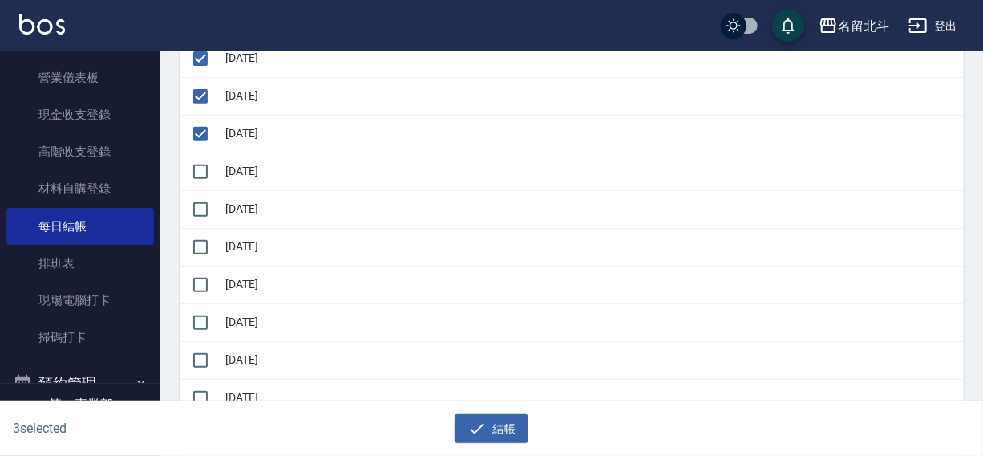
scroll to position [241, 0]
drag, startPoint x: 200, startPoint y: 171, endPoint x: 200, endPoint y: 216, distance: 44.9
click at [200, 172] on input "checkbox" at bounding box center [201, 170] width 34 height 34
checkbox input "true"
click at [200, 216] on input "checkbox" at bounding box center [201, 208] width 34 height 34
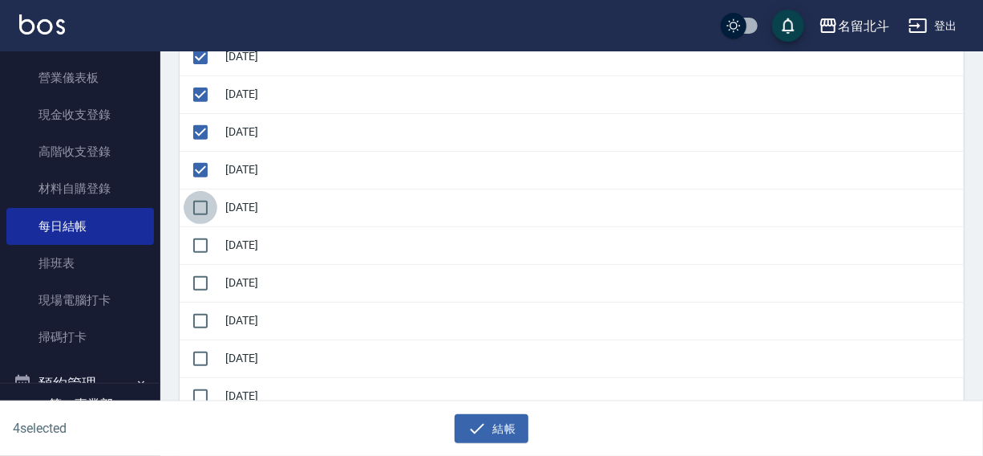
checkbox input "true"
drag, startPoint x: 202, startPoint y: 244, endPoint x: 201, endPoint y: 273, distance: 28.9
click at [202, 245] on input "checkbox" at bounding box center [201, 246] width 34 height 34
checkbox input "true"
drag, startPoint x: 201, startPoint y: 278, endPoint x: 201, endPoint y: 296, distance: 18.4
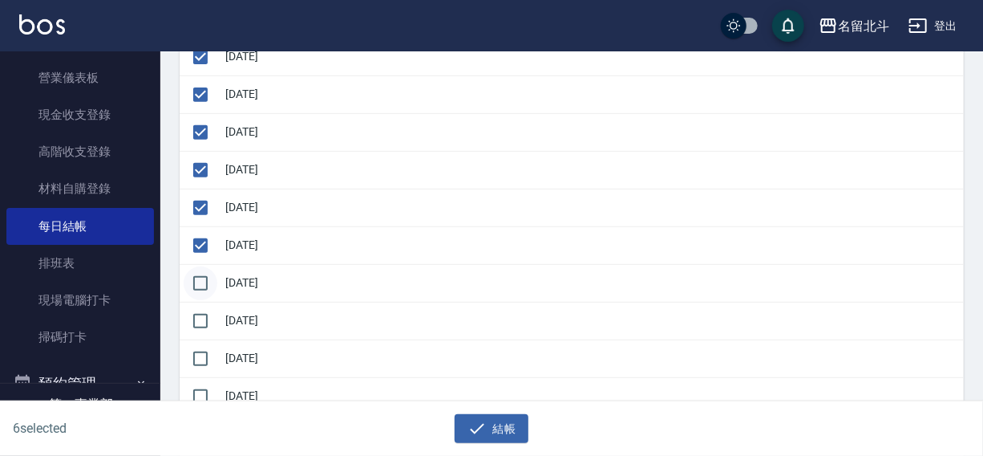
click at [201, 286] on input "checkbox" at bounding box center [201, 283] width 34 height 34
checkbox input "true"
drag, startPoint x: 200, startPoint y: 326, endPoint x: 200, endPoint y: 340, distance: 14.4
click at [200, 326] on input "checkbox" at bounding box center [201, 321] width 34 height 34
checkbox input "true"
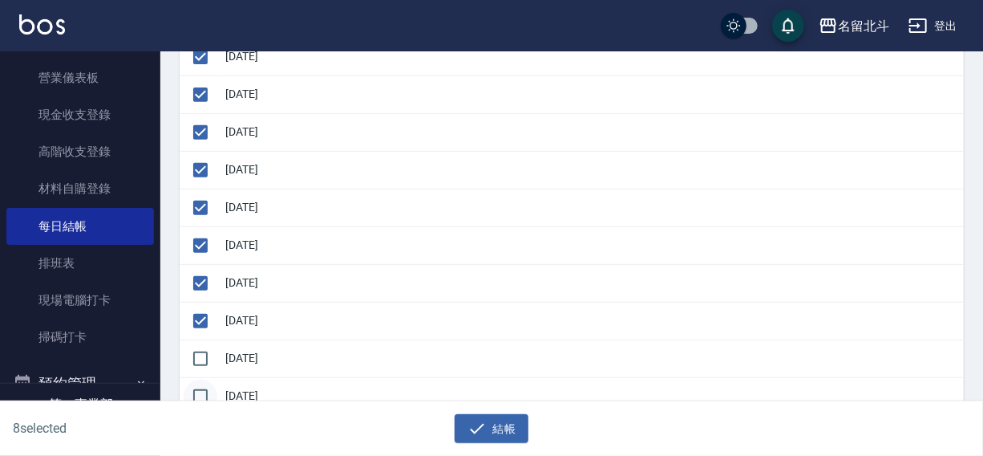
drag, startPoint x: 200, startPoint y: 361, endPoint x: 200, endPoint y: 388, distance: 27.3
click at [200, 363] on input "checkbox" at bounding box center [201, 359] width 34 height 34
checkbox input "true"
click at [204, 393] on input "checkbox" at bounding box center [201, 396] width 34 height 34
checkbox input "true"
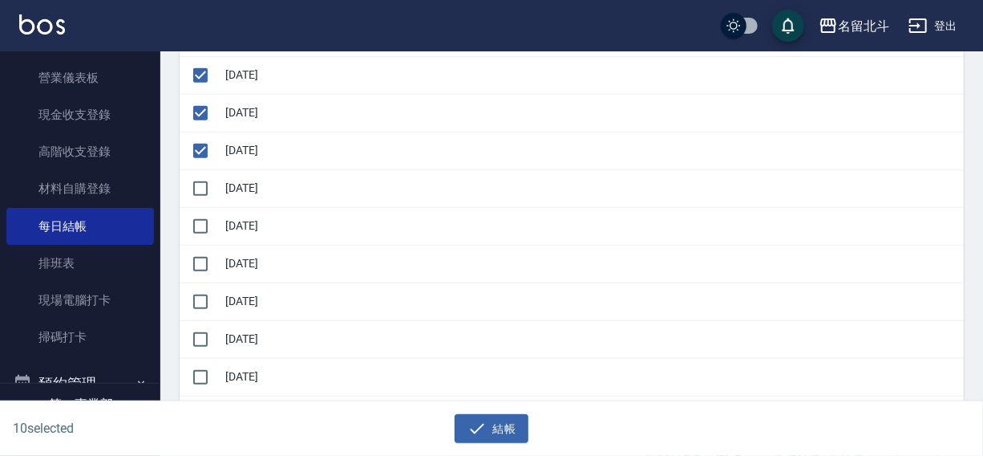
scroll to position [490, 0]
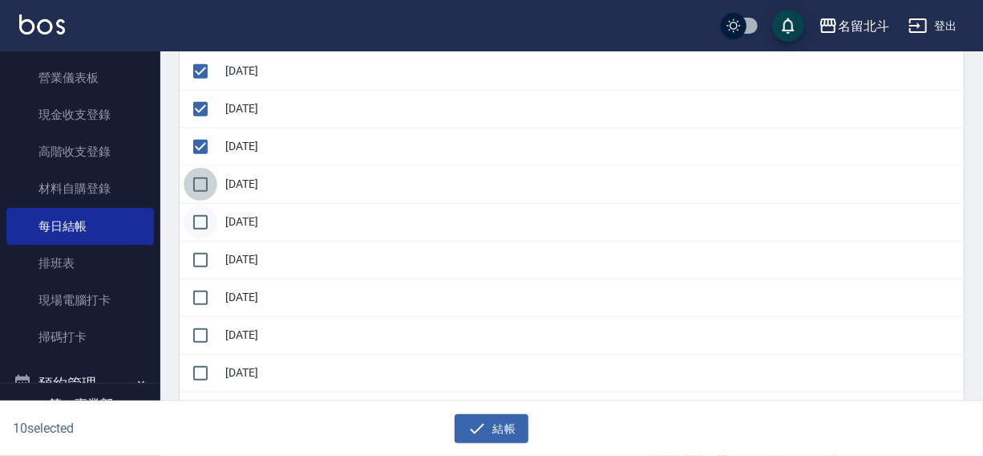
drag, startPoint x: 213, startPoint y: 180, endPoint x: 205, endPoint y: 214, distance: 35.2
click at [214, 184] on input "checkbox" at bounding box center [201, 185] width 34 height 34
checkbox input "true"
drag, startPoint x: 204, startPoint y: 218, endPoint x: 201, endPoint y: 255, distance: 37.0
click at [204, 225] on input "checkbox" at bounding box center [201, 222] width 34 height 34
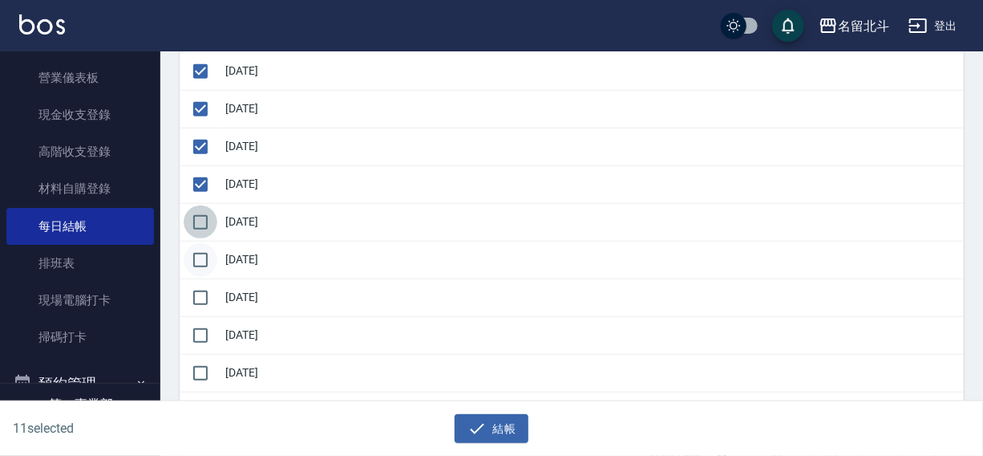
checkbox input "true"
drag, startPoint x: 201, startPoint y: 257, endPoint x: 201, endPoint y: 294, distance: 37.7
click at [201, 265] on input "checkbox" at bounding box center [201, 260] width 34 height 34
checkbox input "true"
drag, startPoint x: 201, startPoint y: 295, endPoint x: 201, endPoint y: 316, distance: 20.9
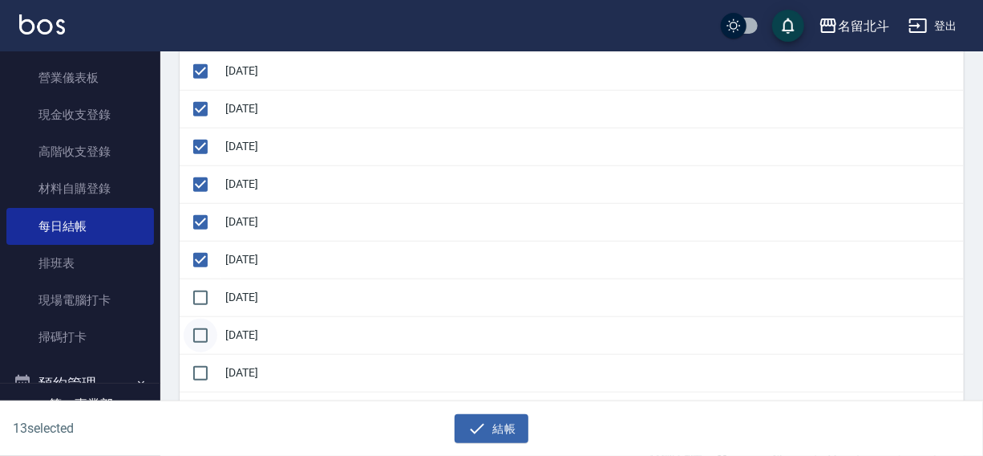
click at [201, 297] on input "checkbox" at bounding box center [201, 298] width 34 height 34
checkbox input "true"
drag, startPoint x: 201, startPoint y: 325, endPoint x: 331, endPoint y: 370, distance: 137.5
click at [201, 326] on input "checkbox" at bounding box center [201, 335] width 34 height 34
checkbox input "true"
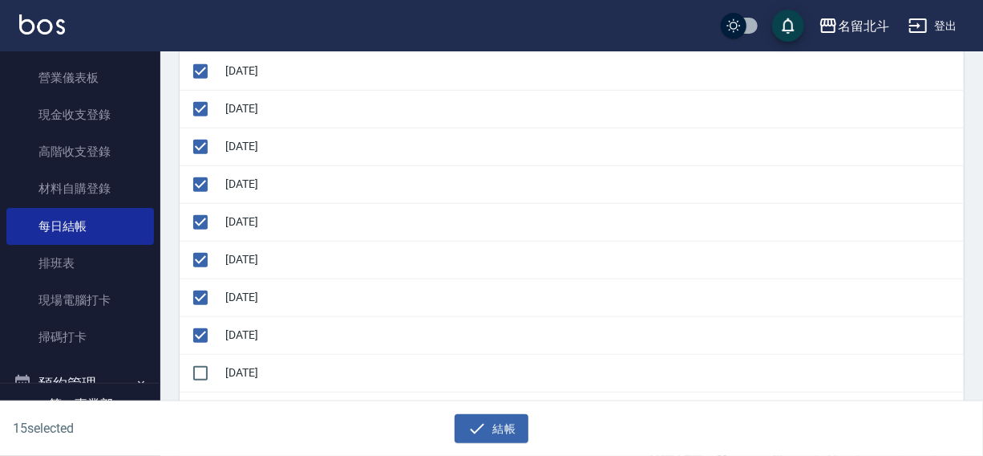
drag, startPoint x: 476, startPoint y: 420, endPoint x: 477, endPoint y: 406, distance: 14.5
click at [476, 420] on icon "button" at bounding box center [477, 428] width 19 height 19
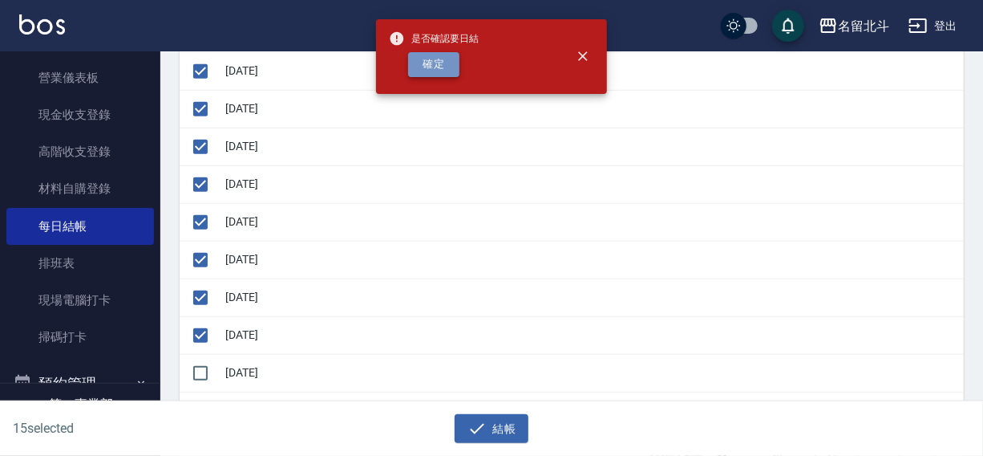
click at [439, 63] on button "確定" at bounding box center [433, 64] width 51 height 25
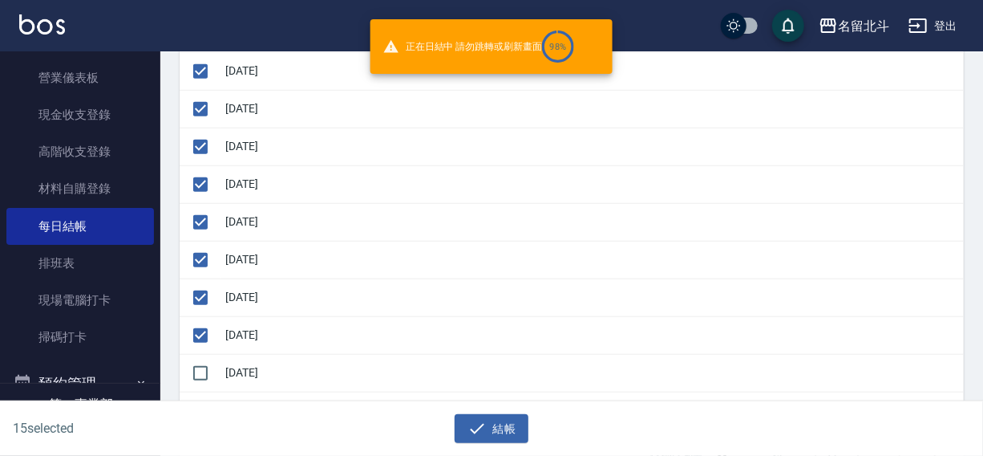
checkbox input "false"
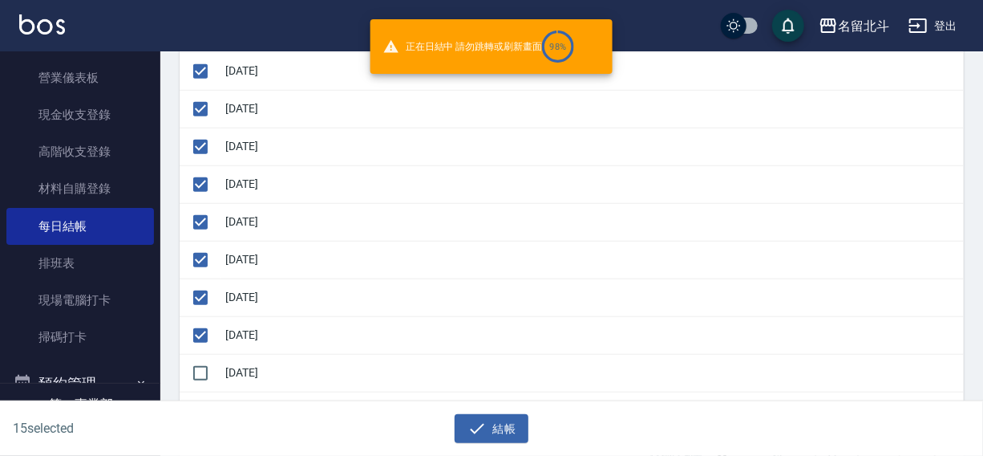
checkbox input "false"
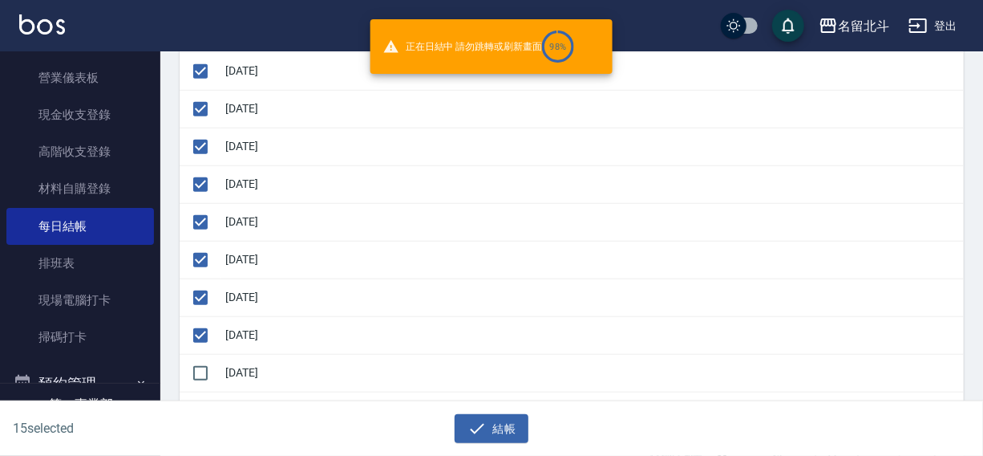
checkbox input "false"
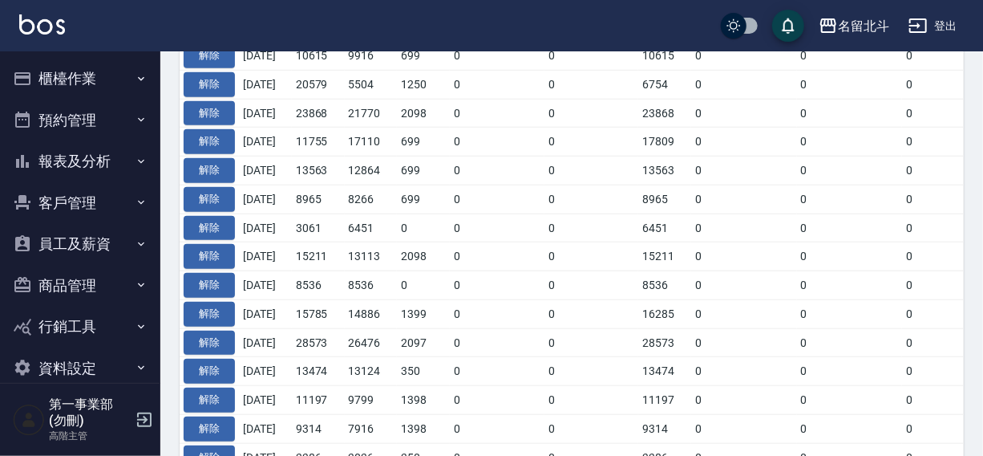
scroll to position [91, 0]
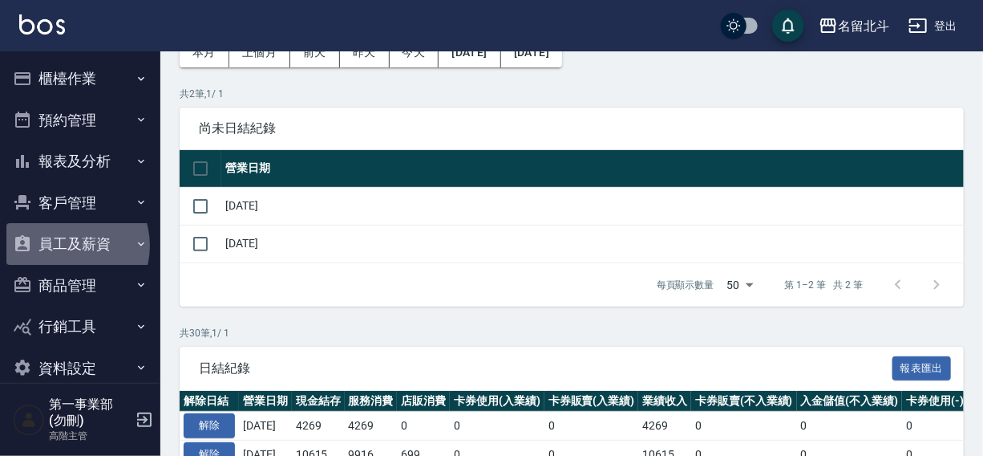
click at [66, 245] on button "員工及薪資" at bounding box center [80, 244] width 148 height 42
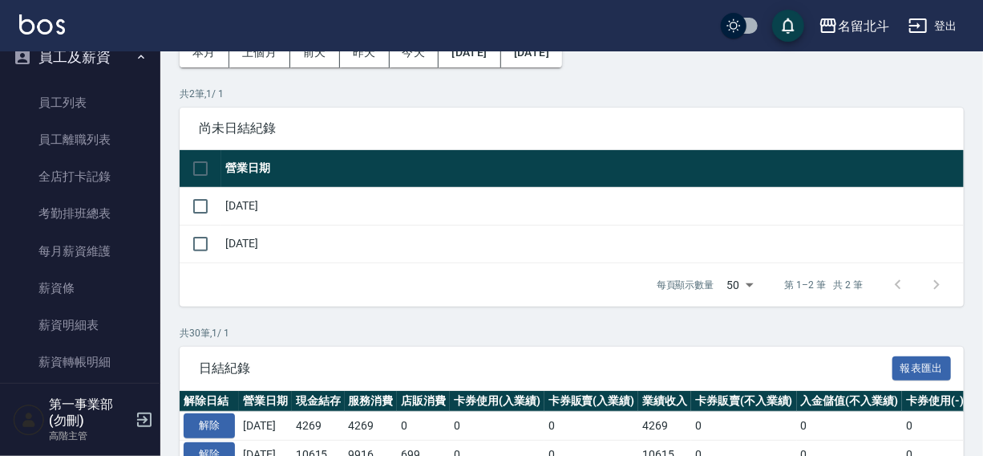
scroll to position [194, 0]
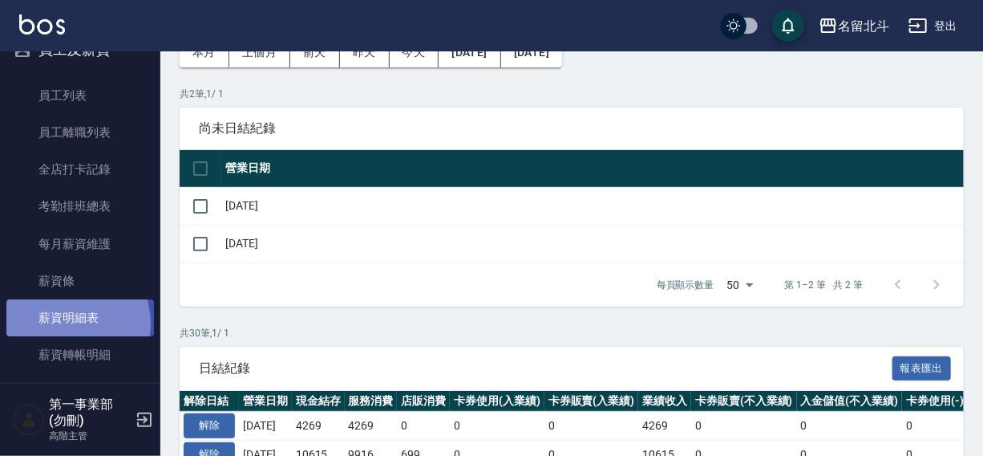
click at [67, 322] on link "薪資明細表" at bounding box center [80, 317] width 148 height 37
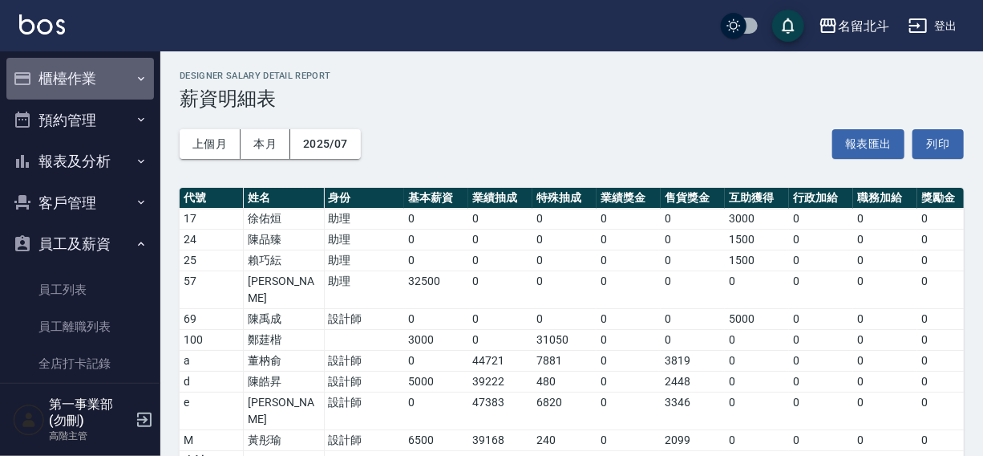
click at [80, 80] on button "櫃檯作業" at bounding box center [80, 79] width 148 height 42
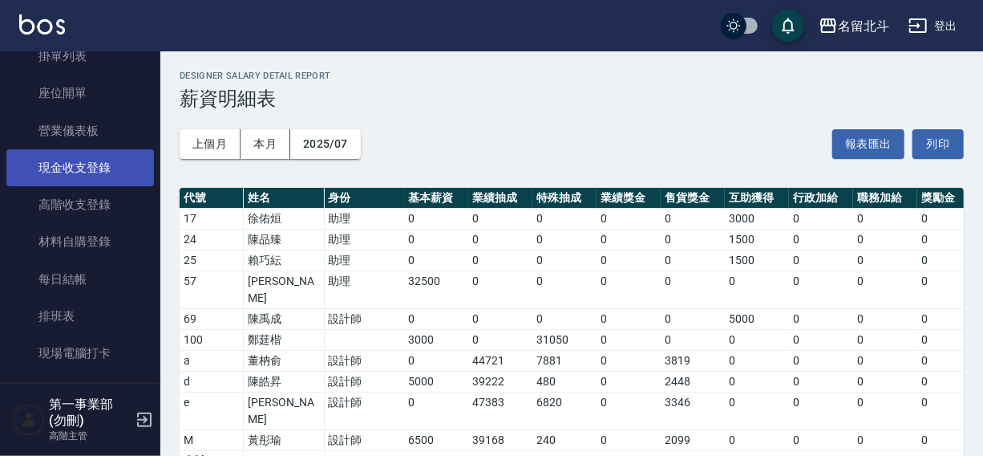
scroll to position [145, 0]
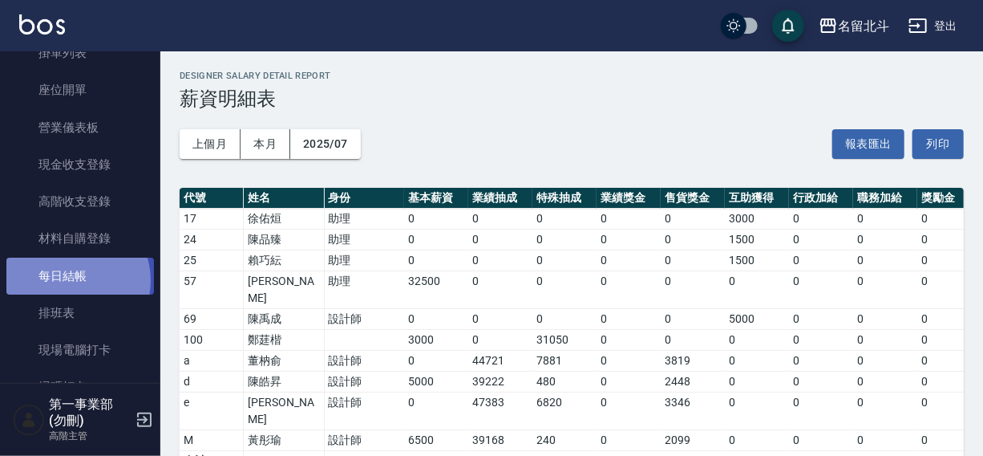
click at [70, 280] on link "每日結帳" at bounding box center [80, 275] width 148 height 37
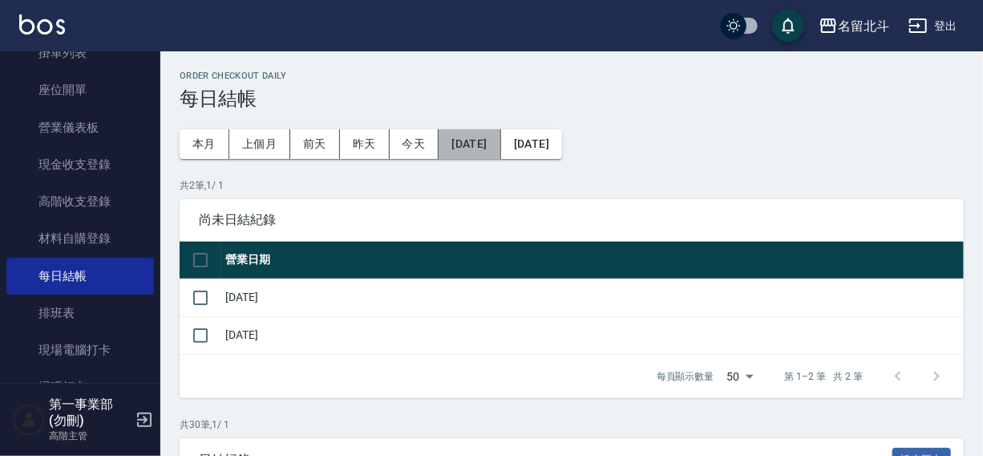
click at [495, 151] on button "[DATE]" at bounding box center [470, 144] width 62 height 30
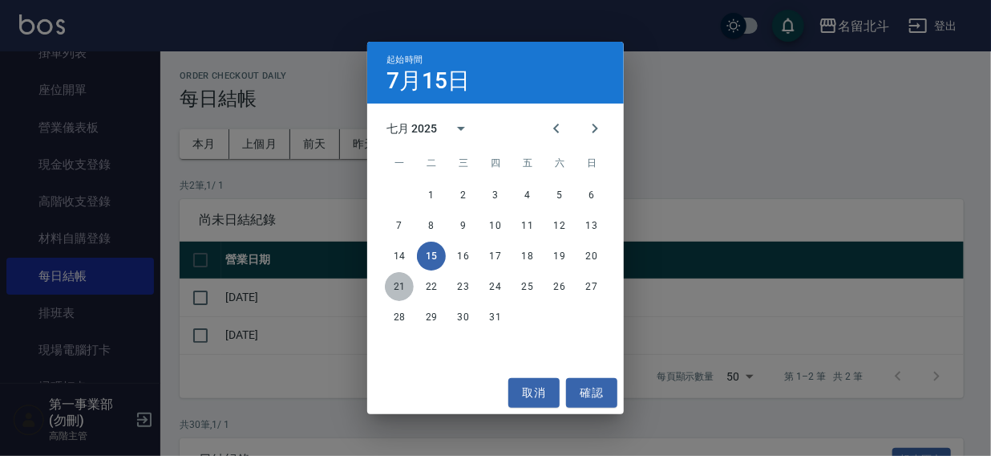
click at [402, 286] on button "21" at bounding box center [399, 286] width 29 height 29
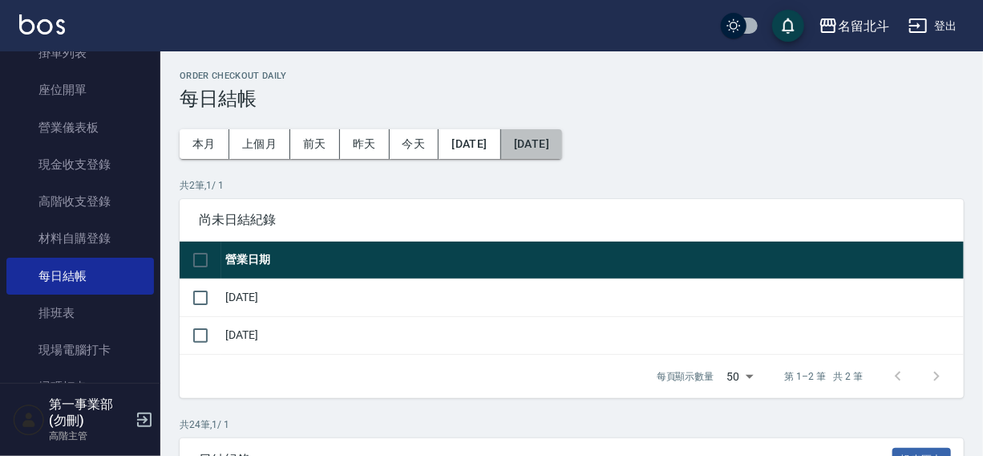
click at [562, 150] on button "[DATE]" at bounding box center [531, 144] width 61 height 30
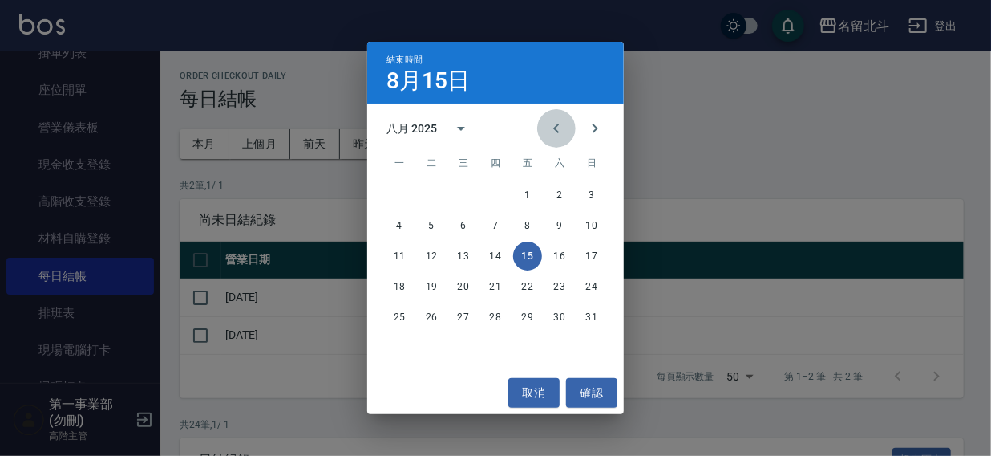
click at [555, 131] on icon "Previous month" at bounding box center [556, 128] width 19 height 19
click at [589, 131] on icon "Next month" at bounding box center [595, 128] width 19 height 19
click at [596, 225] on button "10" at bounding box center [592, 225] width 29 height 29
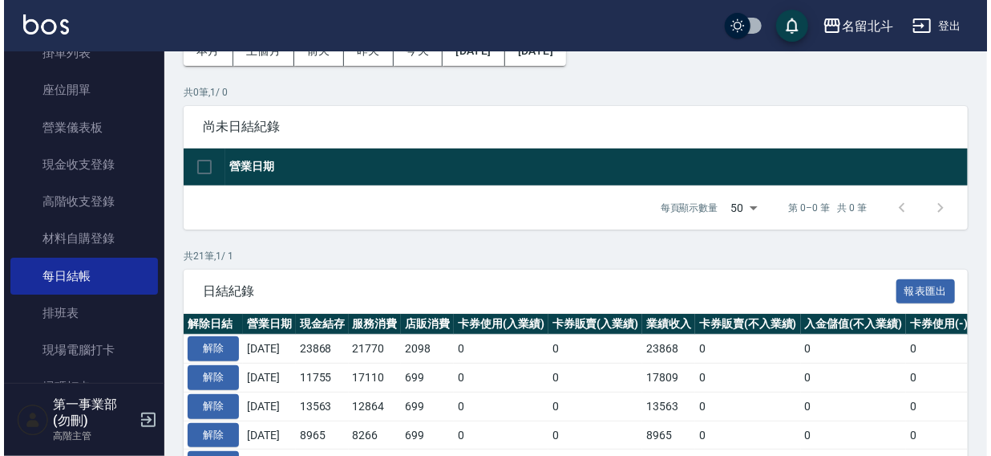
scroll to position [51, 0]
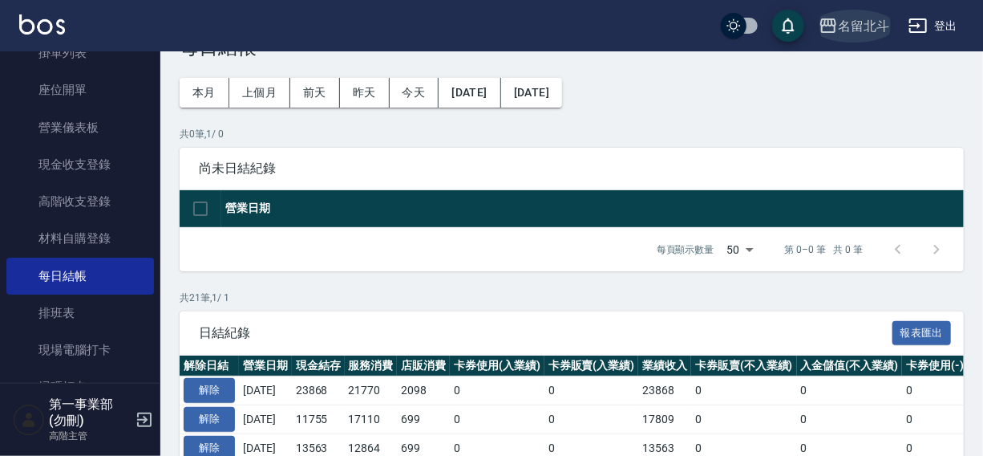
click at [848, 23] on div "名留北斗" at bounding box center [863, 26] width 51 height 20
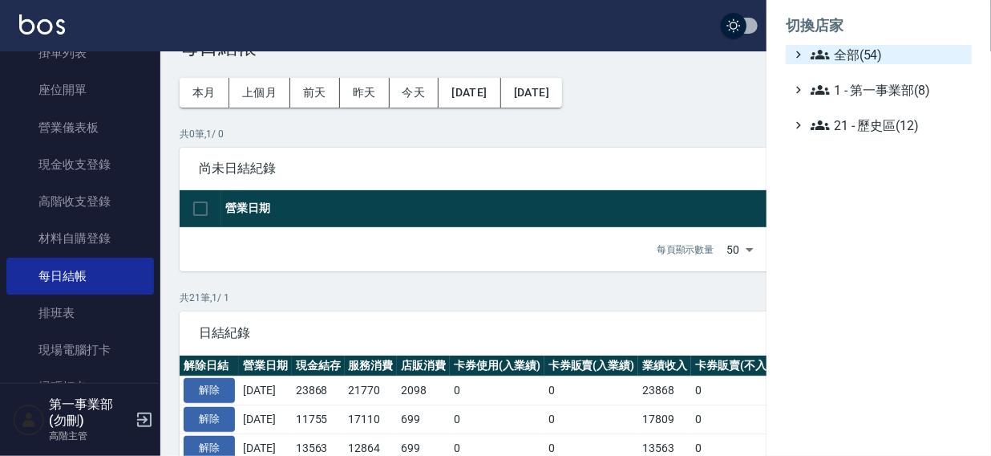
click at [844, 55] on span "全部(54)" at bounding box center [888, 54] width 155 height 19
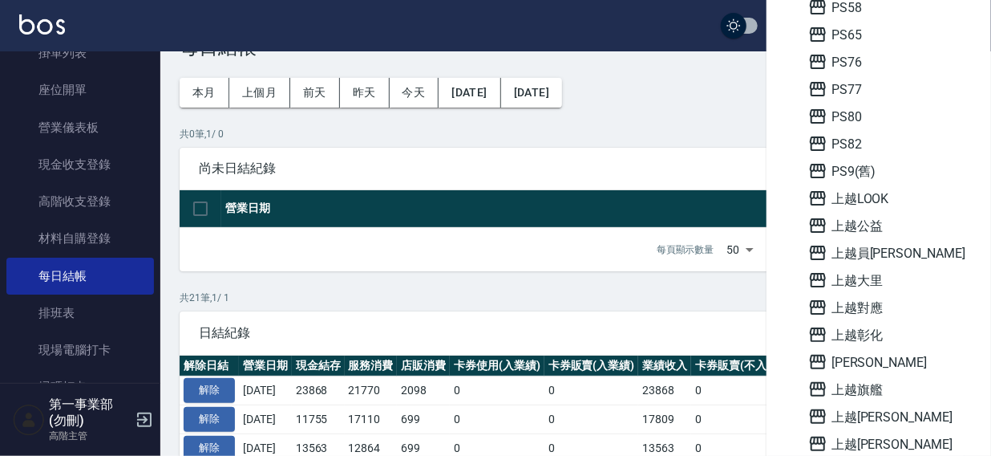
scroll to position [776, 0]
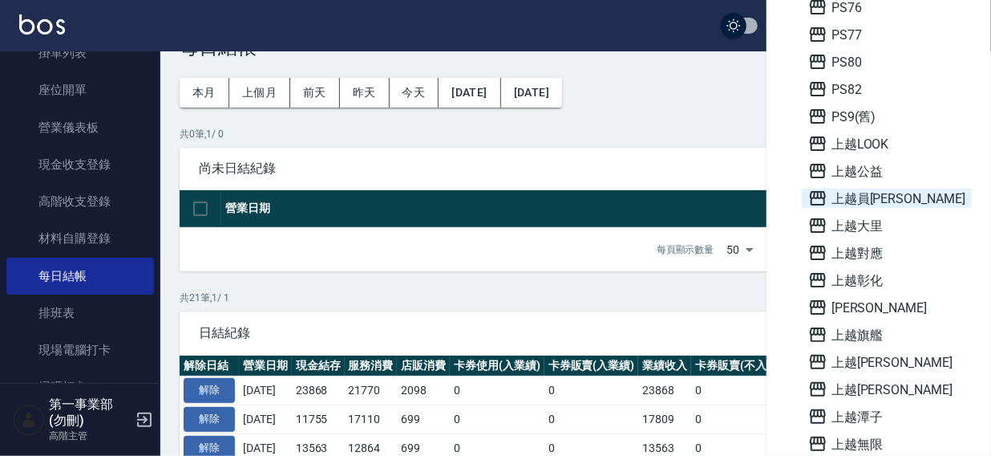
click at [868, 197] on span "上越員[PERSON_NAME]" at bounding box center [887, 197] width 157 height 19
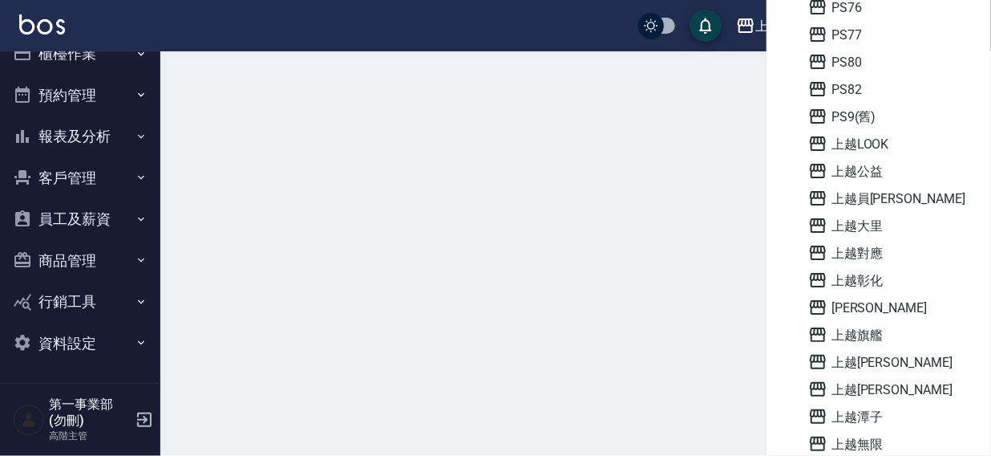
scroll to position [24, 0]
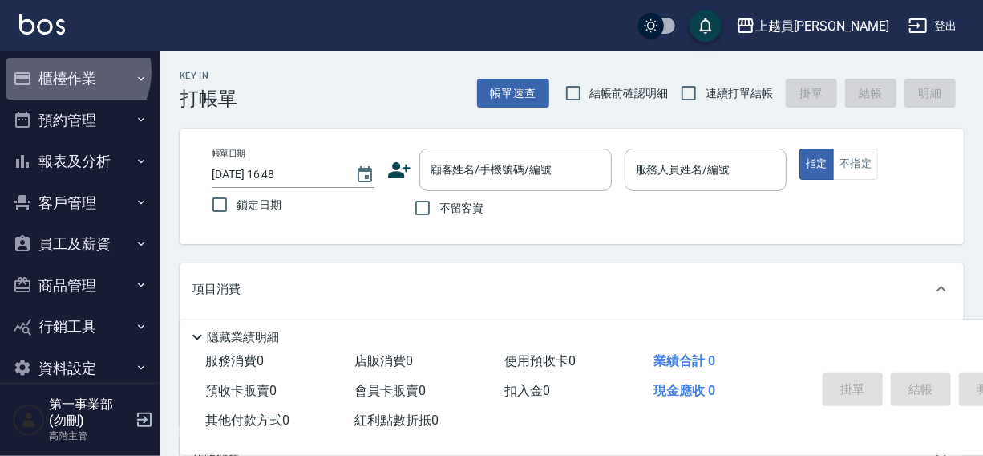
click at [71, 71] on button "櫃檯作業" at bounding box center [80, 79] width 148 height 42
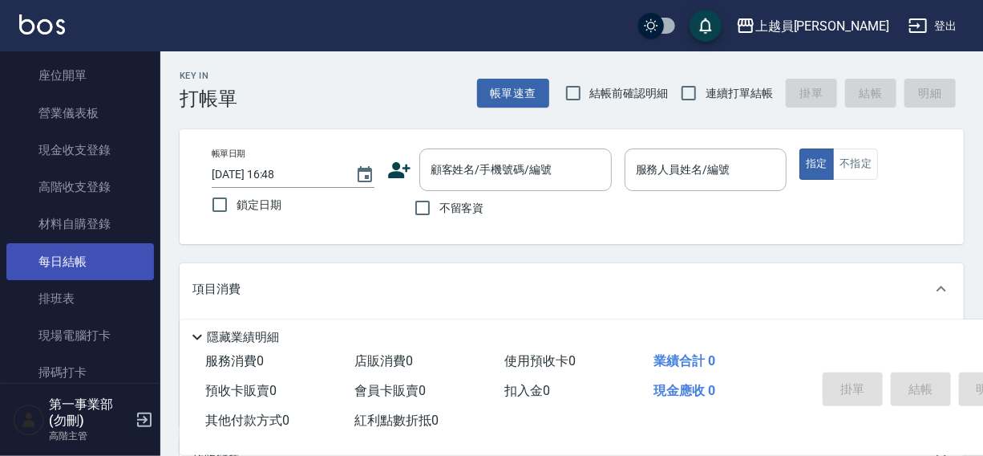
scroll to position [166, 0]
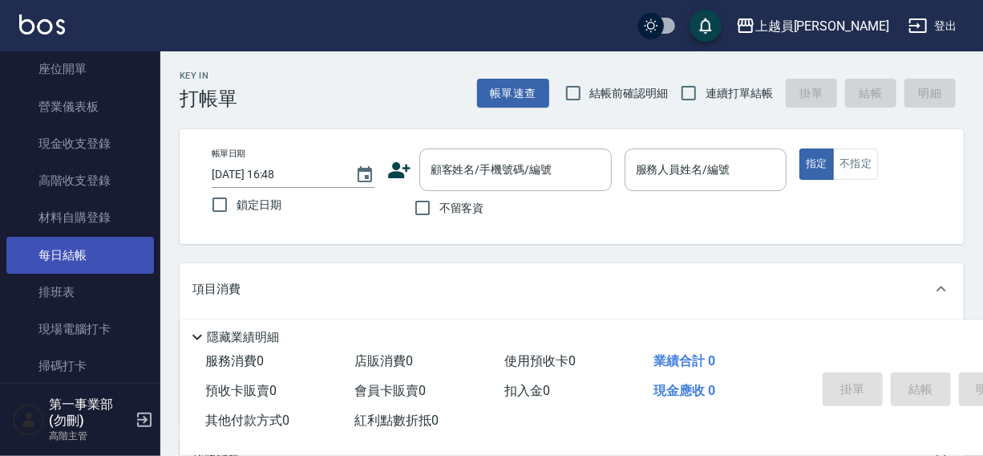
click at [72, 257] on link "每日結帳" at bounding box center [80, 255] width 148 height 37
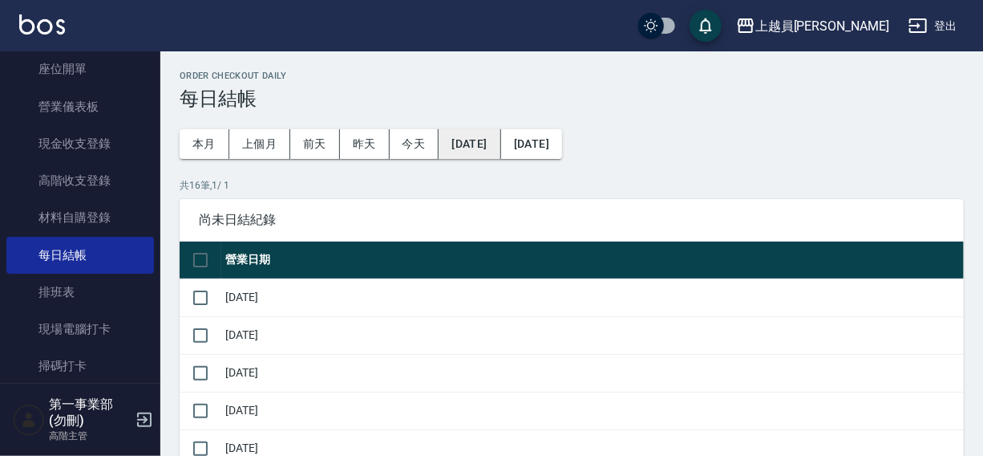
click at [465, 144] on button "[DATE]" at bounding box center [470, 144] width 62 height 30
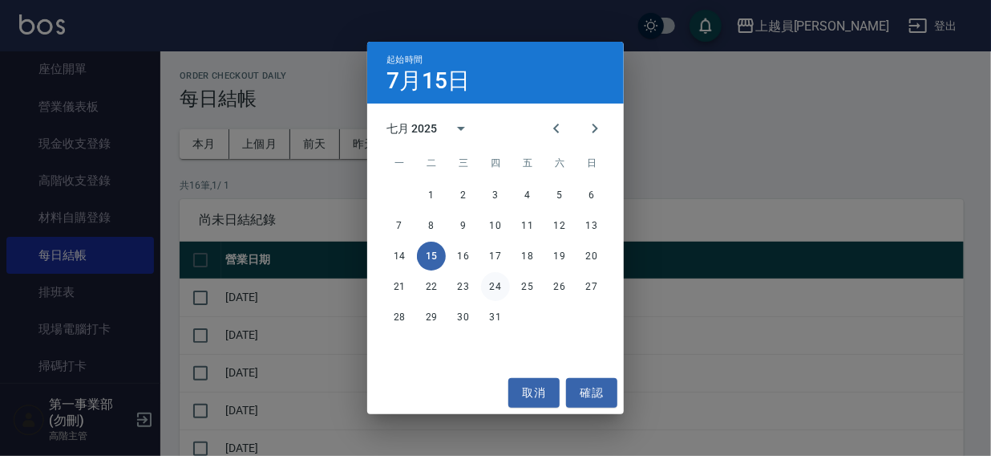
click at [497, 281] on button "24" at bounding box center [495, 286] width 29 height 29
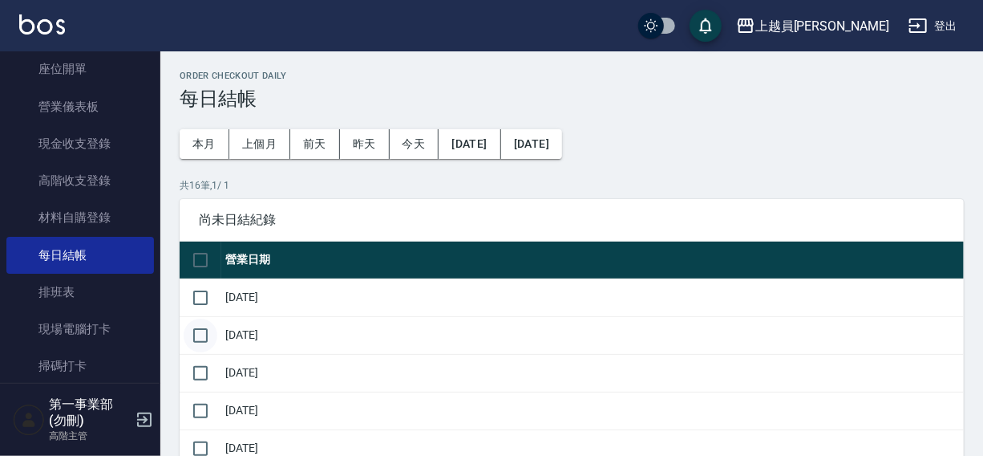
drag, startPoint x: 208, startPoint y: 297, endPoint x: 208, endPoint y: 329, distance: 32.1
click at [208, 306] on input "checkbox" at bounding box center [201, 298] width 34 height 34
checkbox input "true"
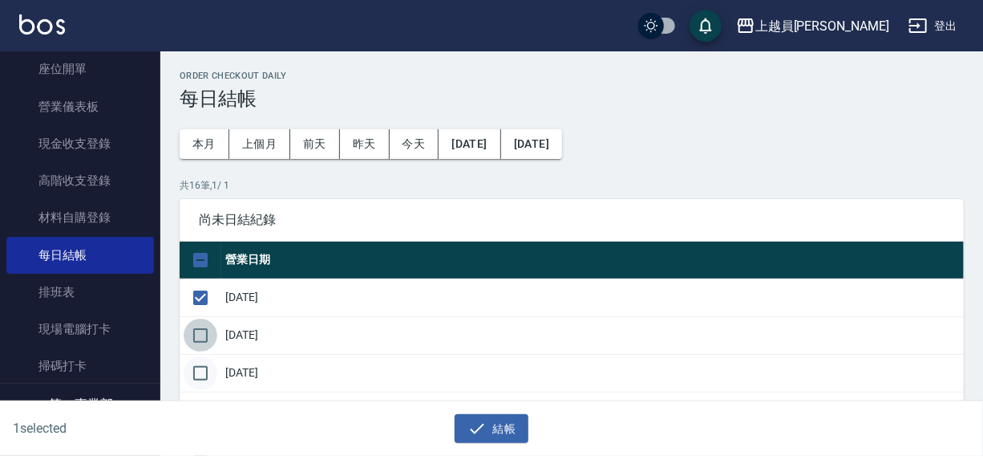
drag, startPoint x: 208, startPoint y: 337, endPoint x: 204, endPoint y: 376, distance: 39.5
drag, startPoint x: 203, startPoint y: 365, endPoint x: 204, endPoint y: 339, distance: 25.7
click at [204, 363] on input "checkbox" at bounding box center [201, 373] width 34 height 34
checkbox input "true"
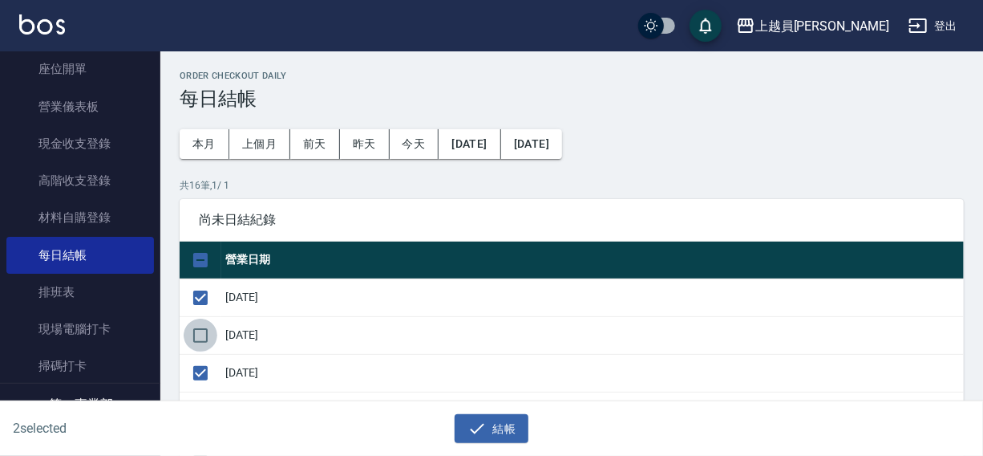
click at [205, 321] on input "checkbox" at bounding box center [201, 335] width 34 height 34
checkbox input "true"
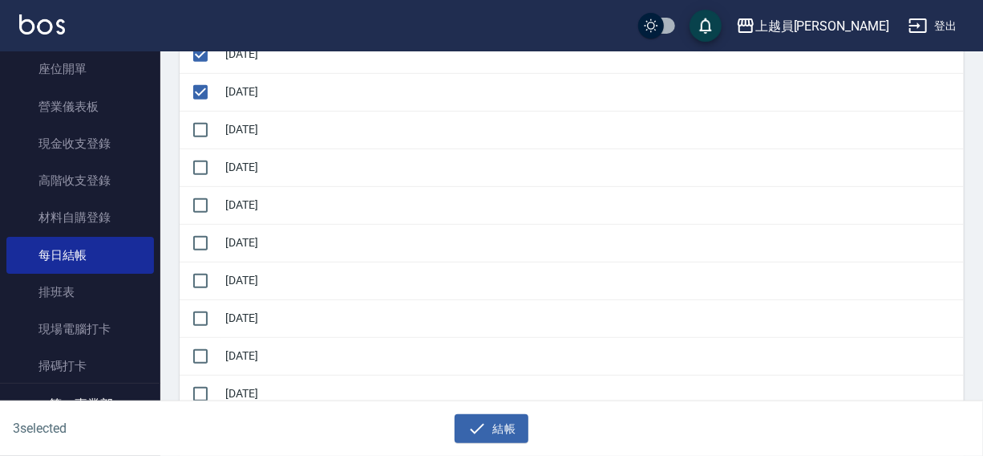
scroll to position [288, 0]
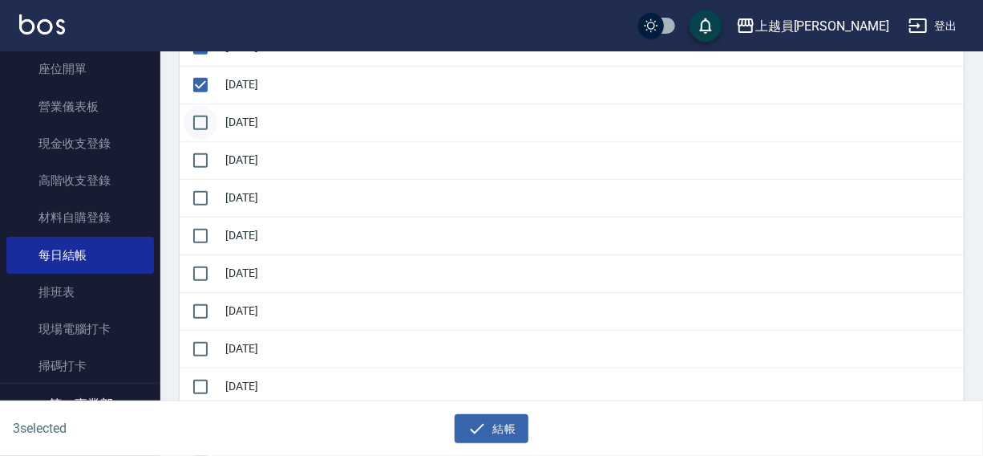
click at [201, 123] on input "checkbox" at bounding box center [201, 123] width 34 height 34
checkbox input "true"
click at [203, 168] on input "checkbox" at bounding box center [201, 161] width 34 height 34
checkbox input "true"
drag, startPoint x: 200, startPoint y: 201, endPoint x: 200, endPoint y: 225, distance: 23.3
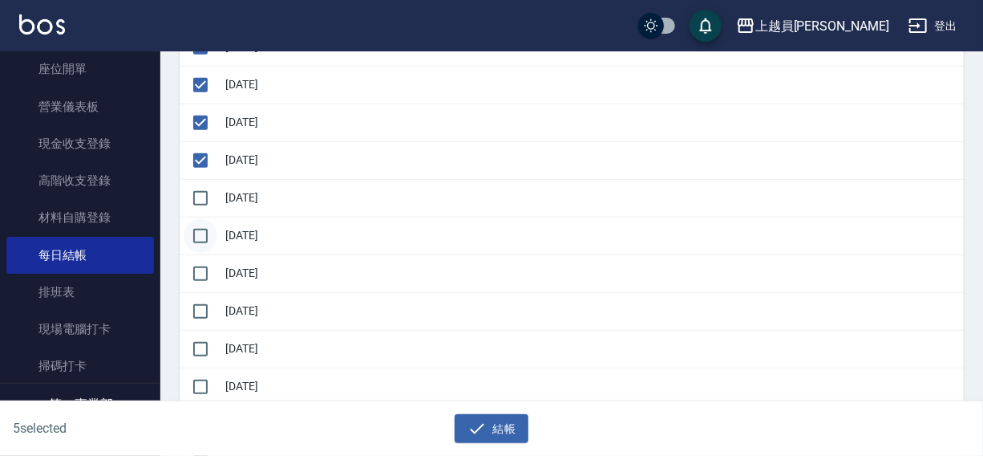
click at [200, 209] on input "checkbox" at bounding box center [201, 198] width 34 height 34
checkbox input "true"
drag, startPoint x: 200, startPoint y: 232, endPoint x: 200, endPoint y: 265, distance: 33.7
click at [200, 237] on input "checkbox" at bounding box center [201, 236] width 34 height 34
checkbox input "true"
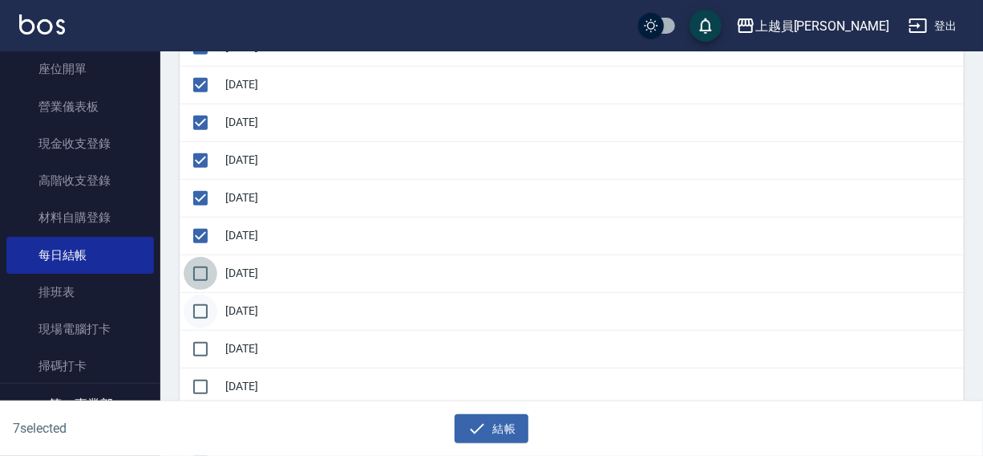
drag, startPoint x: 200, startPoint y: 270, endPoint x: 200, endPoint y: 310, distance: 40.9
click at [200, 274] on input "checkbox" at bounding box center [201, 274] width 34 height 34
checkbox input "true"
drag, startPoint x: 200, startPoint y: 312, endPoint x: 201, endPoint y: 334, distance: 21.7
click at [201, 318] on input "checkbox" at bounding box center [201, 311] width 34 height 34
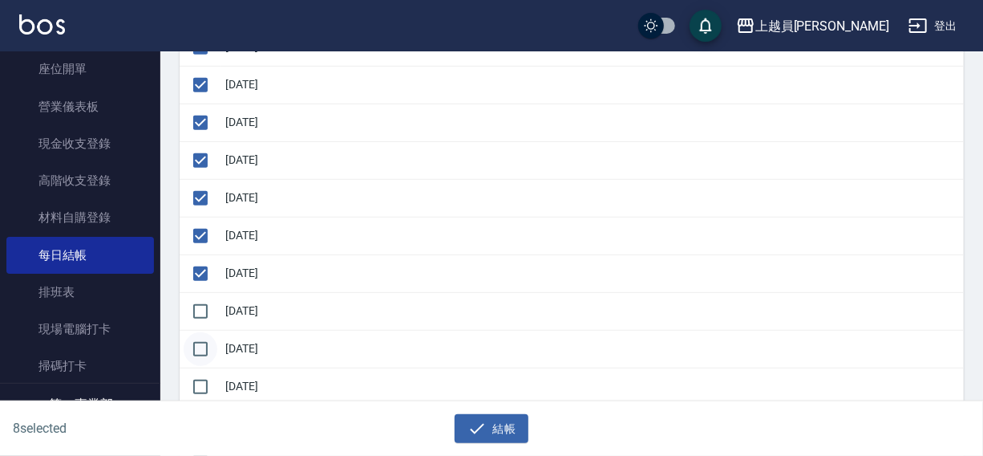
checkbox input "true"
drag, startPoint x: 201, startPoint y: 334, endPoint x: 200, endPoint y: 373, distance: 38.5
click at [201, 344] on input "checkbox" at bounding box center [201, 349] width 34 height 34
checkbox input "true"
click at [200, 377] on input "checkbox" at bounding box center [201, 387] width 34 height 34
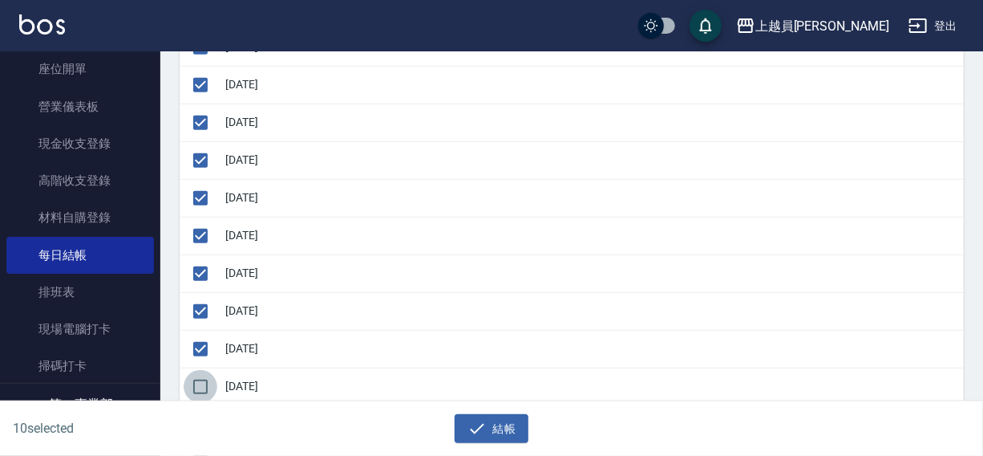
checkbox input "true"
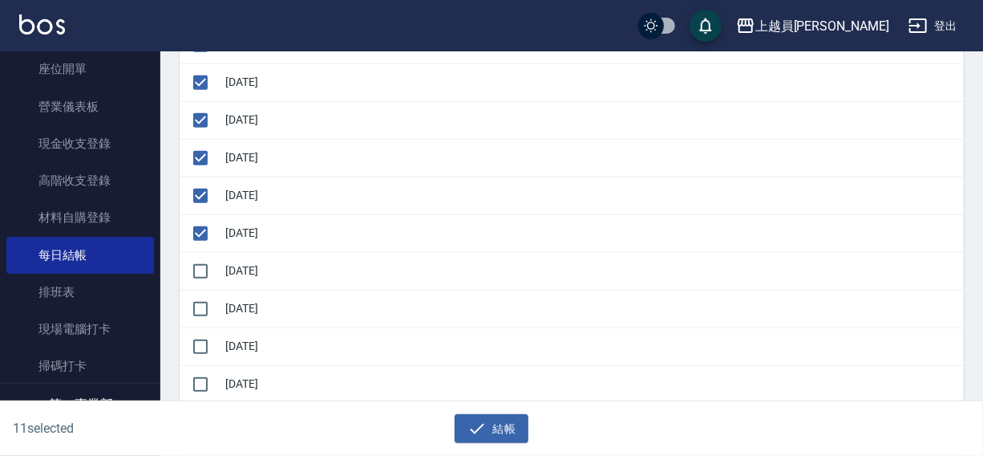
scroll to position [456, 0]
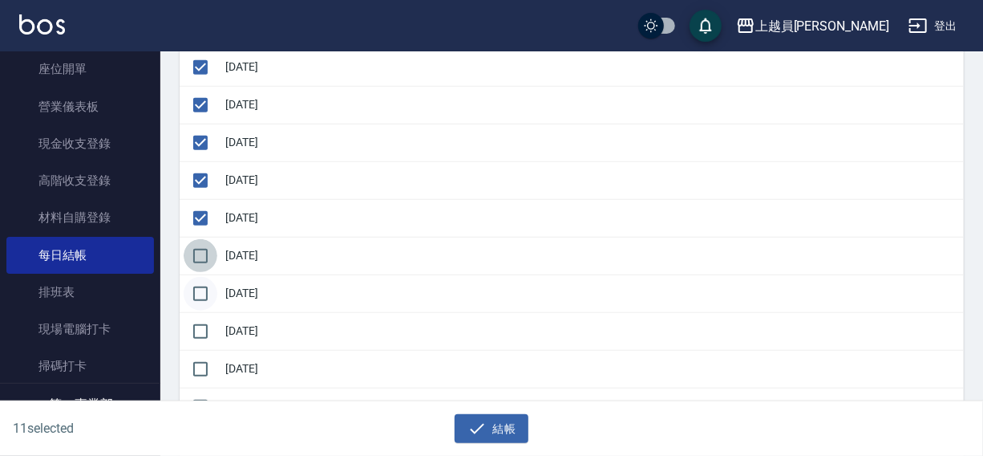
drag, startPoint x: 205, startPoint y: 252, endPoint x: 196, endPoint y: 286, distance: 35.6
click at [203, 259] on input "checkbox" at bounding box center [201, 256] width 34 height 34
checkbox input "true"
drag, startPoint x: 196, startPoint y: 286, endPoint x: 199, endPoint y: 309, distance: 22.7
click at [196, 294] on input "checkbox" at bounding box center [201, 294] width 34 height 34
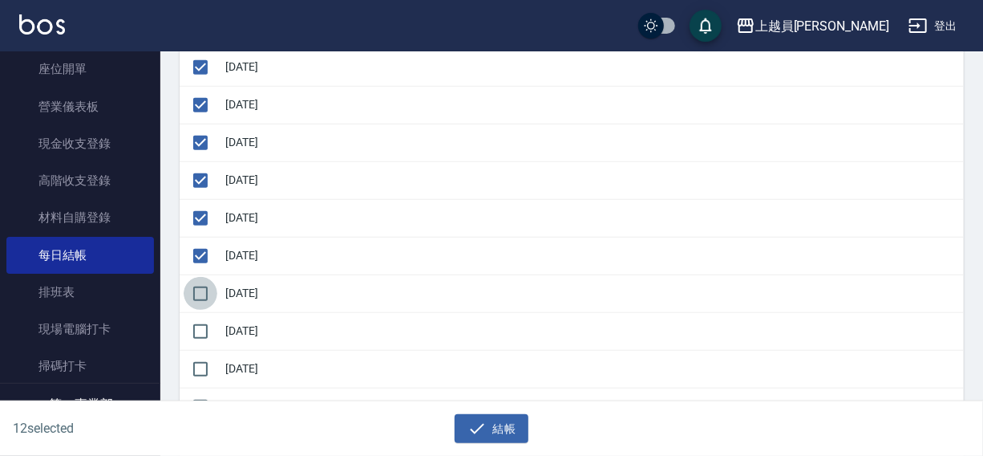
checkbox input "true"
click at [459, 423] on button "結帳" at bounding box center [492, 429] width 75 height 30
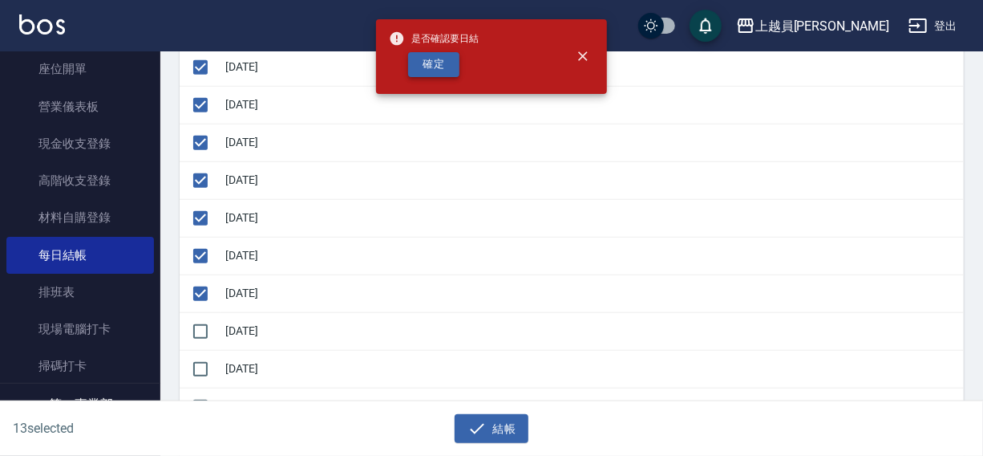
click at [438, 73] on button "確定" at bounding box center [433, 64] width 51 height 25
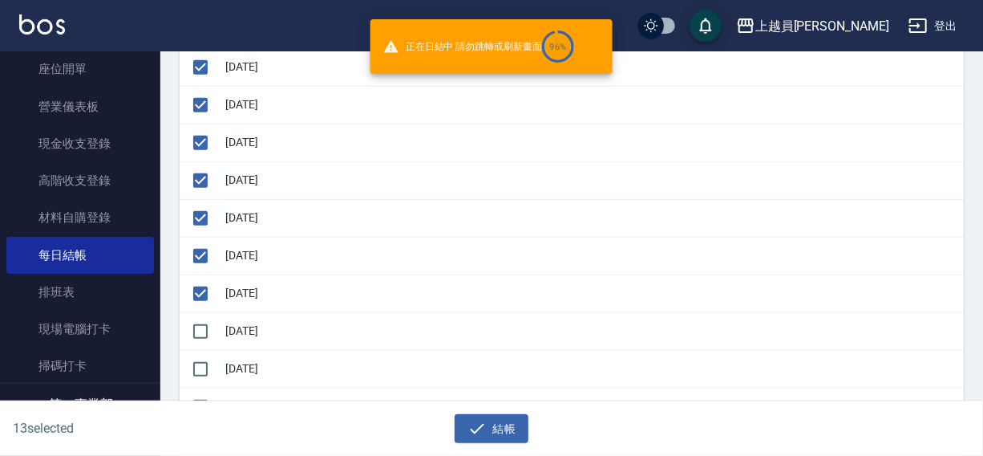
checkbox input "false"
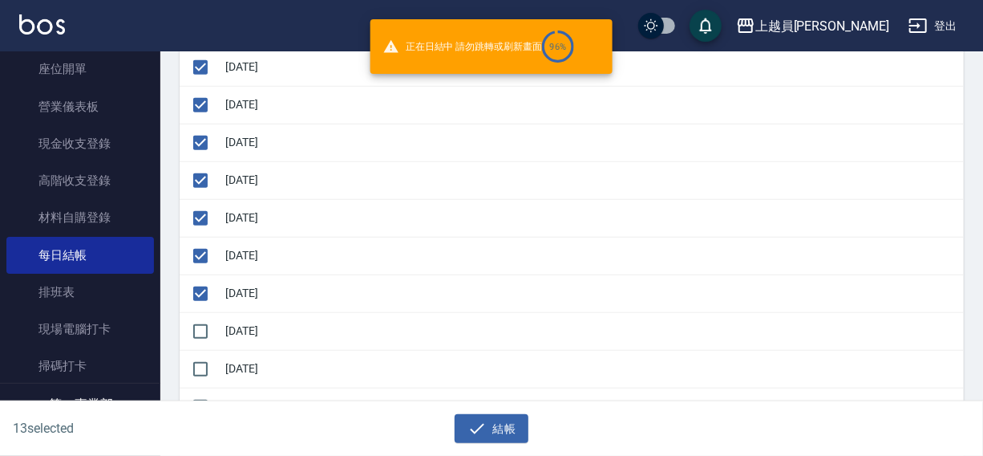
checkbox input "false"
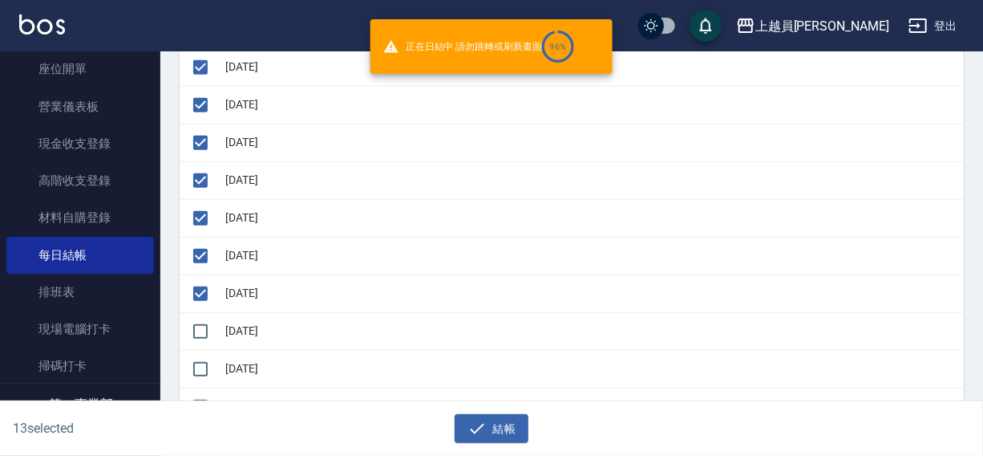
checkbox input "false"
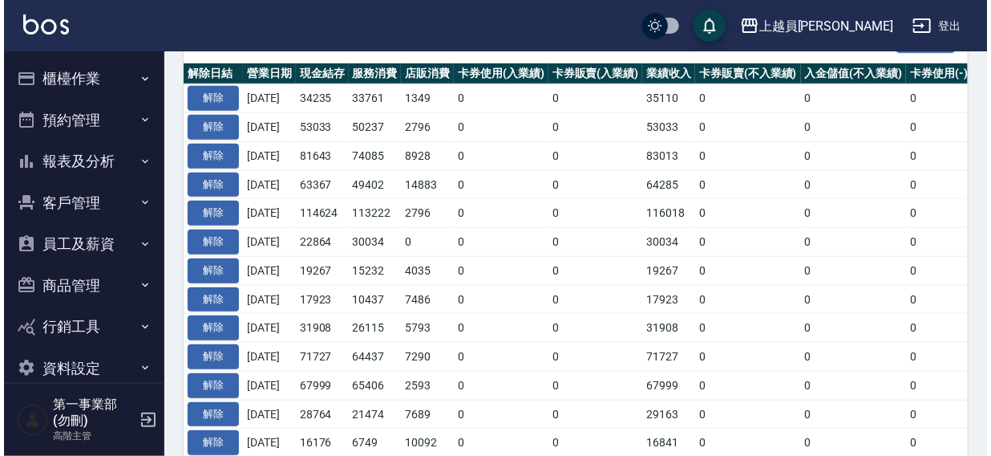
scroll to position [57, 0]
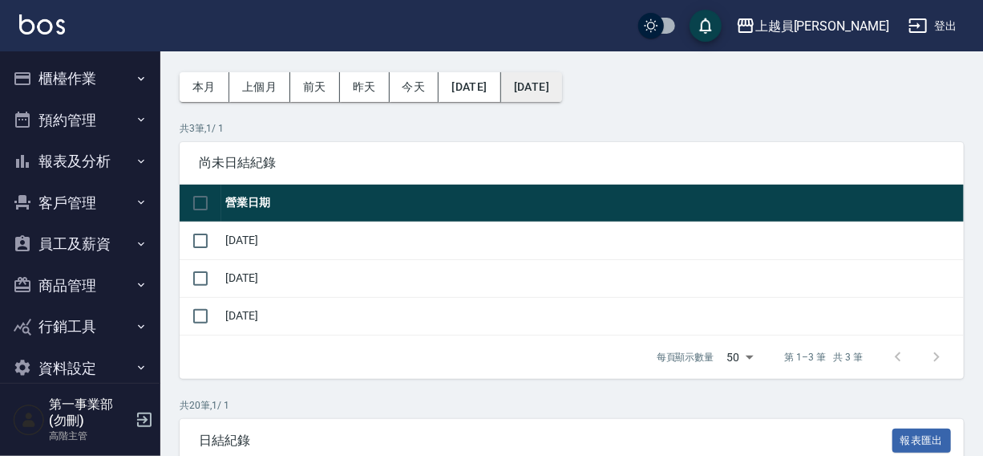
click at [562, 92] on button "[DATE]" at bounding box center [531, 87] width 61 height 30
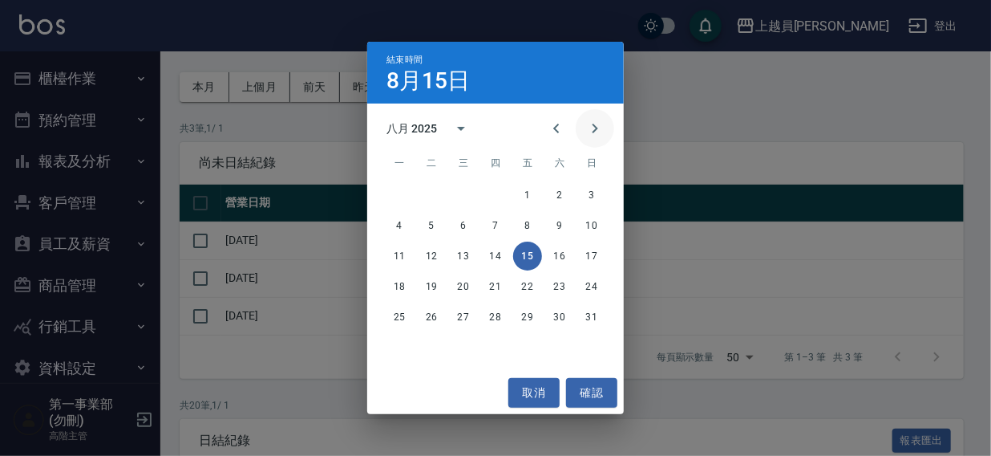
click at [593, 135] on icon "Next month" at bounding box center [595, 128] width 19 height 19
click at [560, 128] on icon "Previous month" at bounding box center [556, 128] width 19 height 19
click at [529, 192] on button "1" at bounding box center [527, 194] width 29 height 29
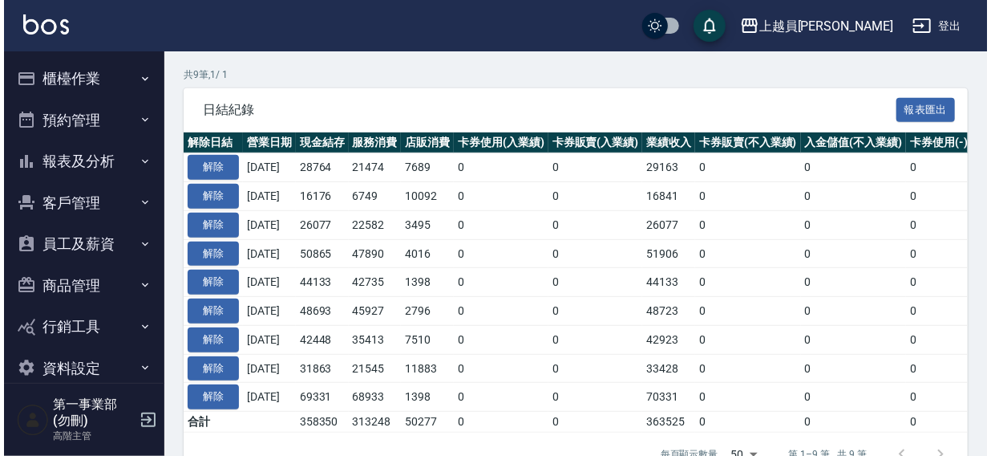
scroll to position [251, 0]
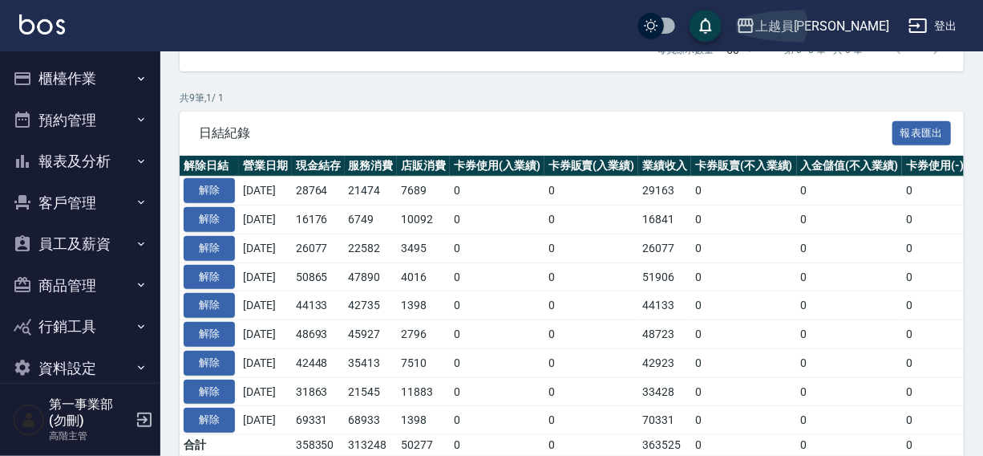
click at [851, 26] on div "上越員[PERSON_NAME]" at bounding box center [823, 26] width 134 height 20
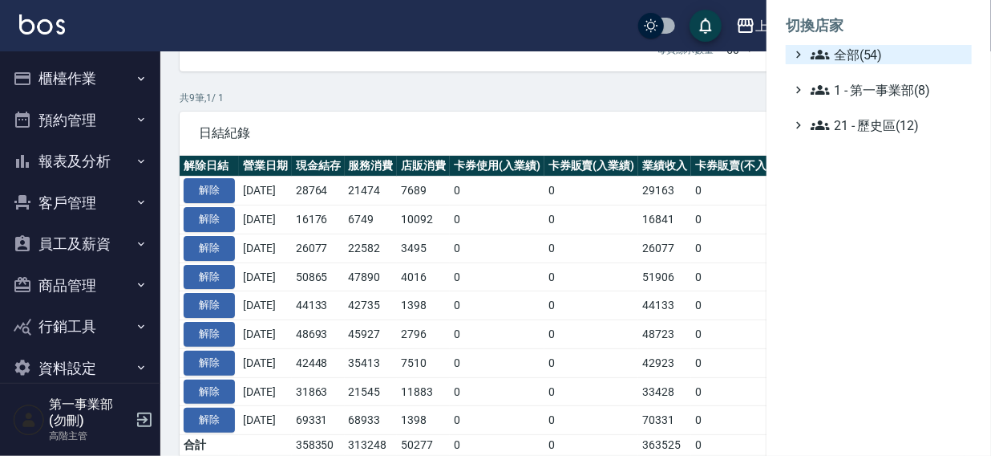
click at [857, 59] on span "全部(54)" at bounding box center [888, 54] width 155 height 19
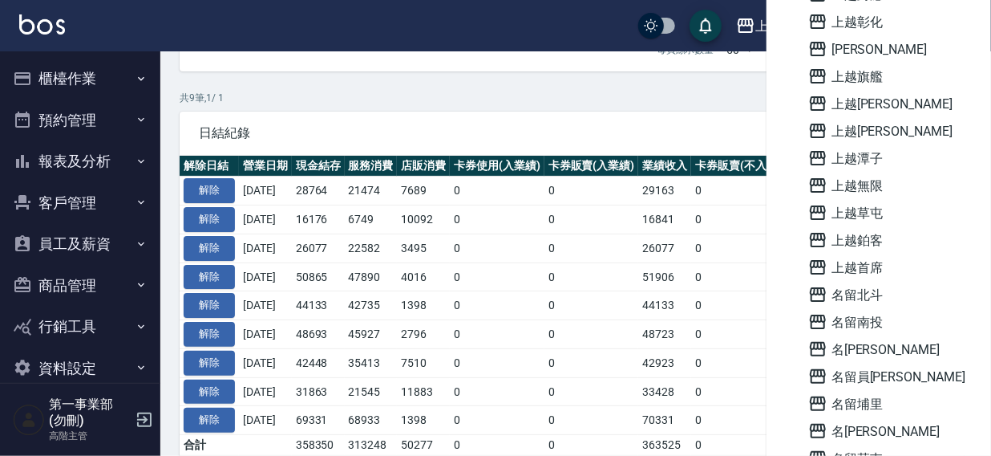
scroll to position [1149, 0]
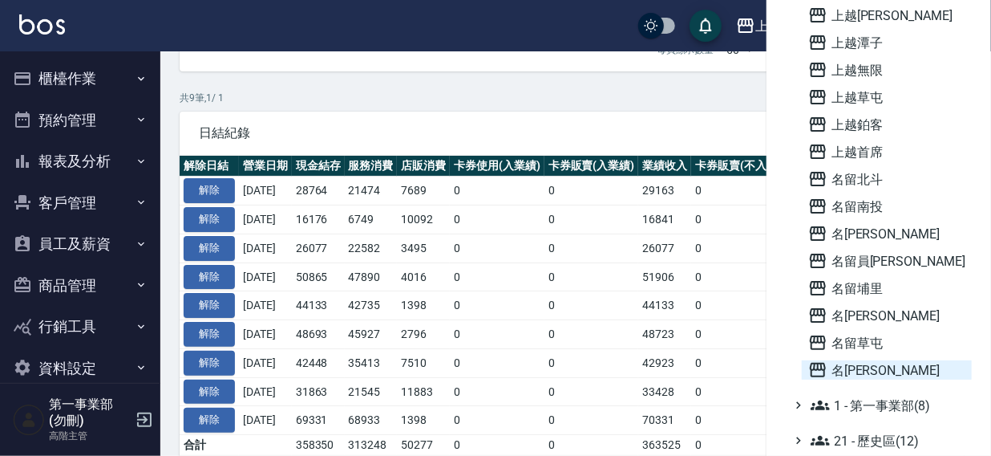
click at [876, 367] on span "名[PERSON_NAME]" at bounding box center [887, 369] width 157 height 19
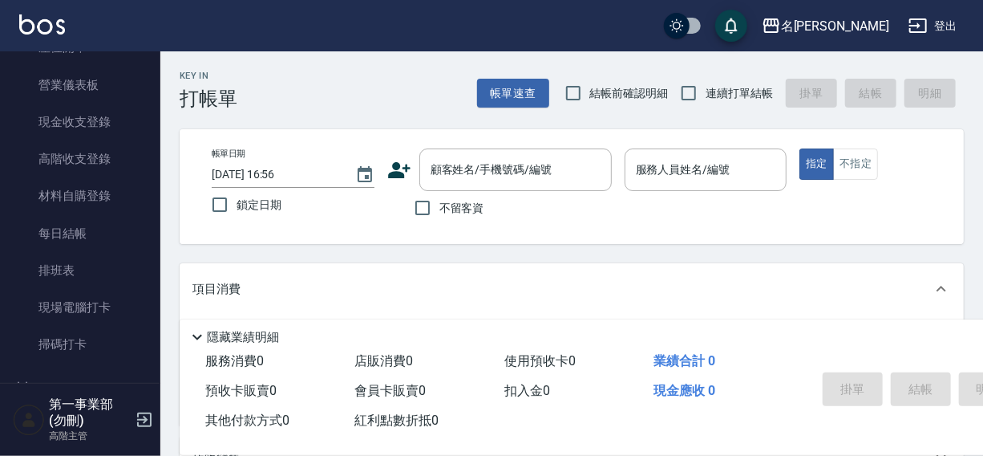
scroll to position [231, 0]
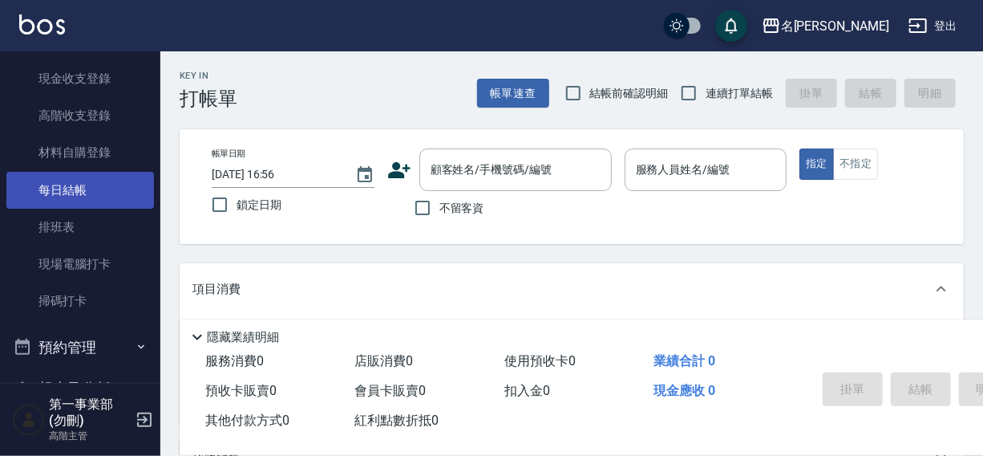
click at [61, 184] on link "每日結帳" at bounding box center [80, 190] width 148 height 37
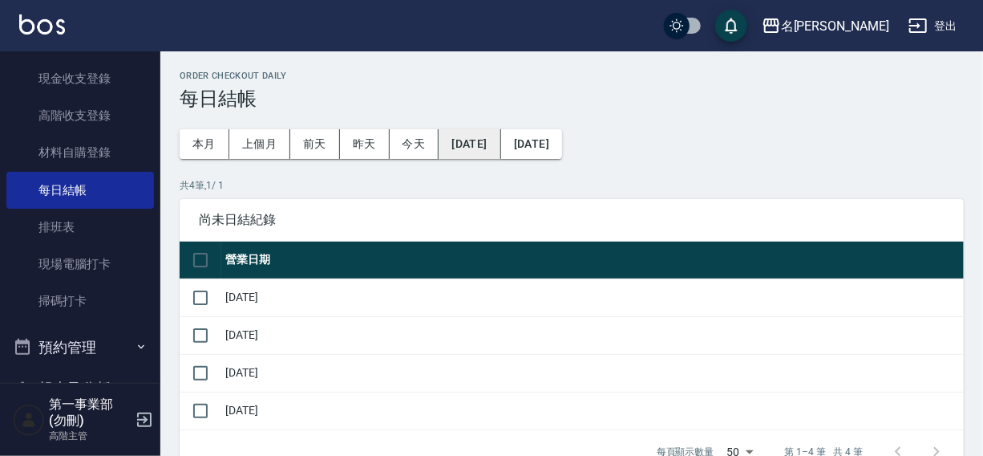
click at [497, 144] on button "[DATE]" at bounding box center [470, 144] width 62 height 30
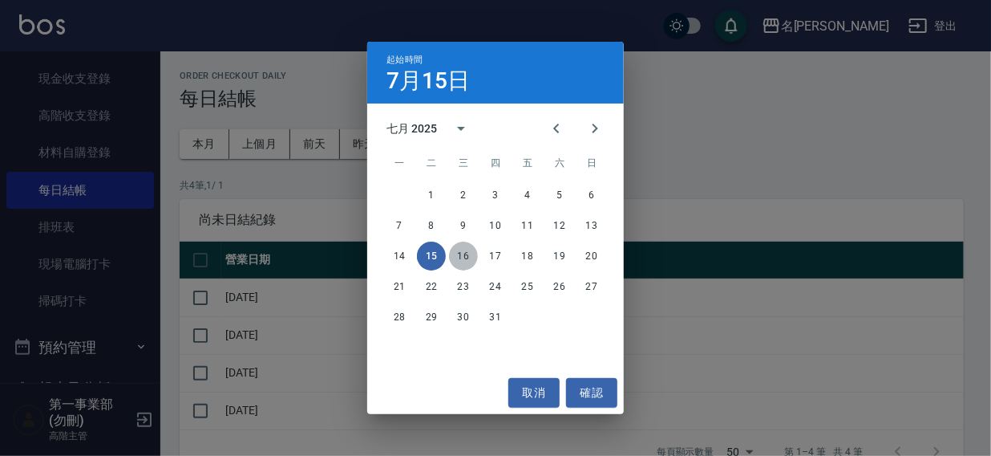
click at [456, 255] on button "16" at bounding box center [463, 255] width 29 height 29
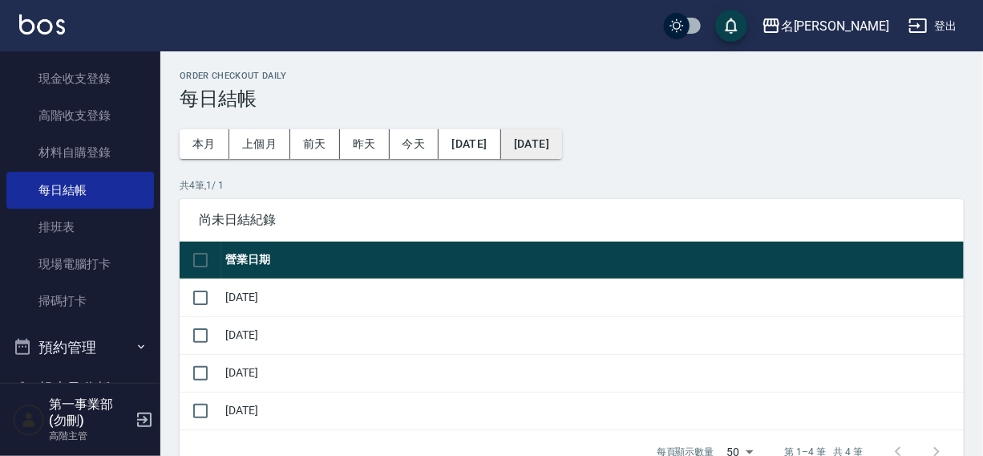
click at [562, 149] on button "[DATE]" at bounding box center [531, 144] width 61 height 30
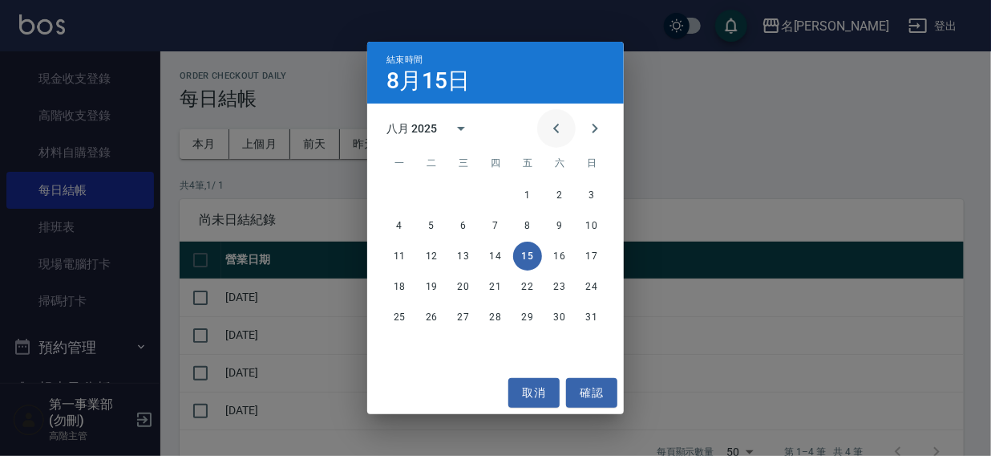
click at [553, 132] on icon "Previous month" at bounding box center [556, 128] width 19 height 19
click at [492, 316] on button "31" at bounding box center [495, 316] width 29 height 29
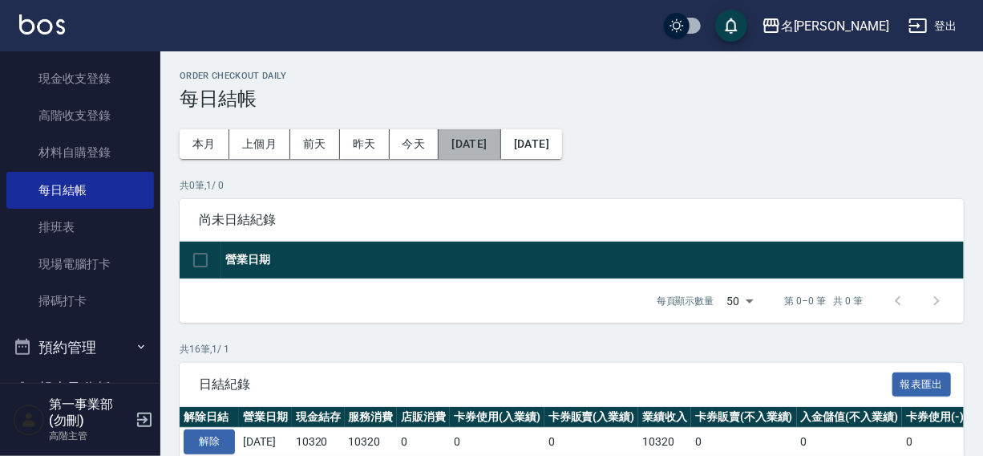
click at [465, 138] on button "[DATE]" at bounding box center [470, 144] width 62 height 30
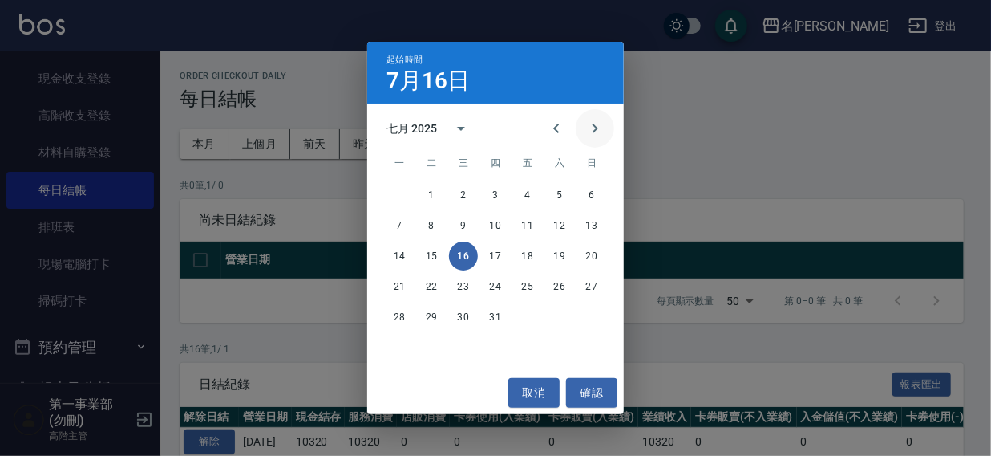
click at [600, 120] on icon "Next month" at bounding box center [595, 128] width 19 height 19
click at [524, 192] on button "1" at bounding box center [527, 194] width 29 height 29
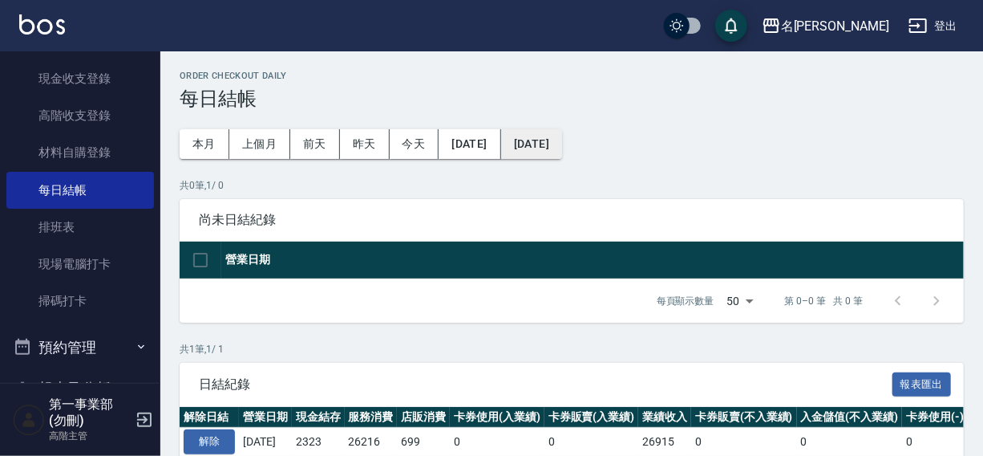
click at [562, 139] on button "[DATE]" at bounding box center [531, 144] width 61 height 30
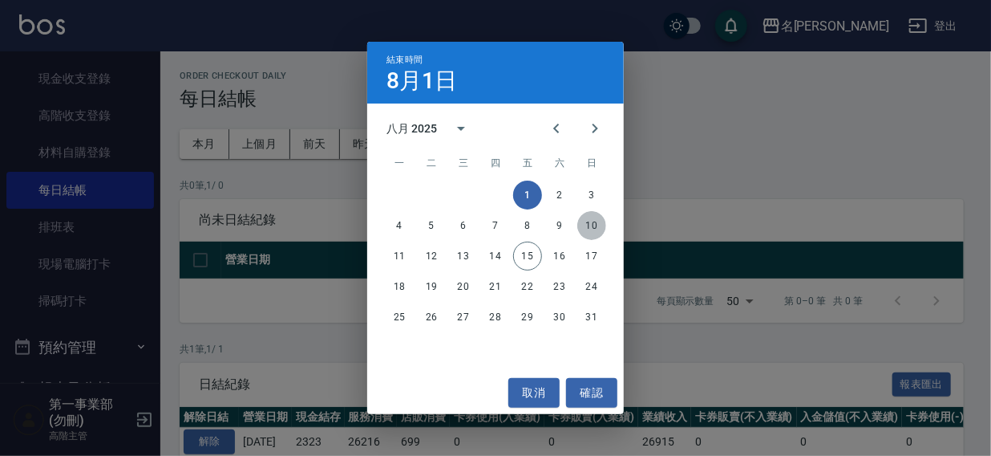
click at [590, 222] on button "10" at bounding box center [592, 225] width 29 height 29
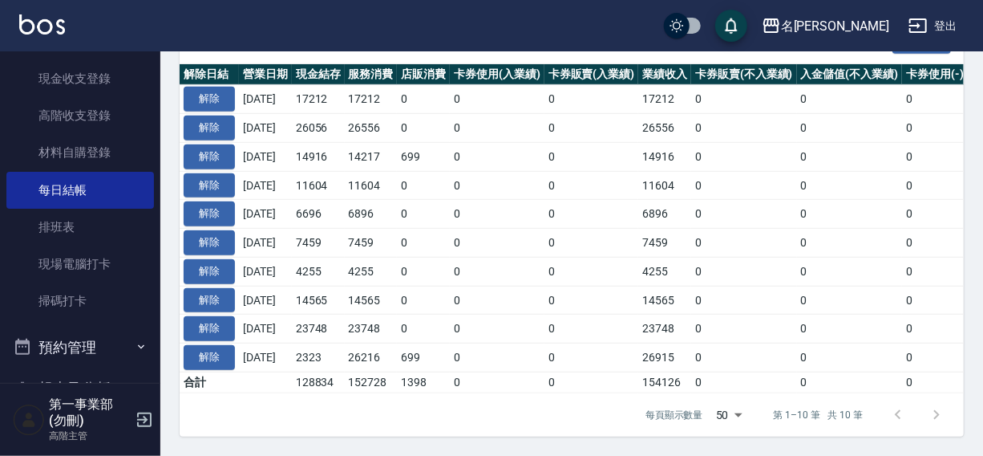
scroll to position [481, 0]
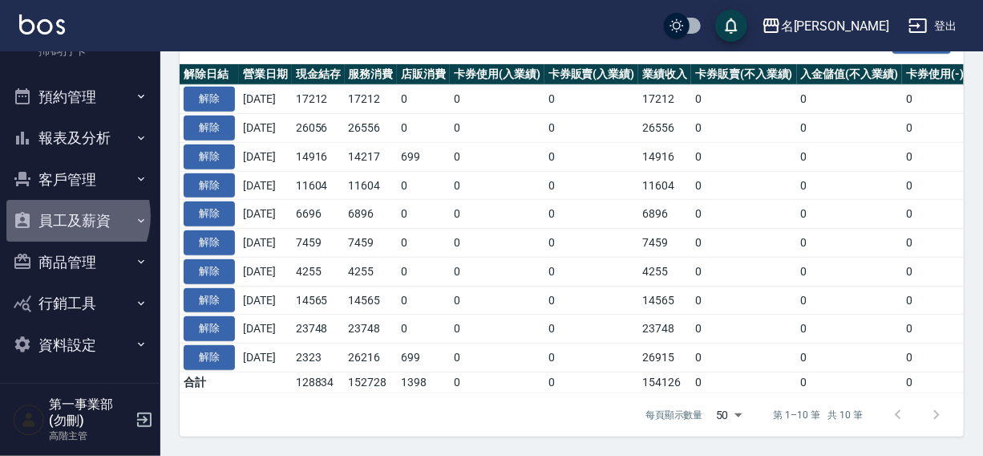
click at [67, 215] on button "員工及薪資" at bounding box center [80, 221] width 148 height 42
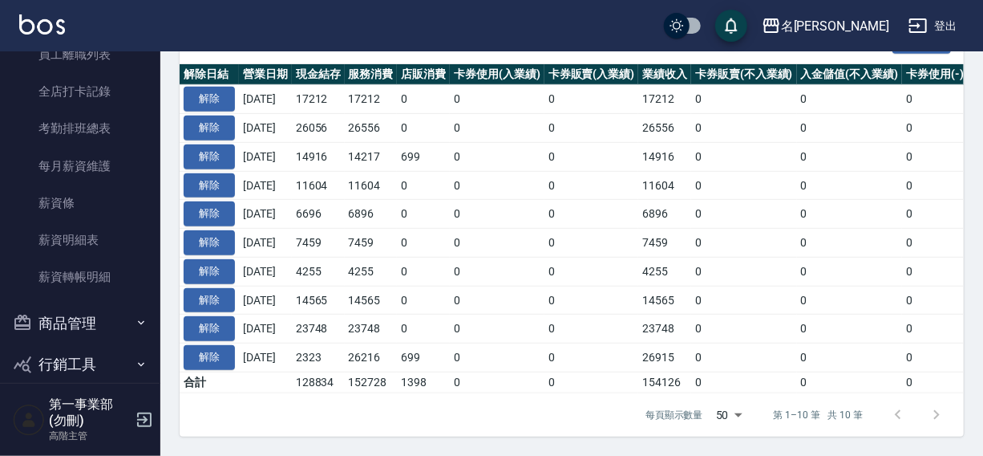
scroll to position [760, 0]
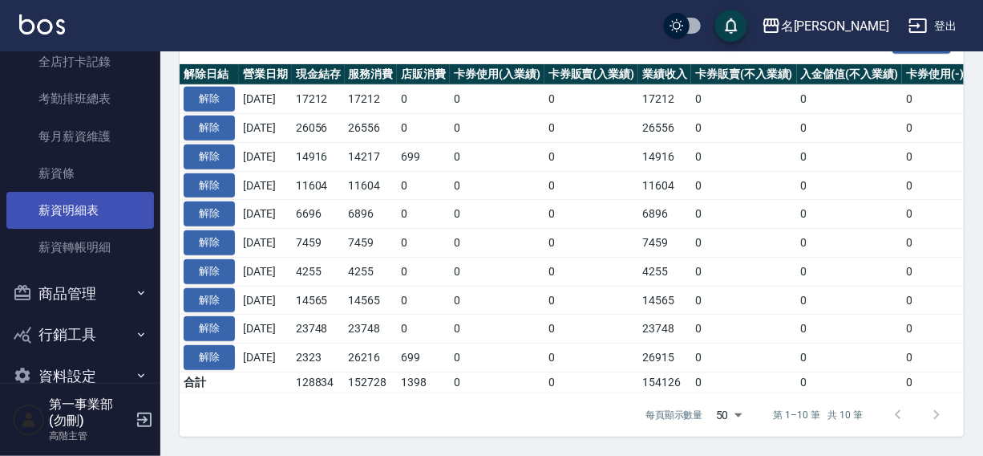
click at [80, 207] on link "薪資明細表" at bounding box center [80, 210] width 148 height 37
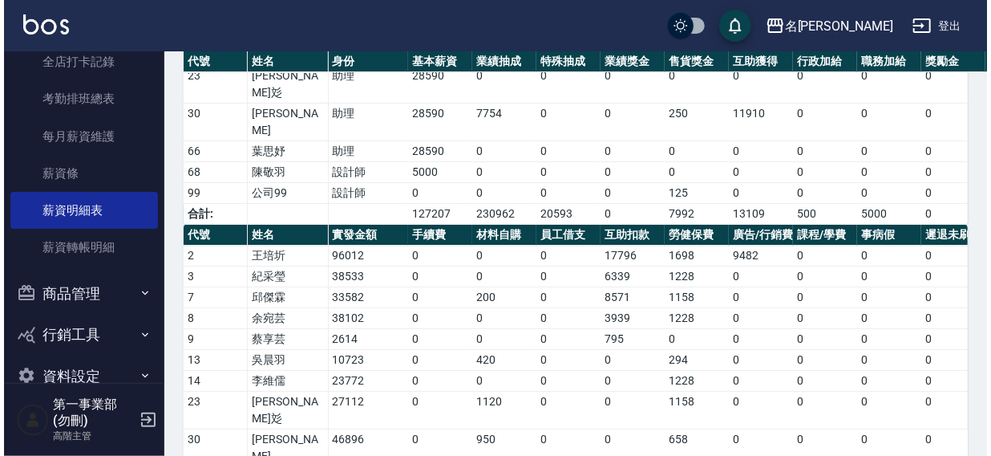
scroll to position [336, 0]
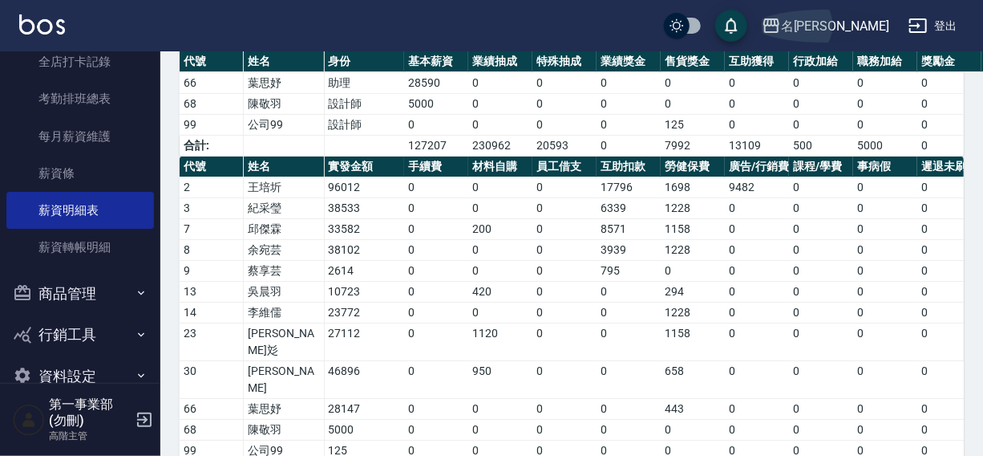
click at [871, 23] on div "名留霧峰" at bounding box center [835, 26] width 108 height 20
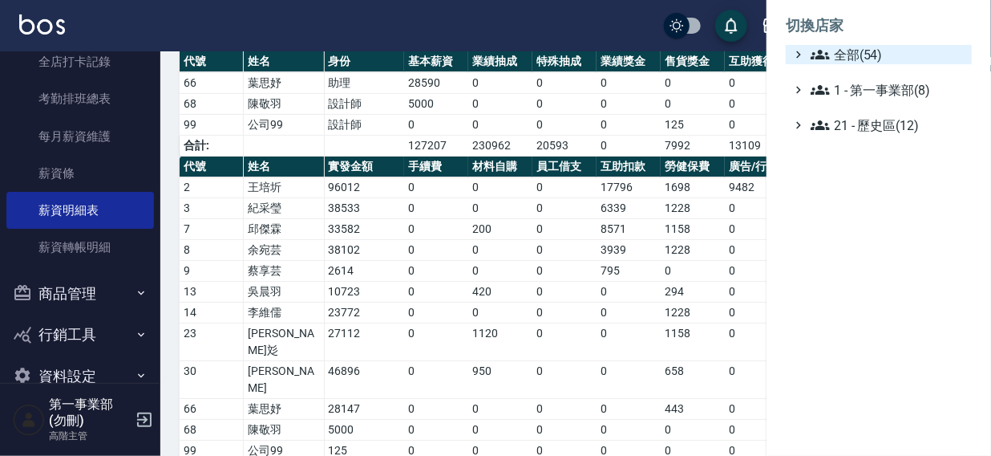
click at [870, 54] on span "全部(54)" at bounding box center [888, 54] width 155 height 19
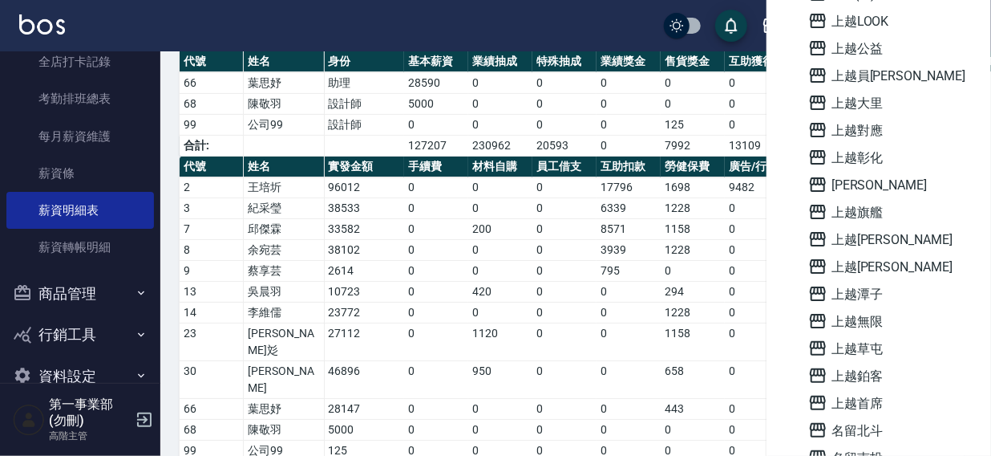
scroll to position [1149, 0]
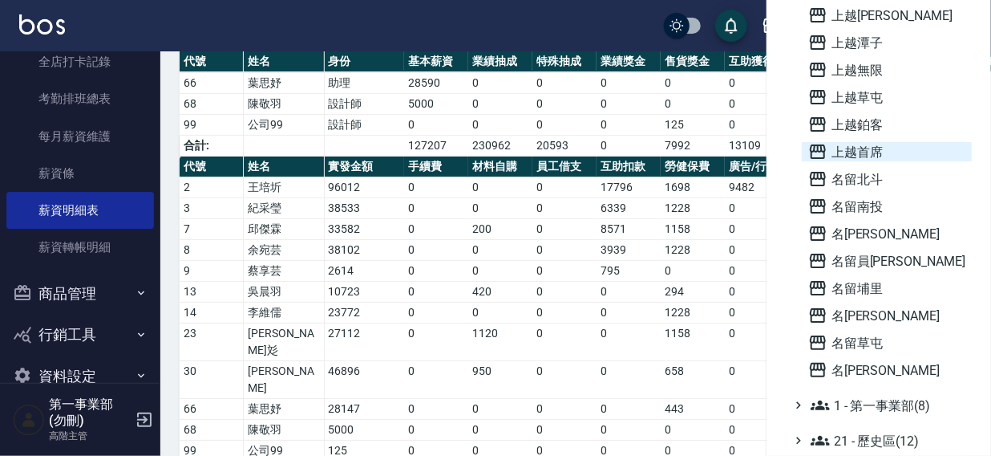
click at [875, 154] on span "上越首席" at bounding box center [887, 151] width 157 height 19
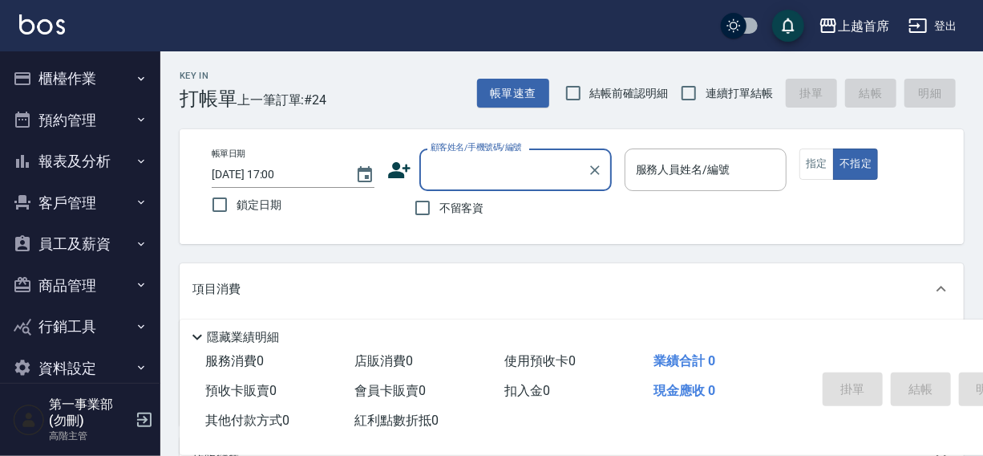
click at [64, 80] on button "櫃檯作業" at bounding box center [80, 79] width 148 height 42
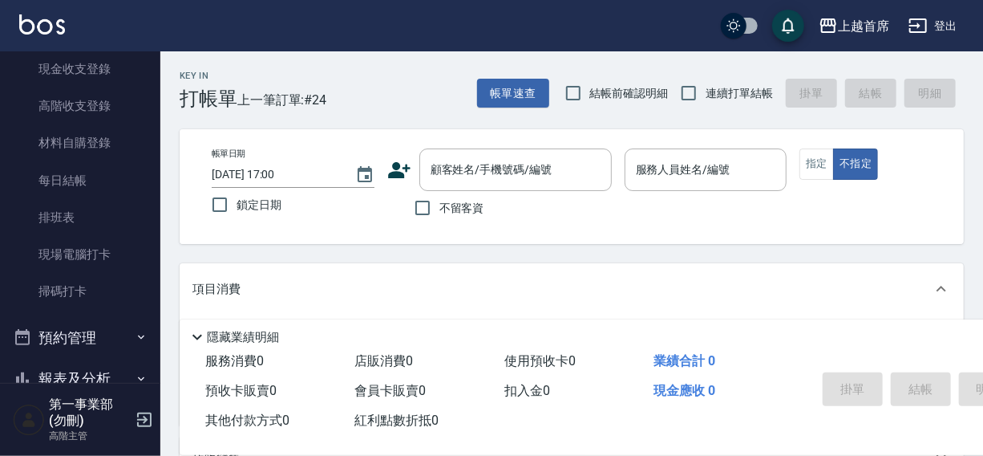
scroll to position [249, 0]
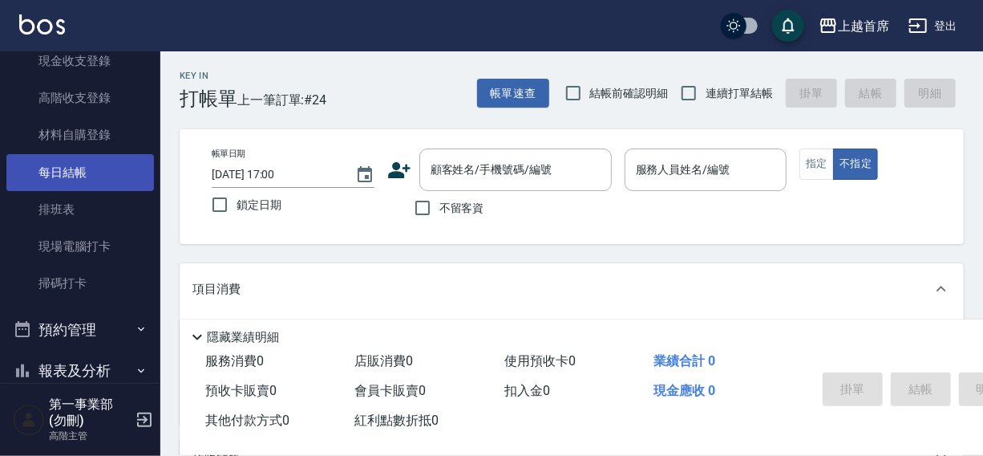
click at [71, 172] on link "每日結帳" at bounding box center [80, 172] width 148 height 37
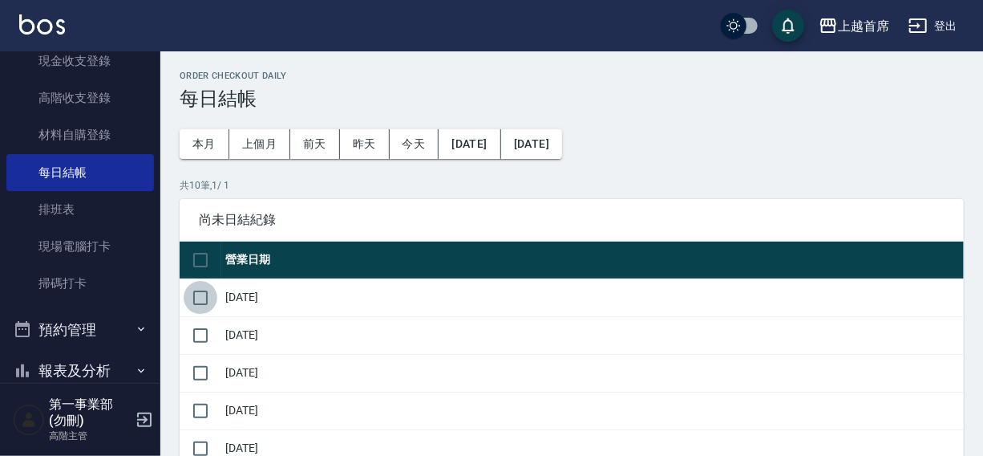
click at [209, 295] on input "checkbox" at bounding box center [201, 298] width 34 height 34
checkbox input "true"
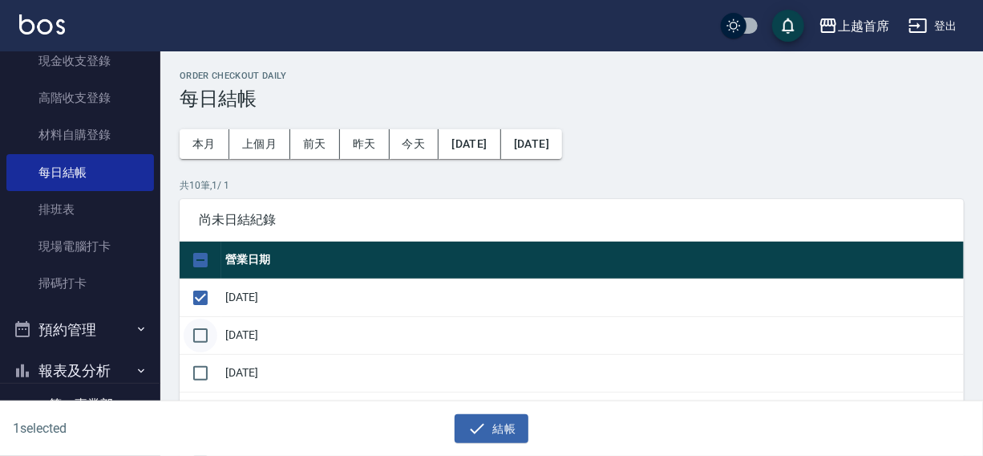
click at [201, 342] on input "checkbox" at bounding box center [201, 335] width 34 height 34
checkbox input "true"
click at [197, 377] on input "checkbox" at bounding box center [201, 373] width 34 height 34
checkbox input "true"
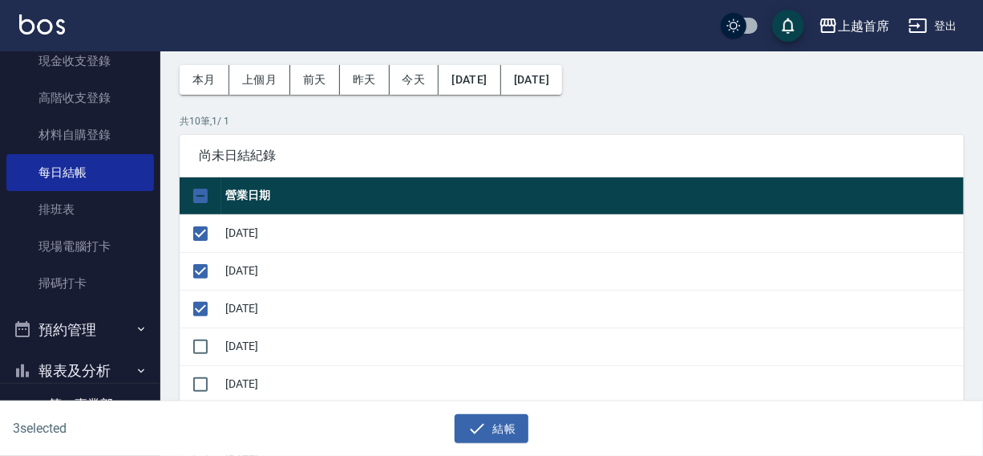
scroll to position [161, 0]
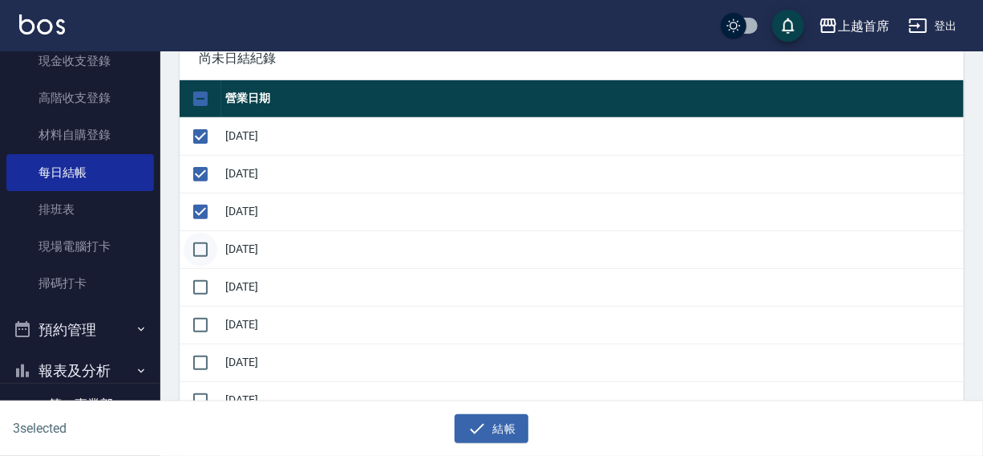
click at [217, 248] on input "checkbox" at bounding box center [201, 250] width 34 height 34
checkbox input "true"
click at [201, 281] on input "checkbox" at bounding box center [201, 287] width 34 height 34
checkbox input "true"
click at [201, 332] on input "checkbox" at bounding box center [201, 325] width 34 height 34
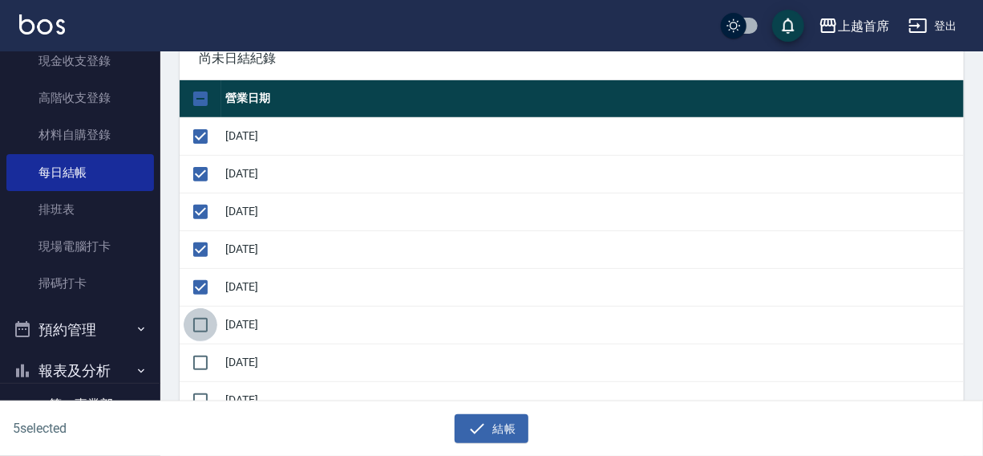
checkbox input "true"
click at [200, 368] on input "checkbox" at bounding box center [201, 363] width 34 height 34
checkbox input "true"
click at [204, 393] on input "checkbox" at bounding box center [201, 400] width 34 height 34
checkbox input "true"
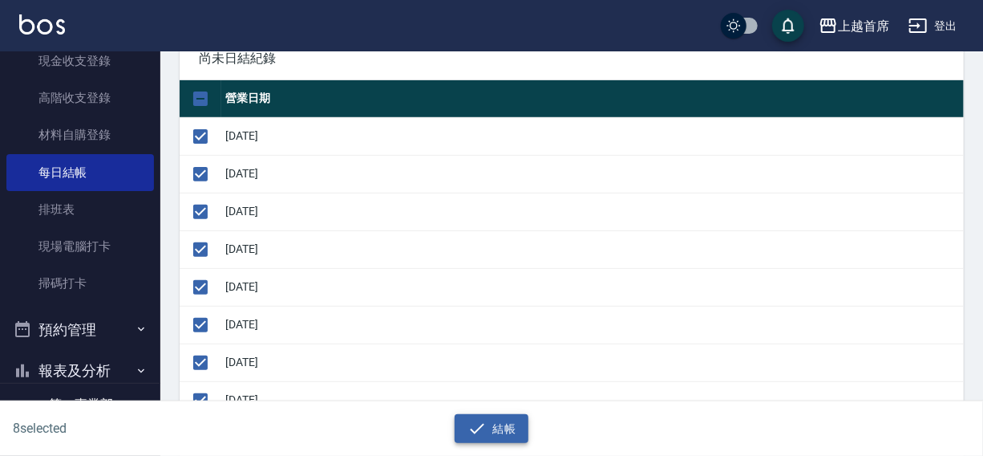
click at [488, 423] on button "結帳" at bounding box center [492, 429] width 75 height 30
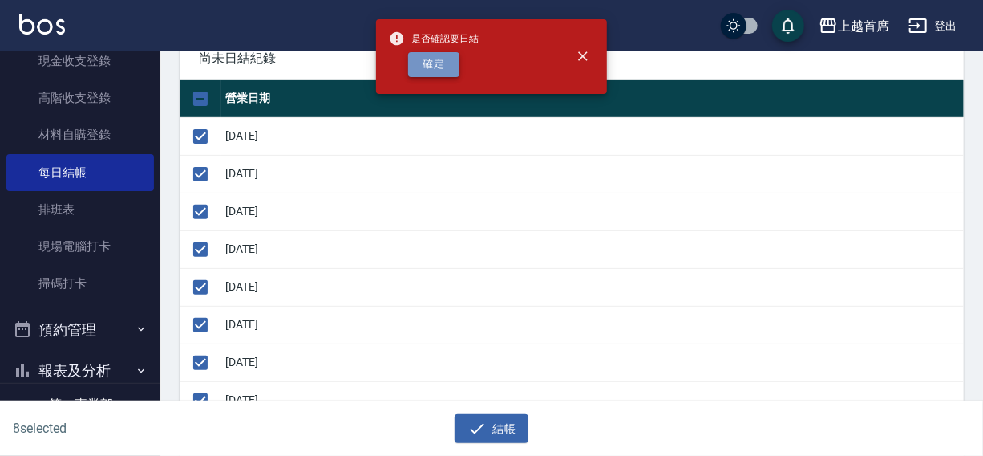
click at [442, 67] on button "確定" at bounding box center [433, 64] width 51 height 25
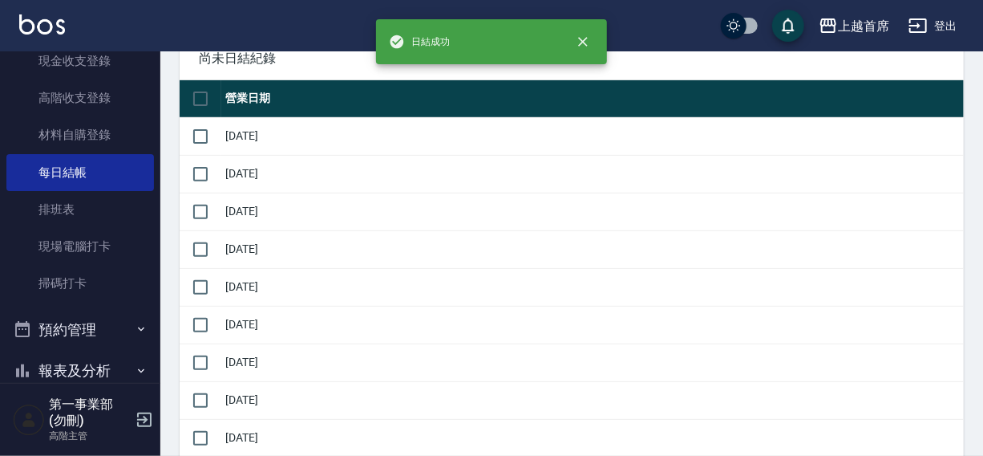
checkbox input "false"
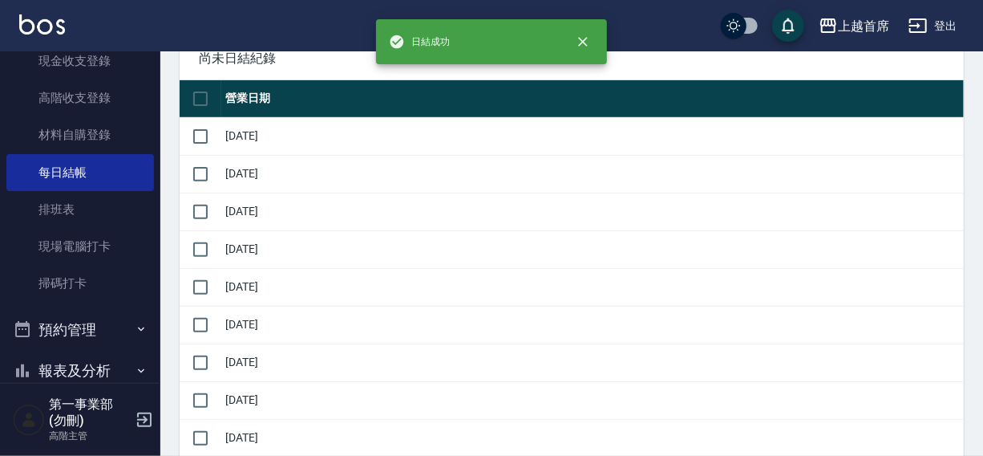
checkbox input "false"
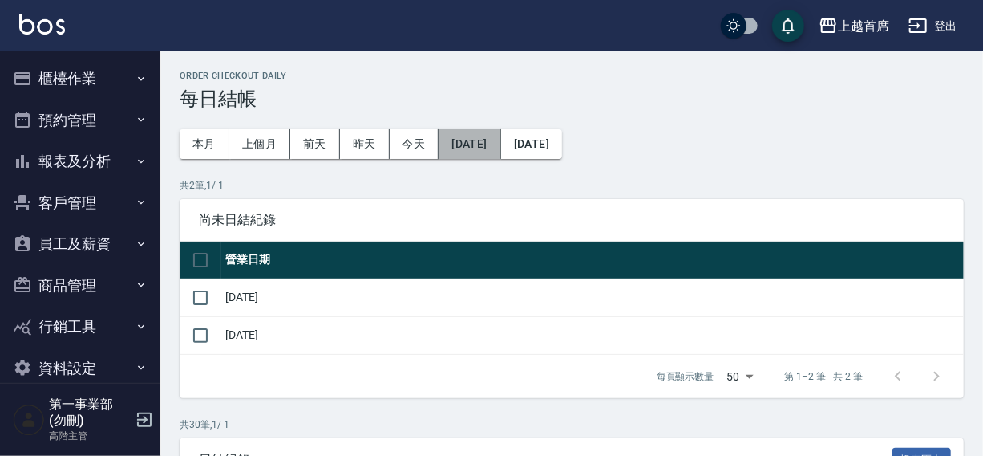
click at [486, 144] on button "[DATE]" at bounding box center [470, 144] width 62 height 30
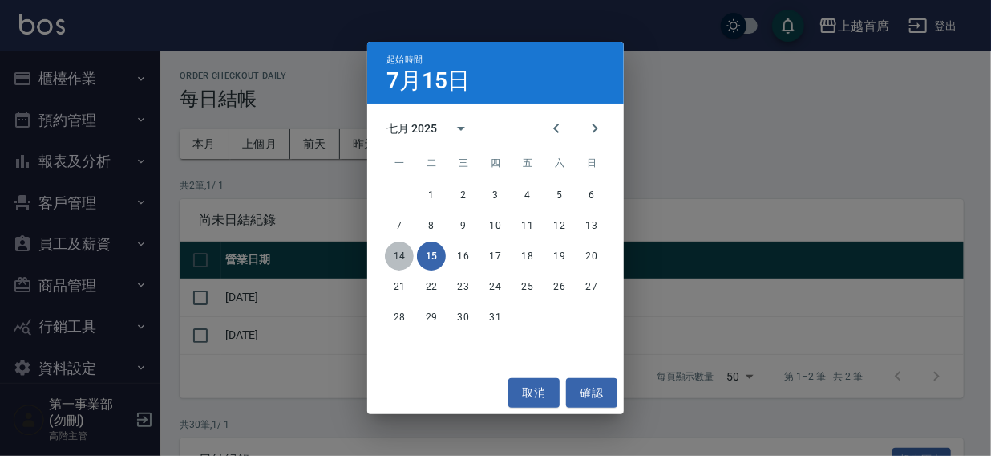
click at [401, 256] on button "14" at bounding box center [399, 255] width 29 height 29
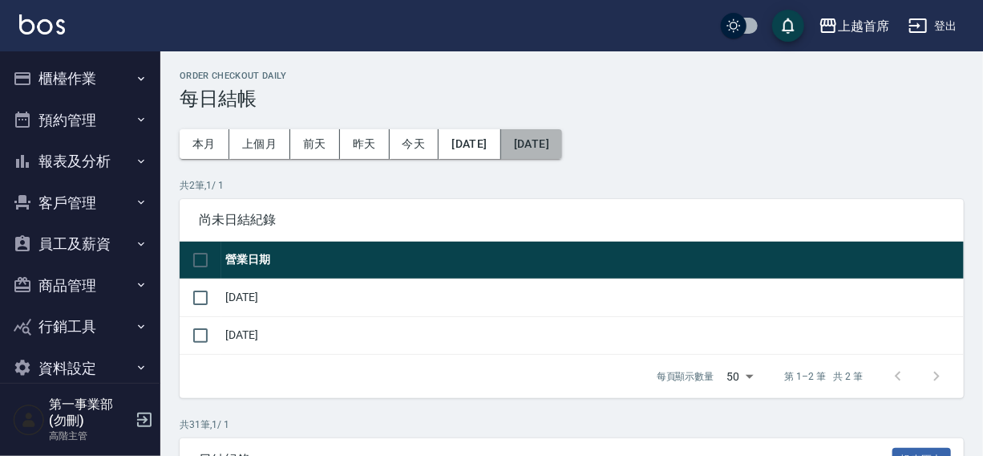
click at [562, 144] on button "[DATE]" at bounding box center [531, 144] width 61 height 30
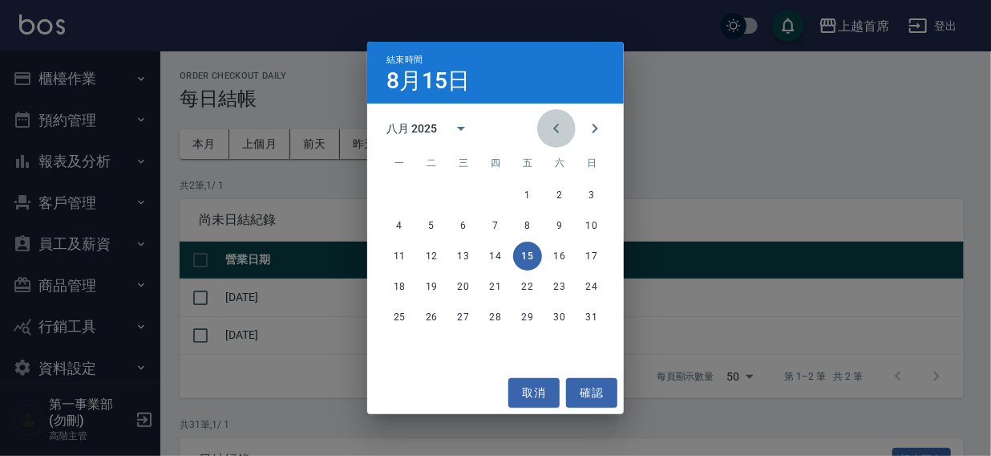
click at [554, 127] on icon "Previous month" at bounding box center [556, 128] width 19 height 19
click at [395, 284] on button "21" at bounding box center [399, 286] width 29 height 29
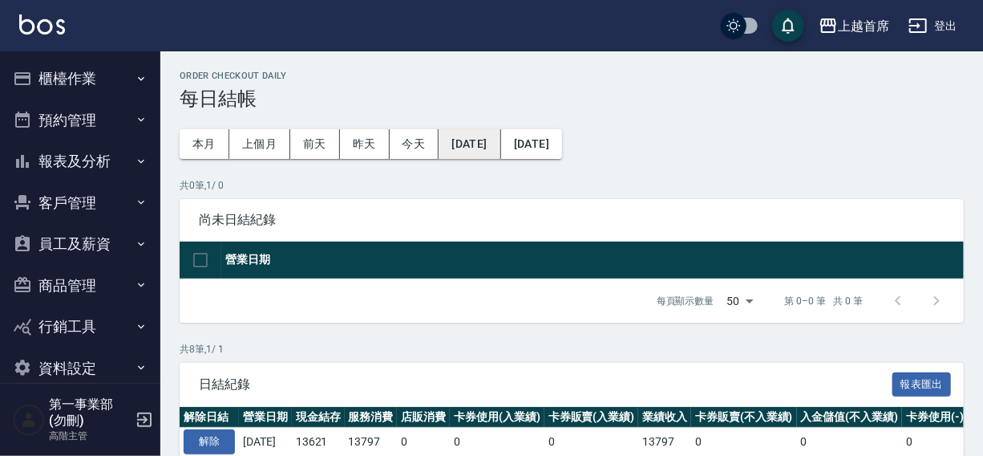
click at [475, 148] on button "[DATE]" at bounding box center [470, 144] width 62 height 30
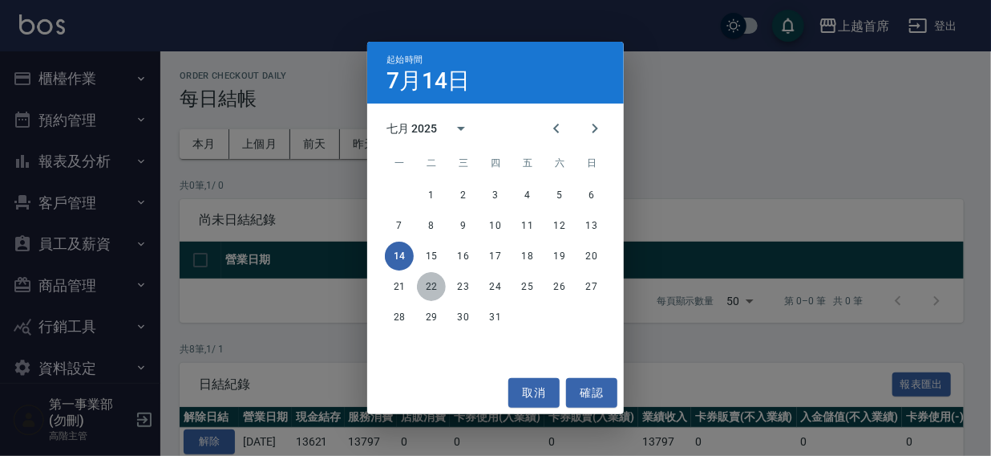
click at [433, 288] on button "22" at bounding box center [431, 286] width 29 height 29
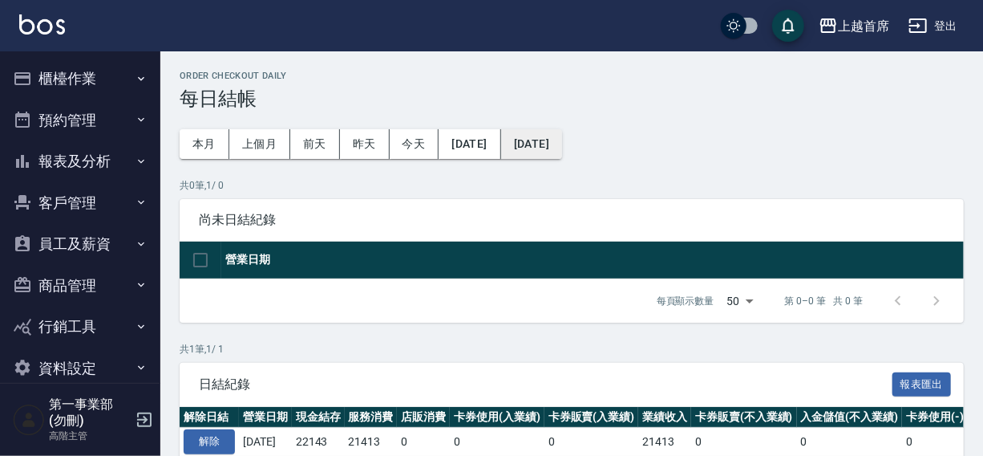
click at [562, 146] on button "2025/07/22" at bounding box center [531, 144] width 61 height 30
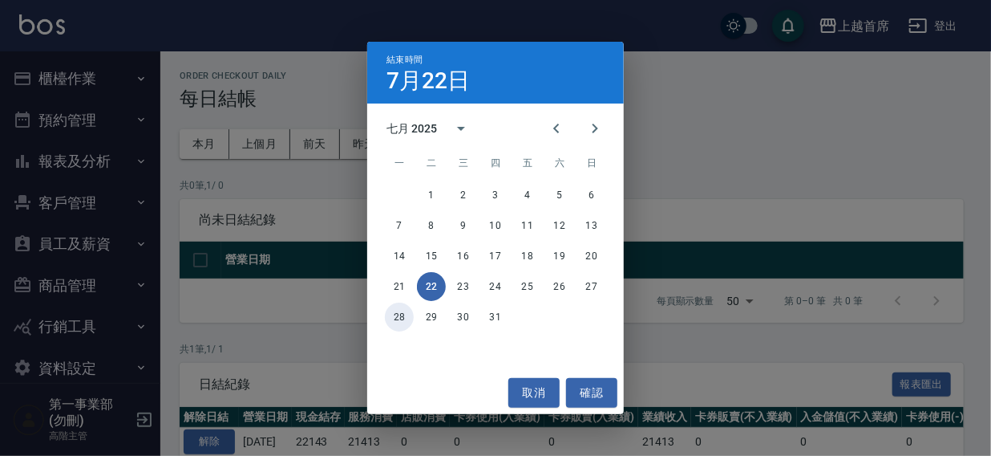
click at [401, 316] on button "28" at bounding box center [399, 316] width 29 height 29
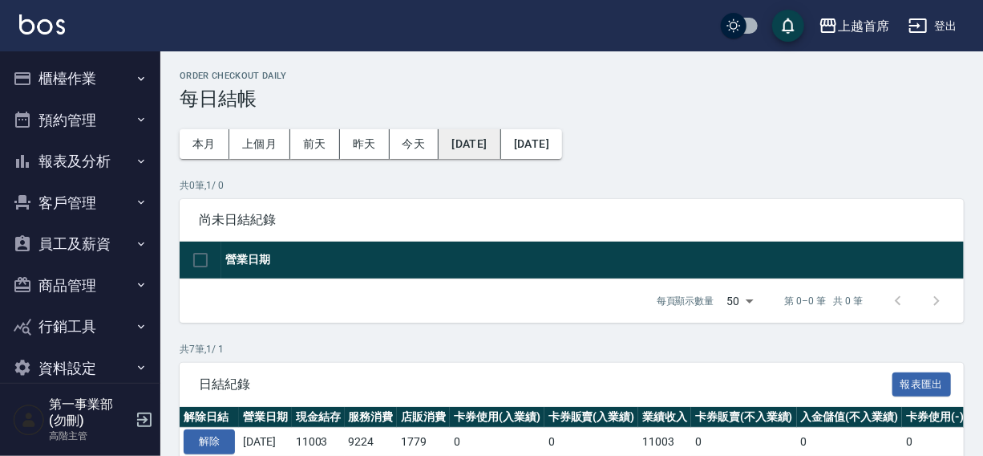
click at [487, 146] on button "2025/07/22" at bounding box center [470, 144] width 62 height 30
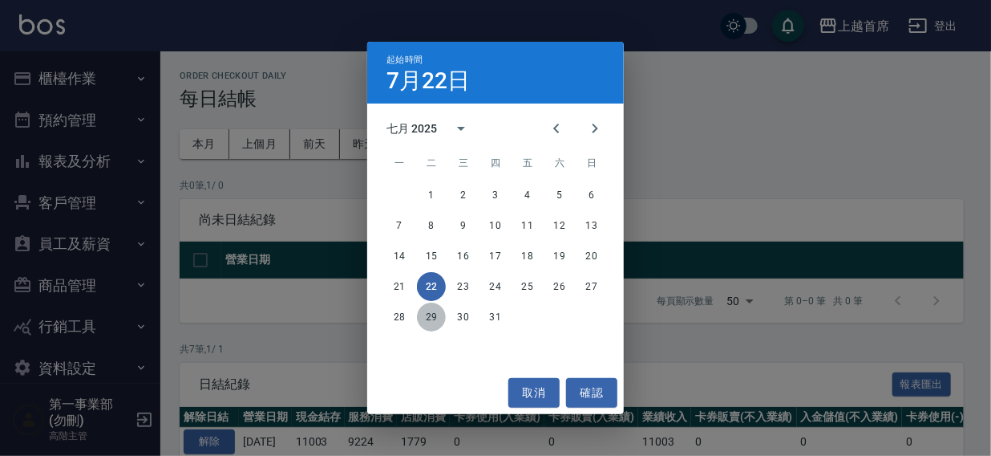
click at [434, 317] on button "29" at bounding box center [431, 316] width 29 height 29
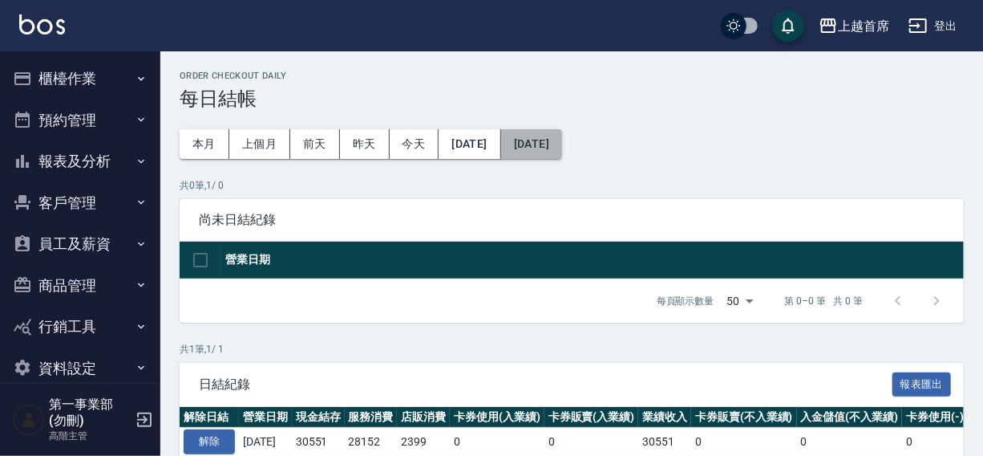
click at [562, 144] on button "2025/07/29" at bounding box center [531, 144] width 61 height 30
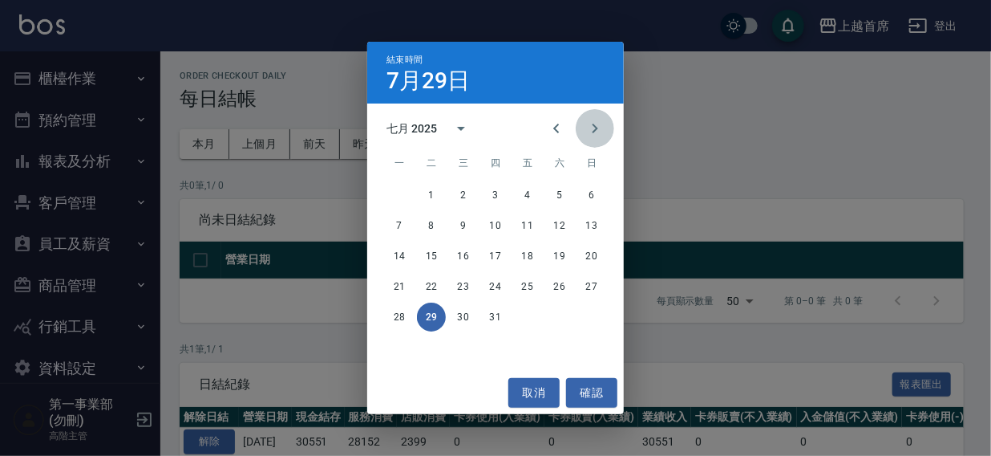
click at [598, 128] on icon "Next month" at bounding box center [595, 128] width 19 height 19
click at [586, 194] on button "3" at bounding box center [592, 194] width 29 height 29
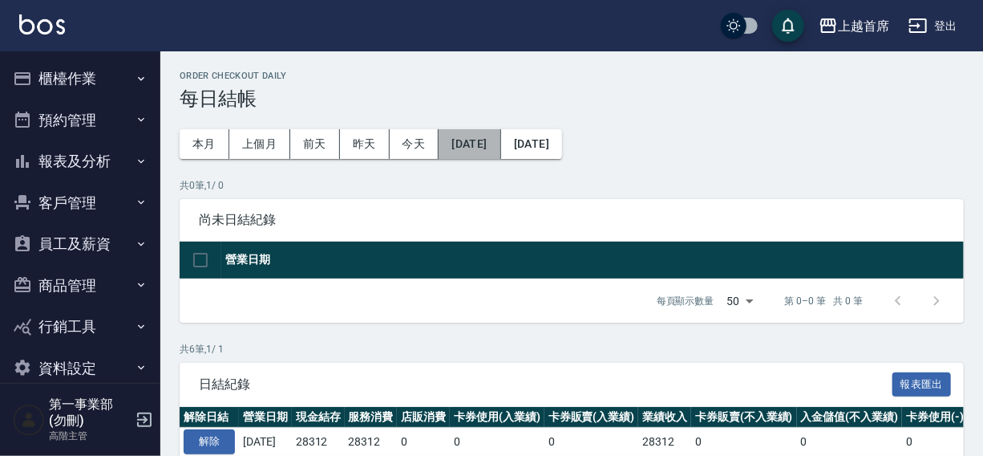
click at [481, 138] on button "2025/07/29" at bounding box center [470, 144] width 62 height 30
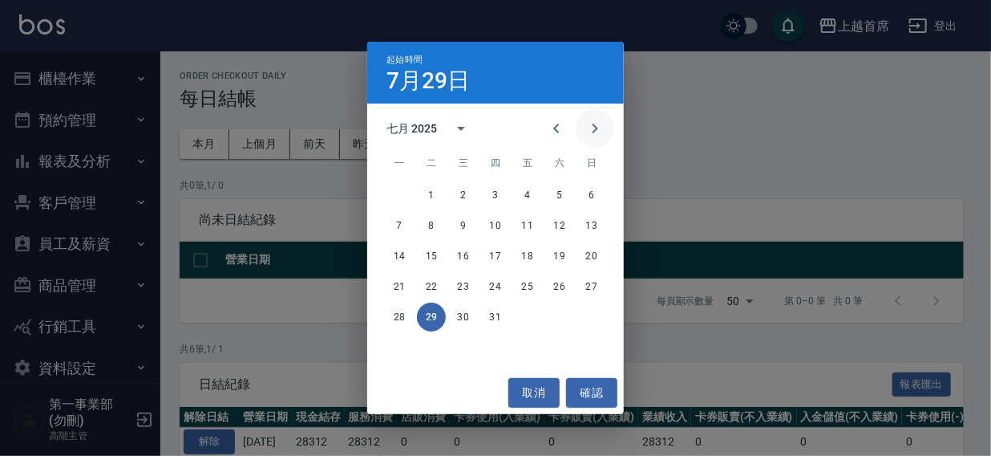
click at [592, 128] on icon "Next month" at bounding box center [595, 128] width 19 height 19
click at [397, 223] on button "4" at bounding box center [399, 225] width 29 height 29
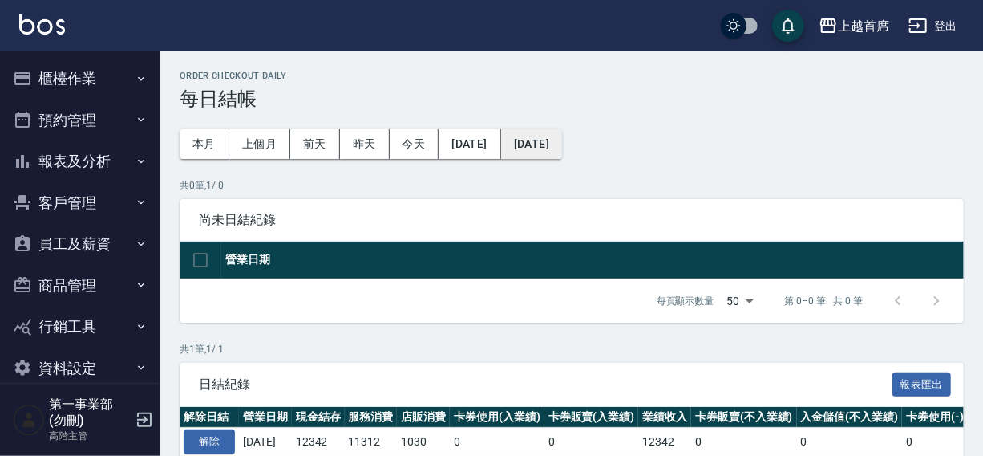
click at [561, 144] on button "2025/08/04" at bounding box center [531, 144] width 61 height 30
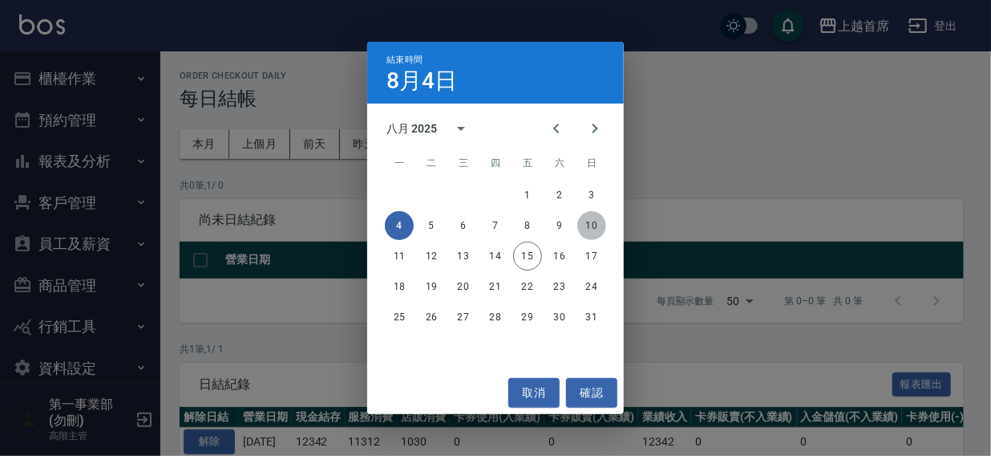
click at [594, 220] on button "10" at bounding box center [592, 225] width 29 height 29
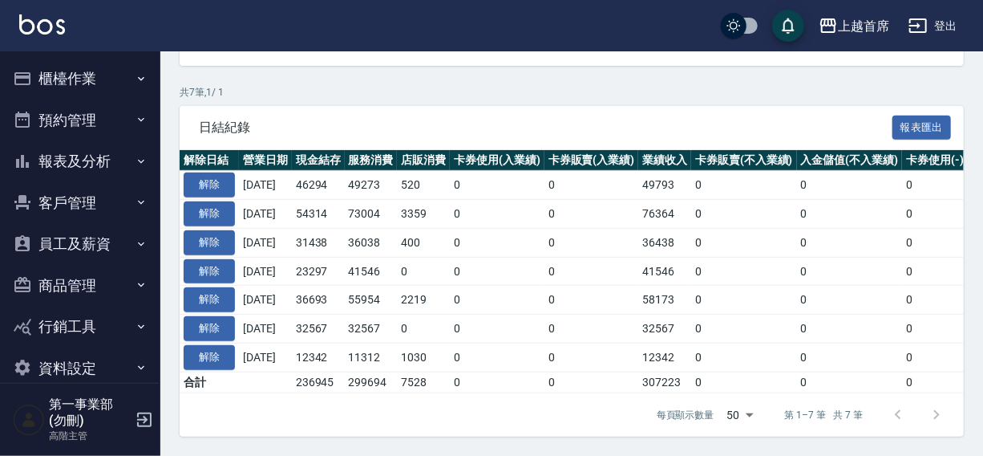
scroll to position [267, 0]
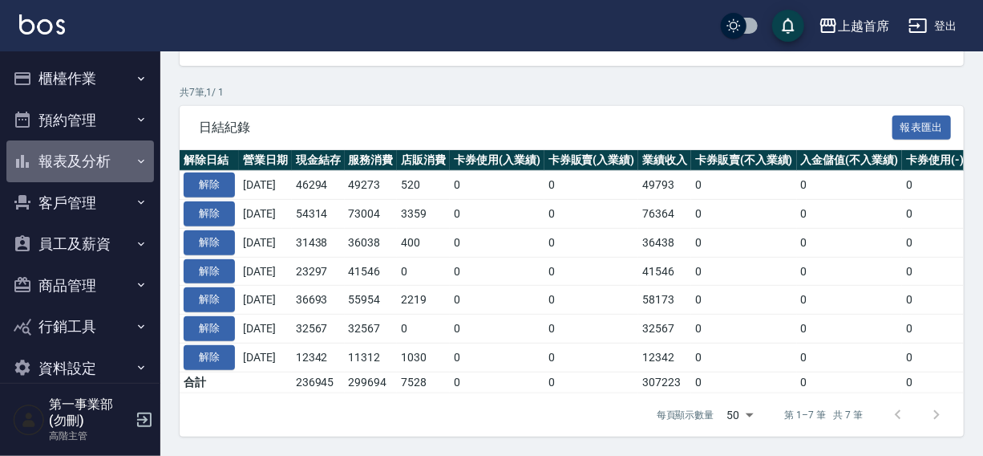
click at [80, 156] on button "報表及分析" at bounding box center [80, 161] width 148 height 42
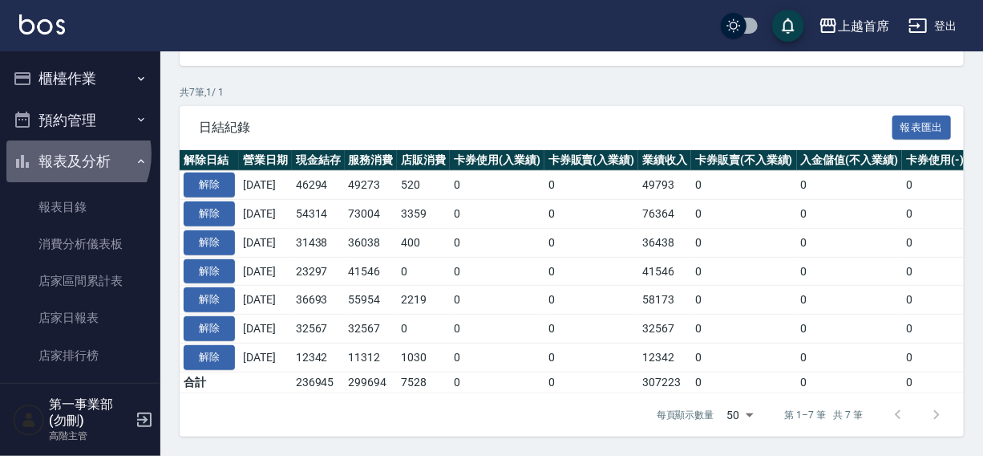
click at [68, 154] on button "報表及分析" at bounding box center [80, 161] width 148 height 42
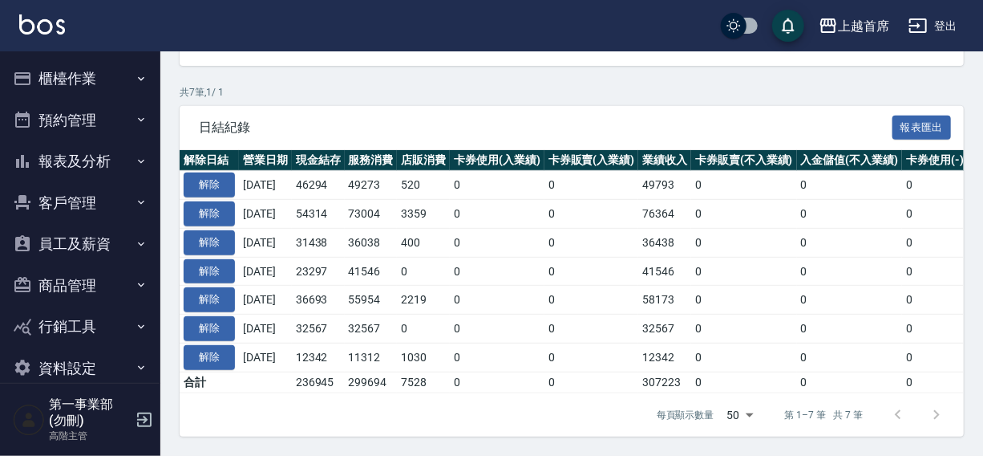
click at [72, 249] on button "員工及薪資" at bounding box center [80, 244] width 148 height 42
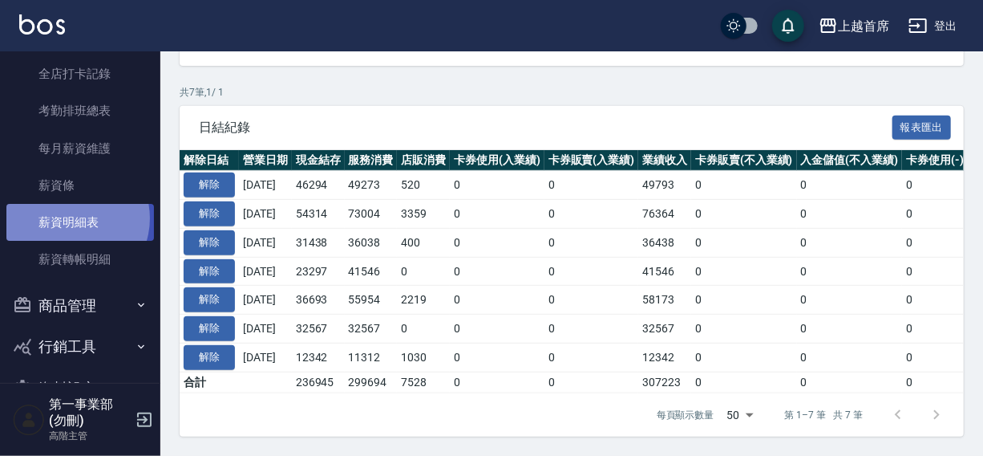
click at [70, 217] on link "薪資明細表" at bounding box center [80, 222] width 148 height 37
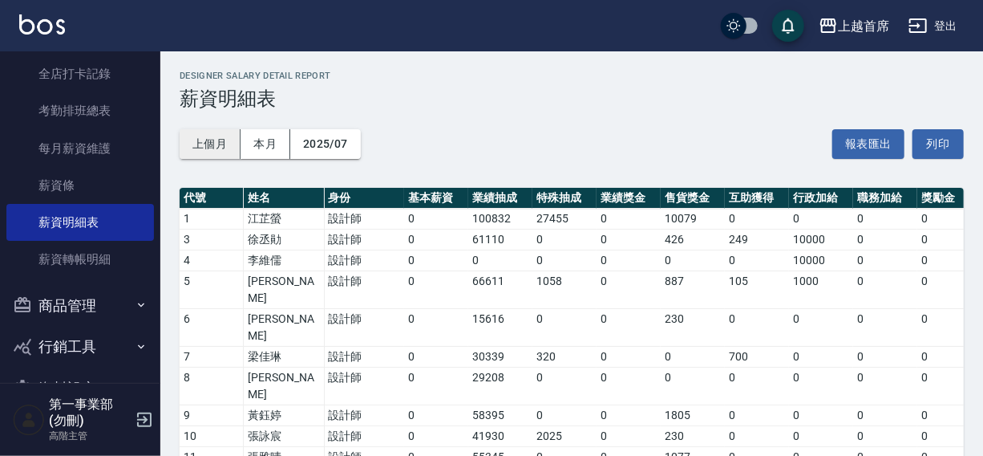
drag, startPoint x: 168, startPoint y: 189, endPoint x: 180, endPoint y: 136, distance: 54.9
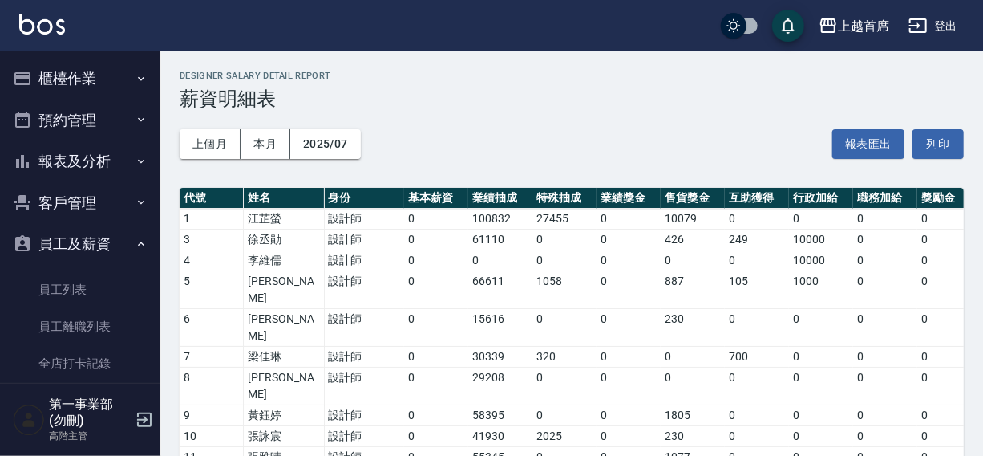
click at [80, 79] on button "櫃檯作業" at bounding box center [80, 79] width 148 height 42
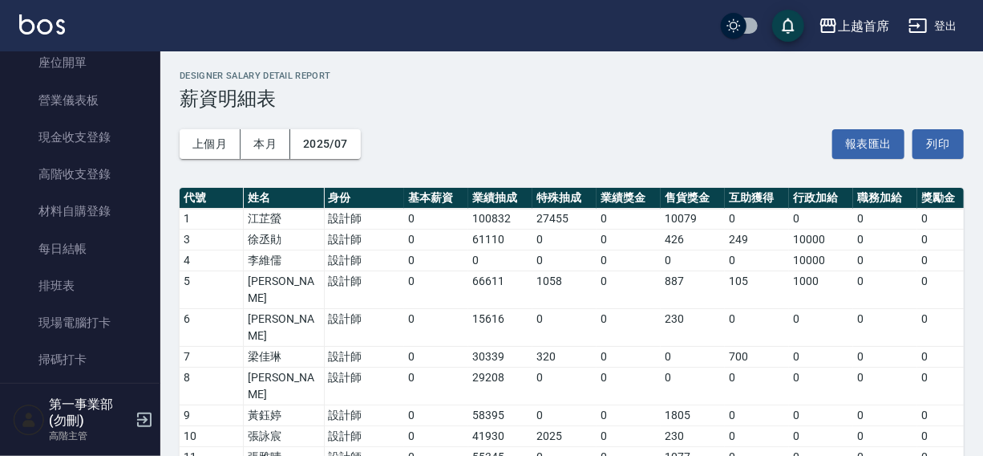
scroll to position [207, 0]
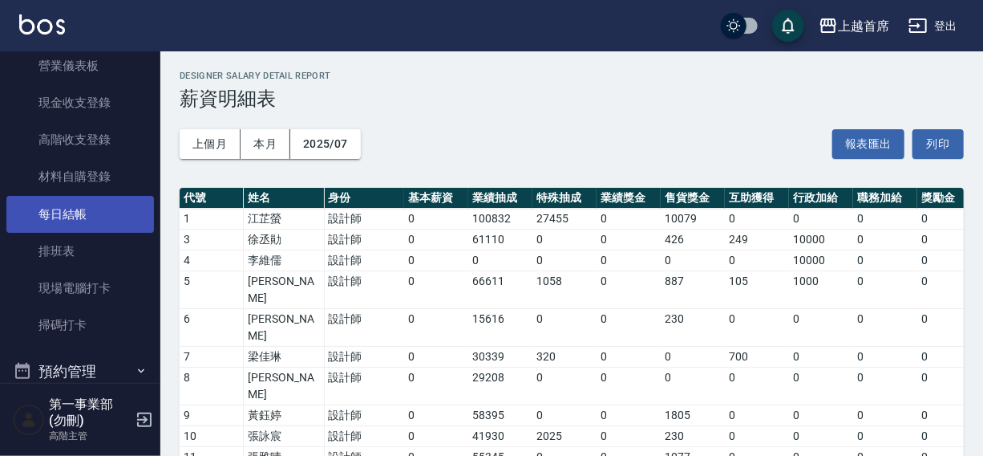
click at [67, 217] on link "每日結帳" at bounding box center [80, 214] width 148 height 37
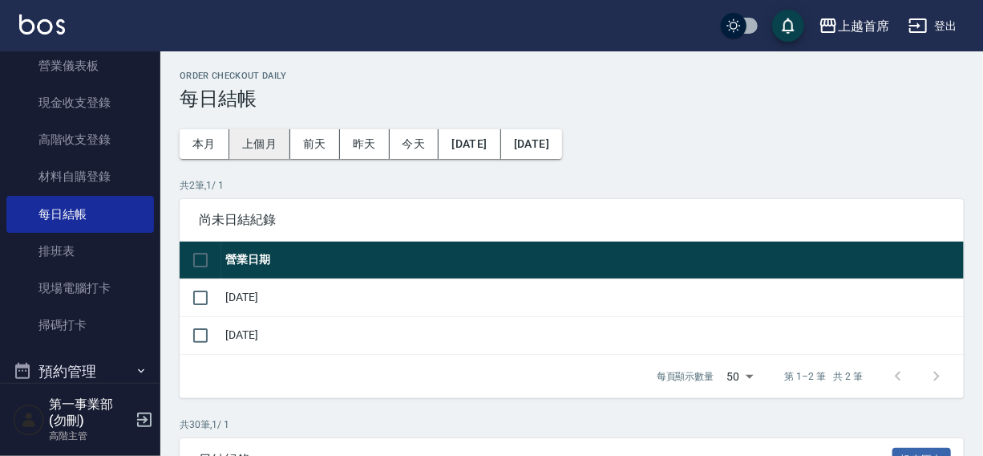
click at [252, 144] on button "上個月" at bounding box center [259, 144] width 61 height 30
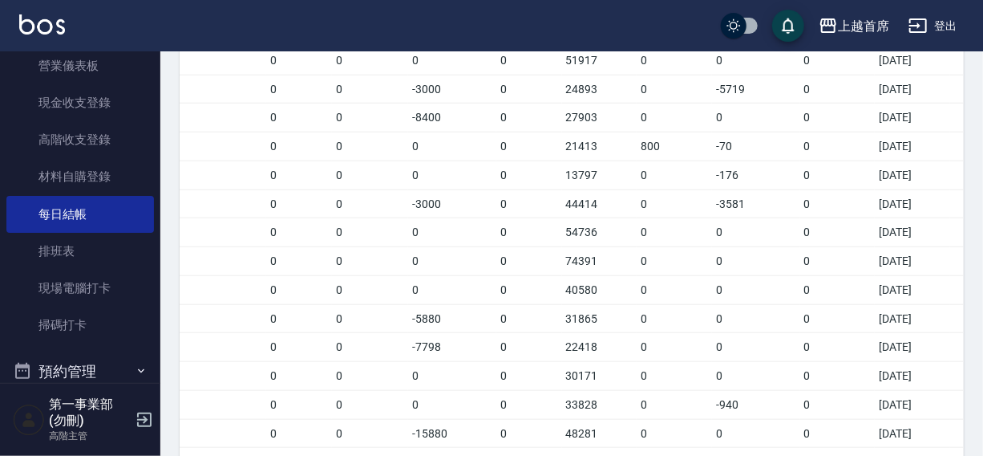
scroll to position [155, 0]
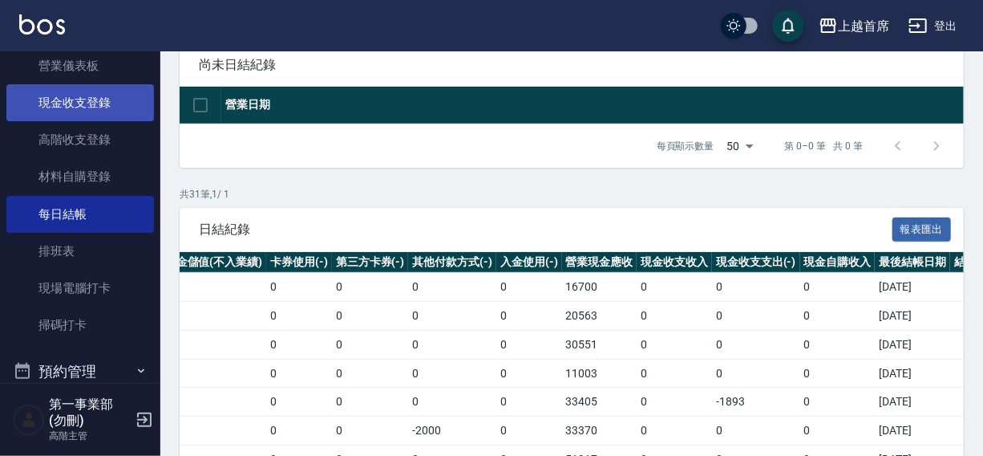
click at [81, 110] on link "現金收支登錄" at bounding box center [80, 102] width 148 height 37
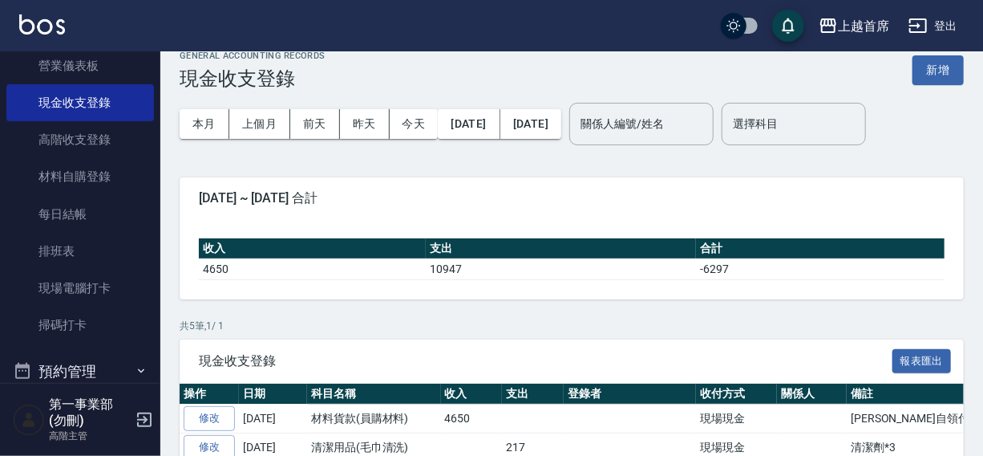
scroll to position [6, 0]
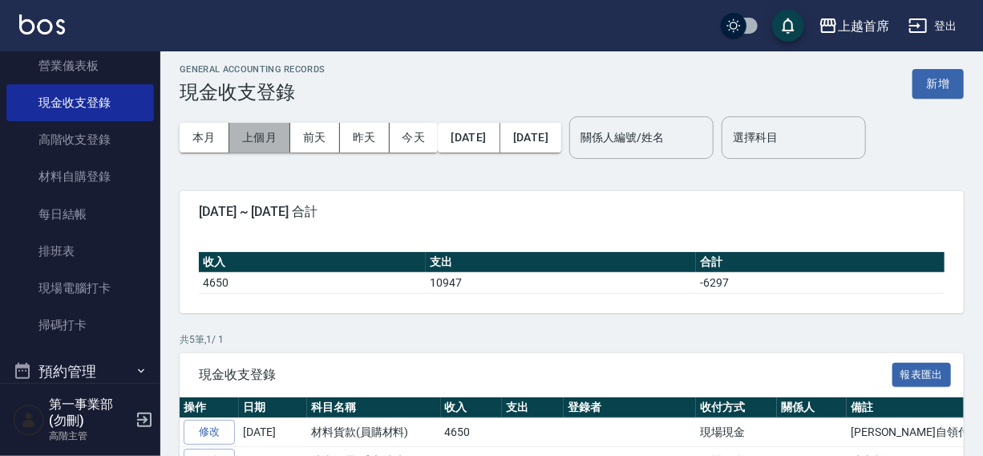
click at [257, 135] on button "上個月" at bounding box center [259, 138] width 61 height 30
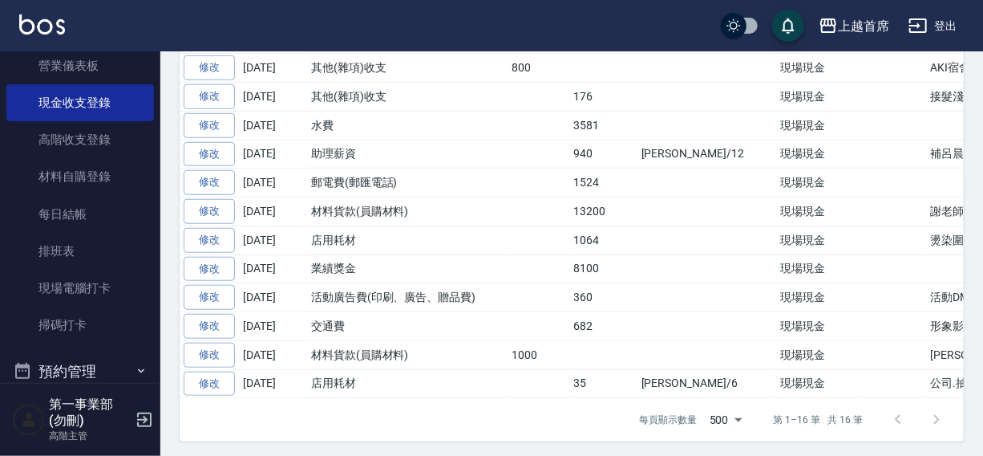
scroll to position [87, 0]
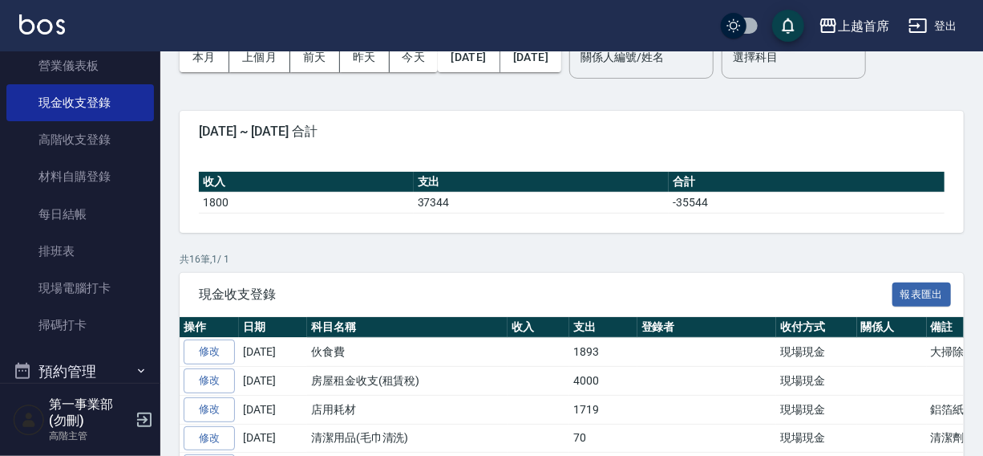
drag, startPoint x: 65, startPoint y: 213, endPoint x: 991, endPoint y: 160, distance: 927.1
click at [65, 213] on link "每日結帳" at bounding box center [80, 214] width 148 height 37
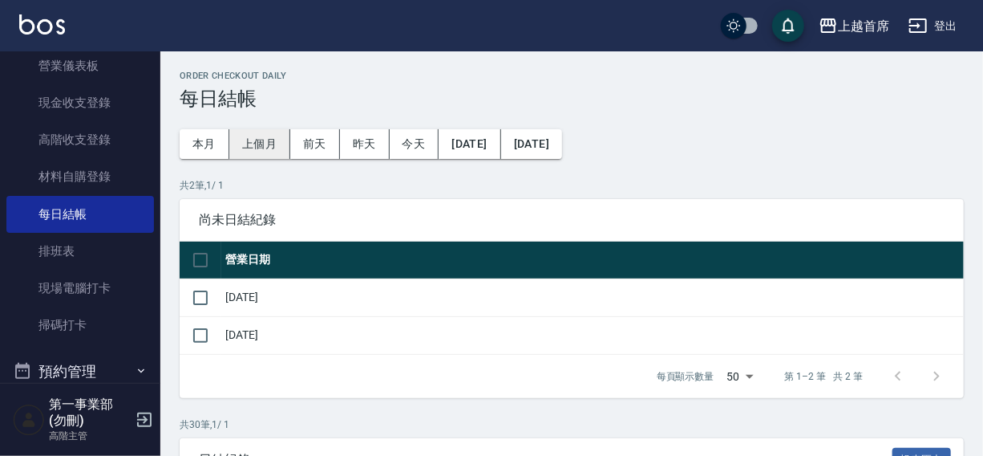
click at [252, 144] on button "上個月" at bounding box center [259, 144] width 61 height 30
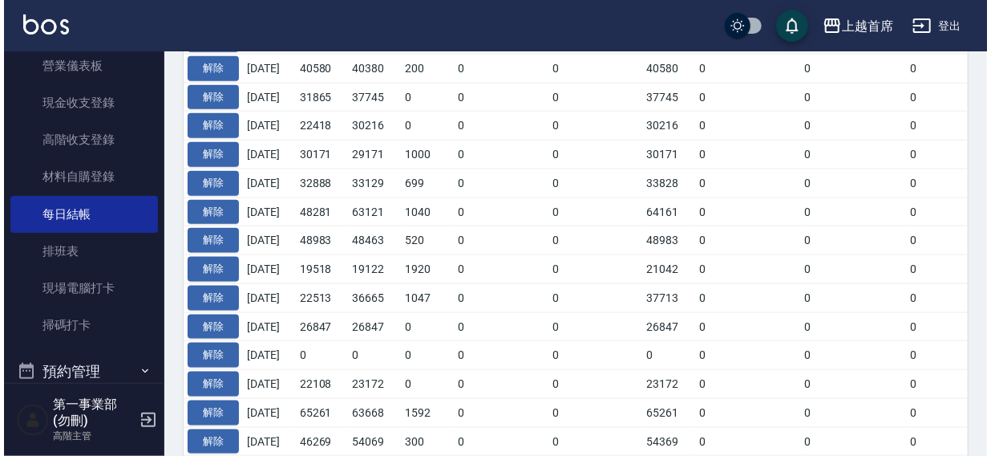
scroll to position [953, 0]
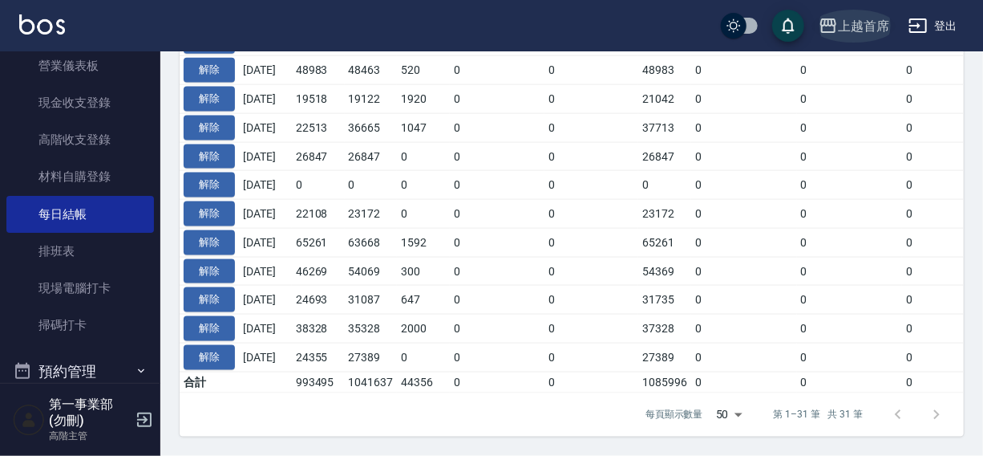
click at [849, 29] on div "上越首席" at bounding box center [863, 26] width 51 height 20
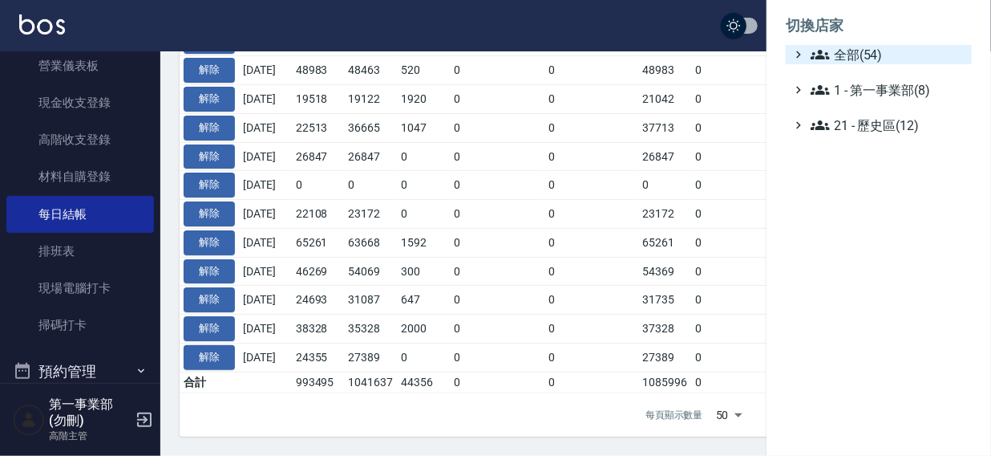
click at [850, 56] on span "全部(54)" at bounding box center [888, 54] width 155 height 19
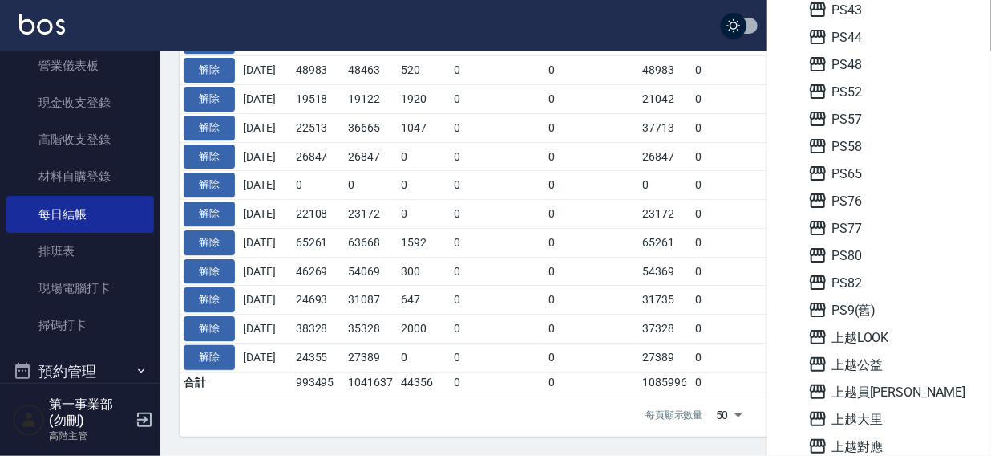
scroll to position [1149, 0]
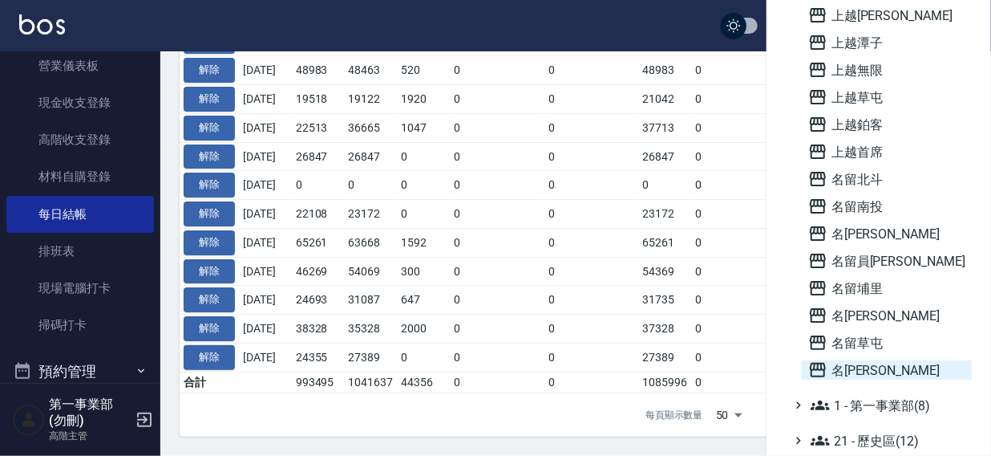
click at [865, 366] on span "名留霧峰" at bounding box center [887, 369] width 157 height 19
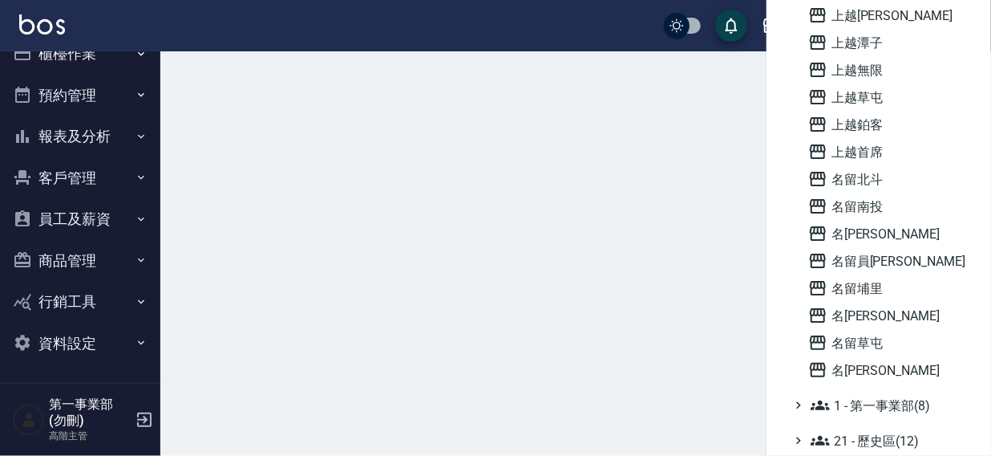
scroll to position [24, 0]
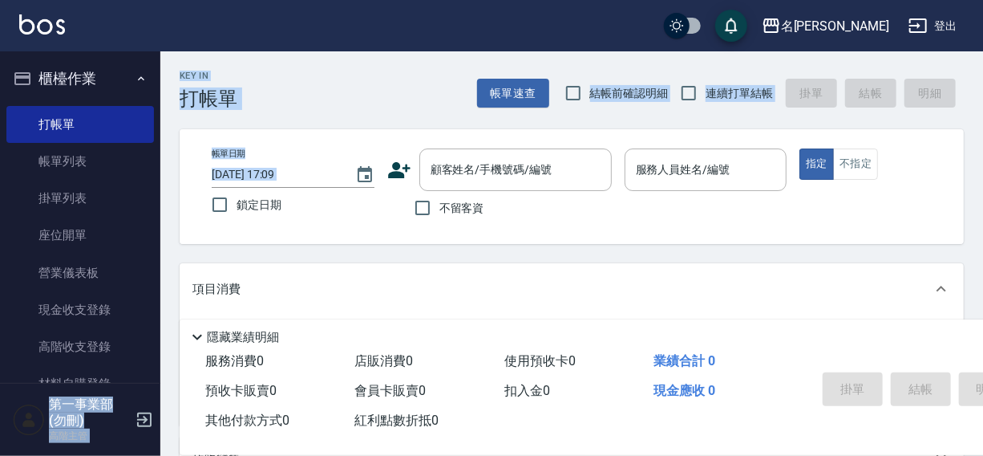
drag, startPoint x: 165, startPoint y: 174, endPoint x: 165, endPoint y: 221, distance: 47.3
click at [165, 221] on div "名留霧峰 登出 櫃檯作業 打帳單 帳單列表 掛單列表 座位開單 營業儀表板 現金收支登錄 高階收支登錄 材料自購登錄 每日結帳 排班表 現場電腦打卡 掃碼打卡…" at bounding box center [491, 390] width 983 height 781
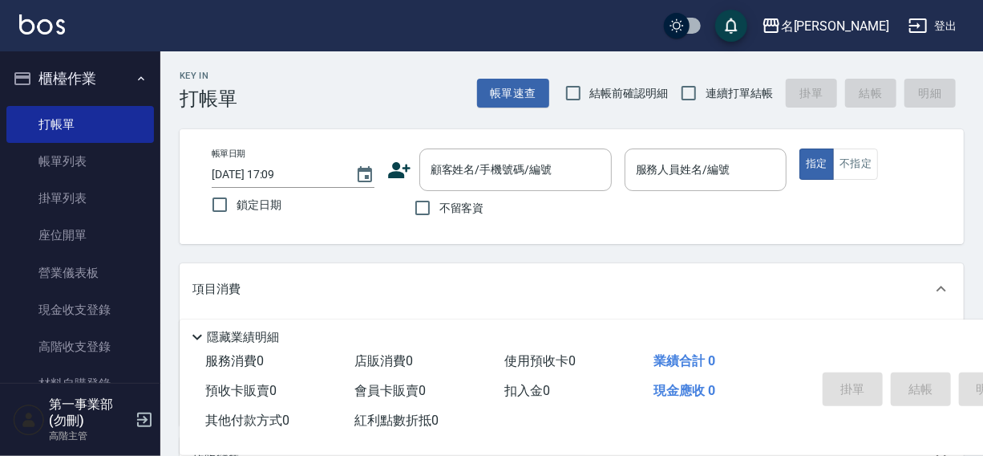
drag, startPoint x: 152, startPoint y: 164, endPoint x: 160, endPoint y: 207, distance: 43.4
click at [160, 207] on div "櫃檯作業 打帳單 帳單列表 掛單列表 座位開單 營業儀表板 現金收支登錄 高階收支登錄 材料自購登錄 每日結帳 排班表 現場電腦打卡 掃碼打卡 預約管理 預約…" at bounding box center [80, 253] width 161 height 404
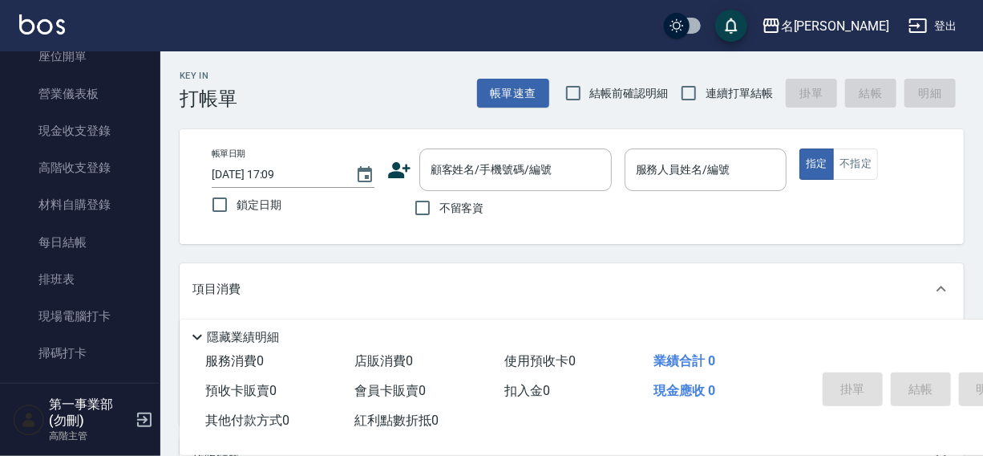
scroll to position [214, 0]
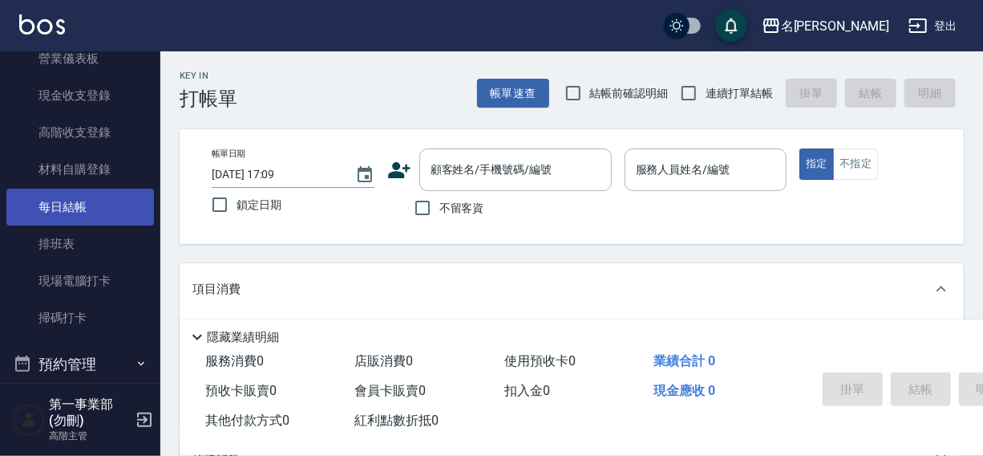
click at [75, 198] on link "每日結帳" at bounding box center [80, 206] width 148 height 37
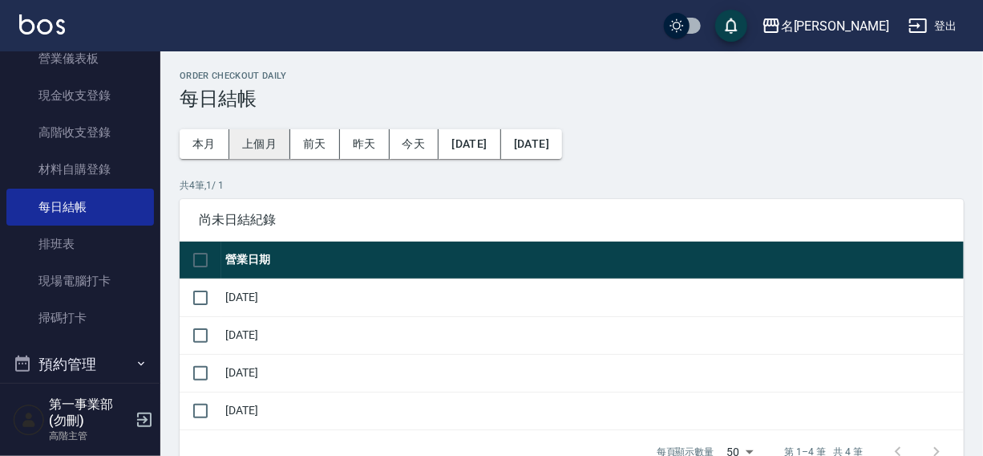
click at [259, 145] on button "上個月" at bounding box center [259, 144] width 61 height 30
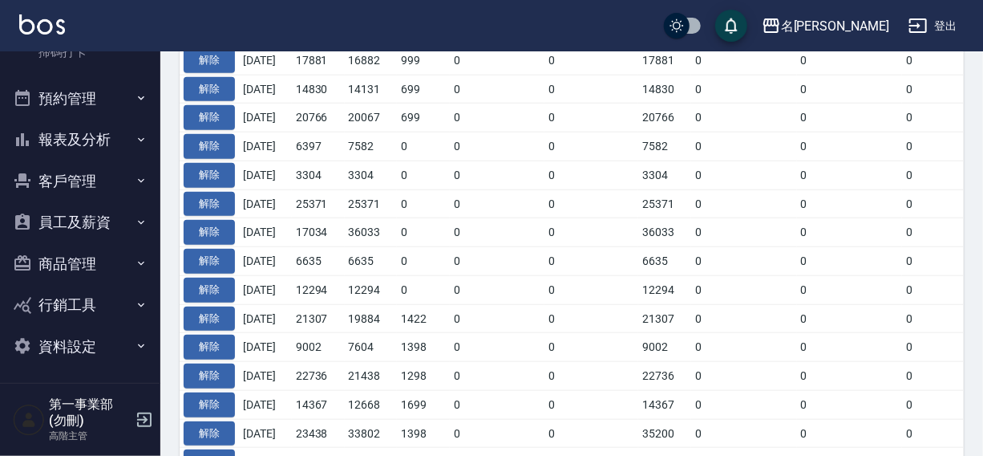
scroll to position [481, 0]
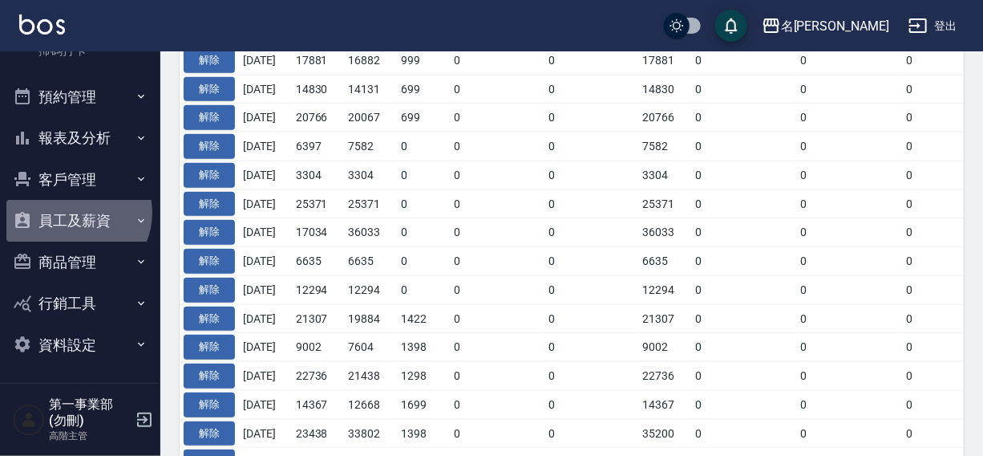
click at [75, 212] on button "員工及薪資" at bounding box center [80, 221] width 148 height 42
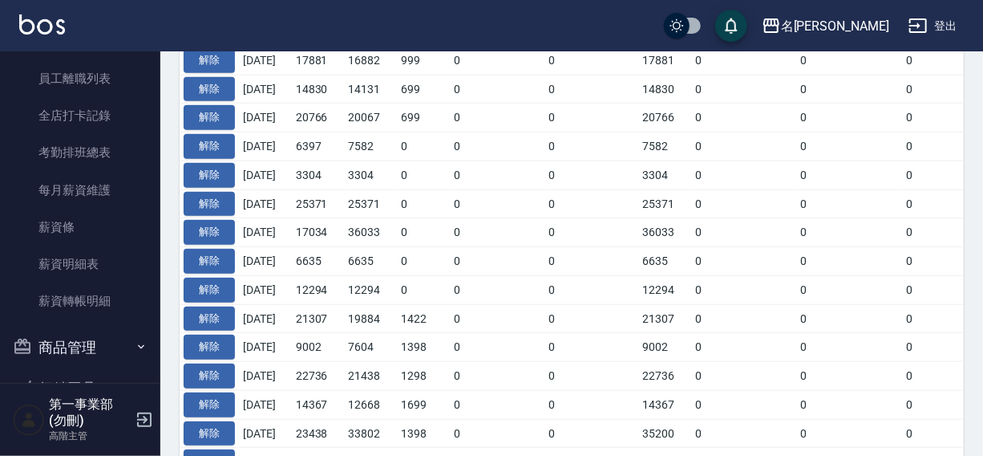
scroll to position [792, 0]
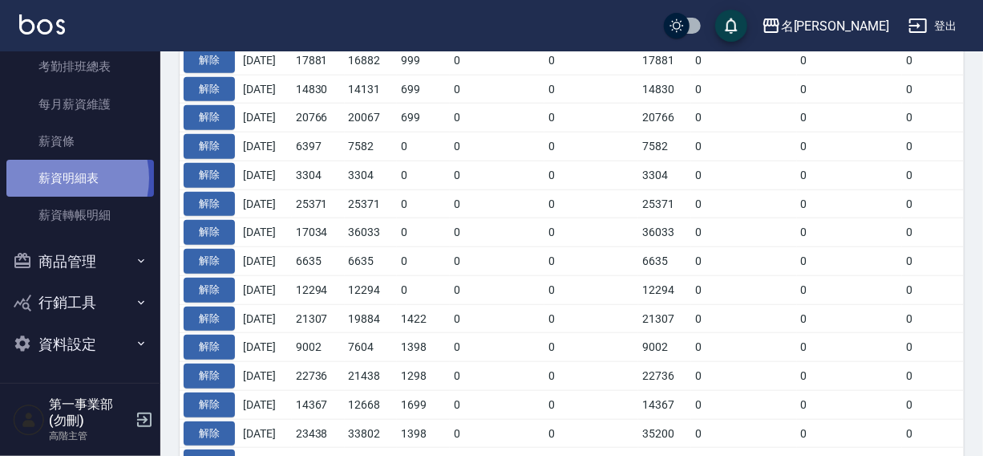
click at [61, 178] on link "薪資明細表" at bounding box center [80, 178] width 148 height 37
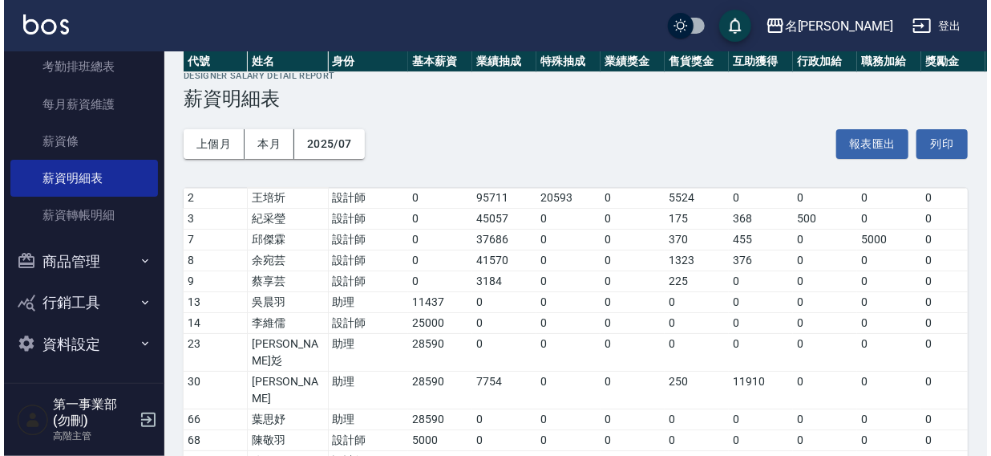
scroll to position [336, 0]
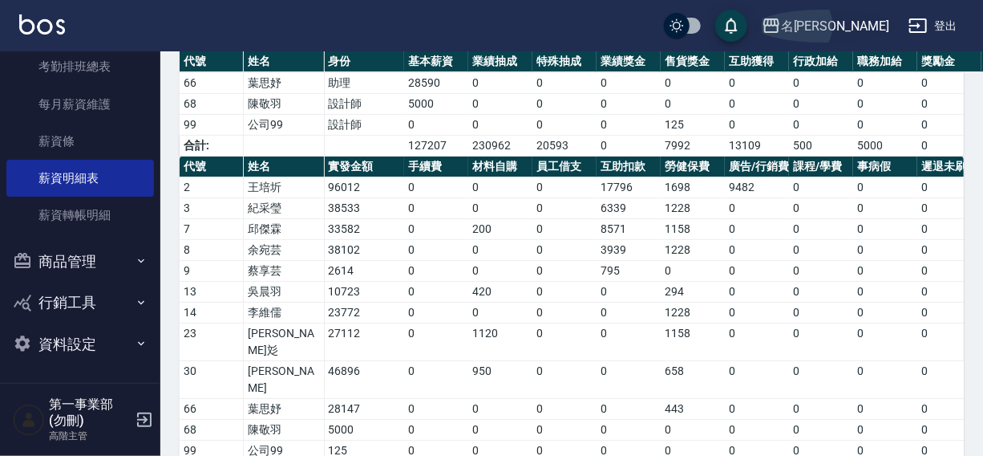
click at [858, 21] on div "名[PERSON_NAME]" at bounding box center [835, 26] width 108 height 20
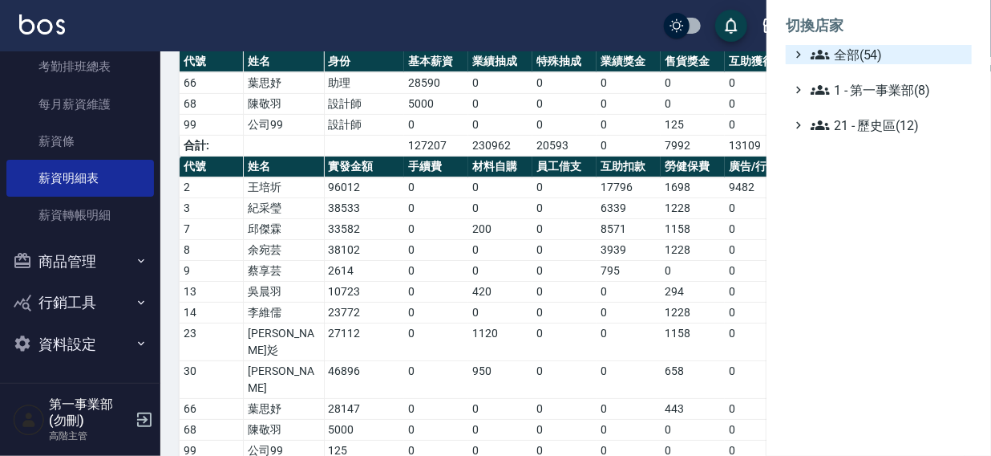
click at [863, 54] on span "全部(54)" at bounding box center [888, 54] width 155 height 19
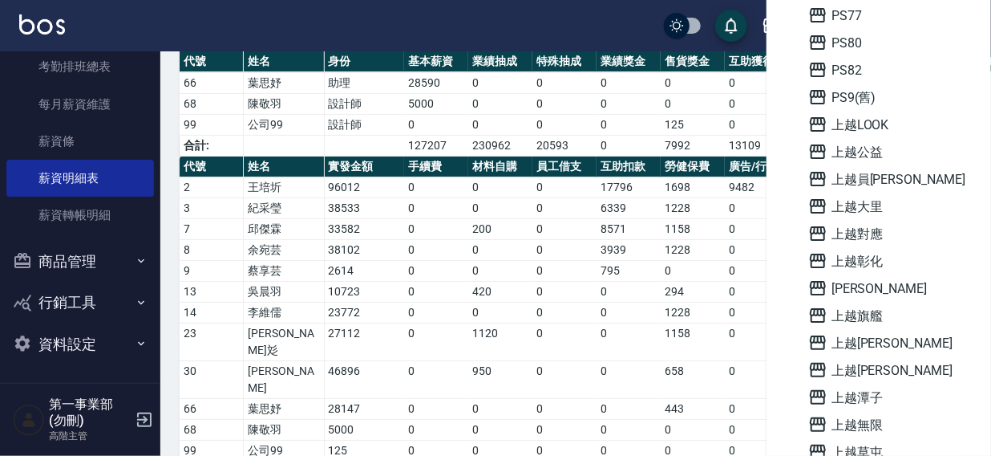
scroll to position [805, 0]
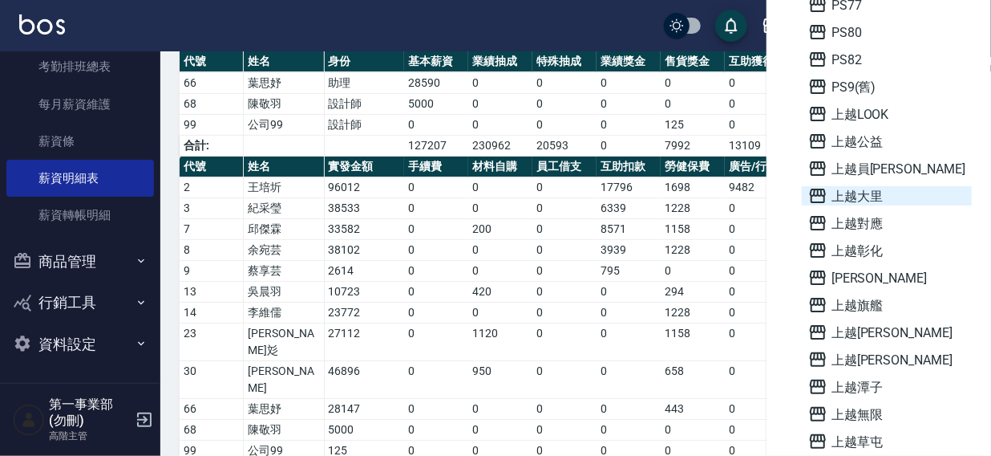
click at [875, 196] on span "上越大里" at bounding box center [887, 195] width 157 height 19
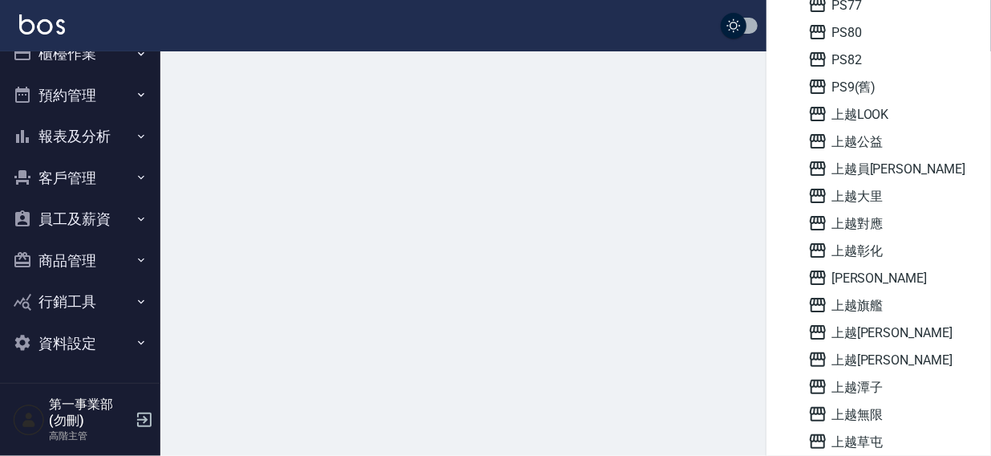
scroll to position [24, 0]
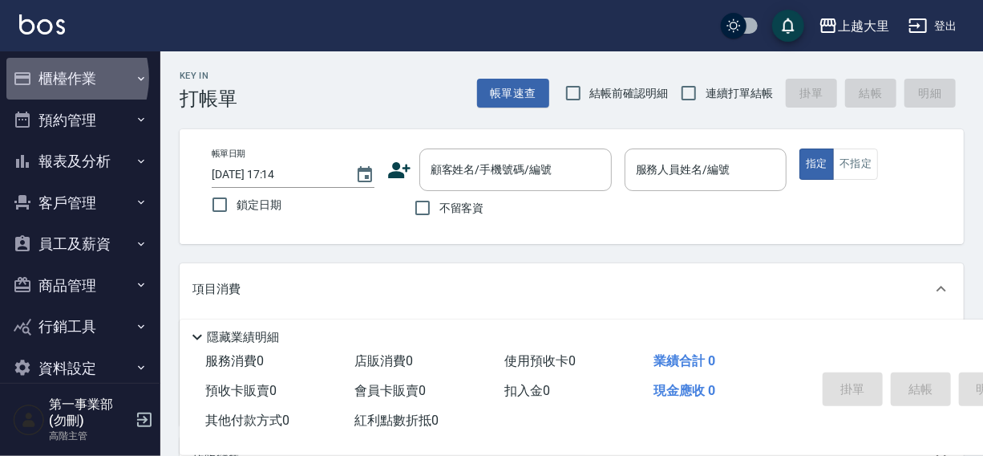
click at [56, 78] on button "櫃檯作業" at bounding box center [80, 79] width 148 height 42
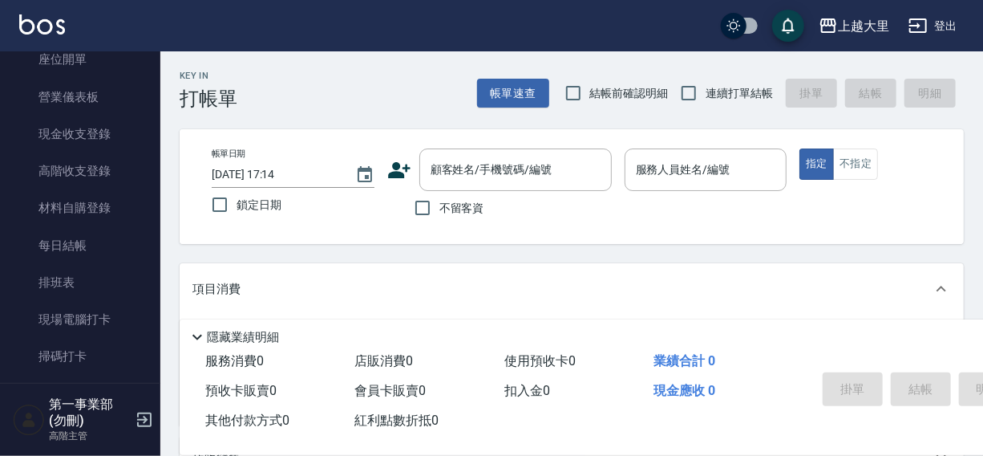
scroll to position [222, 0]
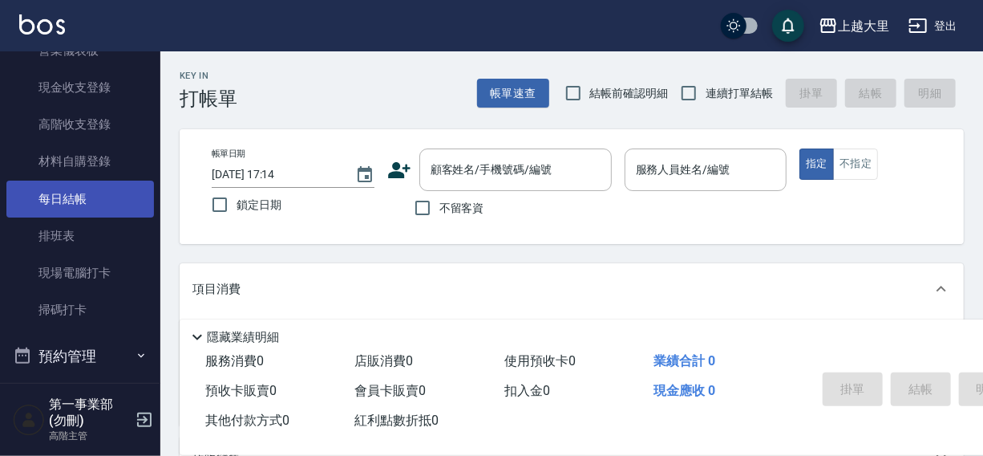
click at [67, 188] on link "每日結帳" at bounding box center [80, 198] width 148 height 37
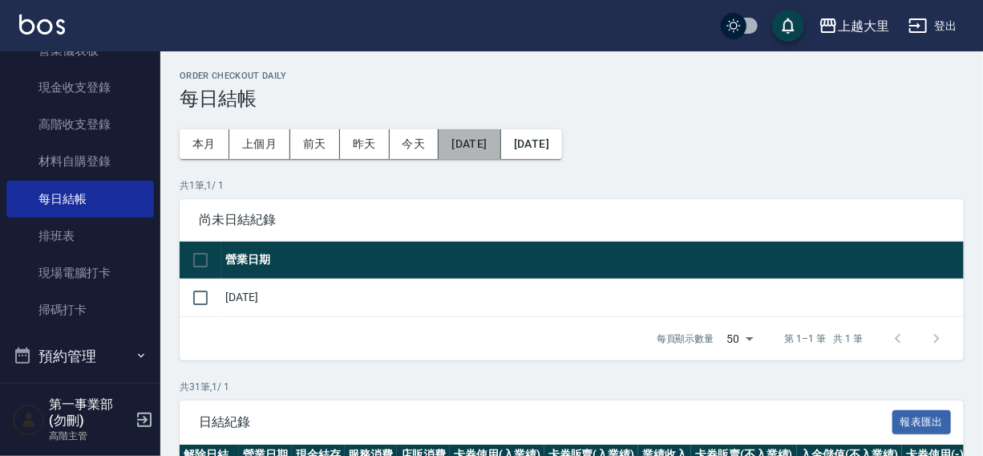
click at [476, 144] on button "2025/07/15" at bounding box center [470, 144] width 62 height 30
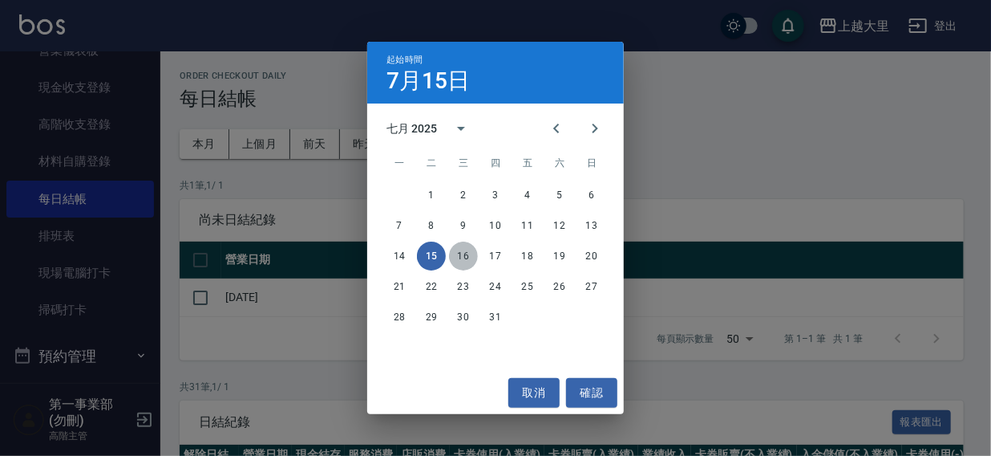
click at [464, 254] on button "16" at bounding box center [463, 255] width 29 height 29
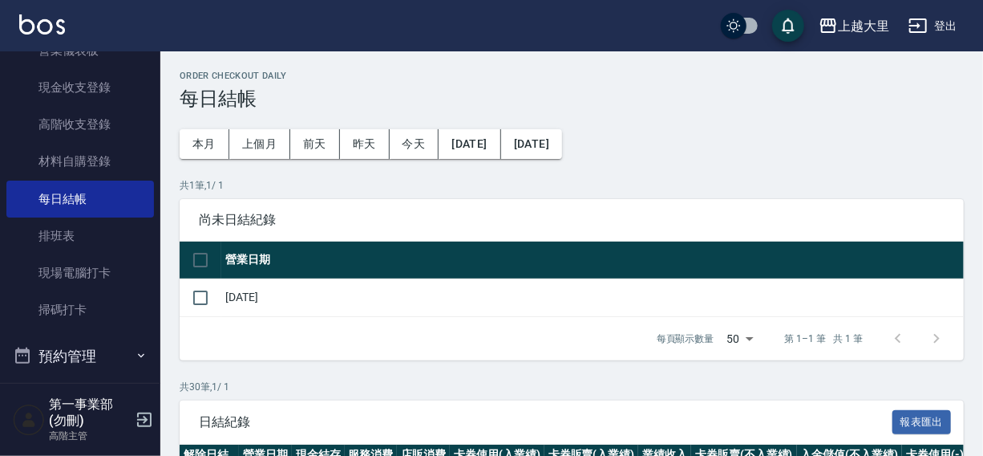
click at [562, 144] on button "2025/08/15" at bounding box center [531, 144] width 61 height 30
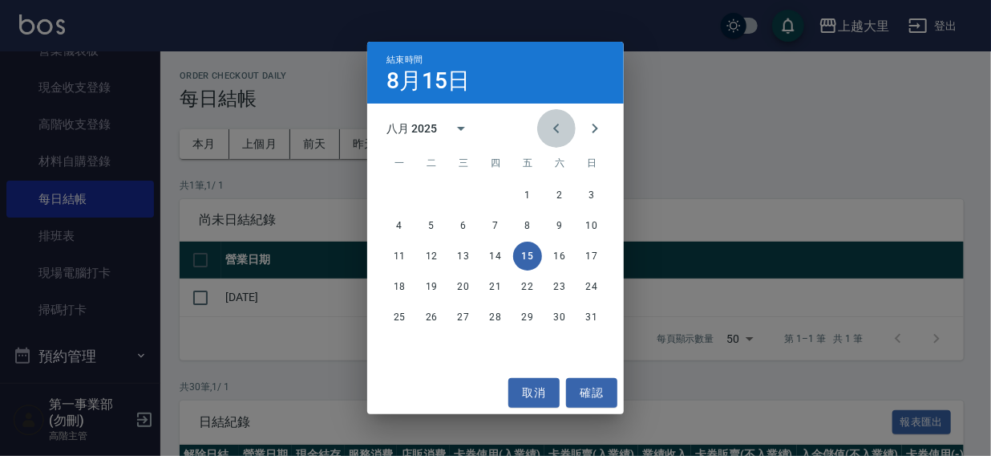
click at [560, 126] on icon "Previous month" at bounding box center [556, 128] width 19 height 19
click at [529, 257] on button "18" at bounding box center [527, 255] width 29 height 29
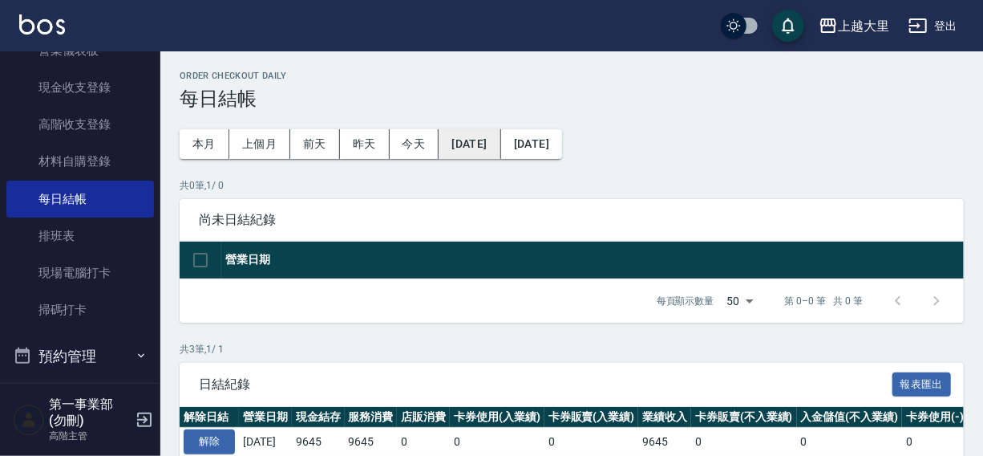
click at [487, 148] on button "2025/07/16" at bounding box center [470, 144] width 62 height 30
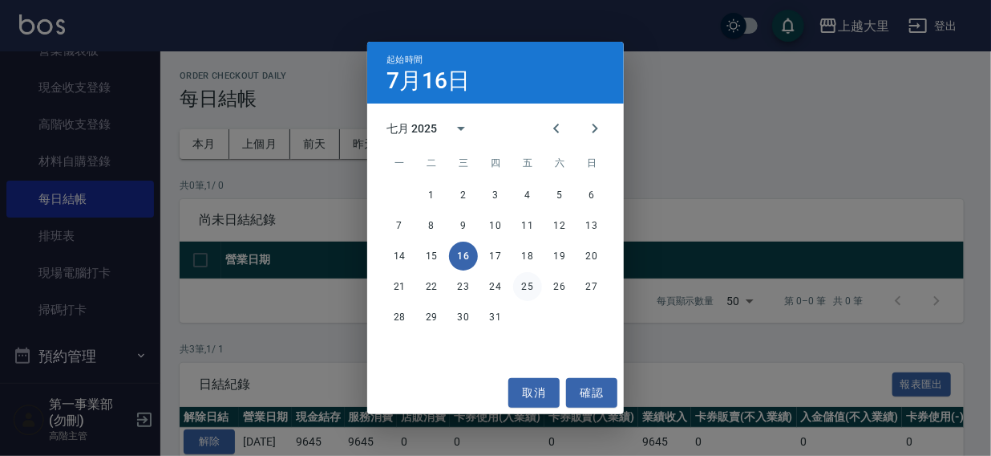
click at [522, 287] on button "25" at bounding box center [527, 286] width 29 height 29
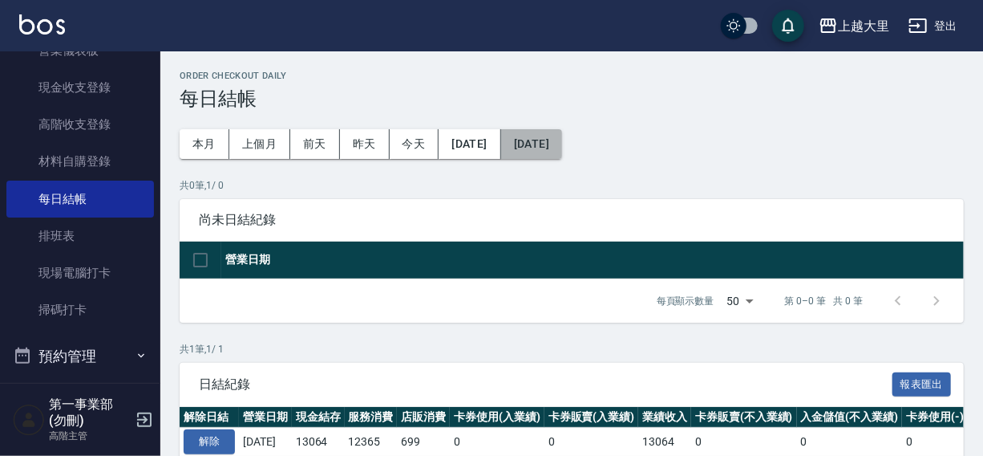
click at [562, 145] on button "2025/07/25" at bounding box center [531, 144] width 61 height 30
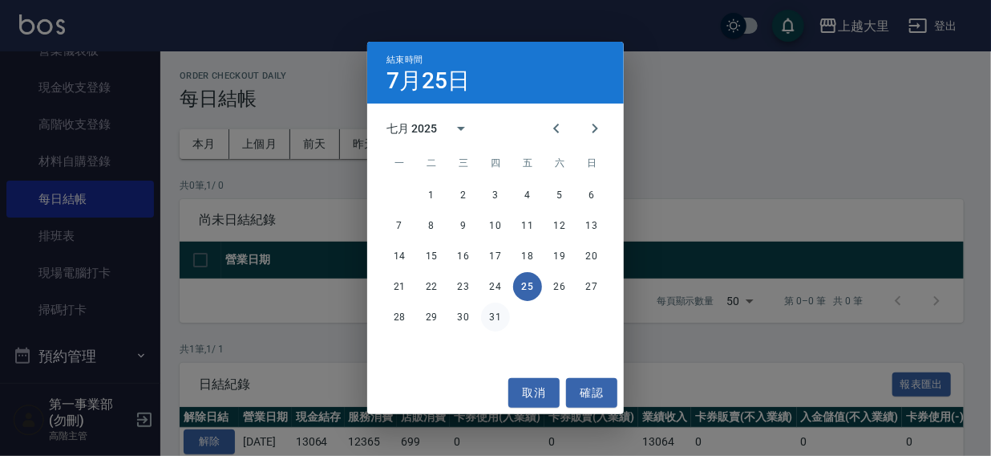
click at [496, 314] on button "31" at bounding box center [495, 316] width 29 height 29
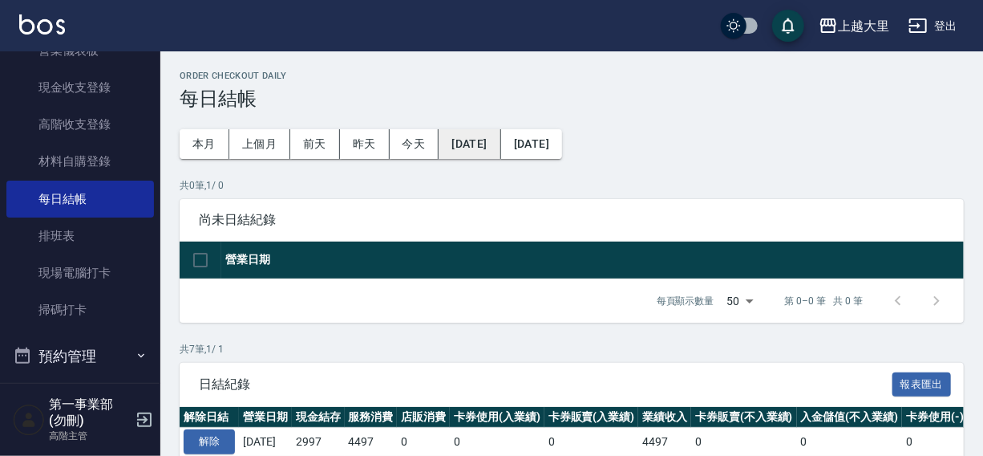
click at [465, 150] on button "2025/07/25" at bounding box center [470, 144] width 62 height 30
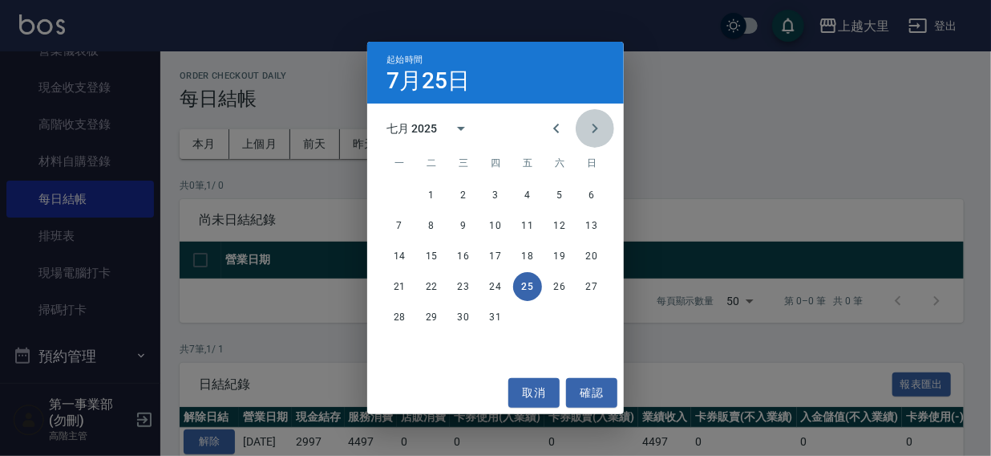
click at [599, 132] on icon "Next month" at bounding box center [595, 128] width 19 height 19
click at [521, 192] on button "1" at bounding box center [527, 194] width 29 height 29
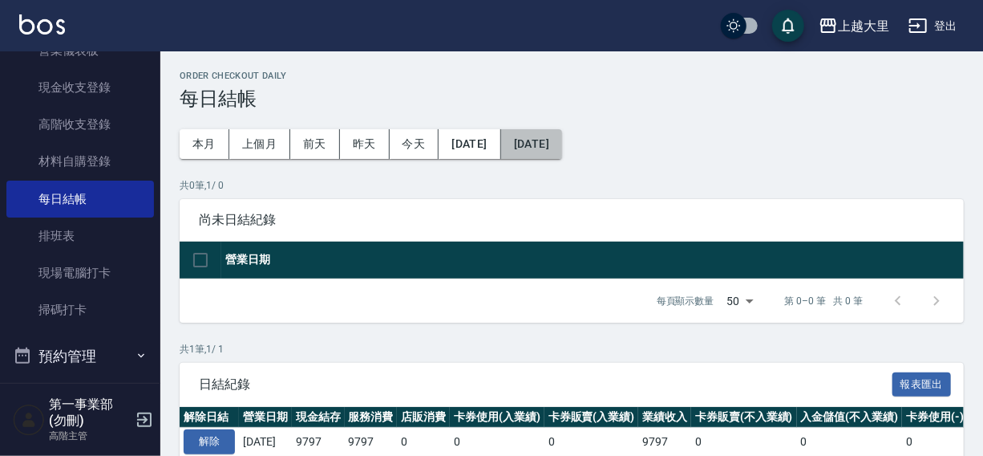
click at [562, 141] on button "2025/08/01" at bounding box center [531, 144] width 61 height 30
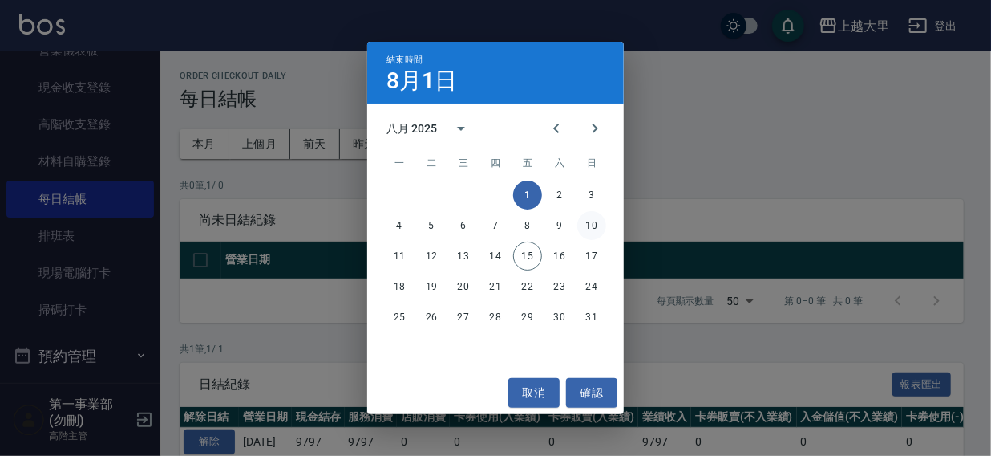
click at [590, 219] on button "10" at bounding box center [592, 225] width 29 height 29
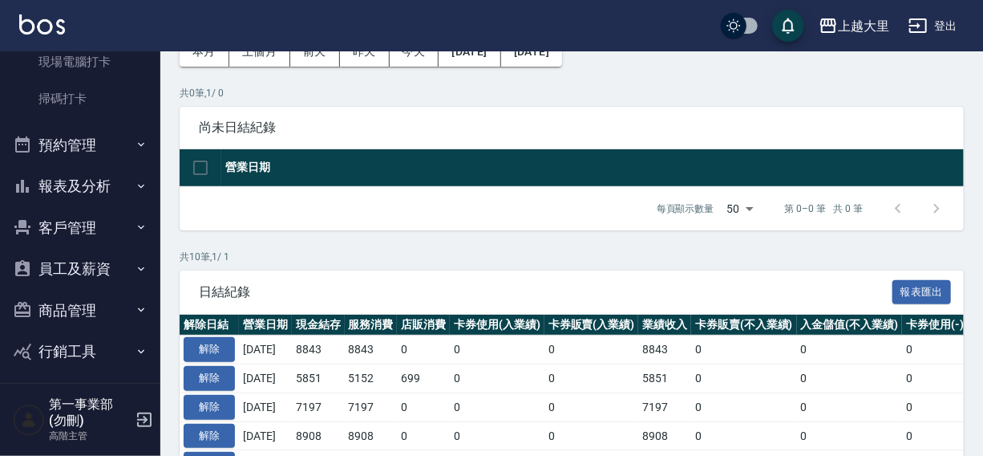
scroll to position [481, 0]
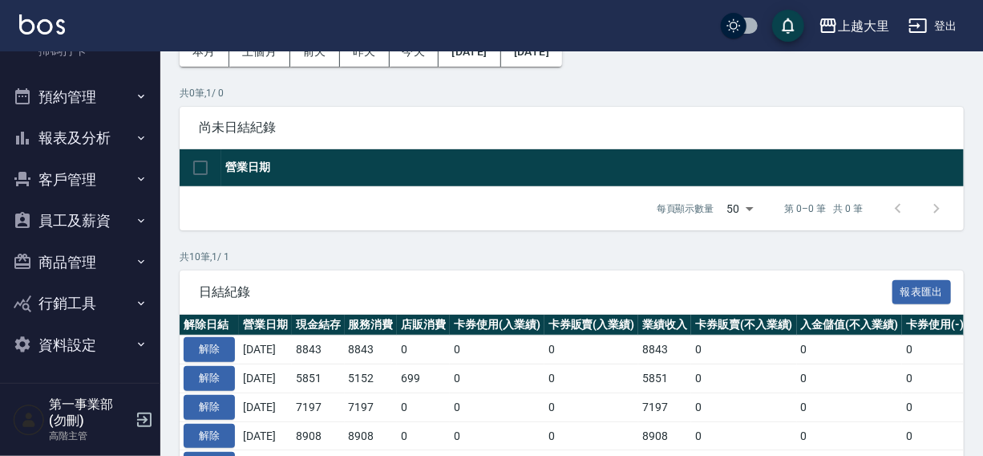
click at [77, 213] on button "員工及薪資" at bounding box center [80, 221] width 148 height 42
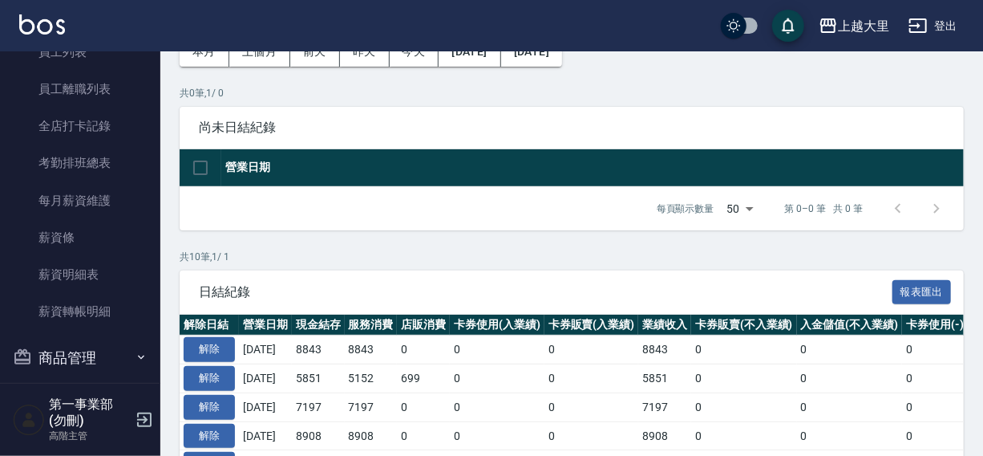
scroll to position [742, 0]
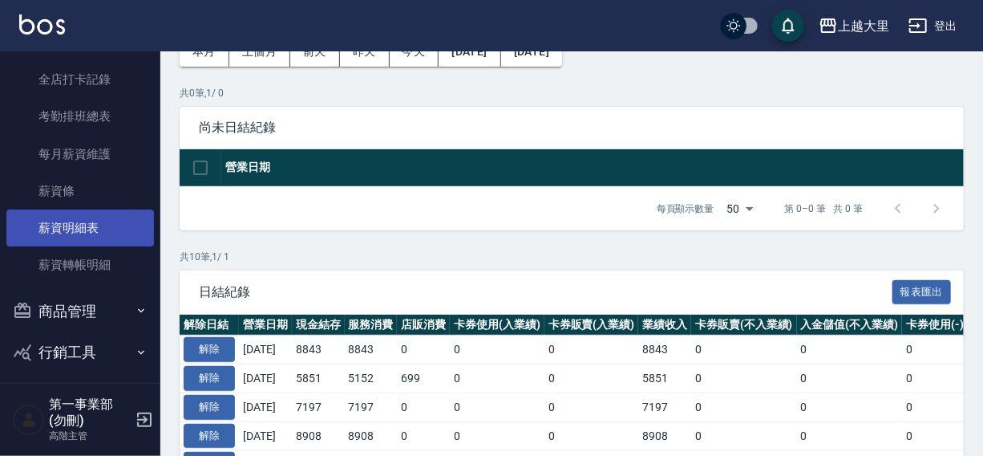
click at [62, 219] on link "薪資明細表" at bounding box center [80, 227] width 148 height 37
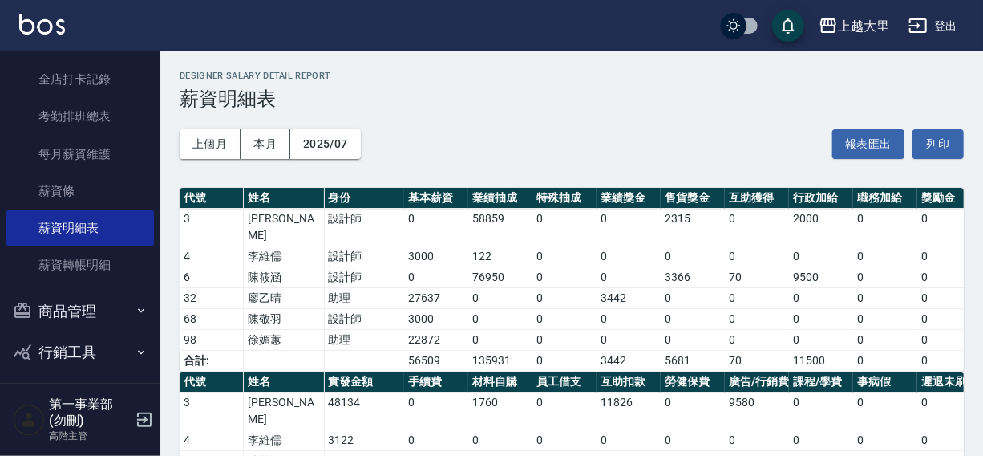
click at [659, 34] on div "上越大里 登出" at bounding box center [491, 25] width 983 height 51
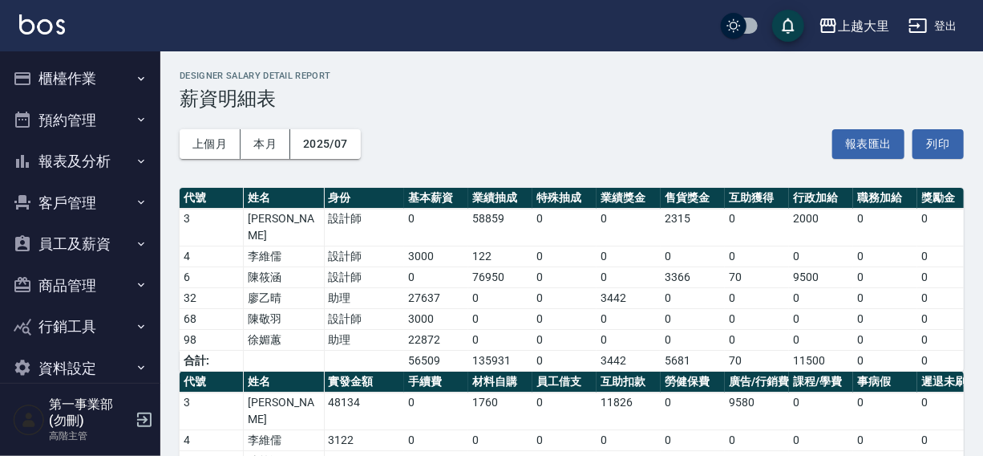
click at [528, 22] on div "上越大里 登出" at bounding box center [491, 25] width 983 height 51
click at [958, 26] on button "登出" at bounding box center [933, 26] width 62 height 30
